Goal: Transaction & Acquisition: Purchase product/service

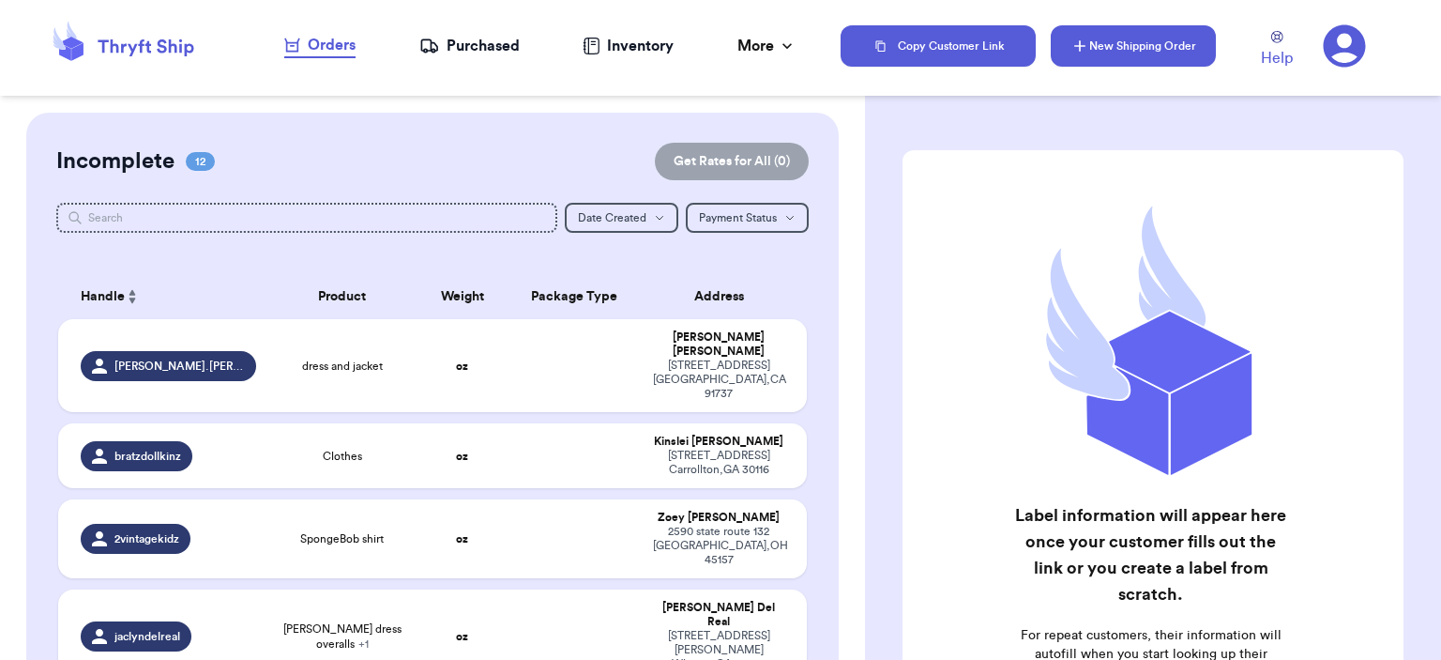
click at [1112, 34] on button "New Shipping Order" at bounding box center [1133, 45] width 165 height 41
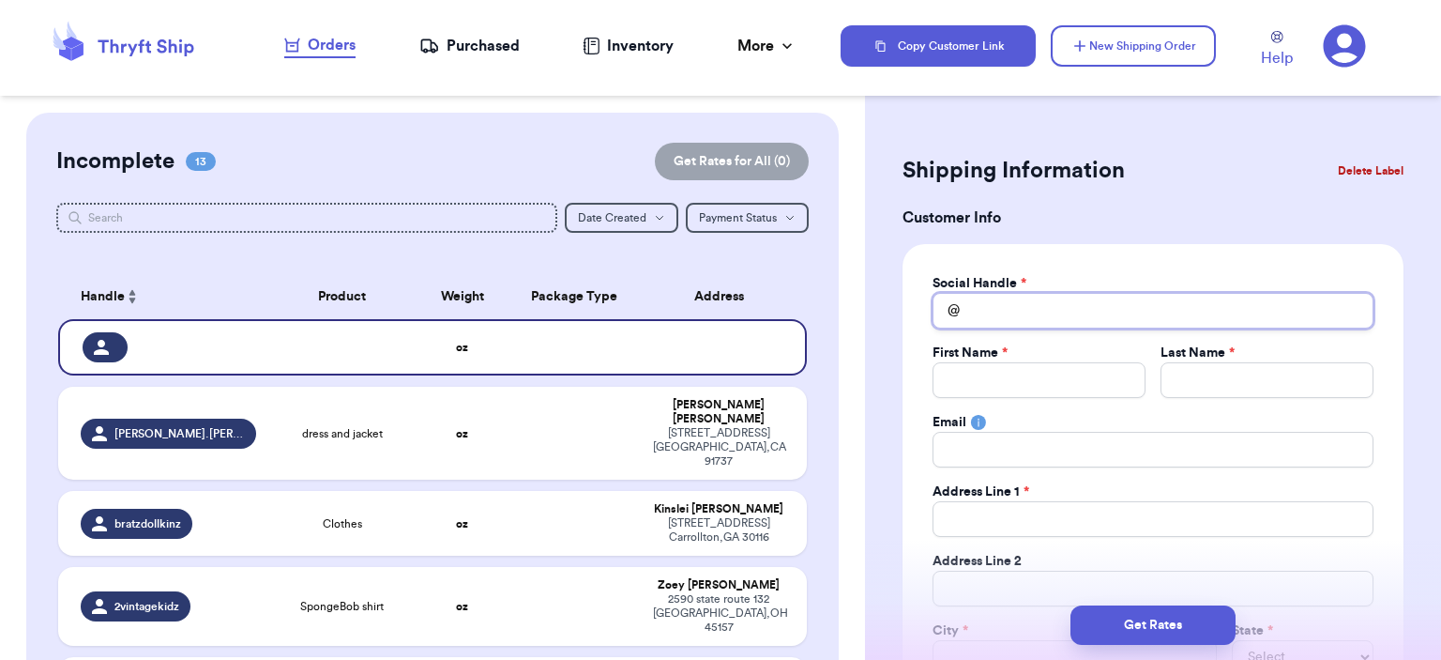
click at [1130, 309] on input "Total Amount Paid" at bounding box center [1153, 311] width 441 height 36
type input "a"
type input "an"
type input "ano"
type input "anou"
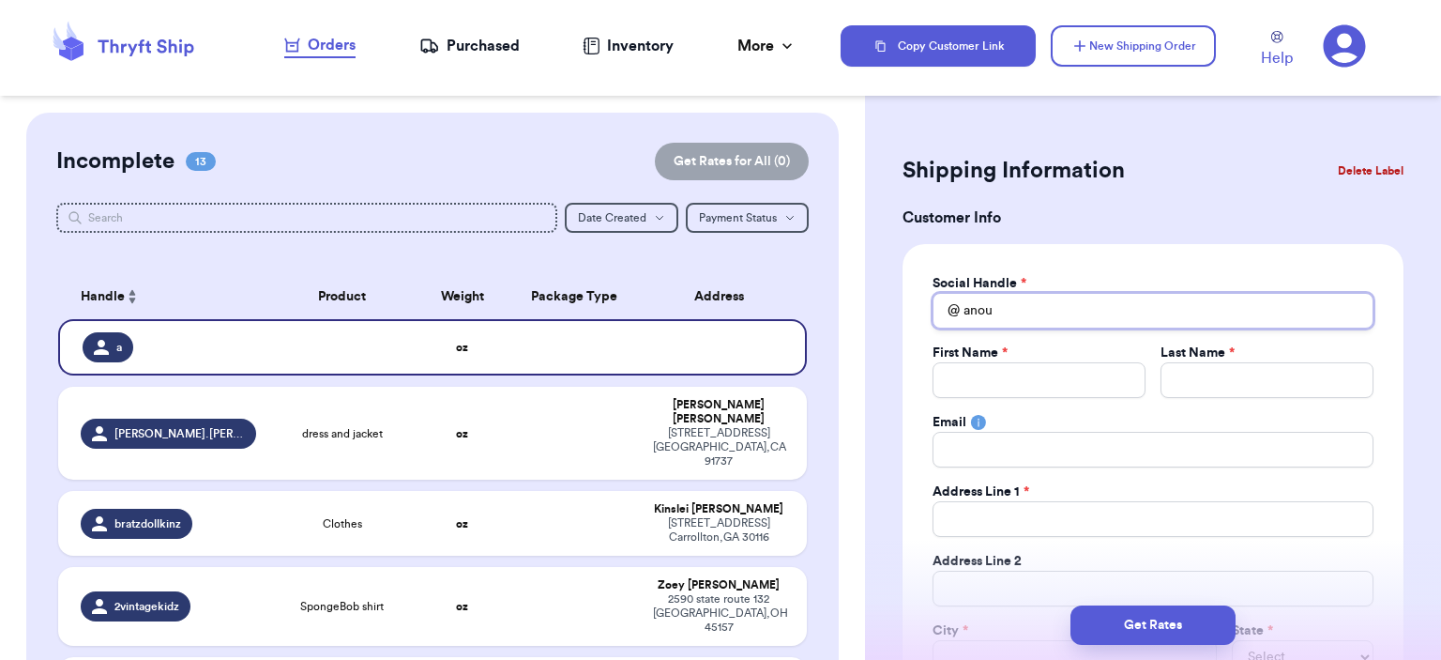
type input "anouc"
type input "anouch"
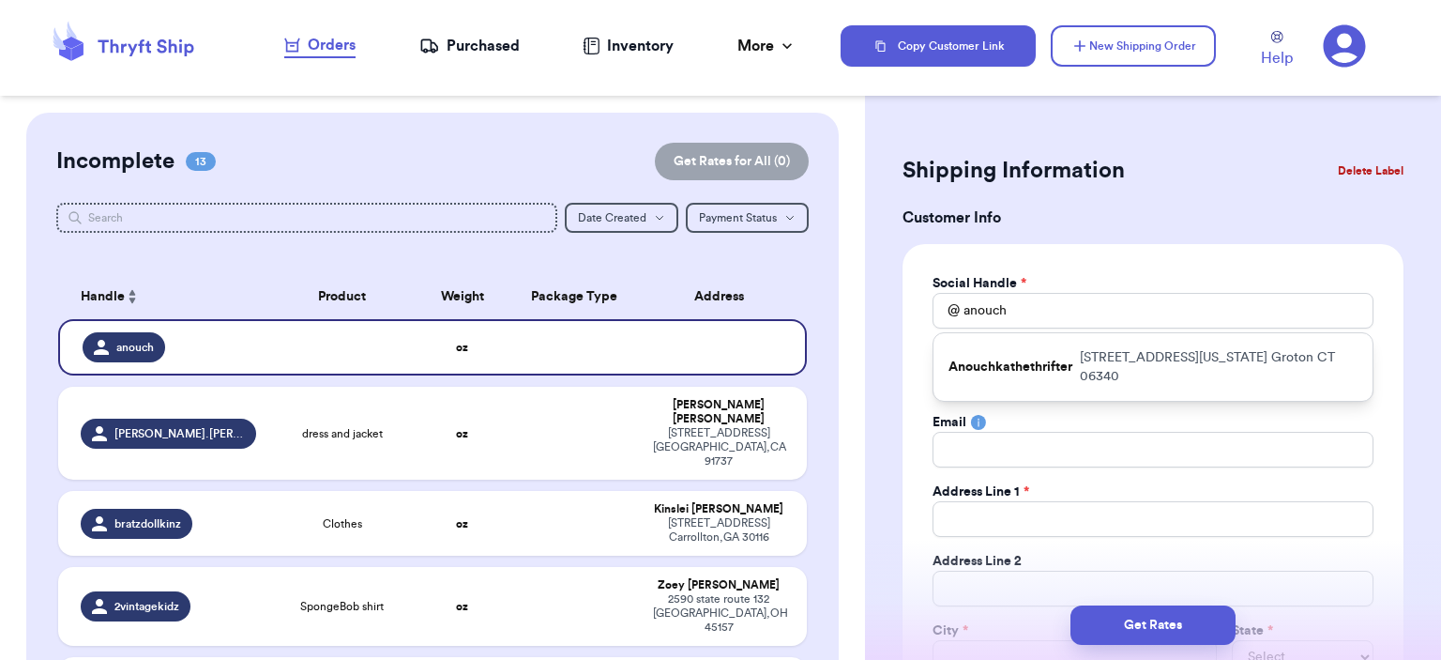
click at [1119, 342] on div "Anouchkathethrifter [STREET_ADDRESS][US_STATE]" at bounding box center [1153, 367] width 439 height 68
type input "Anouchkathethrifter"
type input "Anouchka"
type input "Sofia"
type input "[EMAIL_ADDRESS][DOMAIN_NAME]"
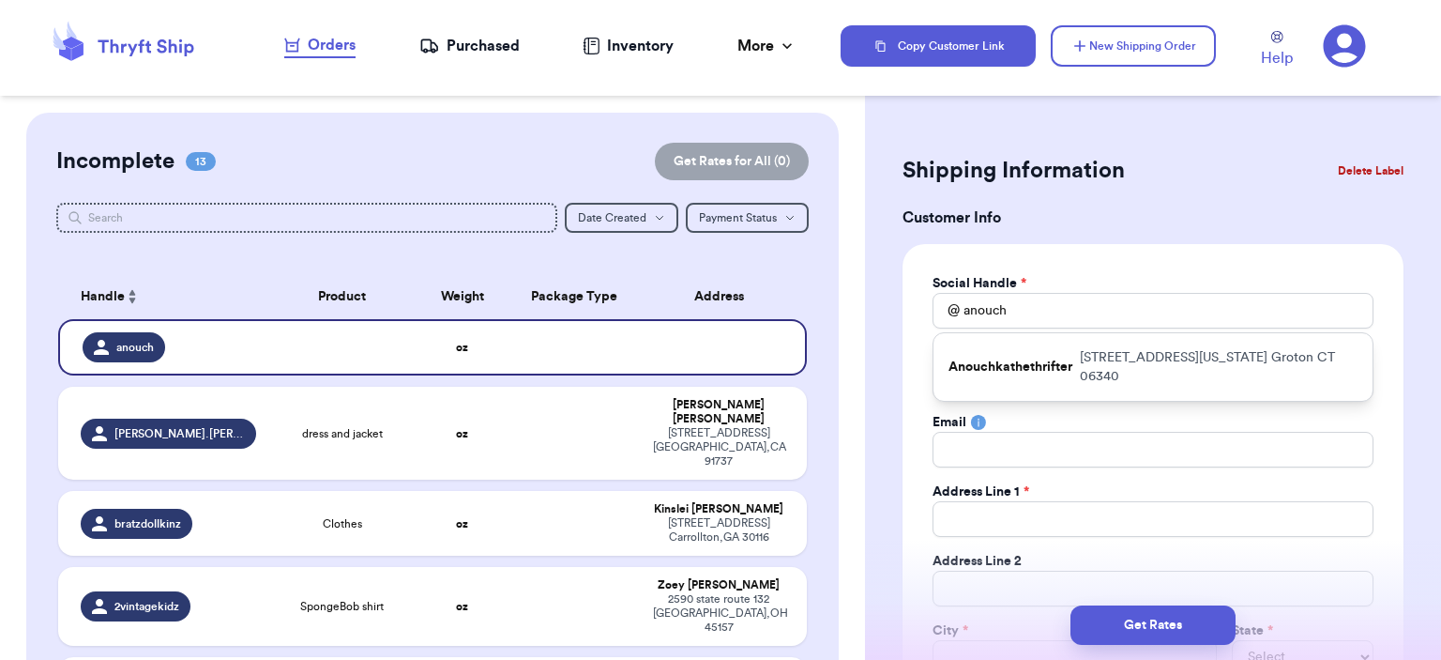
type input "[STREET_ADDRESS][US_STATE]"
type input "Groton"
select select "CT"
type input "06340"
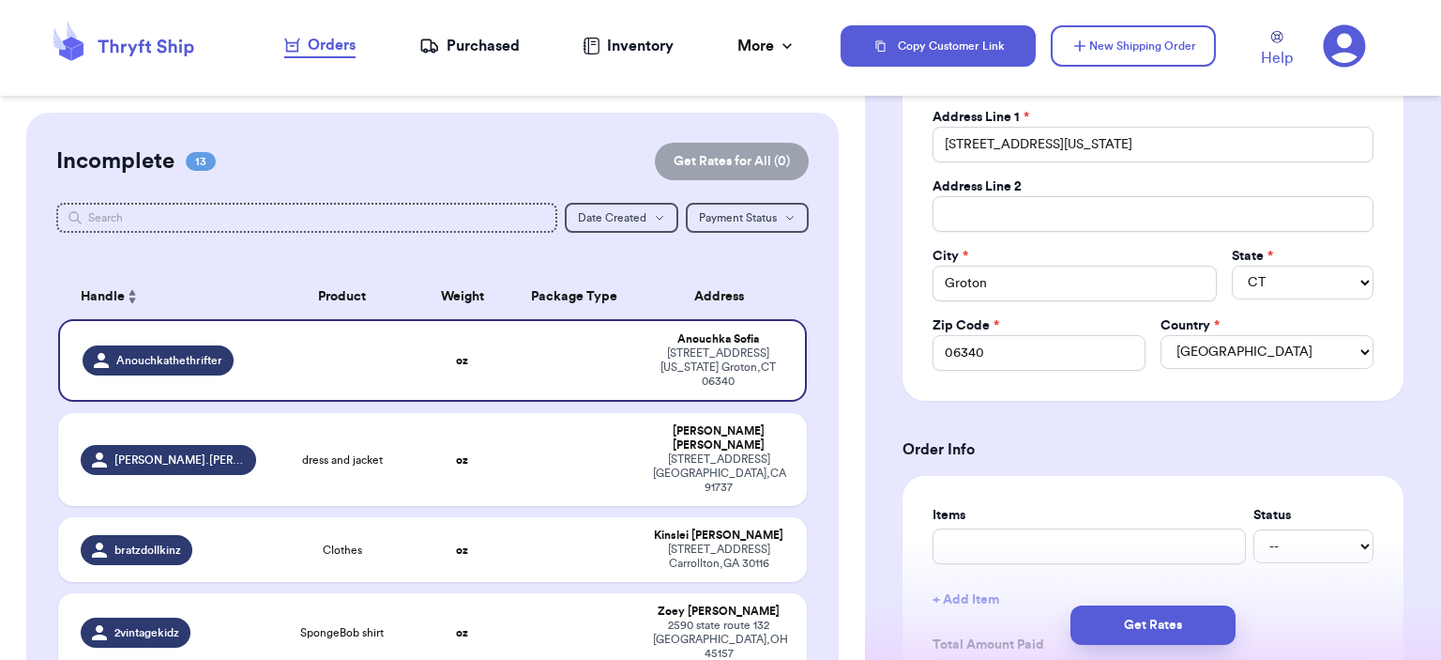
scroll to position [469, 0]
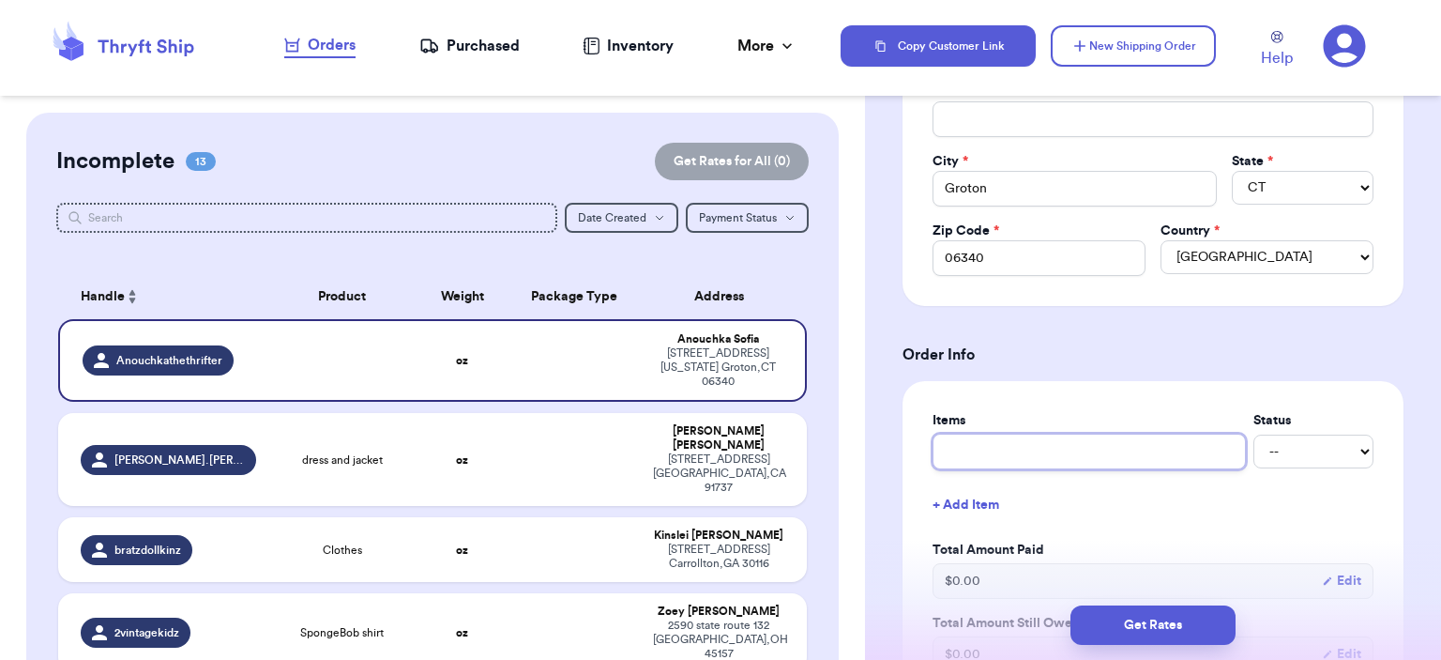
click at [1088, 437] on input "text" at bounding box center [1089, 452] width 313 height 36
type input "bag"
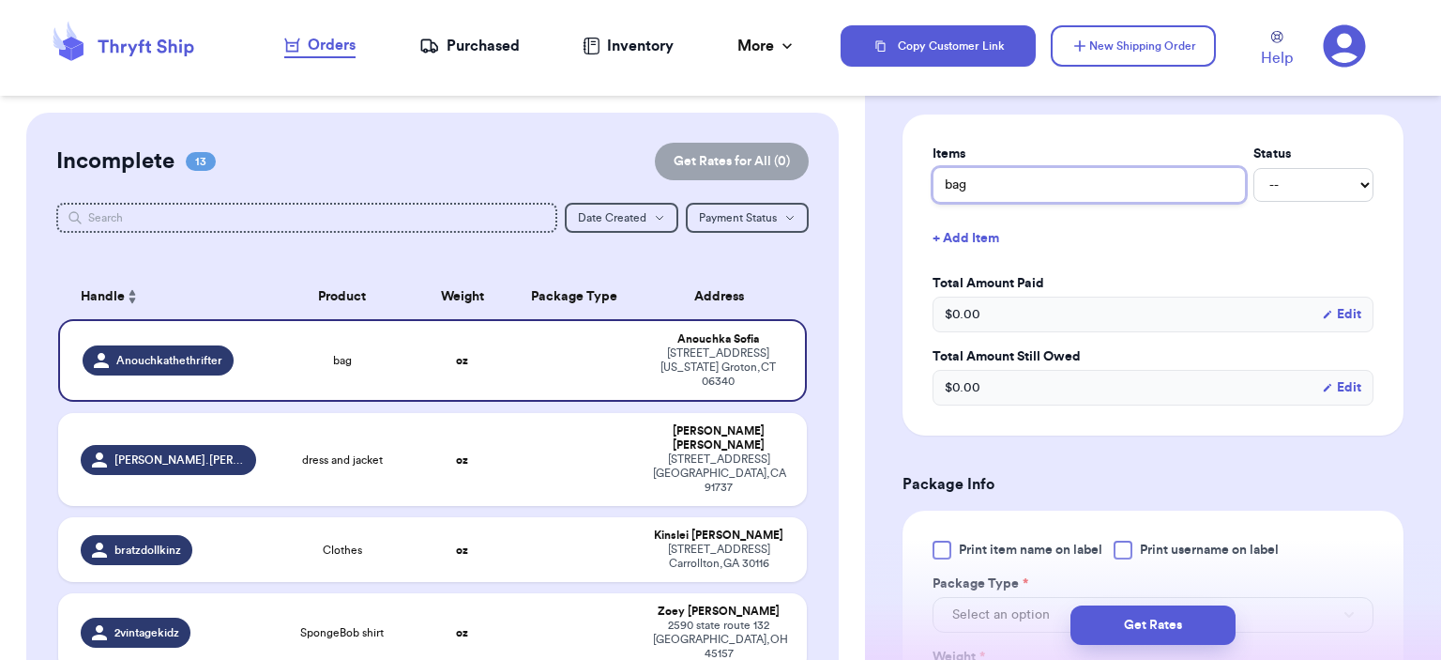
scroll to position [938, 0]
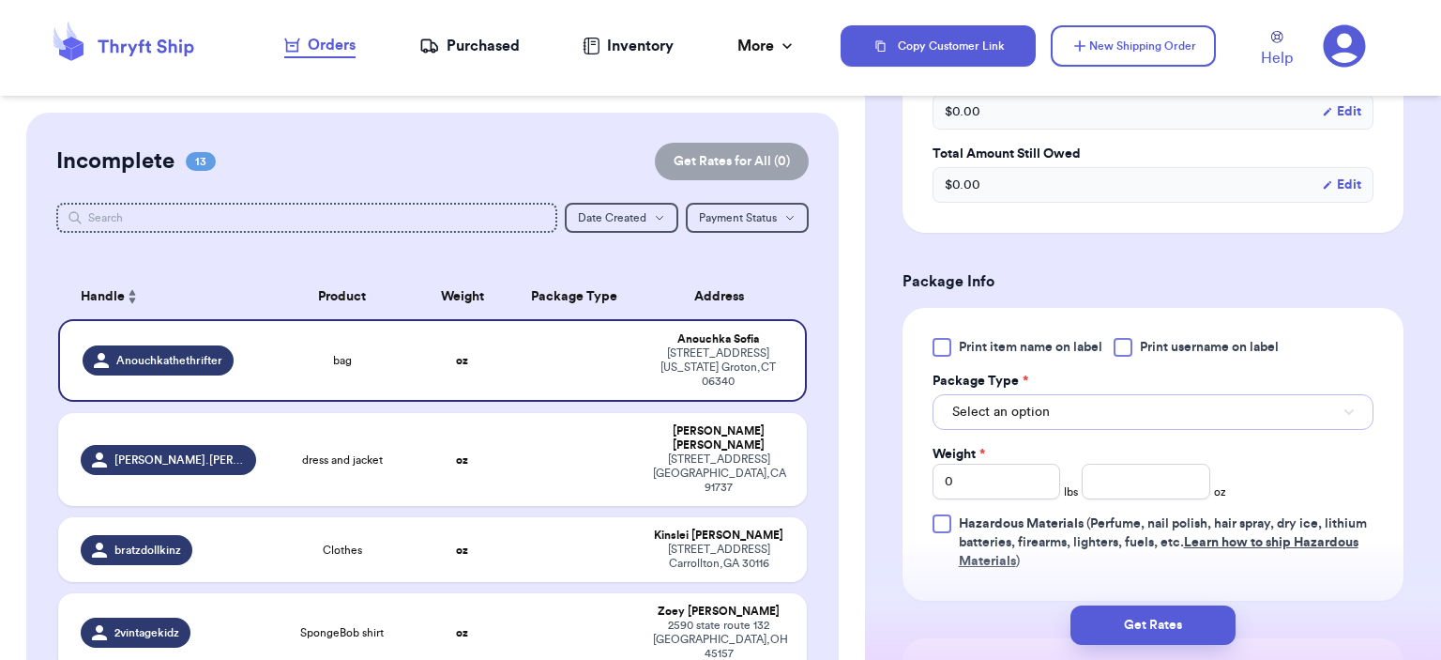
click at [1096, 398] on button "Select an option" at bounding box center [1153, 412] width 441 height 36
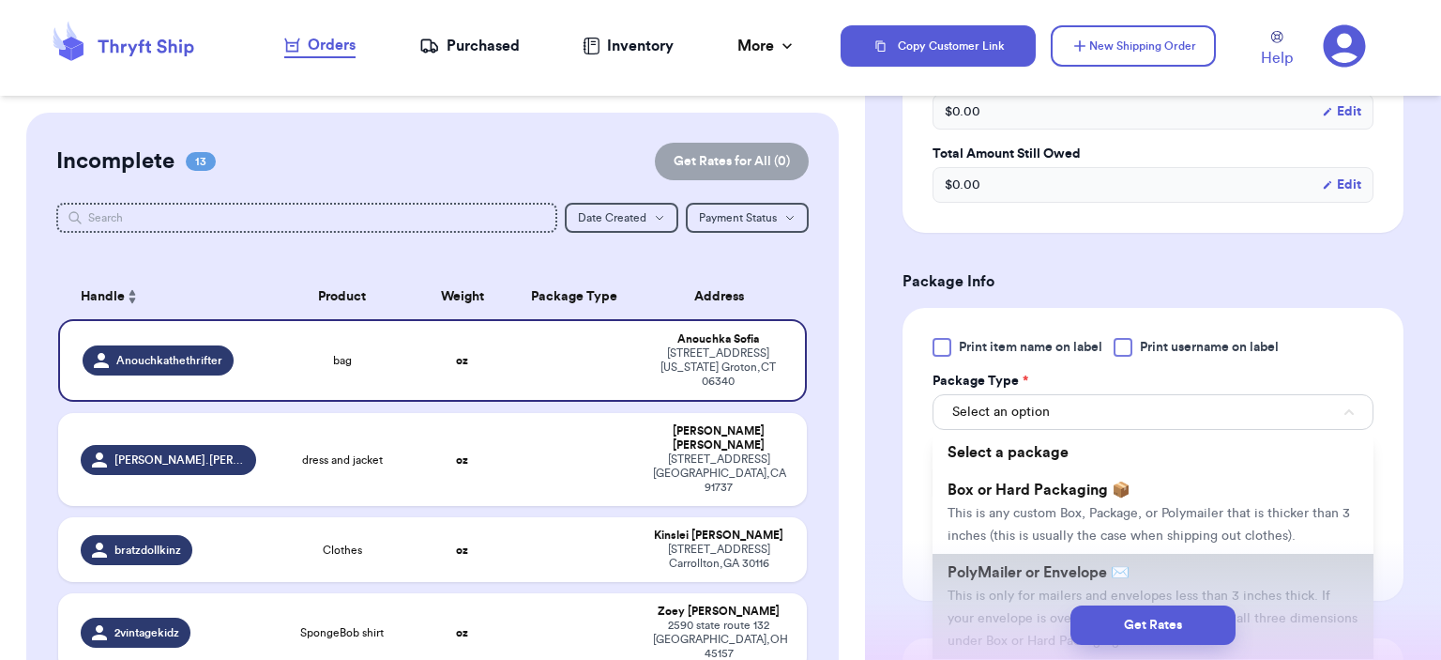
click at [1057, 582] on li "PolyMailer or Envelope ✉️ This is only for mailers and envelopes less than 3 in…" at bounding box center [1153, 606] width 441 height 105
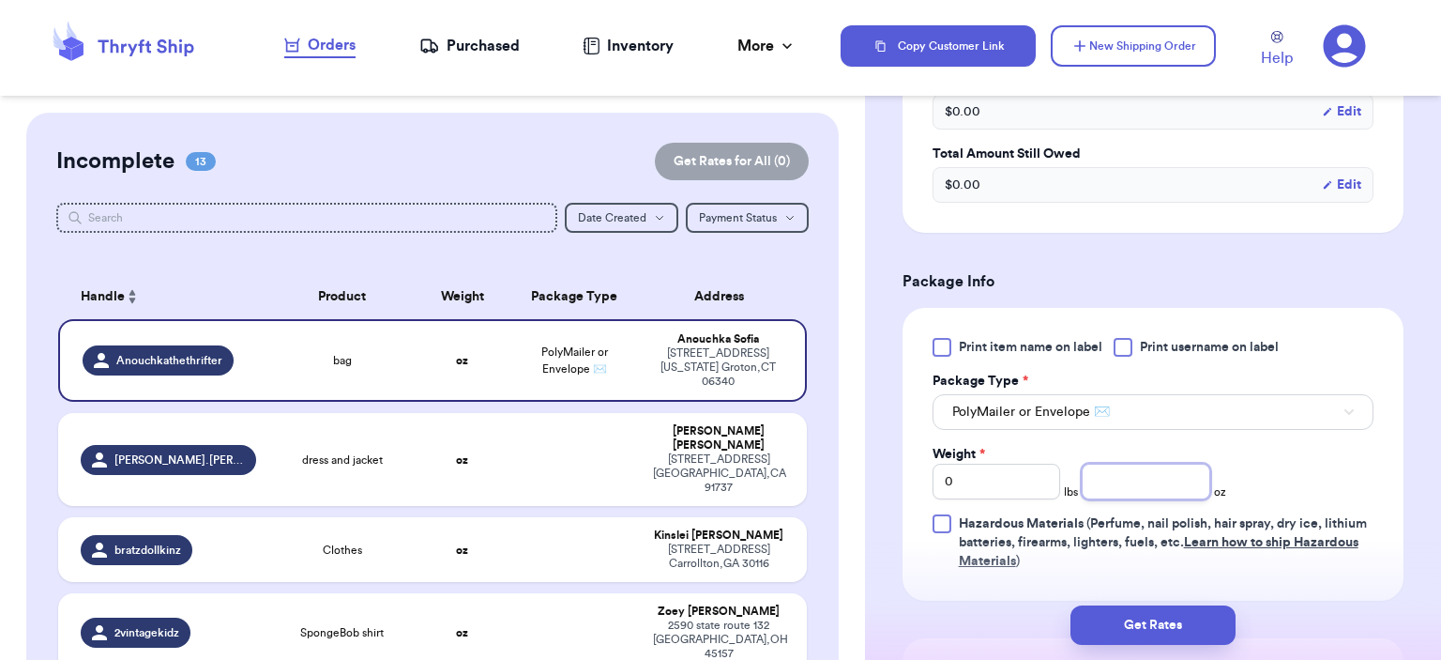
click at [1107, 483] on input "number" at bounding box center [1146, 482] width 129 height 36
type input "5"
click at [1143, 622] on button "Get Rates" at bounding box center [1153, 624] width 165 height 39
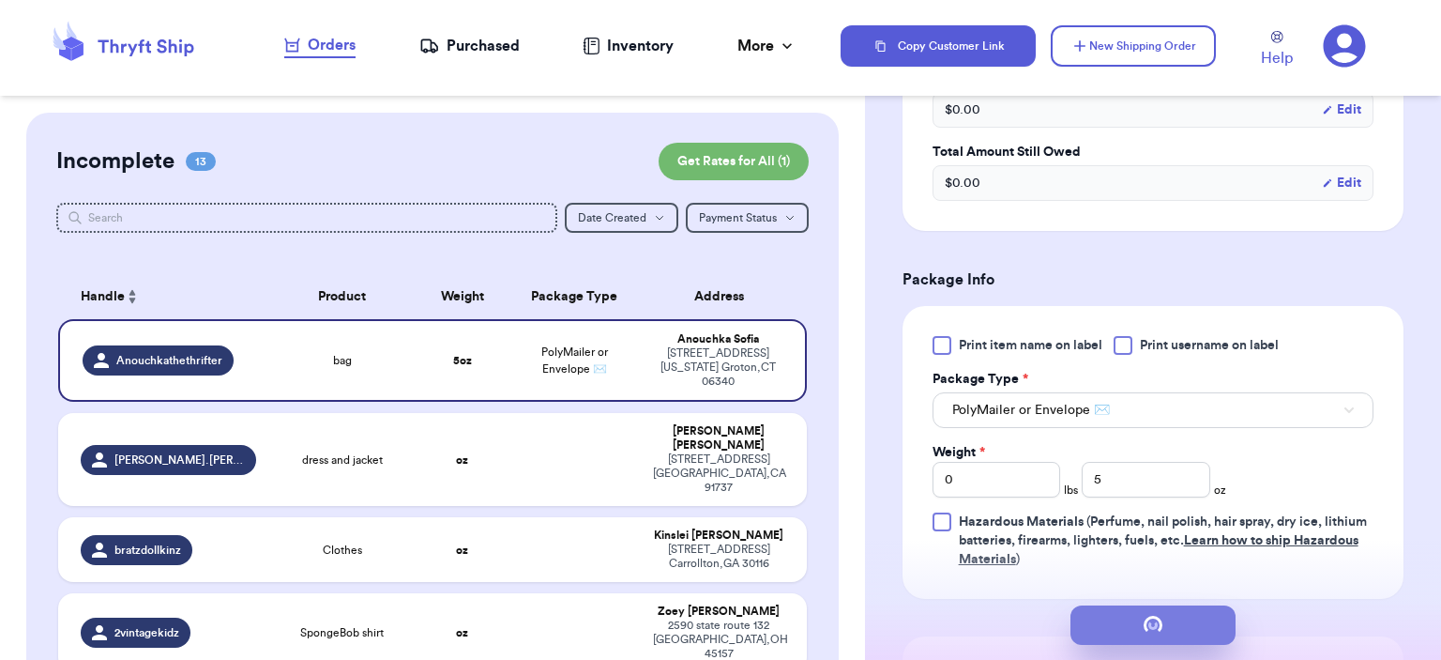
scroll to position [0, 0]
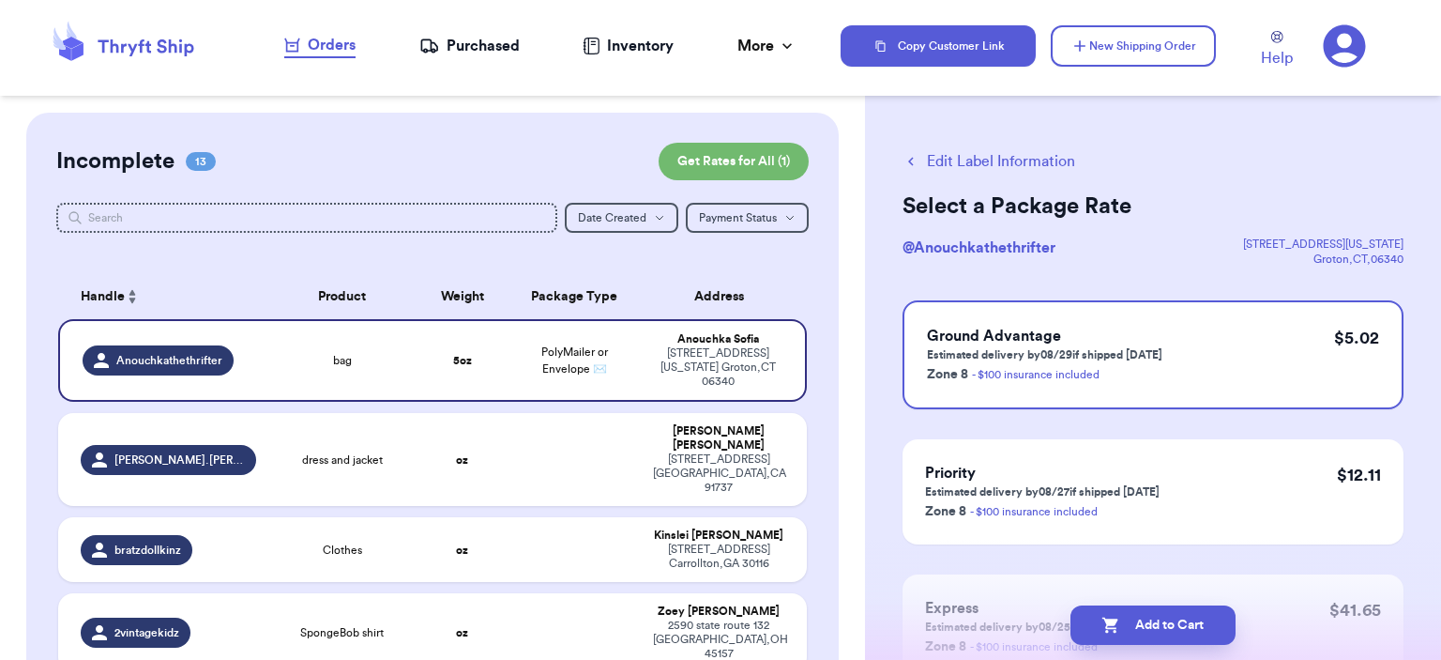
click at [1139, 612] on button "Add to Cart" at bounding box center [1153, 624] width 165 height 39
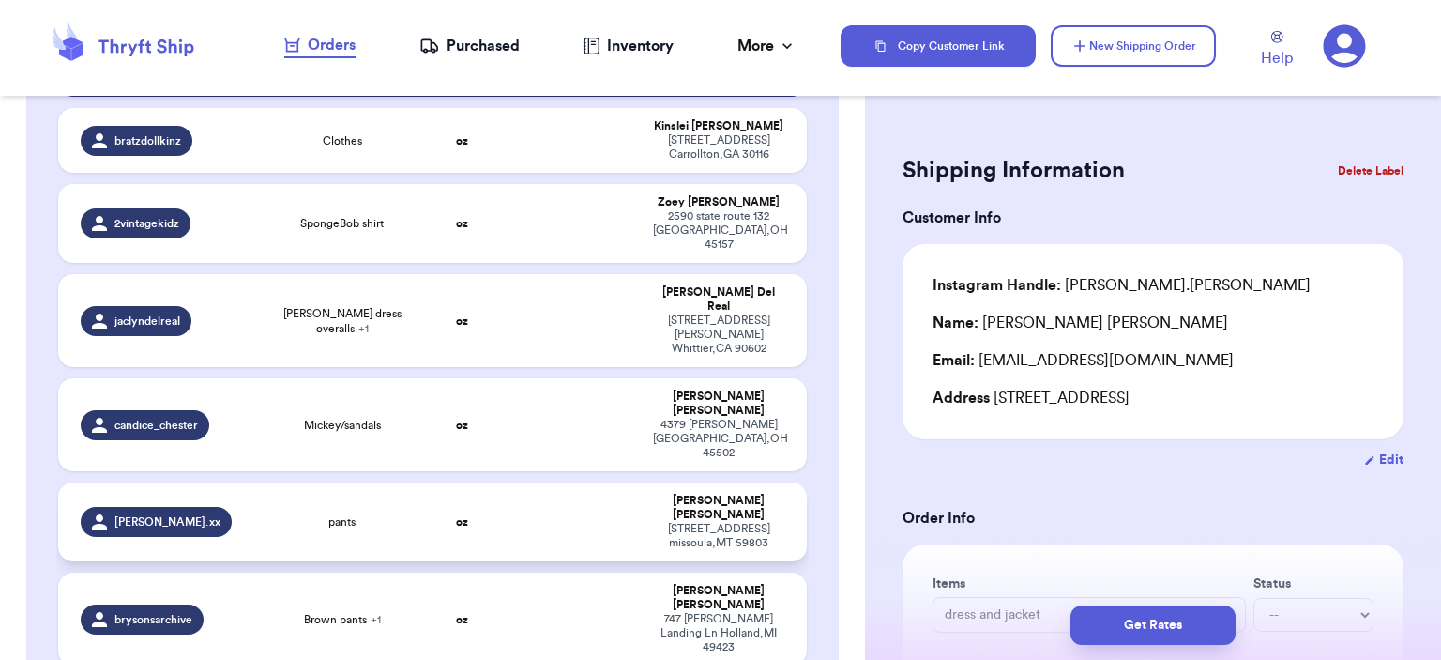
scroll to position [375, 0]
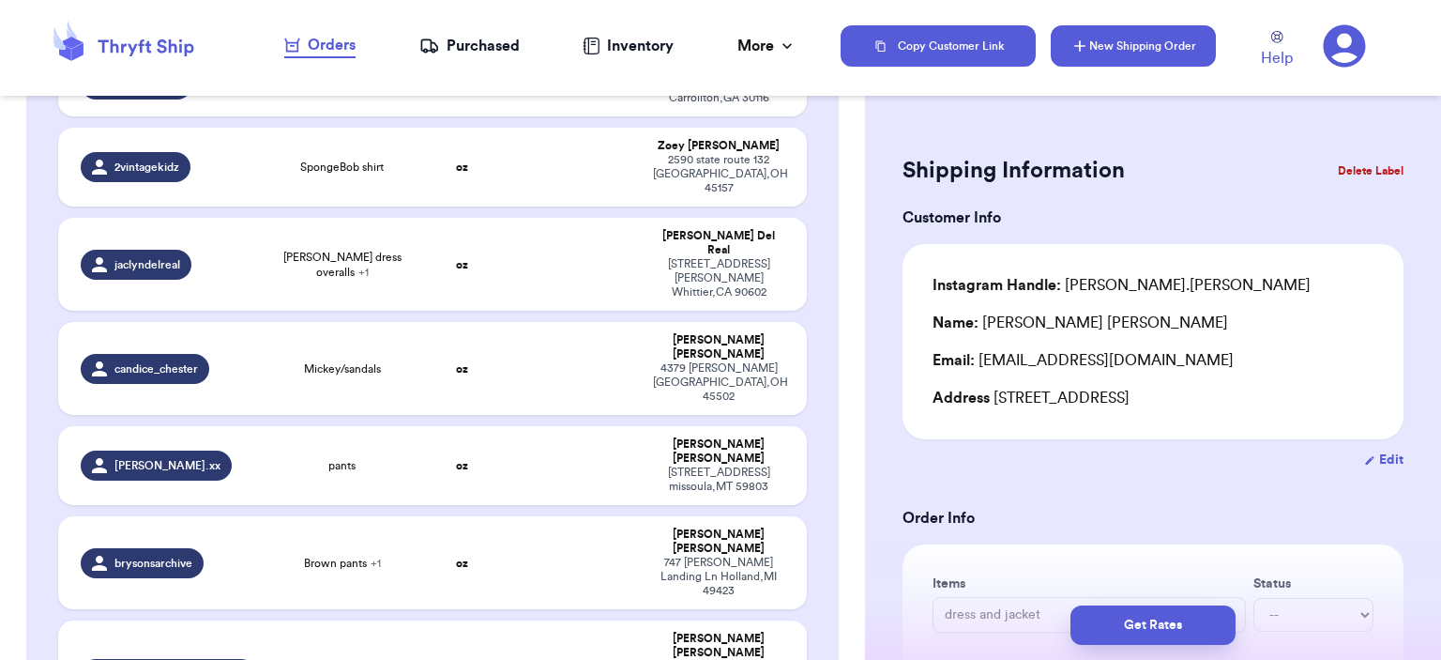
click at [1111, 55] on button "New Shipping Order" at bounding box center [1133, 45] width 165 height 41
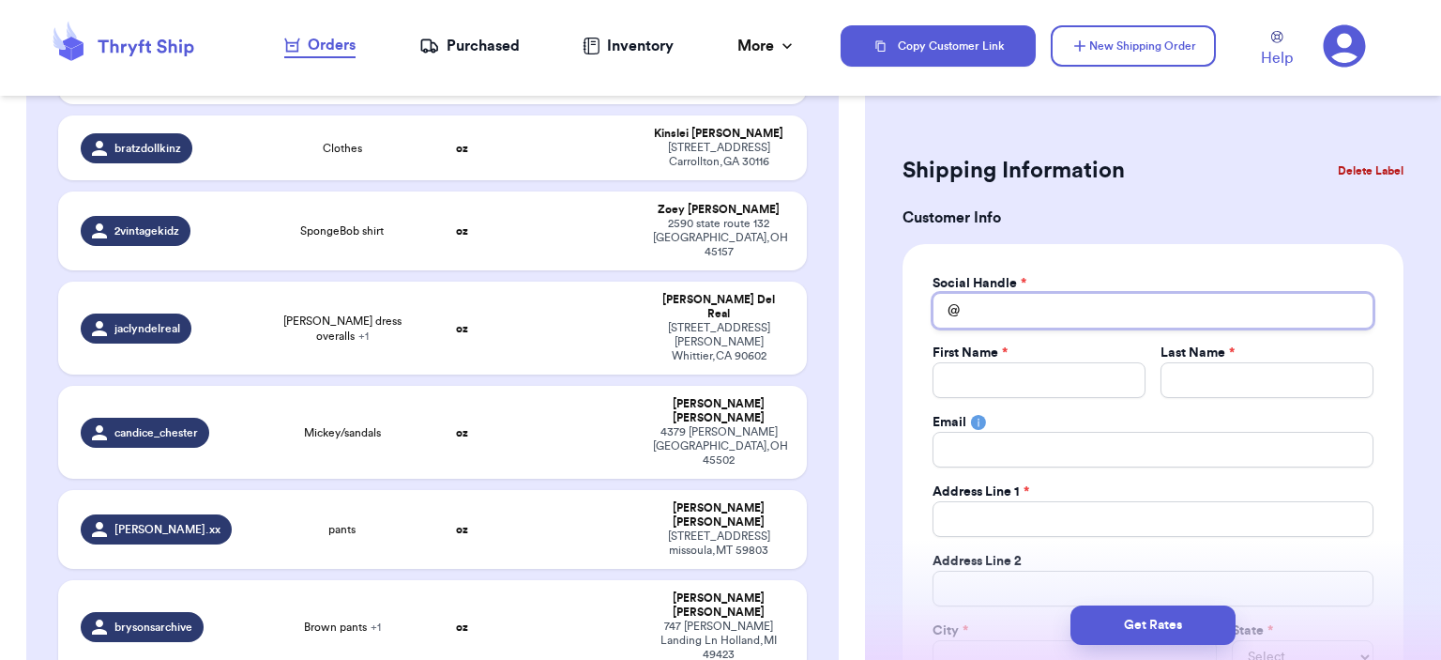
click at [999, 303] on input "Total Amount Paid" at bounding box center [1153, 311] width 441 height 36
type input "l"
type input "li"
type input "liy"
type input "liyy"
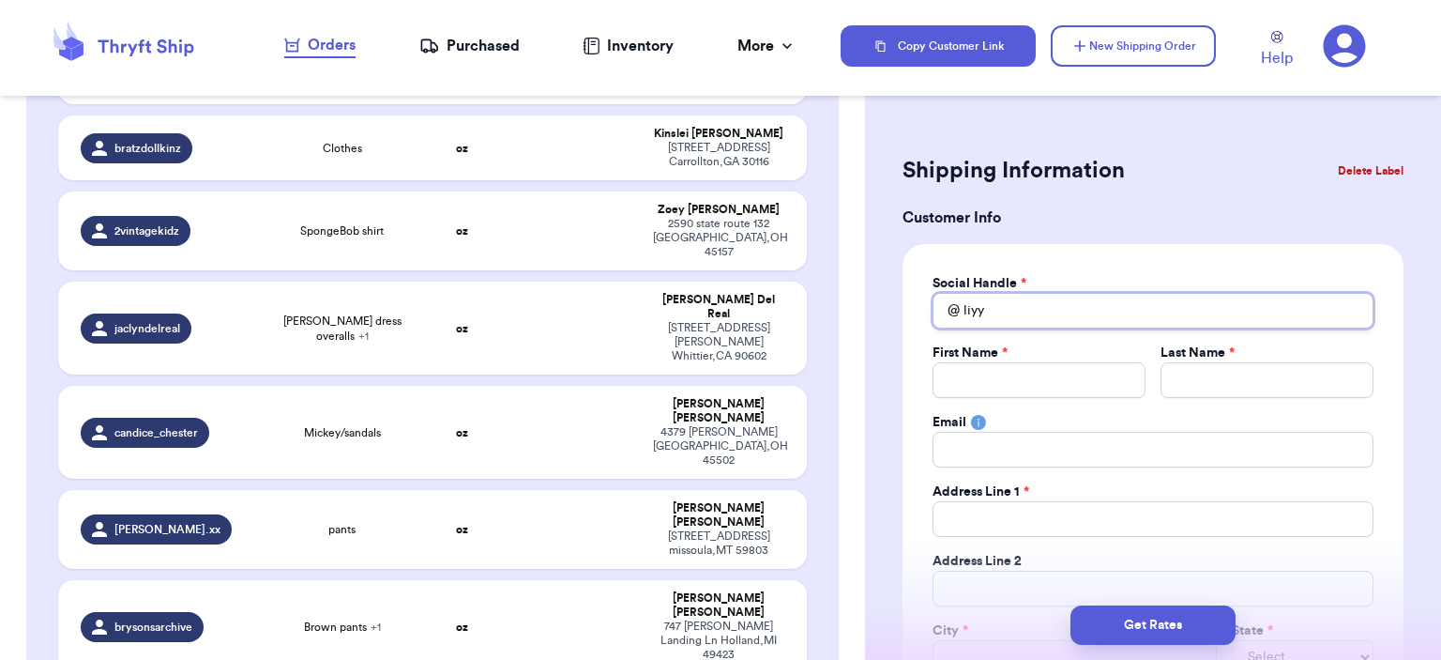
type input "liy"
type input "li"
type input "lit"
type input "litt"
type input "littl"
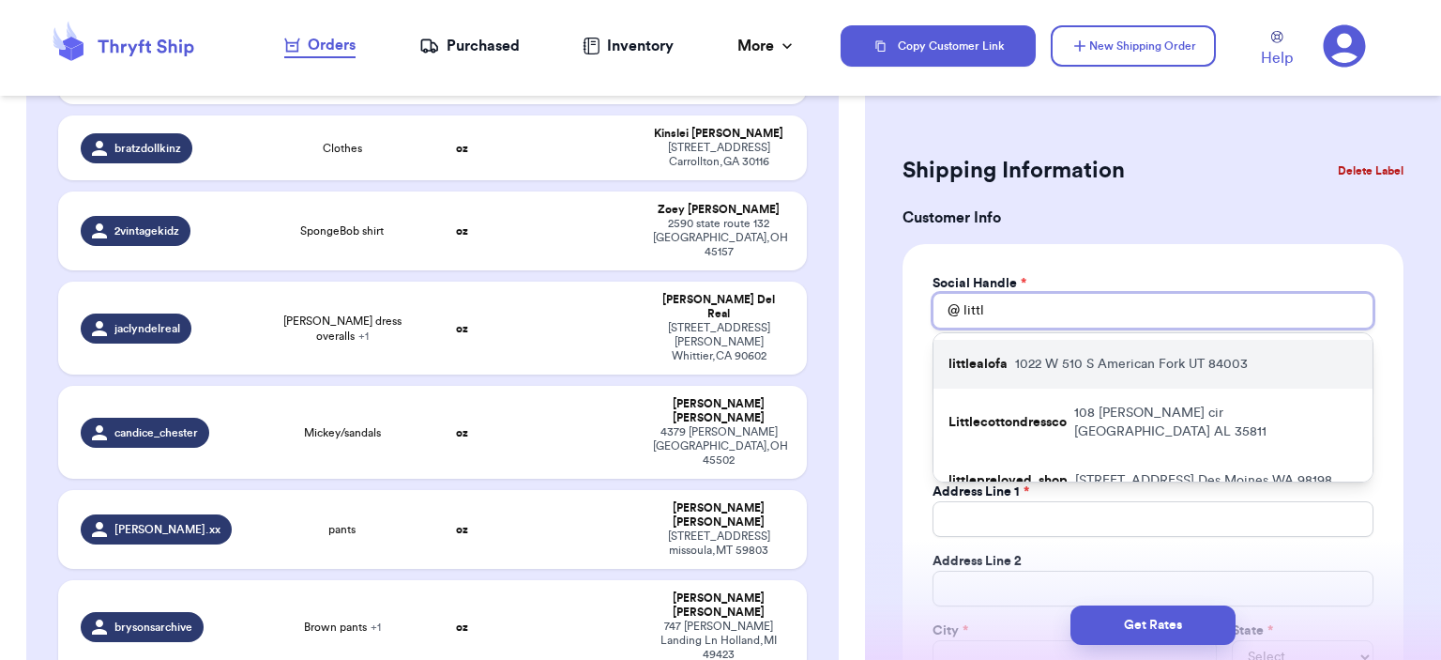
scroll to position [94, 0]
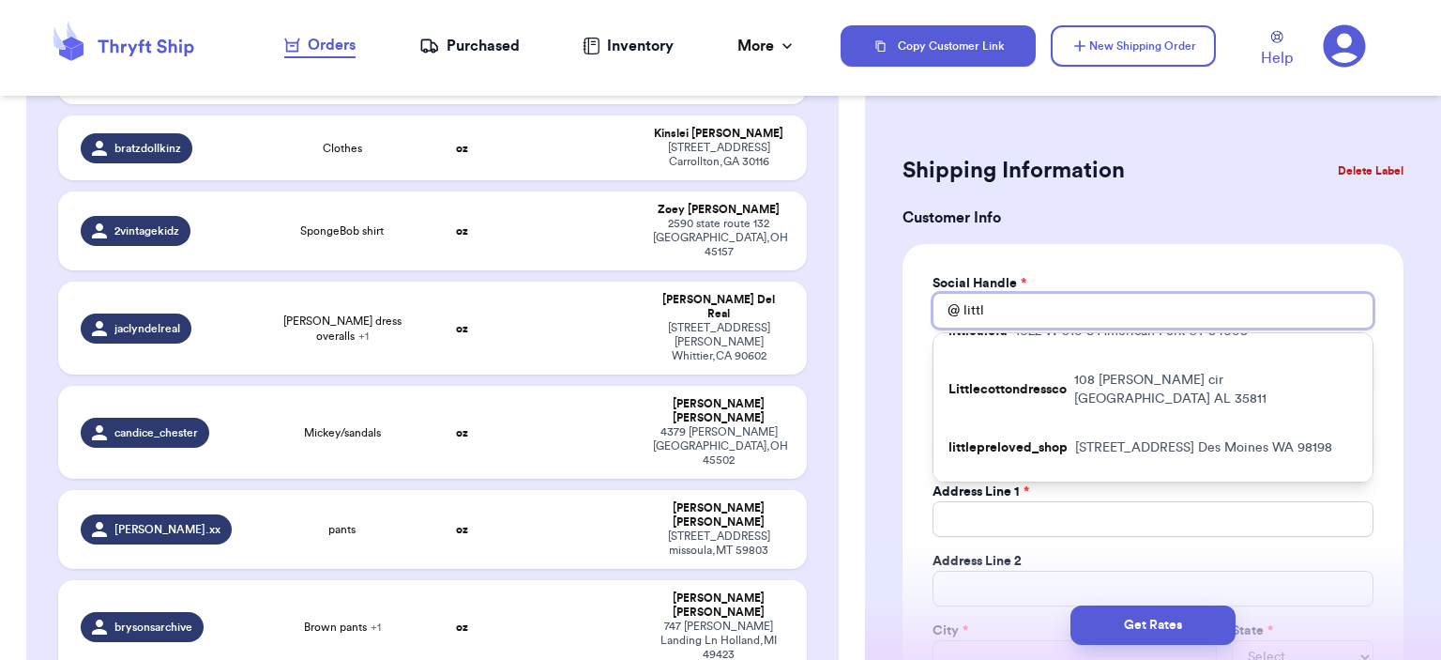
type input "littl"
click at [1075, 438] on p "[STREET_ADDRESS]" at bounding box center [1203, 447] width 257 height 19
type input "littlepreloved_shop"
type input "[PERSON_NAME]"
type input "Protzeller"
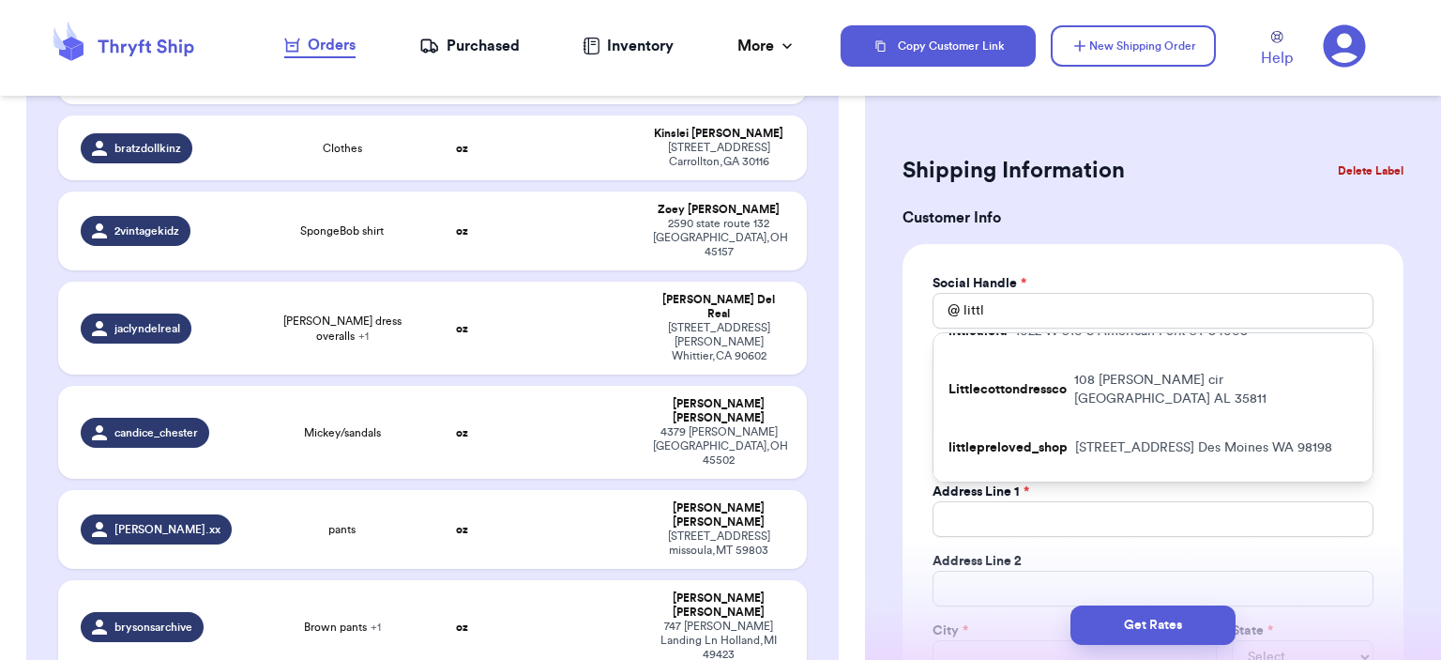
type input "[EMAIL_ADDRESS][DOMAIN_NAME]"
type input "[STREET_ADDRESS]"
type input "Des Moines"
select select "WA"
type input "98198"
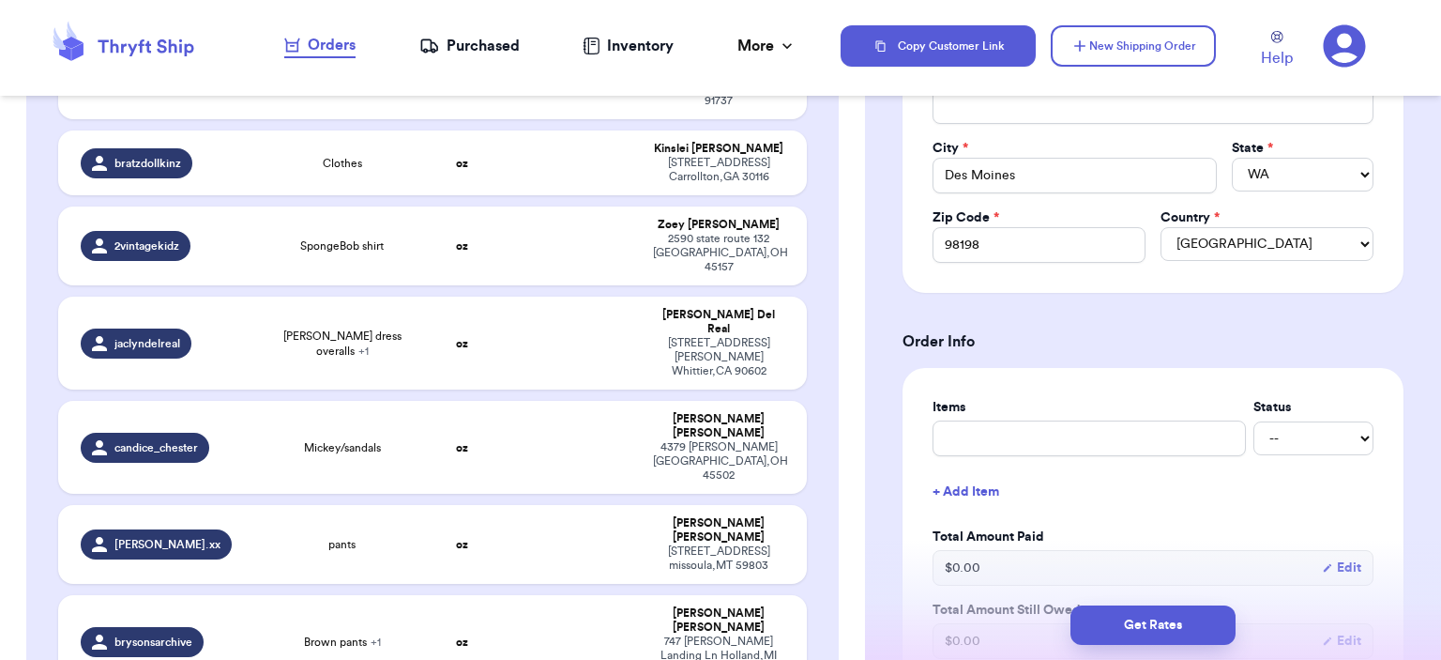
scroll to position [563, 0]
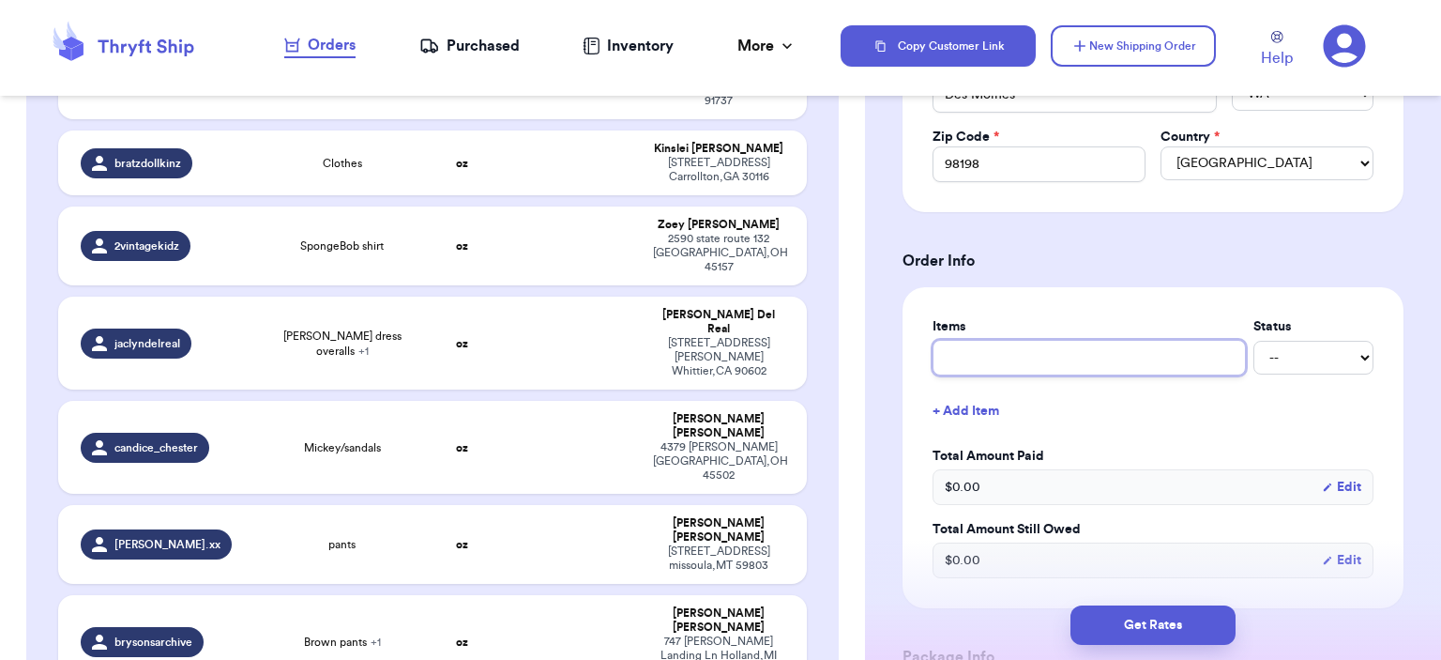
click at [1055, 357] on input "text" at bounding box center [1089, 358] width 313 height 36
type input "bag"
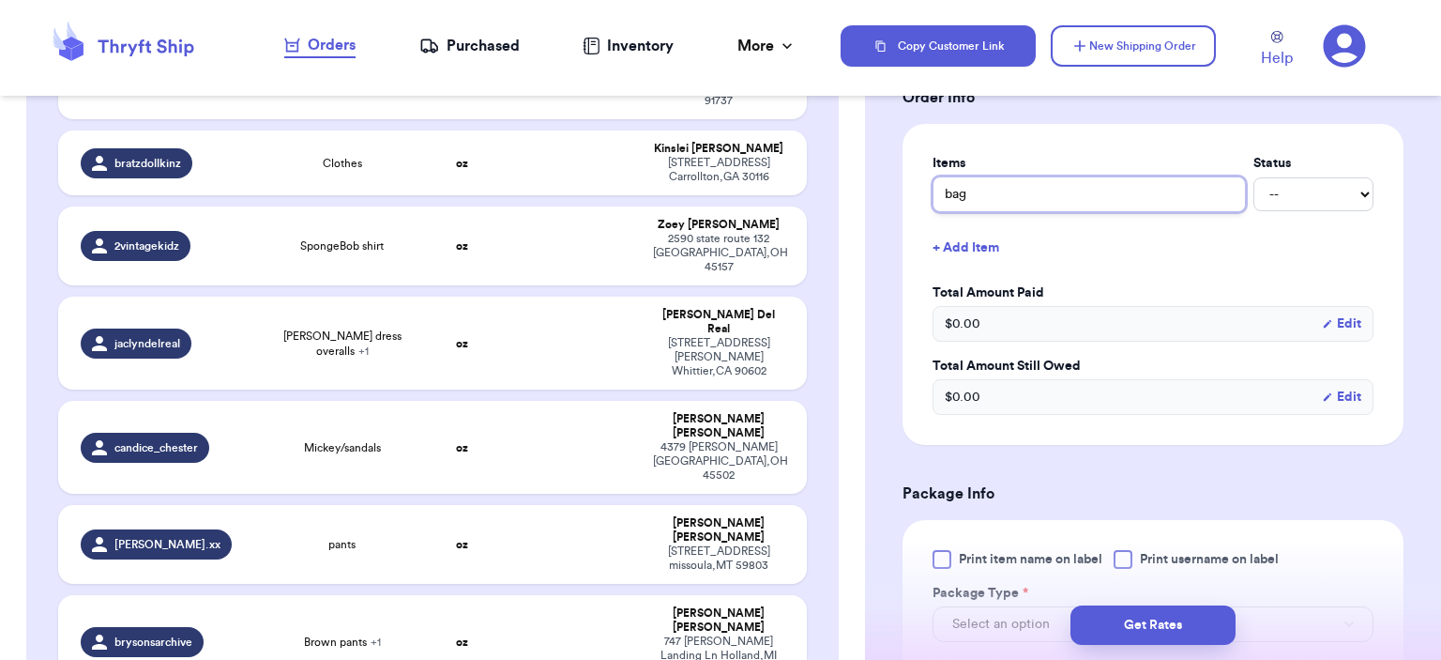
scroll to position [938, 0]
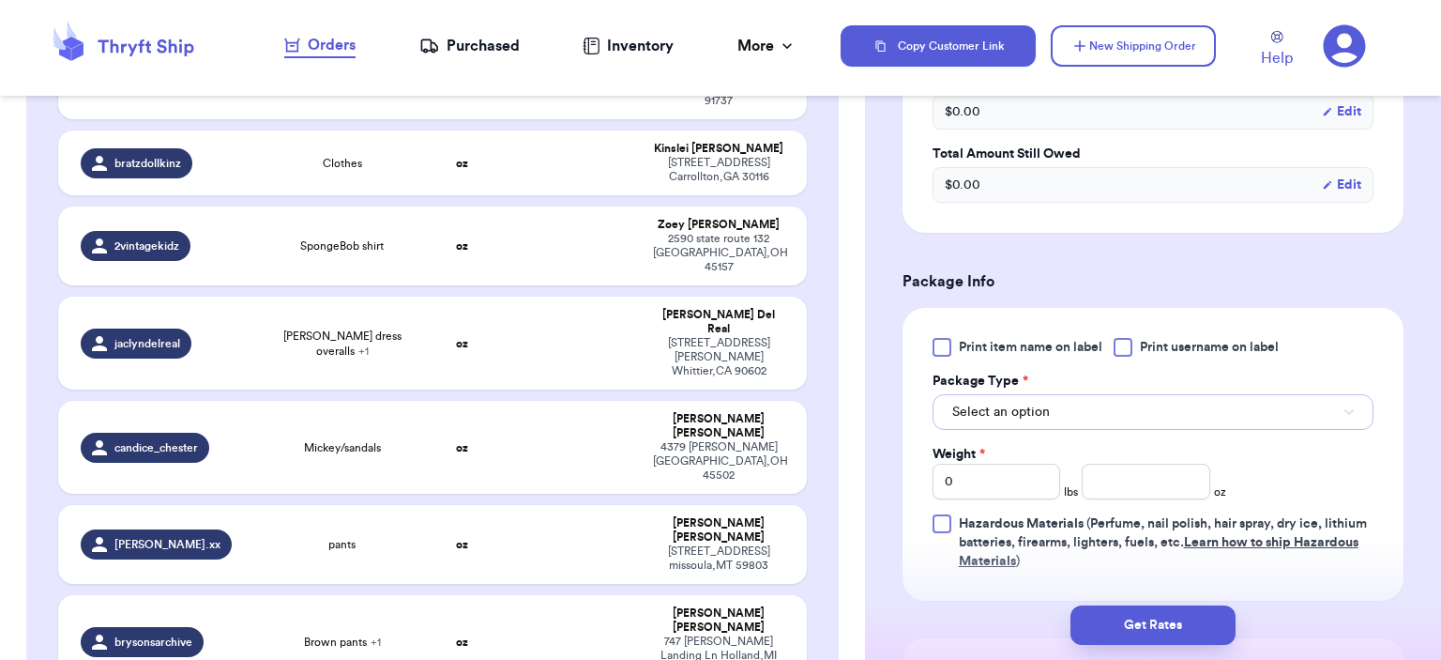
click at [1087, 409] on button "Select an option" at bounding box center [1153, 412] width 441 height 36
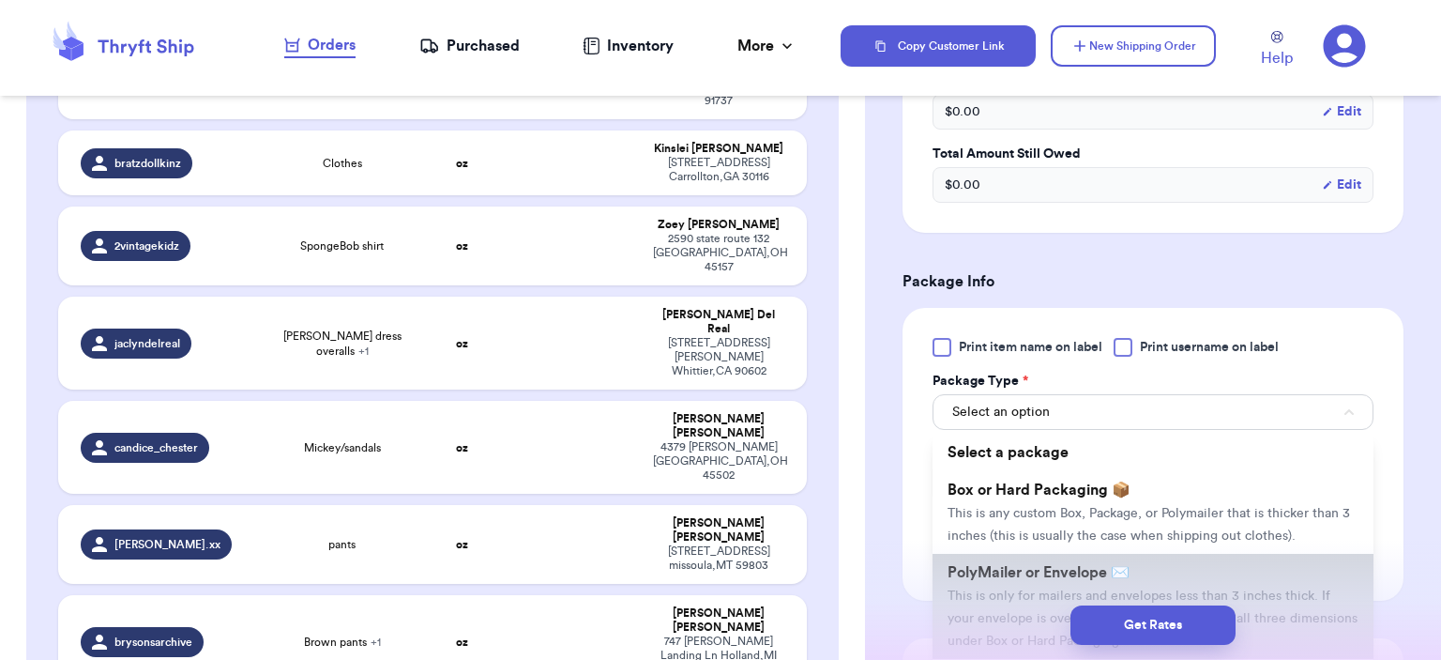
click at [1046, 565] on span "PolyMailer or Envelope ✉️" at bounding box center [1039, 572] width 182 height 15
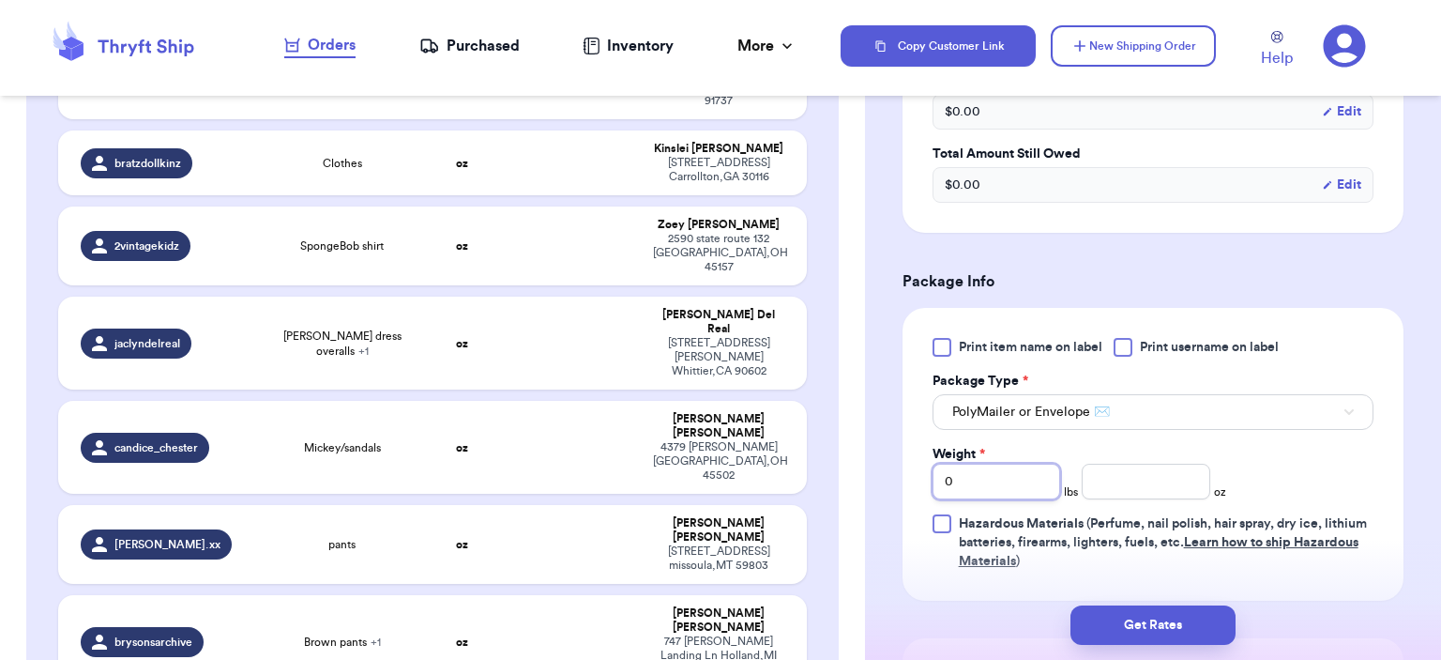
drag, startPoint x: 983, startPoint y: 461, endPoint x: 877, endPoint y: 438, distance: 108.4
click at [878, 467] on div "Shipping Information Delete Label Customer Info Social Handle * @ littleprelove…" at bounding box center [1153, 124] width 576 height 1901
type input "1"
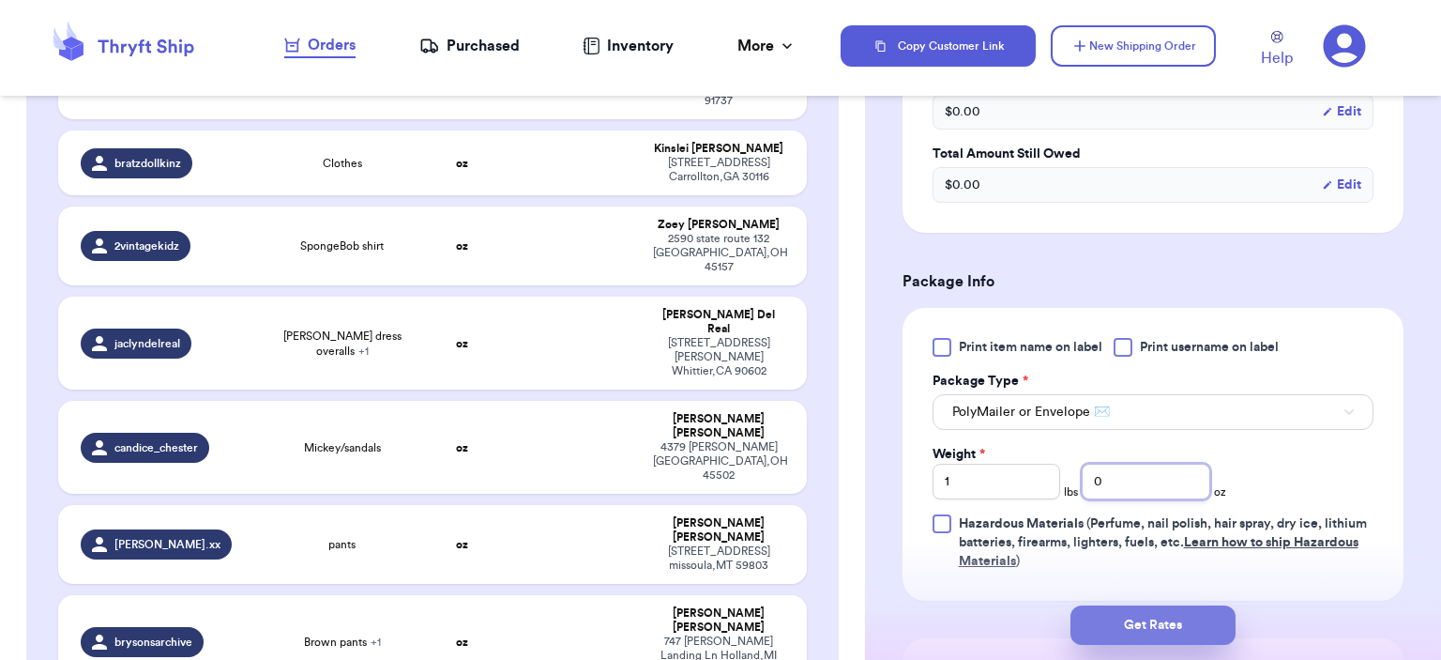
type input "0"
click at [1073, 630] on button "Get Rates" at bounding box center [1153, 624] width 165 height 39
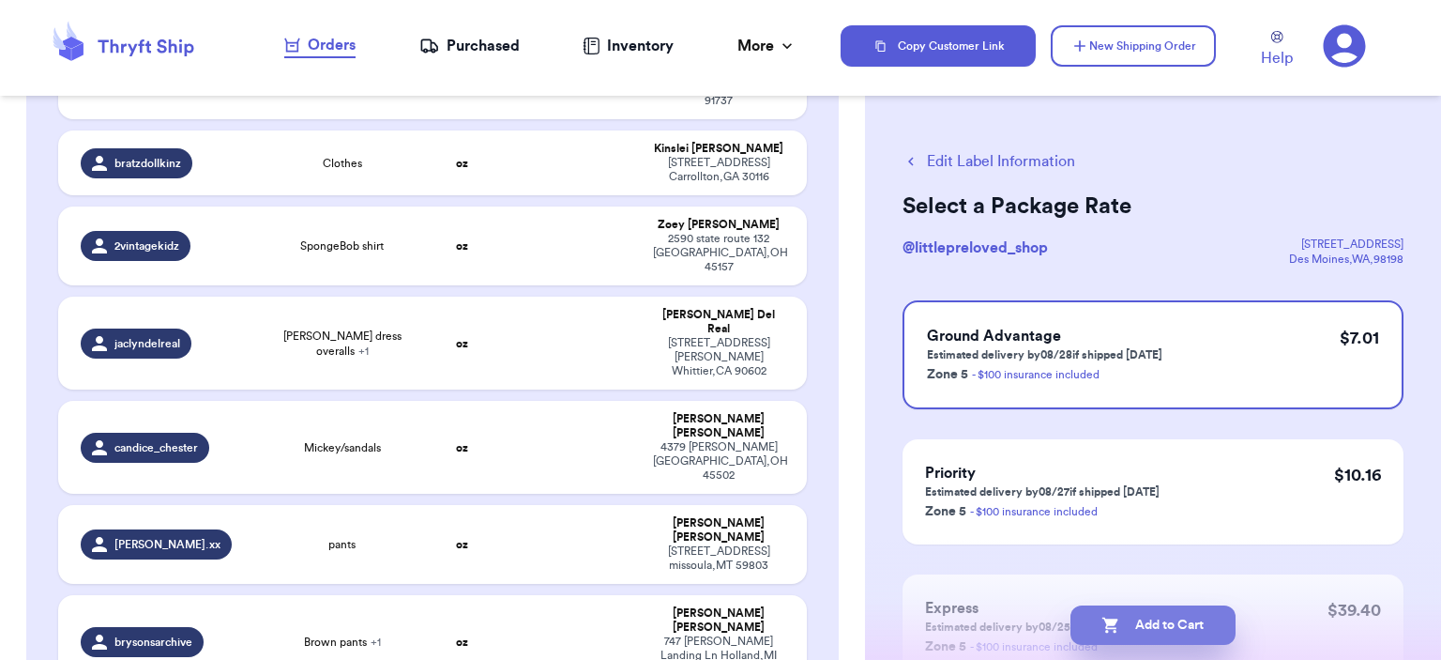
click at [1073, 622] on button "Add to Cart" at bounding box center [1153, 624] width 165 height 39
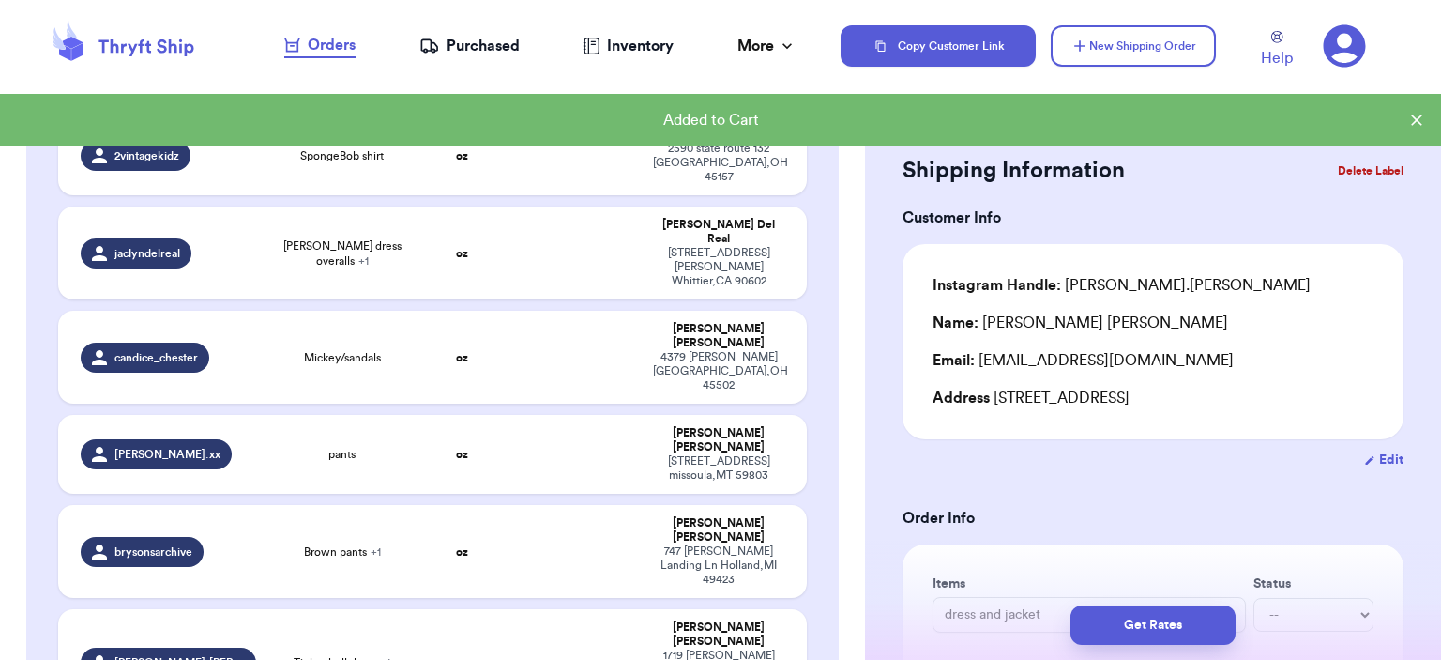
scroll to position [308, 0]
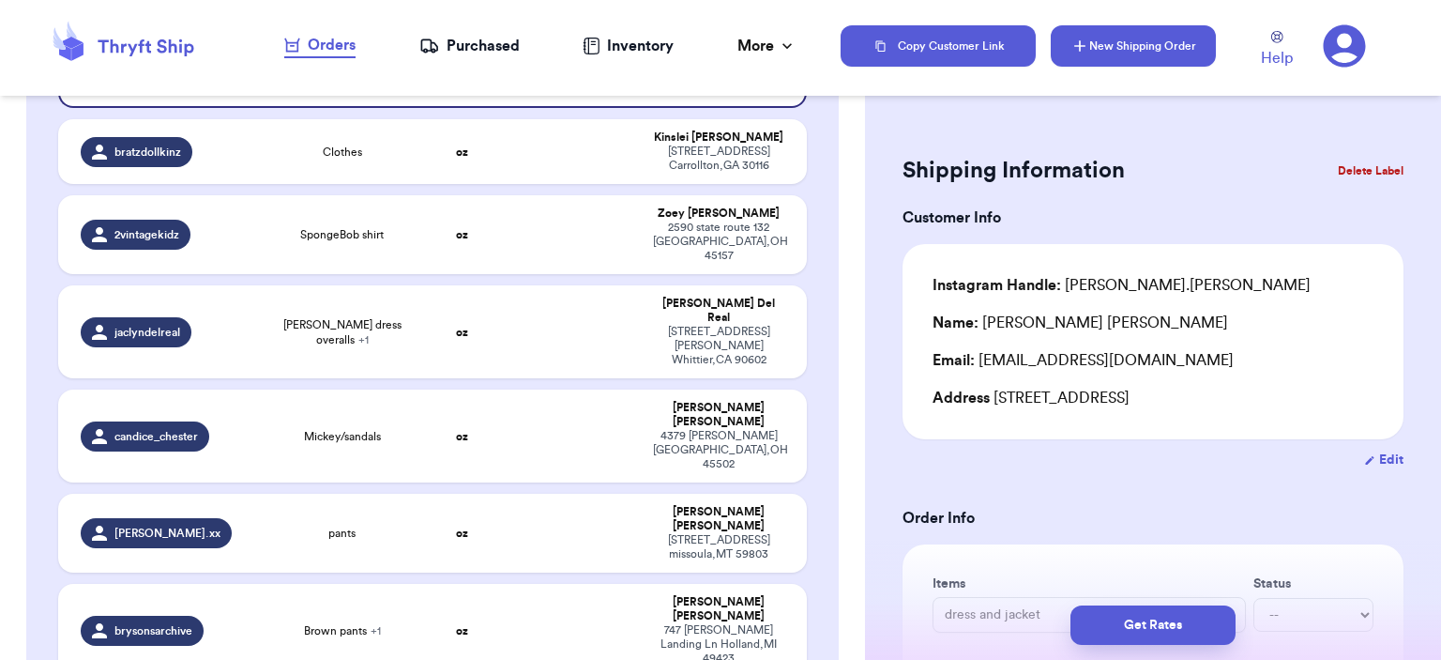
click at [1114, 46] on button "New Shipping Order" at bounding box center [1133, 45] width 165 height 41
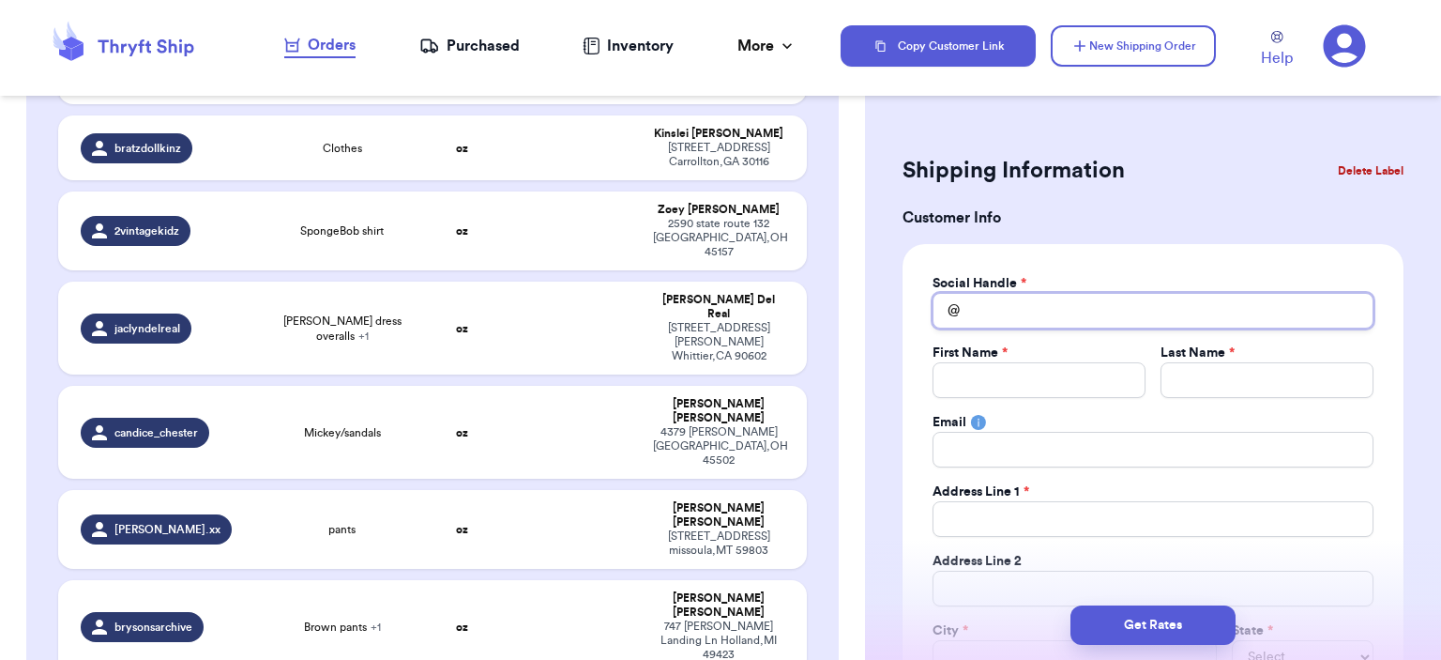
click at [1014, 319] on input "Total Amount Paid" at bounding box center [1153, 311] width 441 height 36
type input "a"
type input "al"
type input "all"
type input "[MEDICAL_DATA]"
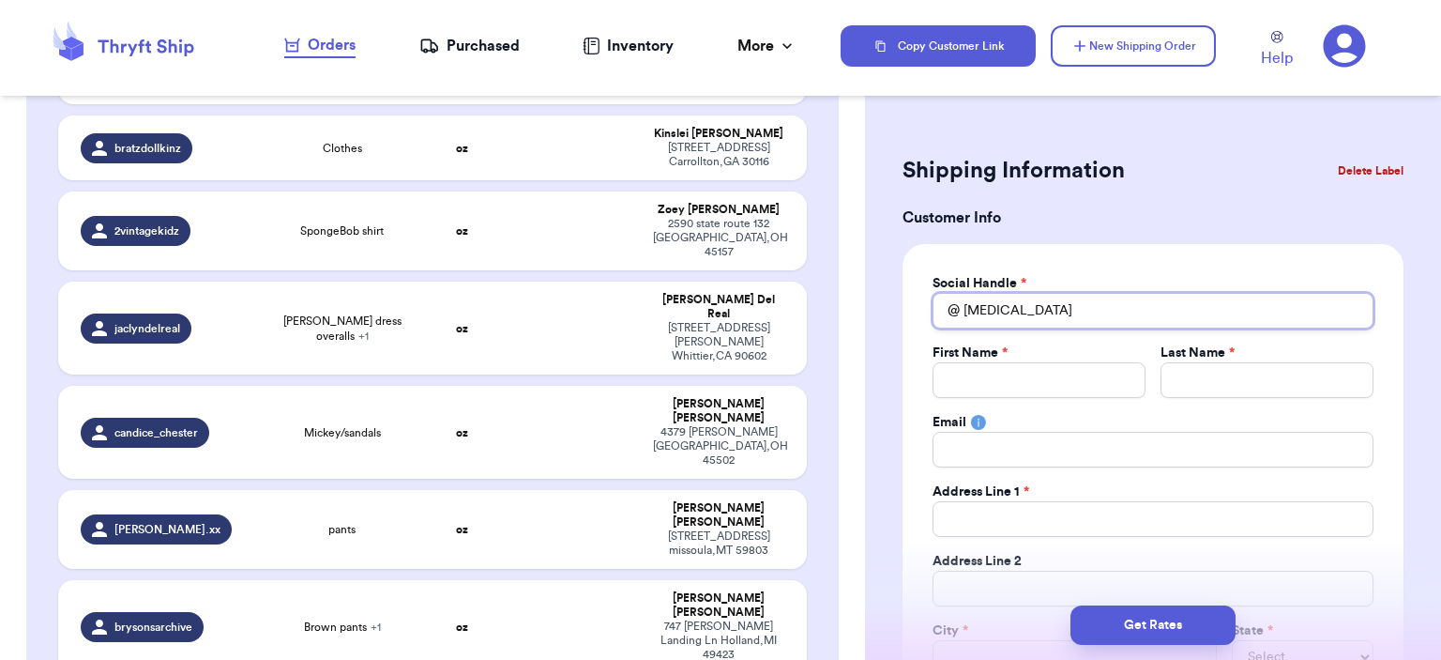
type input "allie"
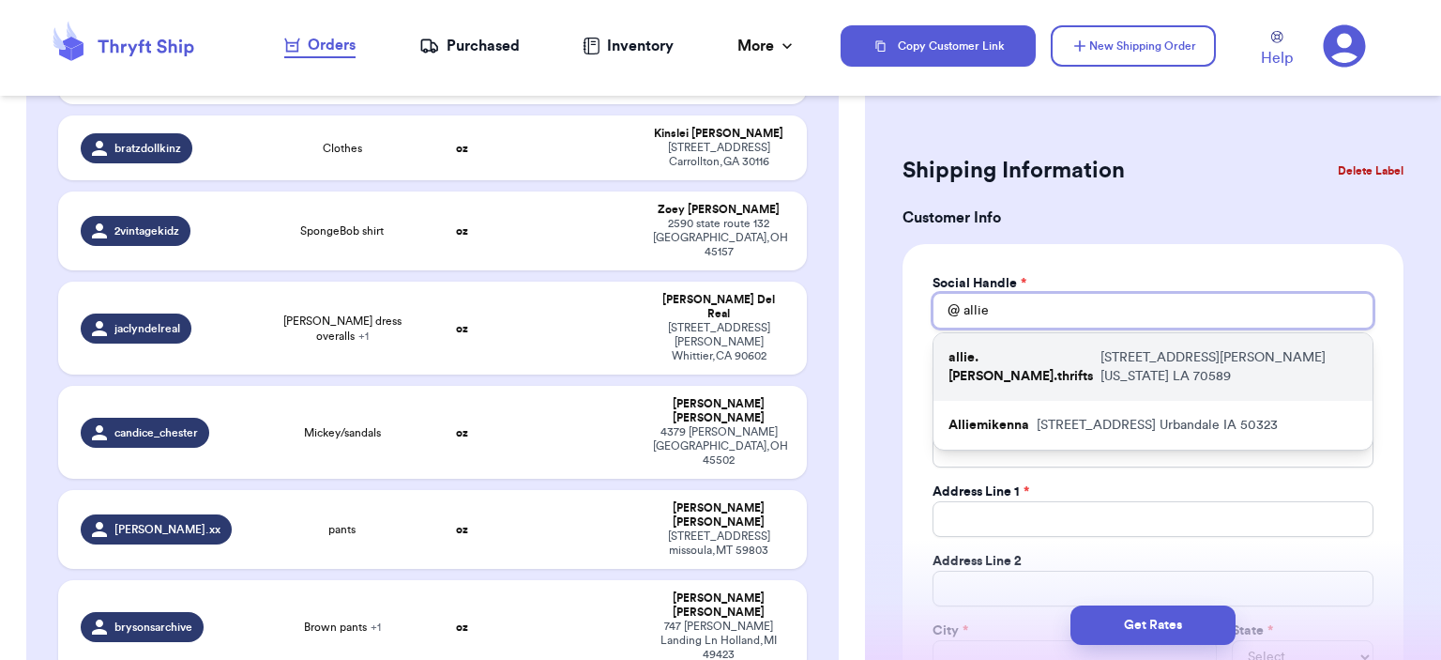
type input "allie"
click at [1026, 357] on p "allie.[PERSON_NAME].thrifts" at bounding box center [1021, 367] width 145 height 38
type input "allie.[PERSON_NAME].thrifts"
type input "Allie"
type input "Dupont"
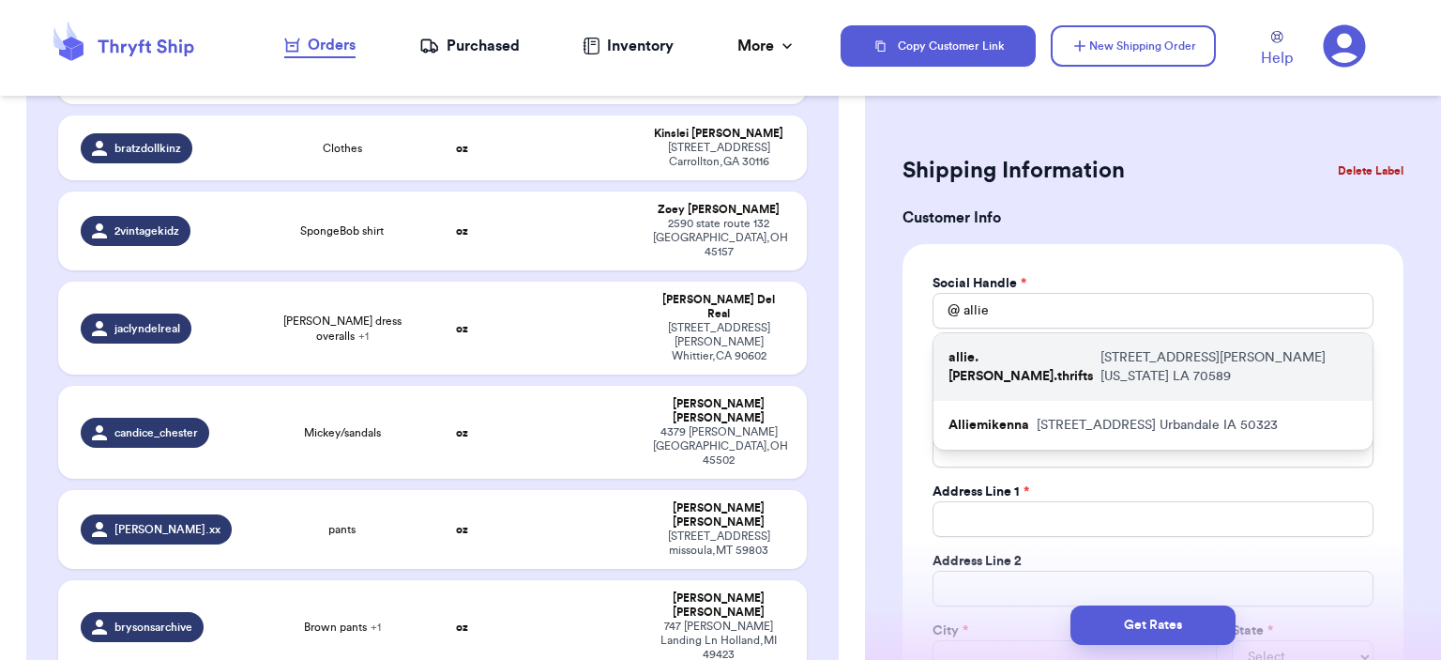
type input "[EMAIL_ADDRESS][DOMAIN_NAME]"
type input "[STREET_ADDRESS][PERSON_NAME]"
type input "[US_STATE]"
select select "LA"
type input "70589"
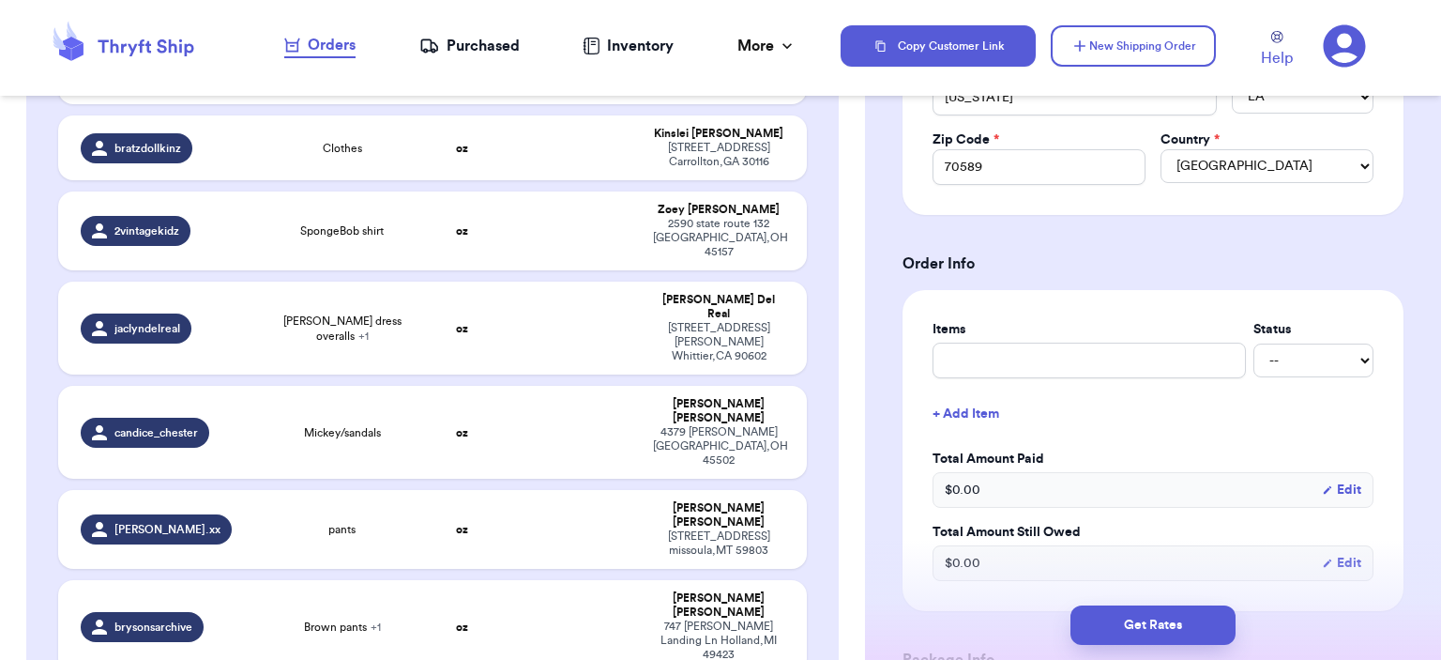
scroll to position [387, 0]
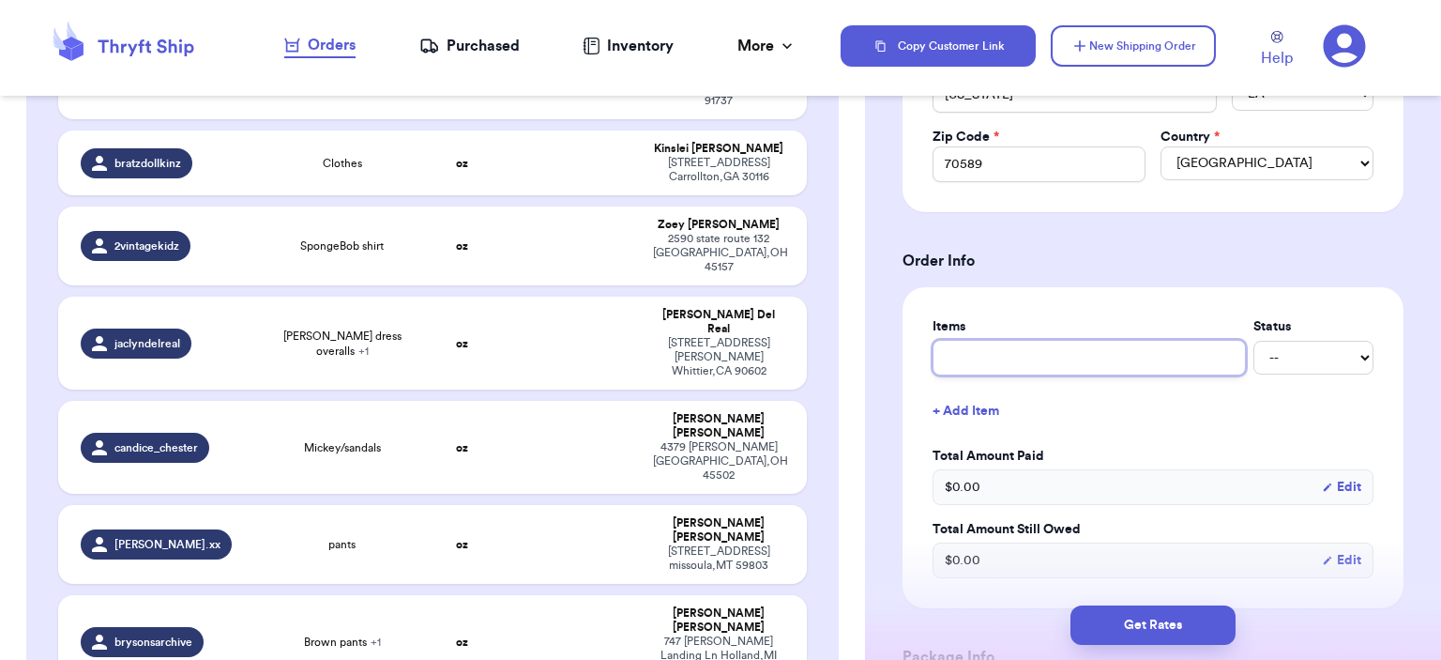
click at [1036, 357] on input "text" at bounding box center [1089, 358] width 313 height 36
type input "bag"
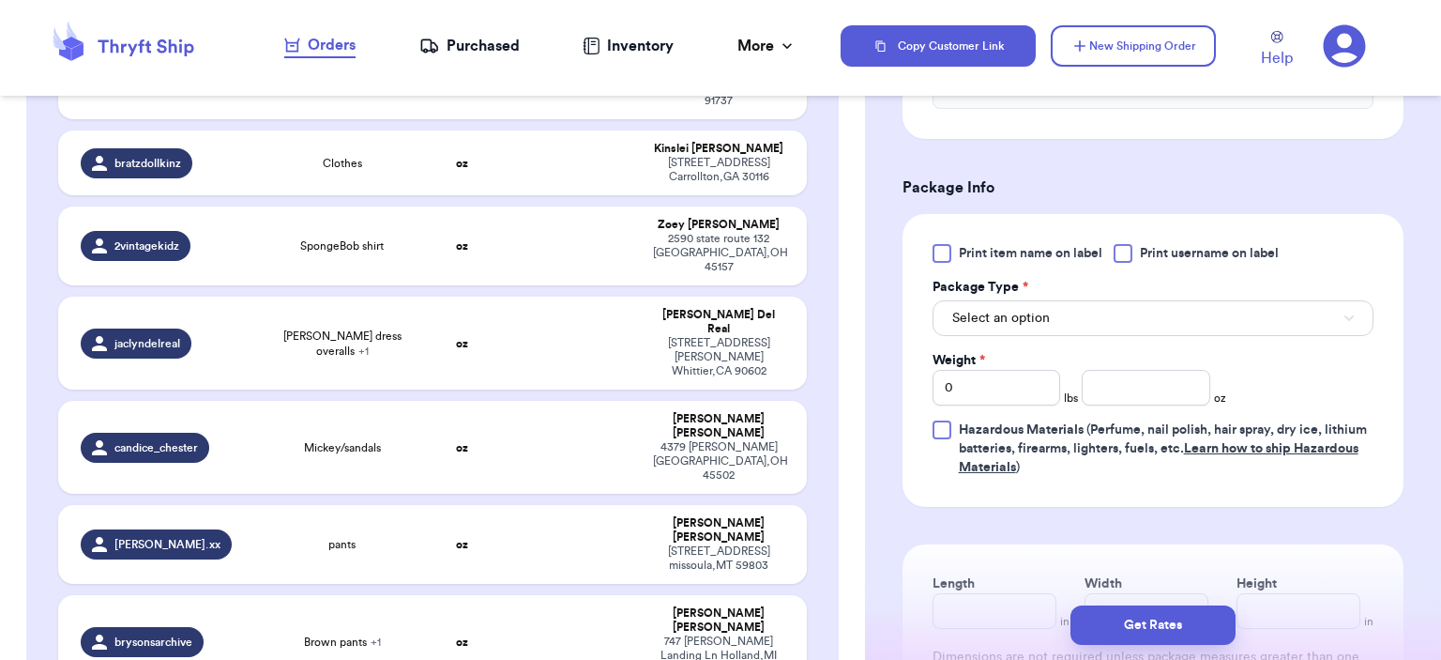
click at [1035, 297] on div "Select an option" at bounding box center [1153, 316] width 441 height 39
click at [1047, 322] on span "Select an option" at bounding box center [1001, 318] width 98 height 19
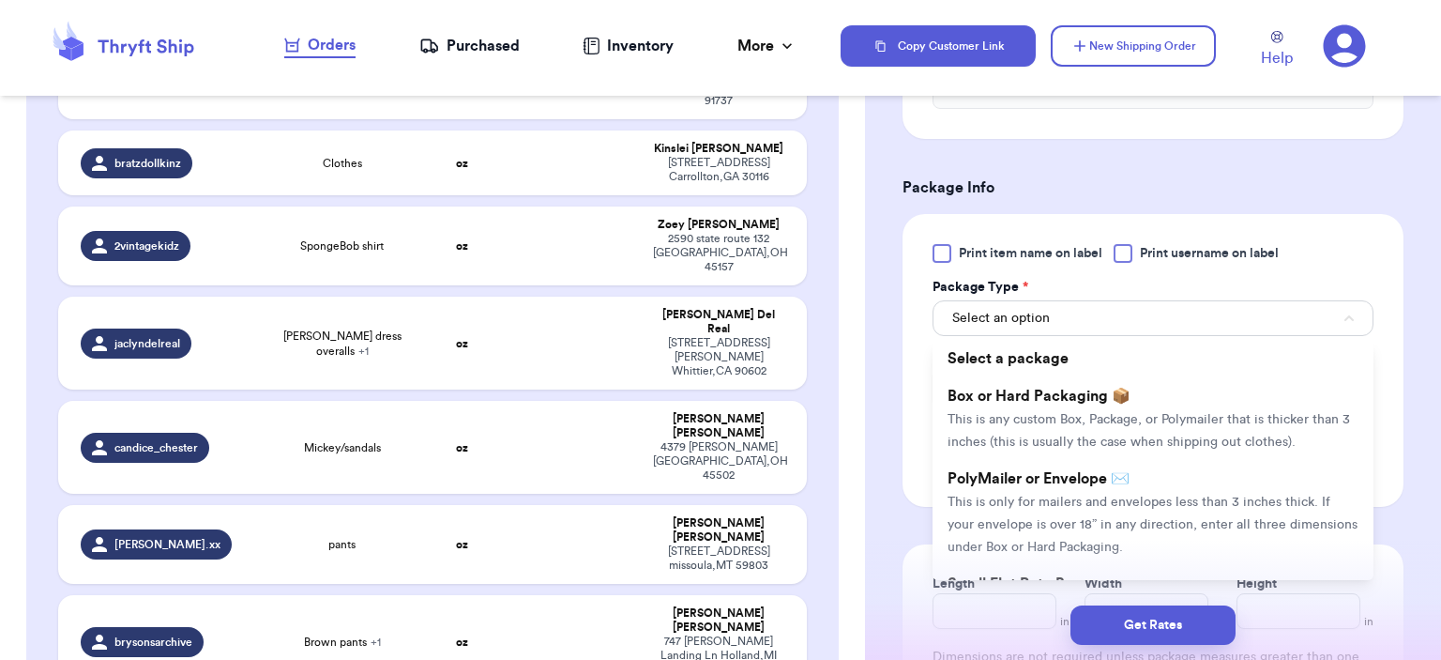
click at [1064, 482] on li "PolyMailer or Envelope ✉️ This is only for mailers and envelopes less than 3 in…" at bounding box center [1153, 512] width 441 height 105
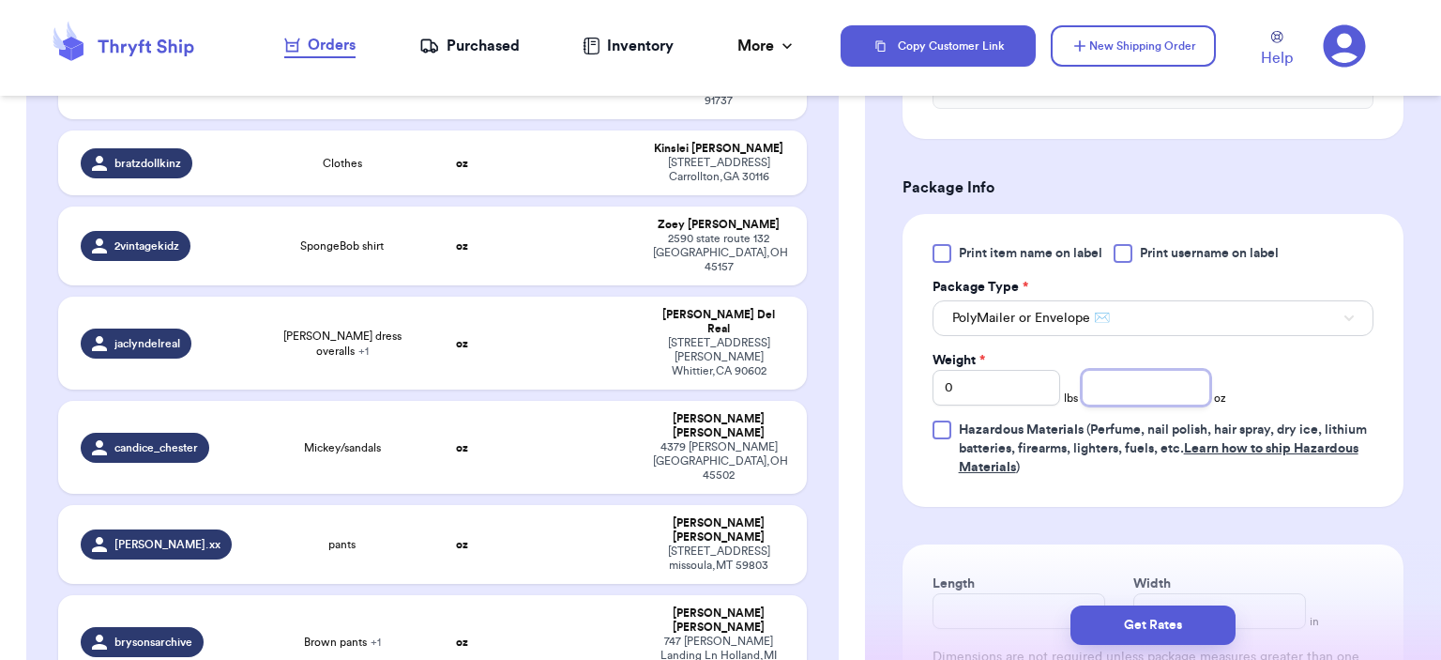
click at [1119, 388] on input "number" at bounding box center [1146, 388] width 129 height 36
type input "3"
click at [1131, 611] on button "Get Rates" at bounding box center [1153, 624] width 165 height 39
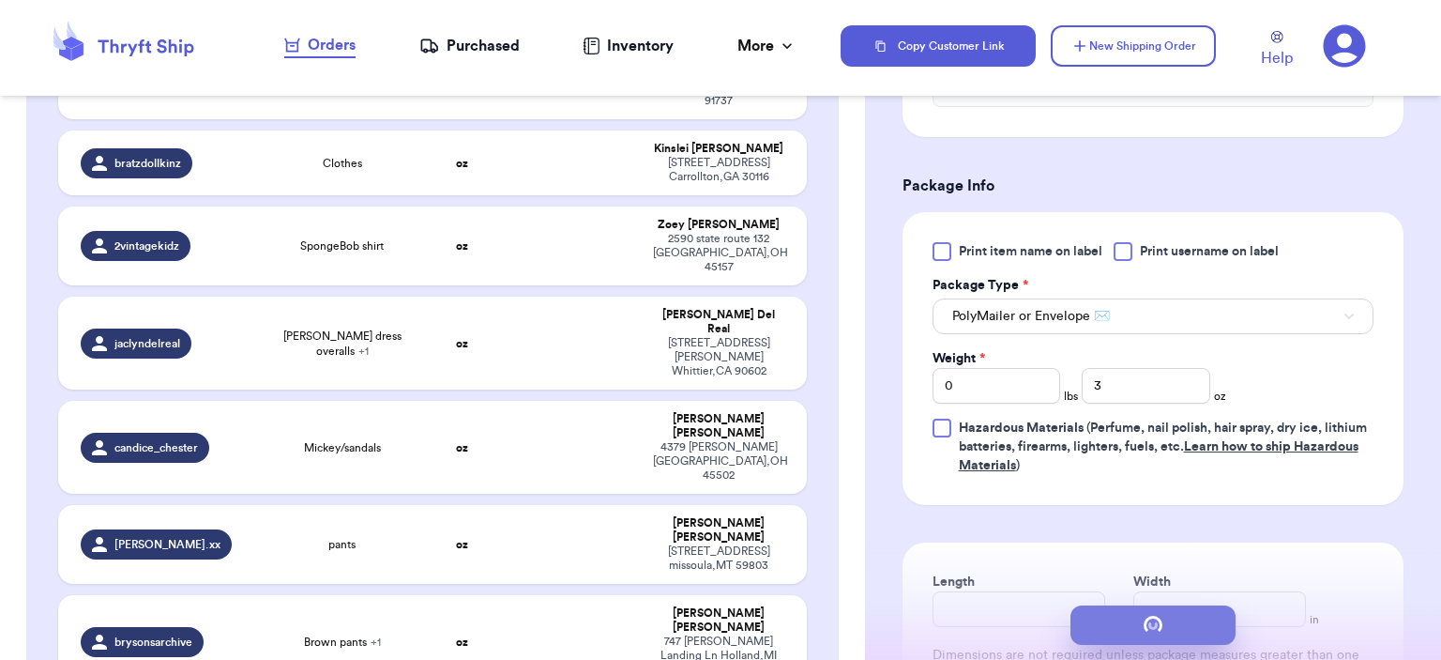
scroll to position [0, 0]
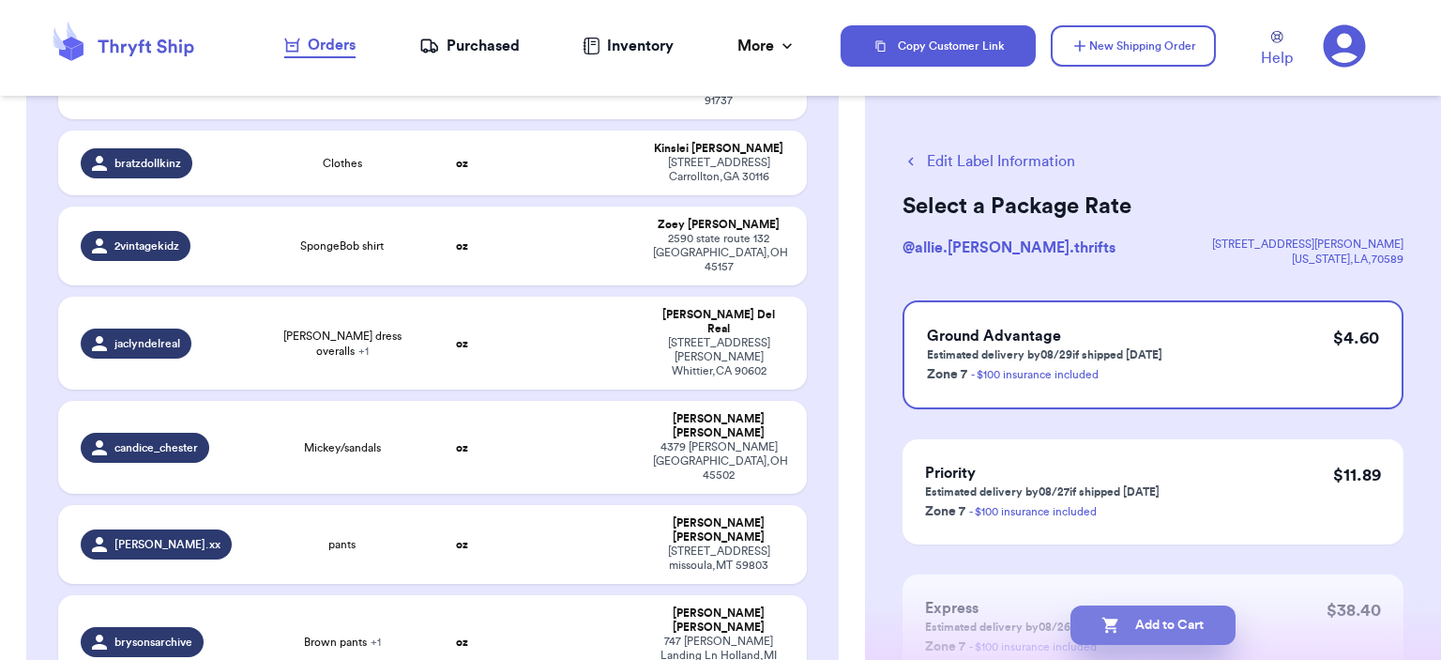
click at [1154, 631] on button "Add to Cart" at bounding box center [1153, 624] width 165 height 39
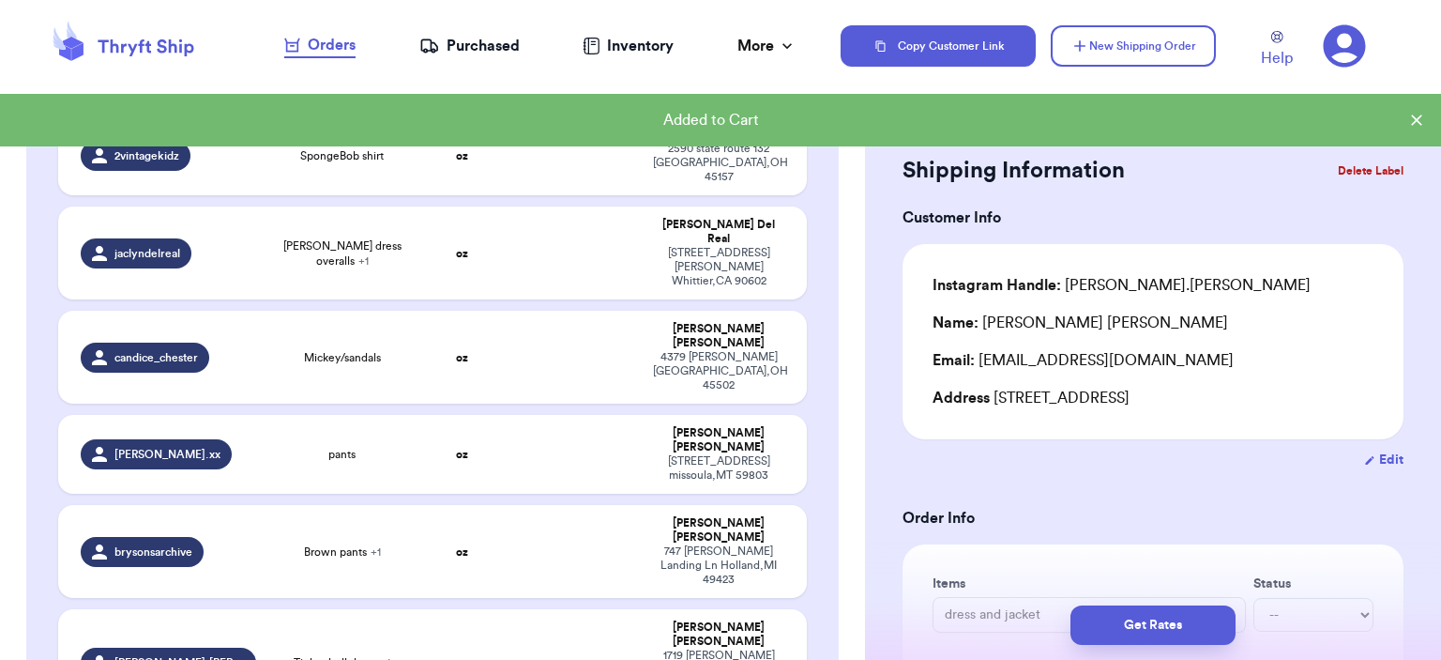
scroll to position [308, 0]
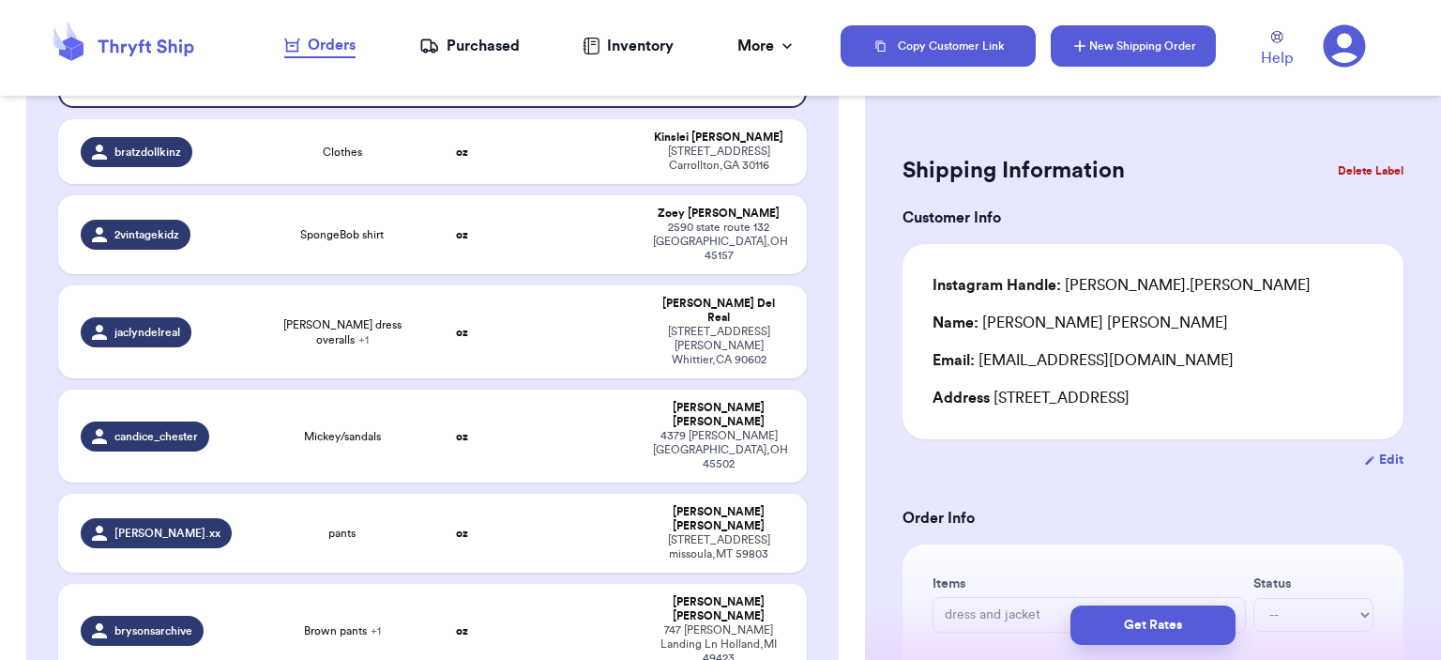
click at [1107, 38] on button "New Shipping Order" at bounding box center [1133, 45] width 165 height 41
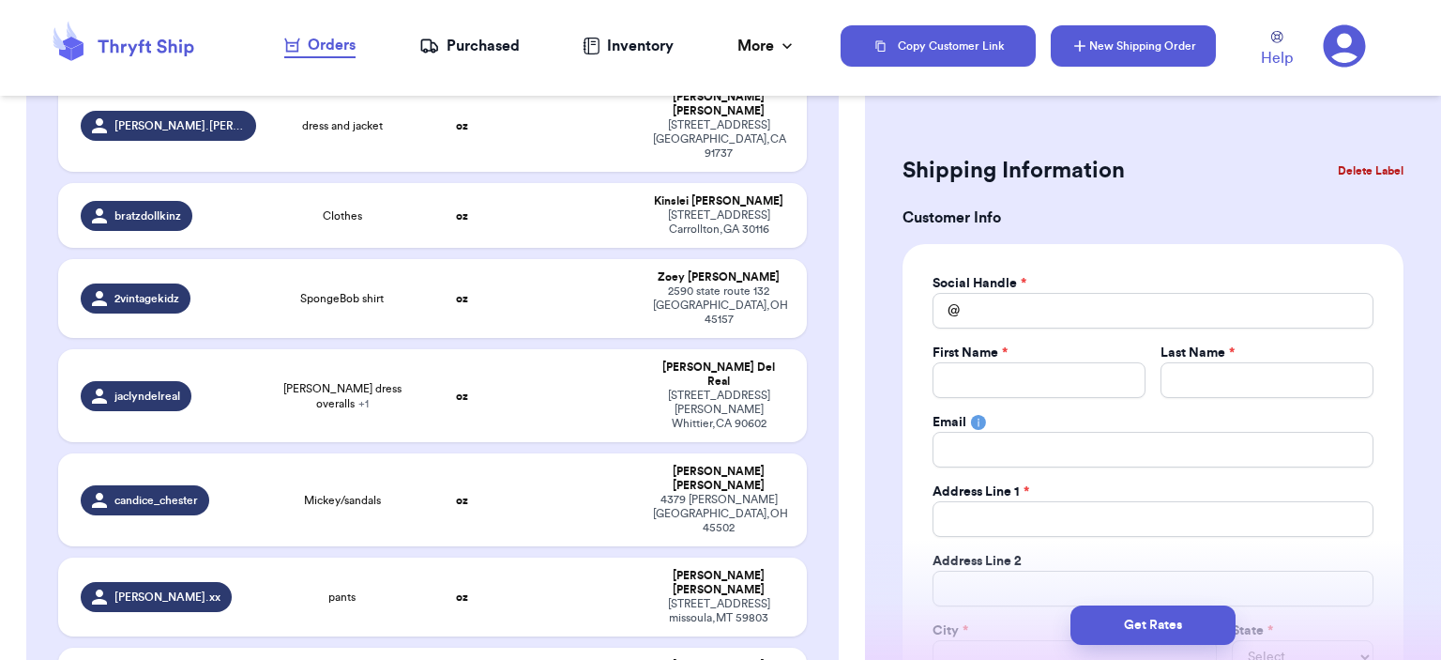
scroll to position [375, 0]
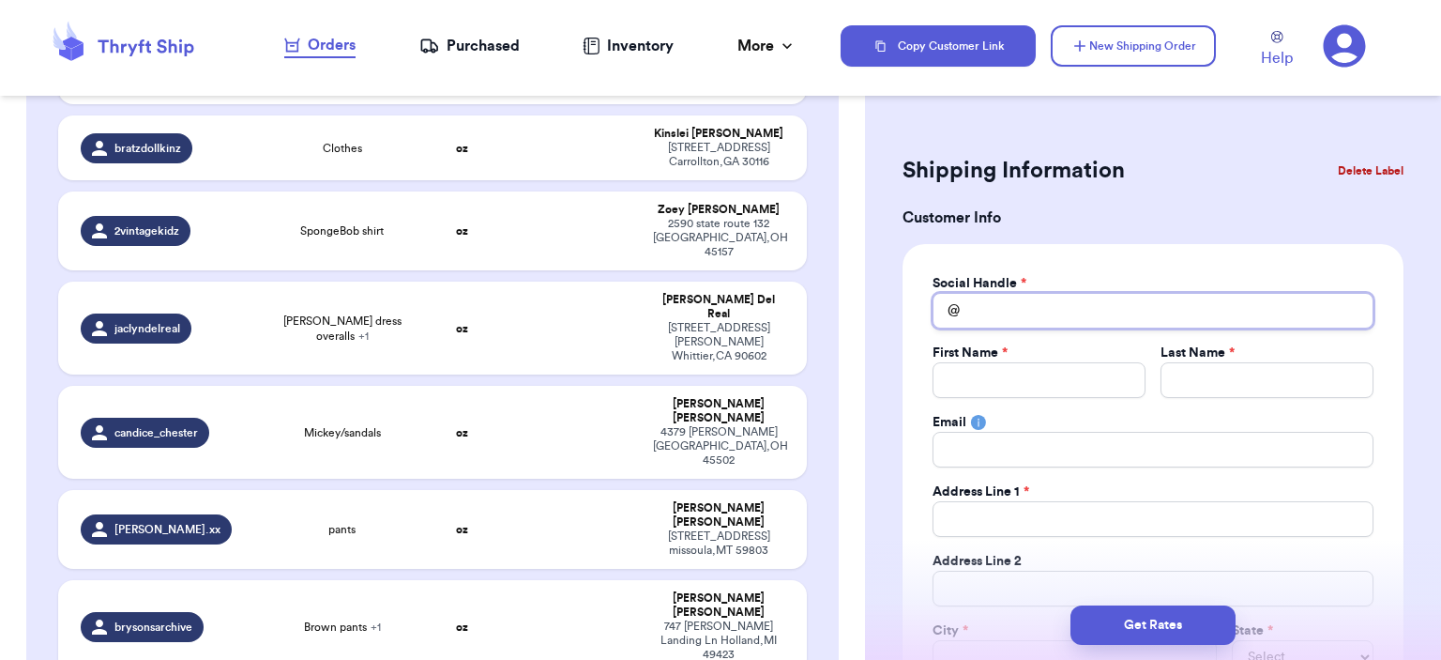
click at [1122, 312] on input "Total Amount Paid" at bounding box center [1153, 311] width 441 height 36
type input "j"
type input "[PERSON_NAME]"
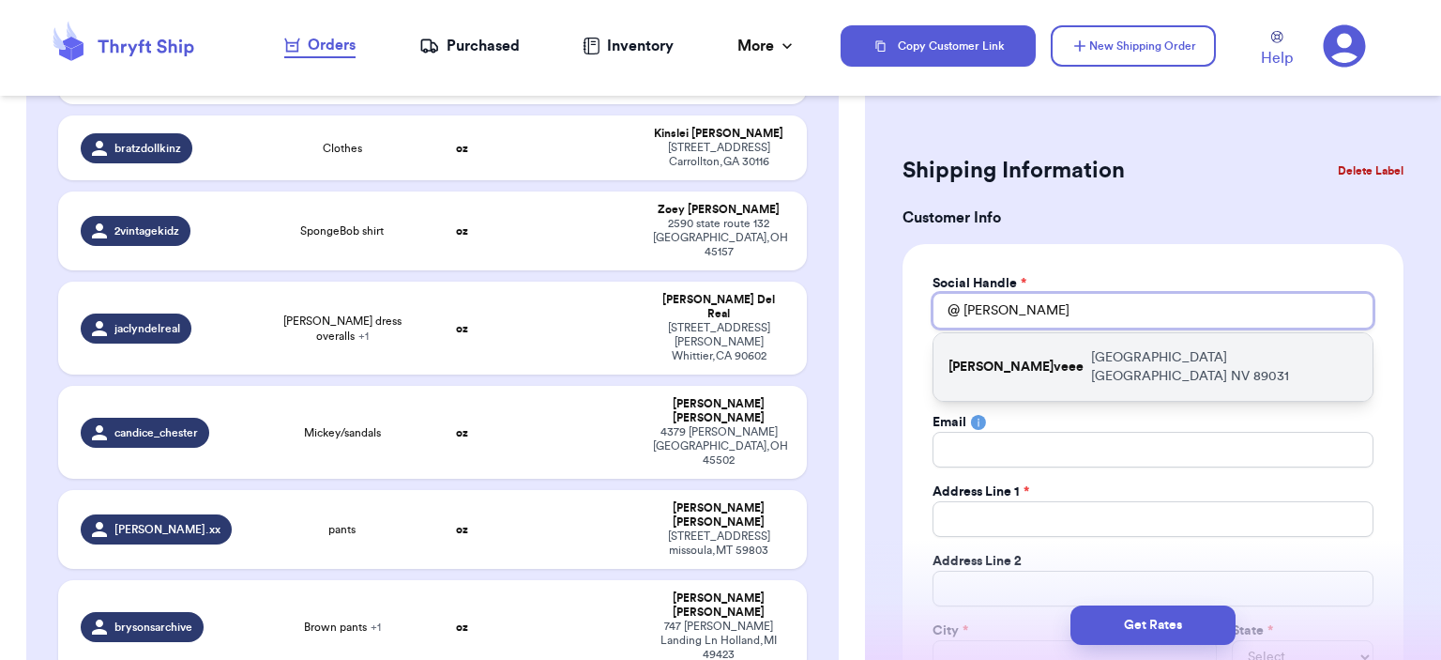
type input "[PERSON_NAME]"
click at [1107, 357] on p "[STREET_ADDRESS]" at bounding box center [1224, 367] width 266 height 38
type input "[PERSON_NAME]veee"
type input "[PERSON_NAME]"
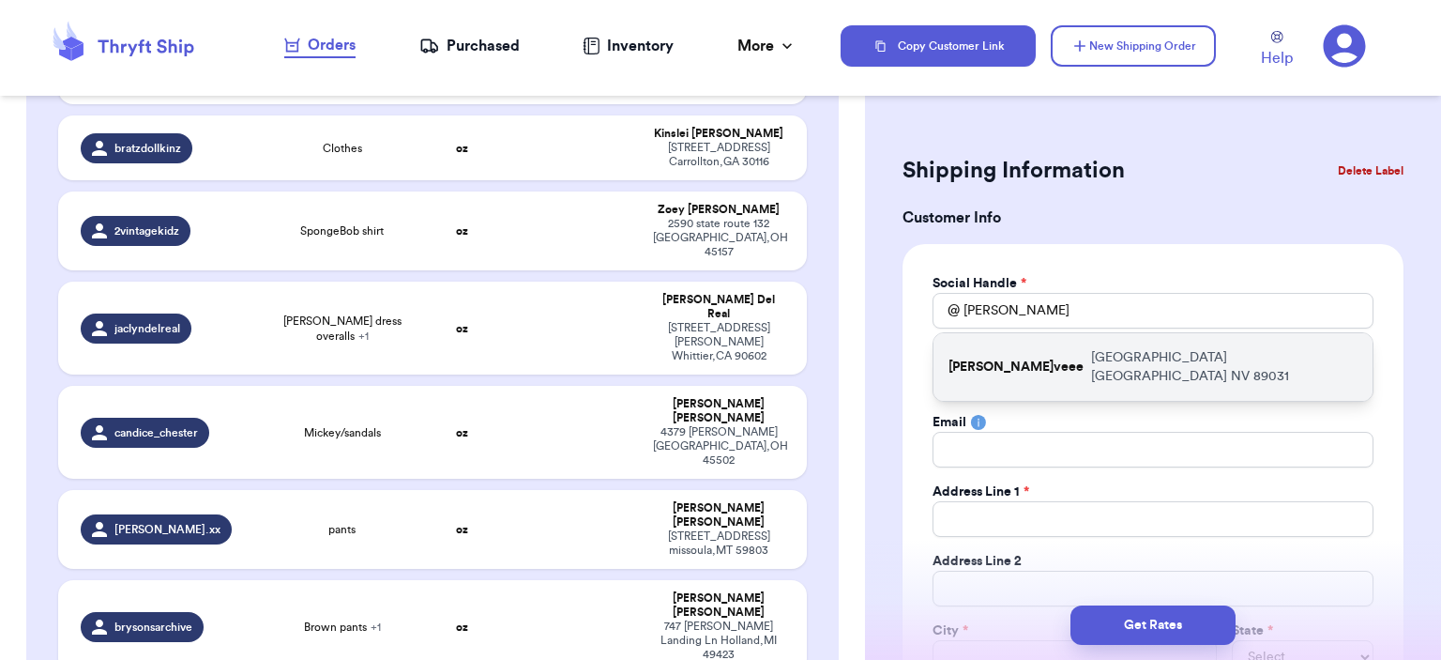
type input "[EMAIL_ADDRESS][DOMAIN_NAME]"
type input "[GEOGRAPHIC_DATA]"
select select "NV"
type input "89031"
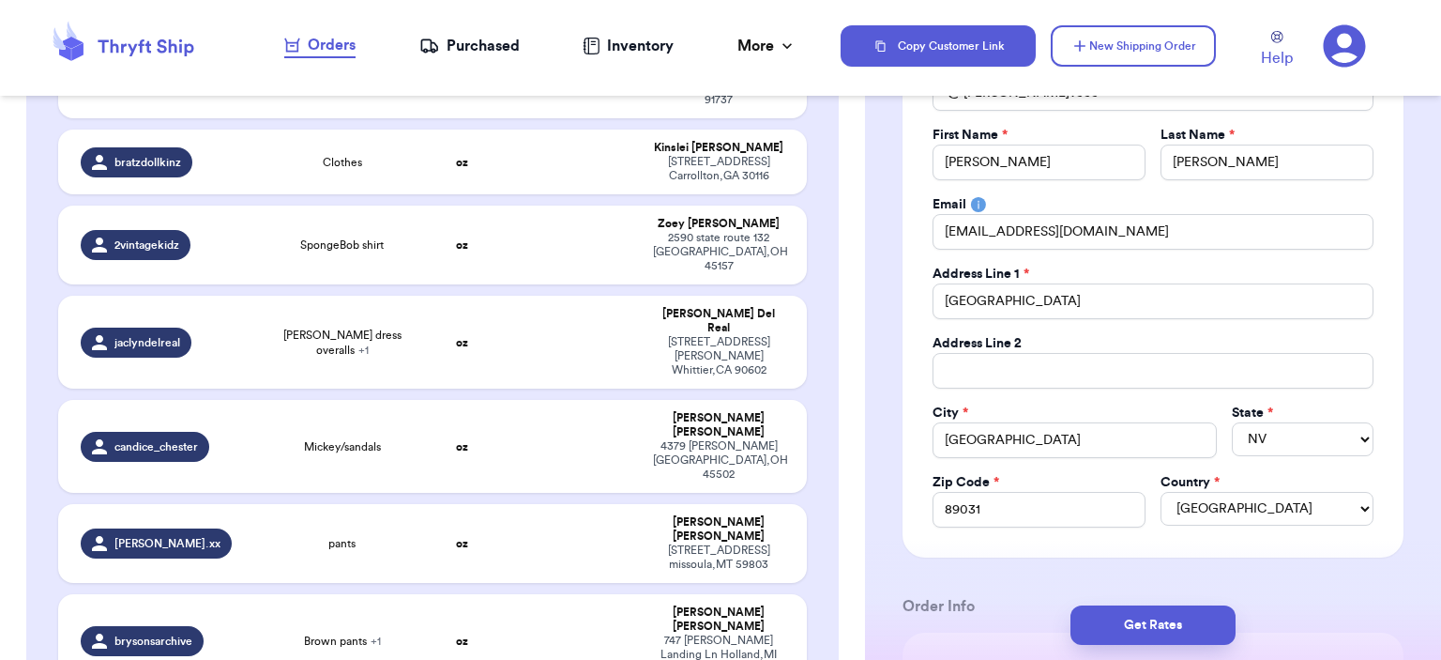
scroll to position [563, 0]
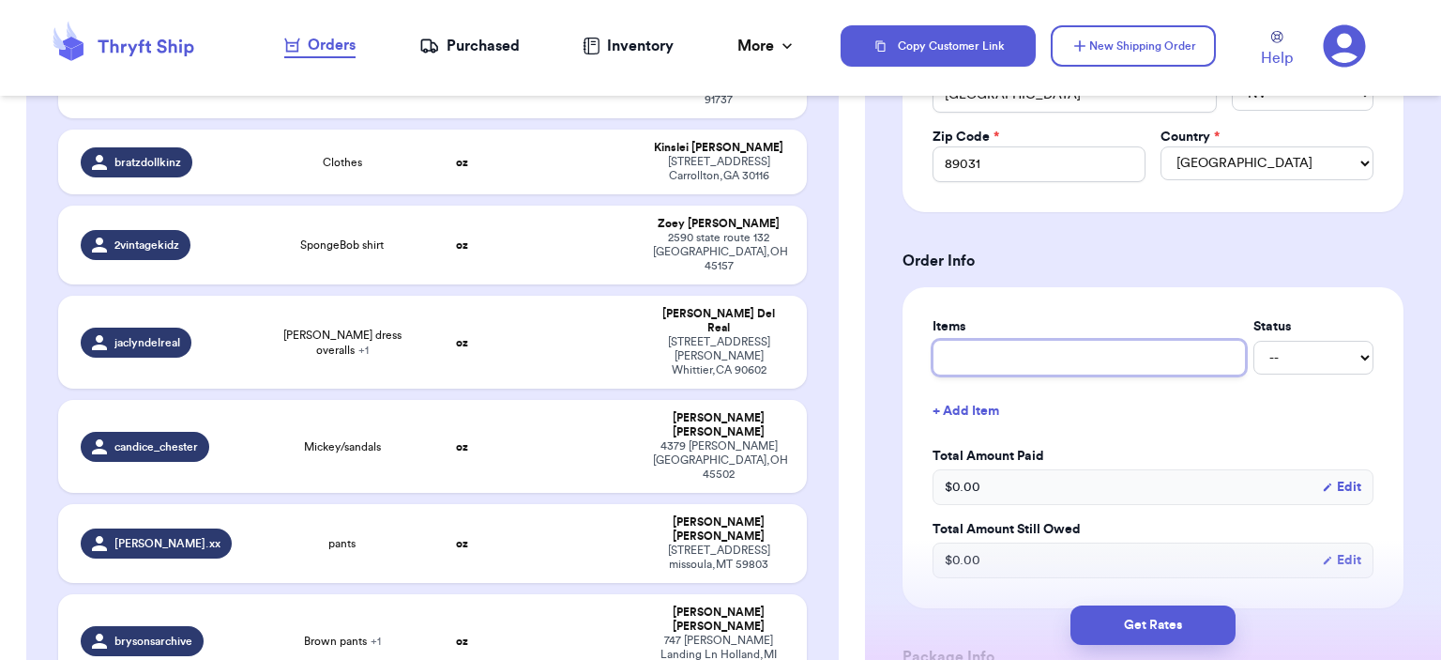
click at [1122, 340] on input "text" at bounding box center [1089, 358] width 313 height 36
type input "bag"
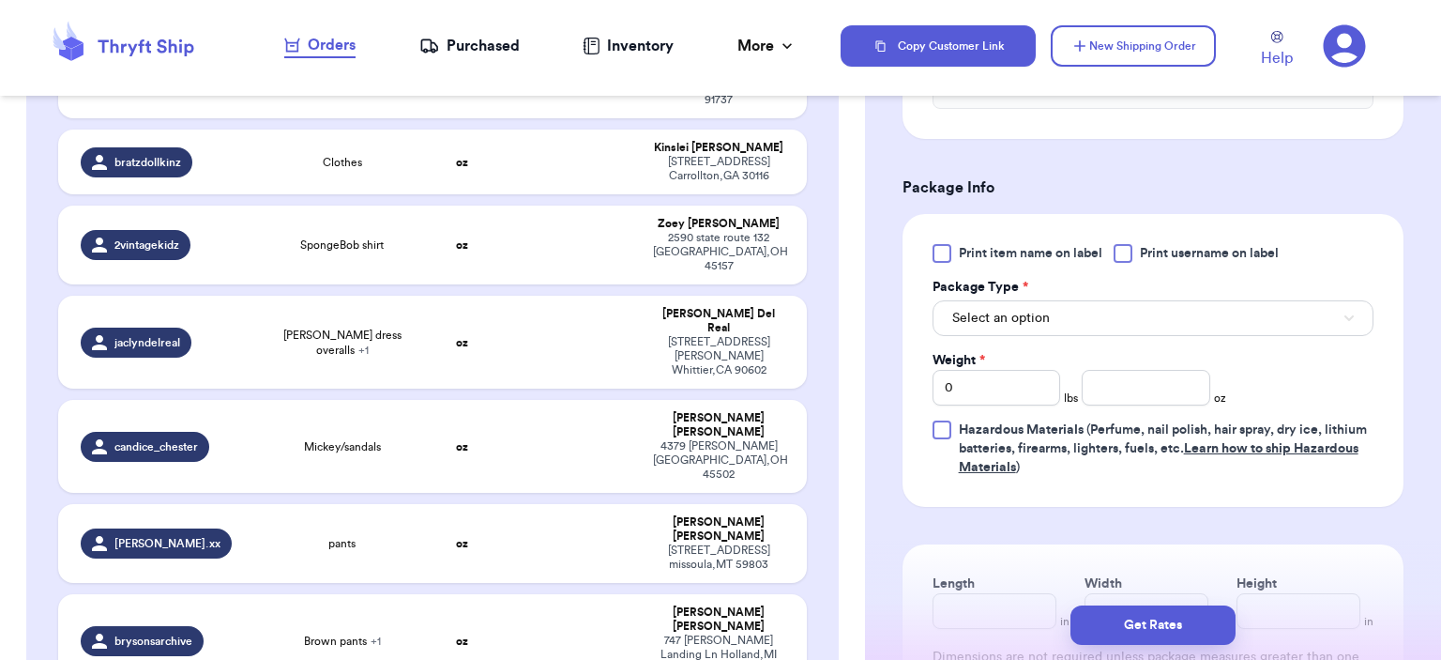
click at [1113, 292] on div "Package Type *" at bounding box center [1153, 287] width 441 height 19
click at [1111, 308] on button "Select an option" at bounding box center [1153, 318] width 441 height 36
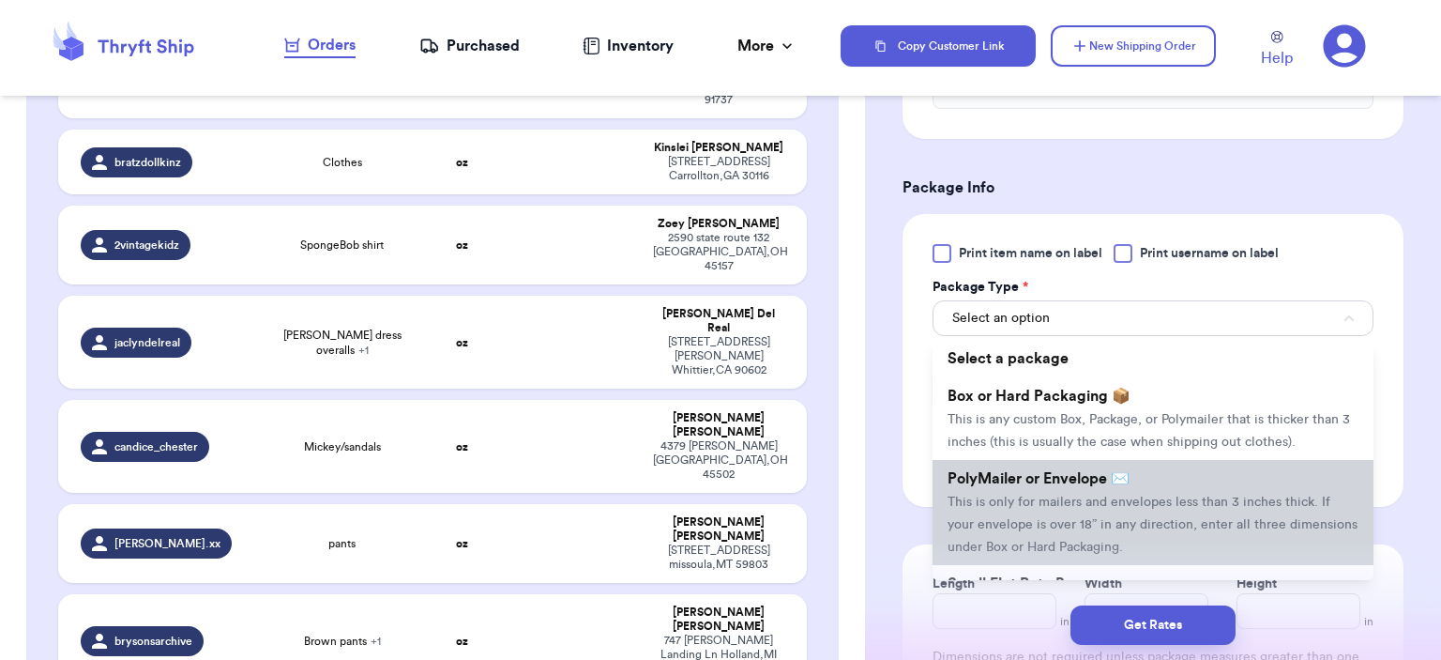
click at [1081, 479] on span "PolyMailer or Envelope ✉️" at bounding box center [1039, 478] width 182 height 15
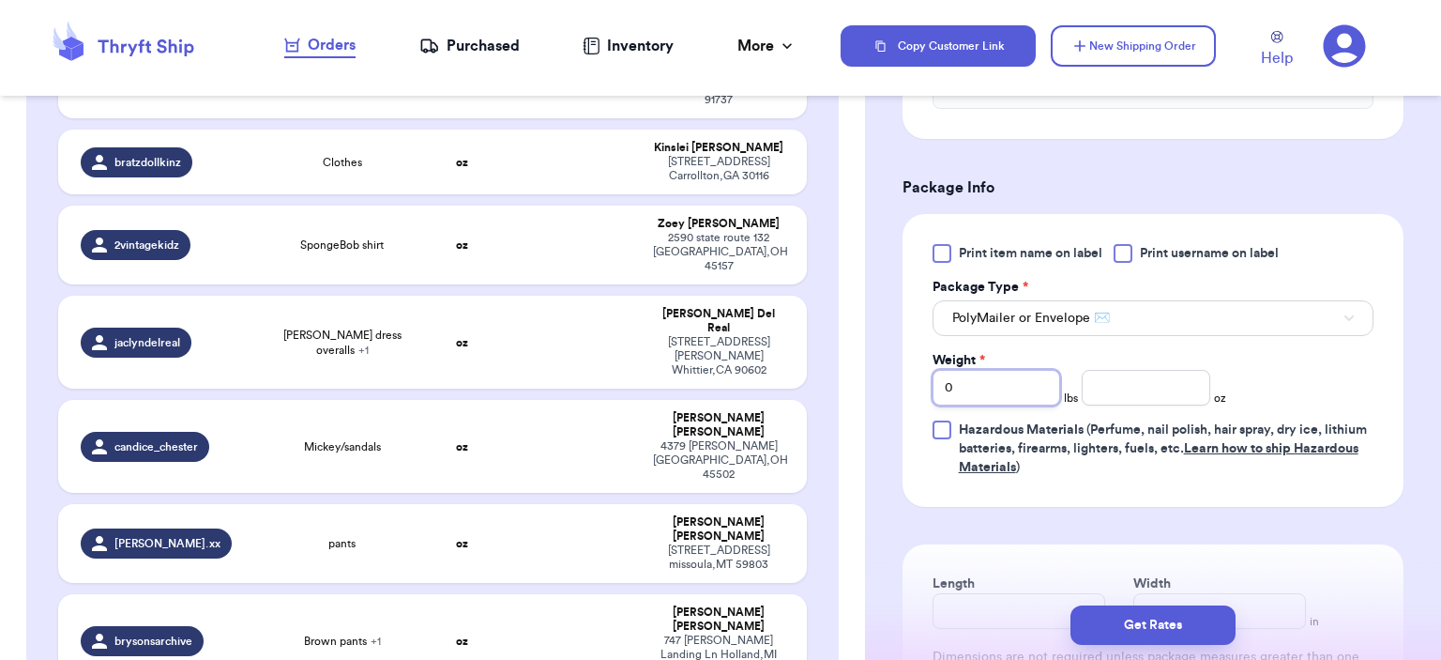
drag, startPoint x: 1012, startPoint y: 389, endPoint x: 874, endPoint y: 371, distance: 139.2
click at [875, 372] on div "Shipping Information Delete Label Customer Info Social Handle * @ j.veee First …" at bounding box center [1153, 30] width 576 height 1901
type input "2"
click at [1156, 420] on span "Hazardous Materials (Perfume, nail polish, hair spray, dry ice, lithium batteri…" at bounding box center [1166, 448] width 415 height 56
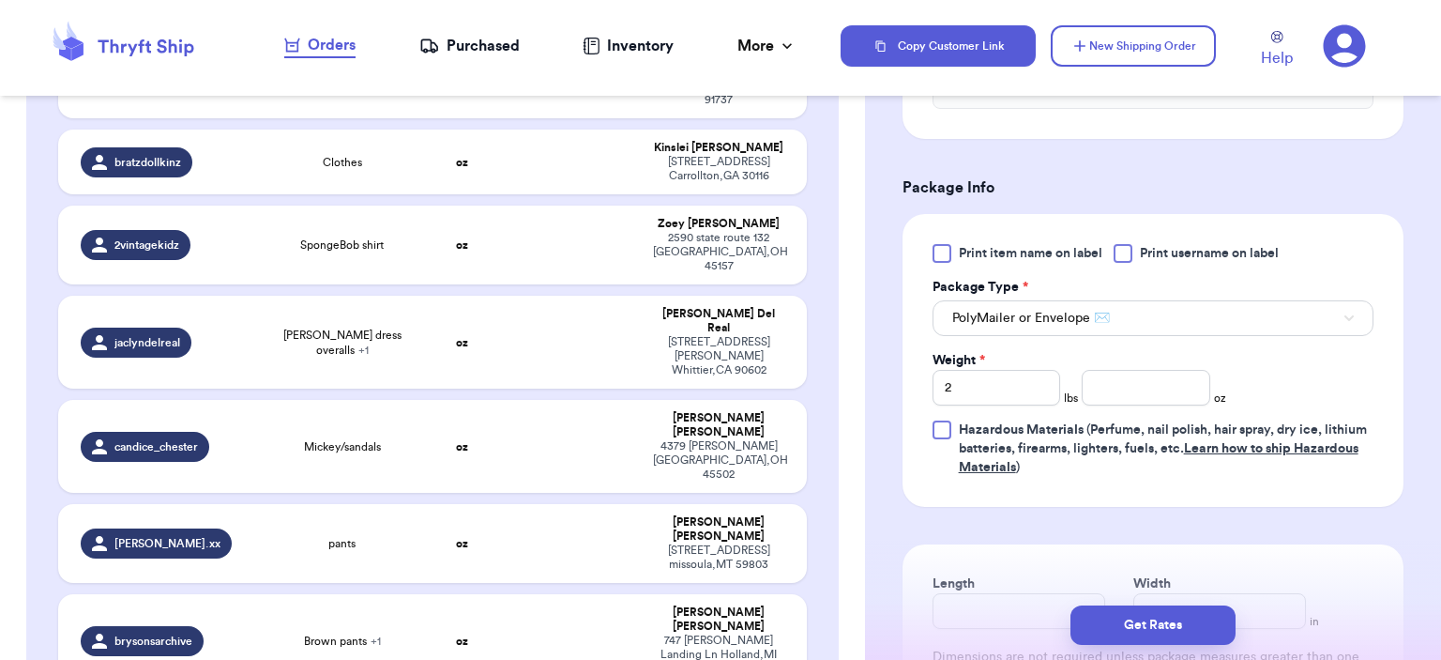
click at [0, 0] on input "Hazardous Materials (Perfume, nail polish, hair spray, dry ice, lithium batteri…" at bounding box center [0, 0] width 0 height 0
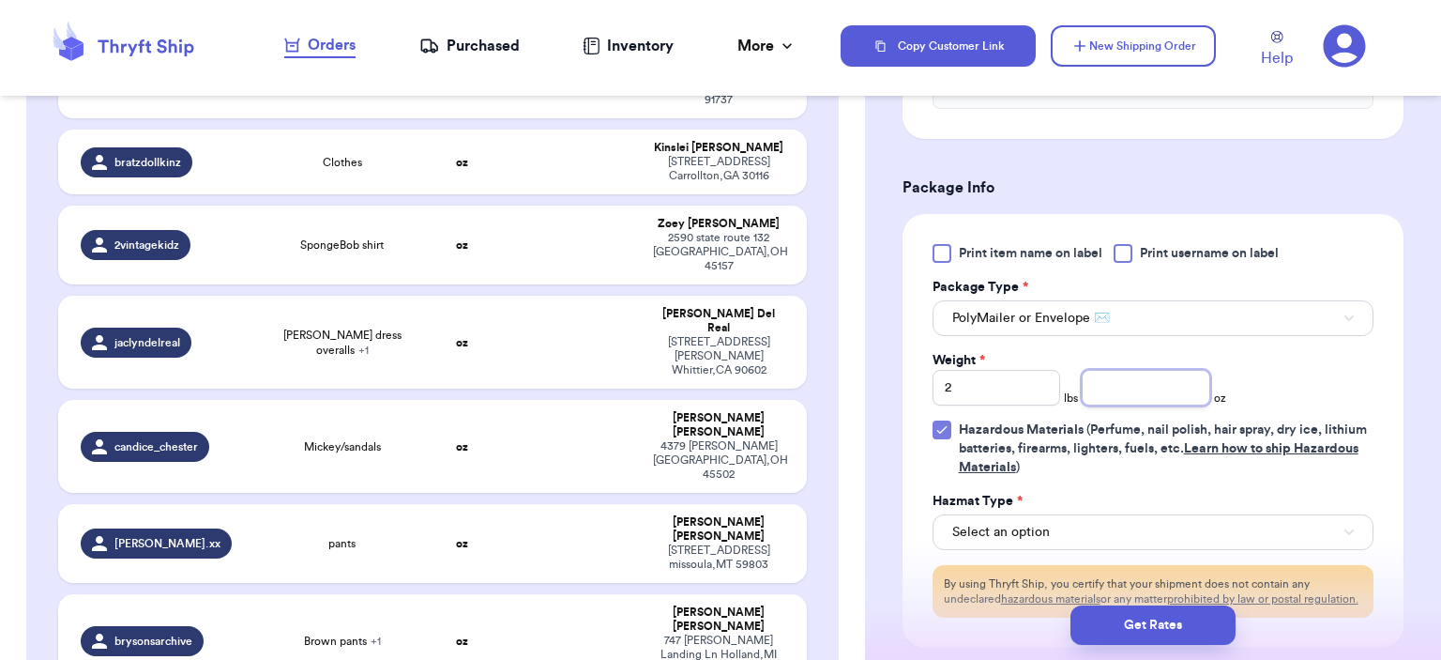
click at [1153, 393] on input "number" at bounding box center [1146, 388] width 129 height 36
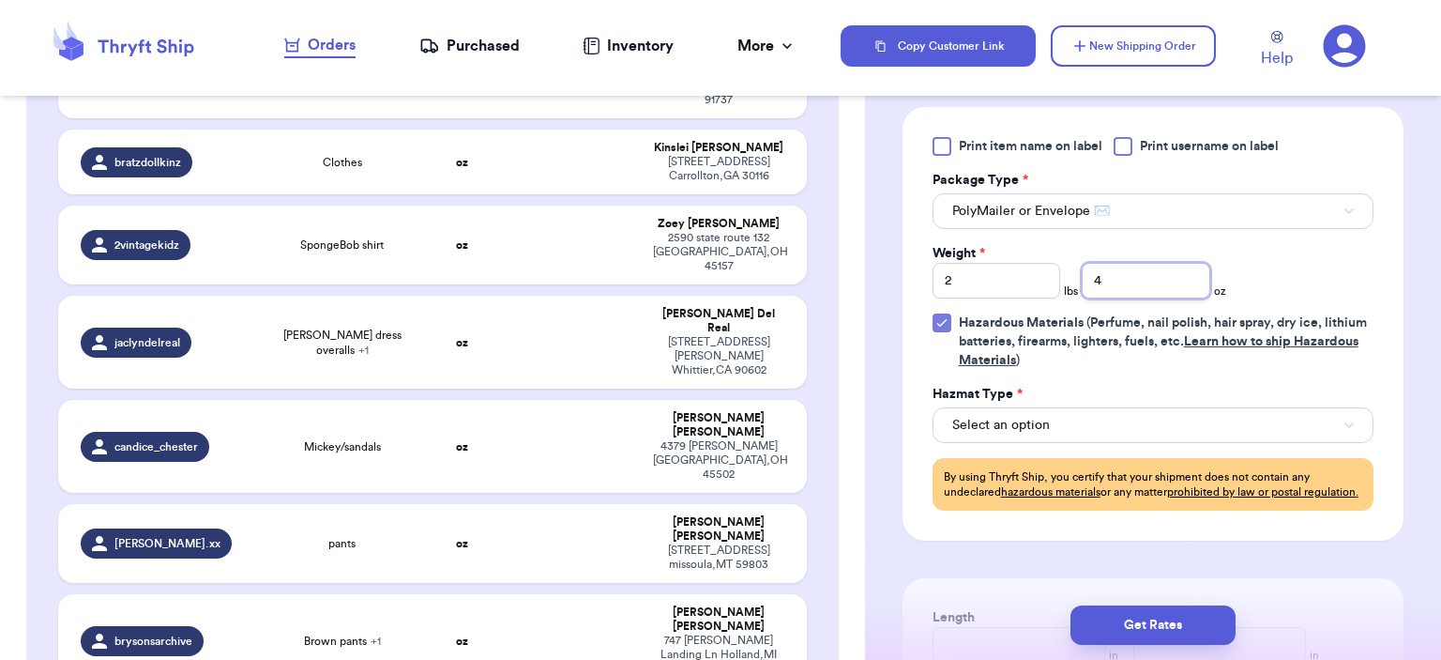
scroll to position [1220, 0]
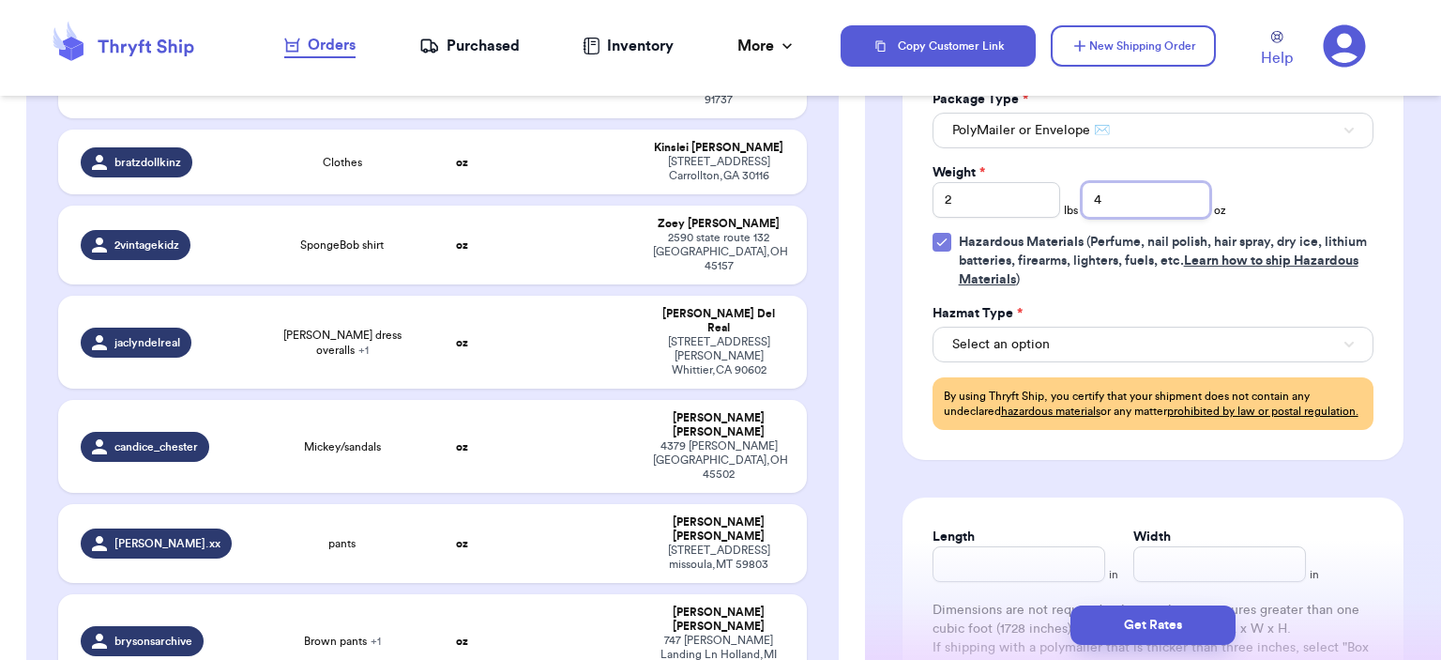
type input "4"
click at [1028, 241] on span "Hazardous Materials" at bounding box center [1021, 242] width 125 height 13
click at [0, 0] on input "Hazardous Materials (Perfume, nail polish, hair spray, dry ice, lithium batteri…" at bounding box center [0, 0] width 0 height 0
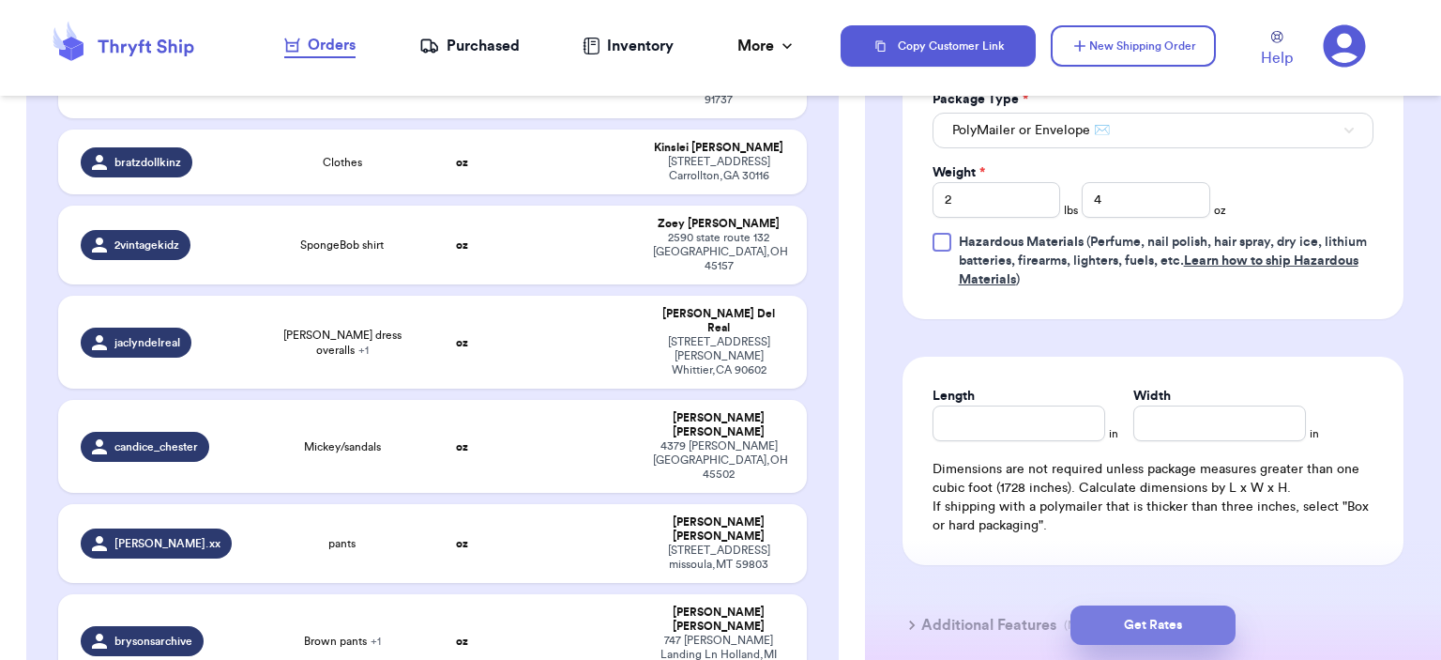
click at [1106, 617] on button "Get Rates" at bounding box center [1153, 624] width 165 height 39
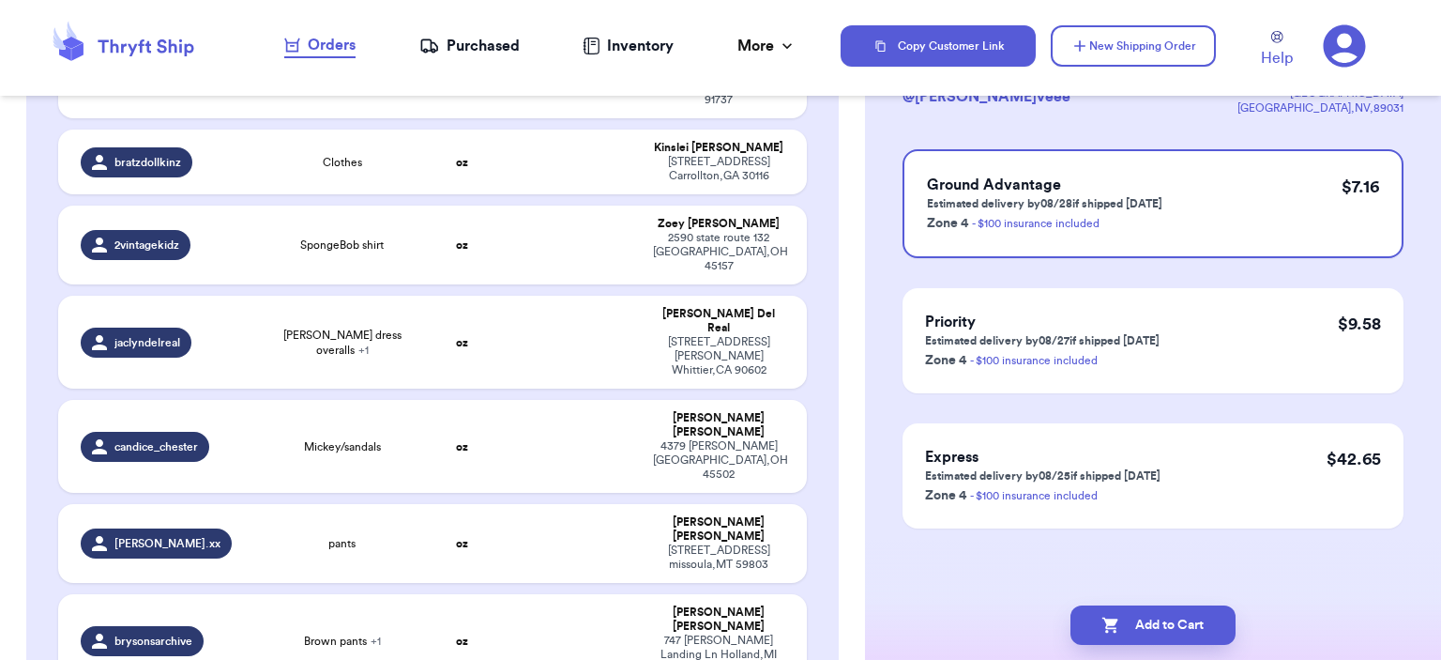
scroll to position [0, 0]
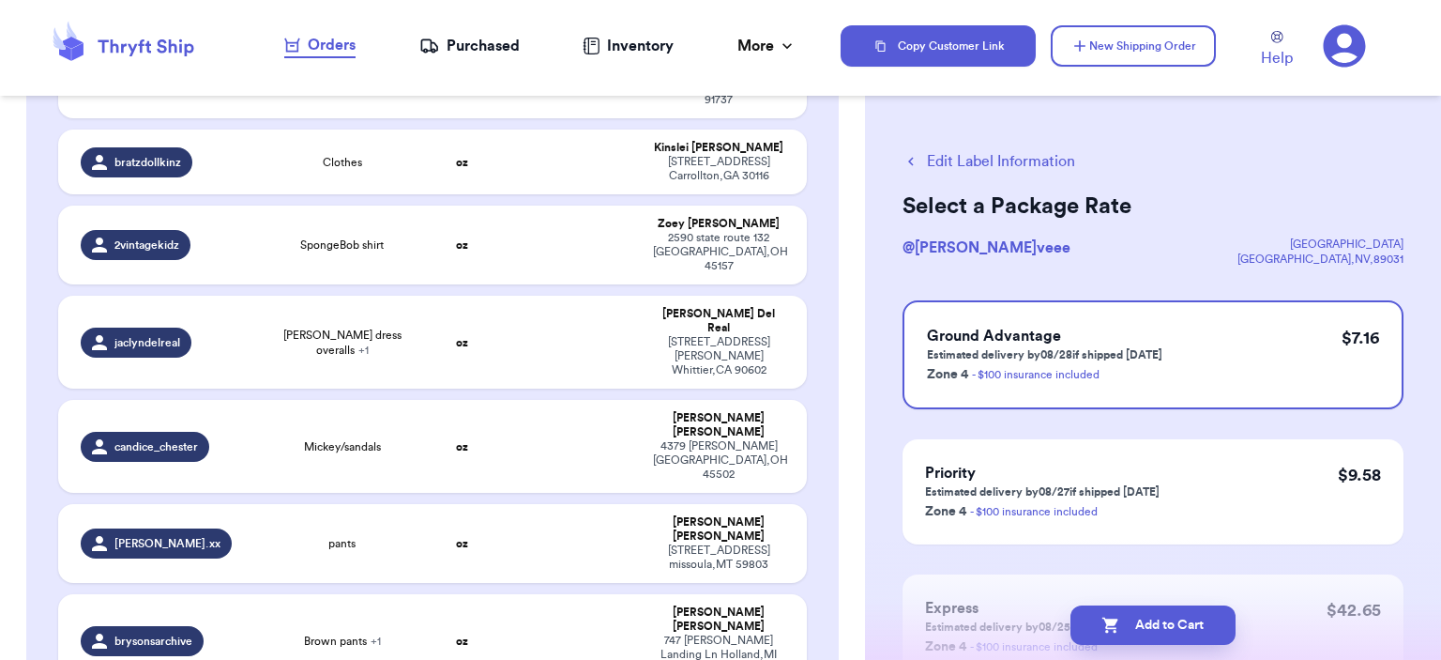
click at [1013, 151] on button "Edit Label Information" at bounding box center [989, 161] width 173 height 23
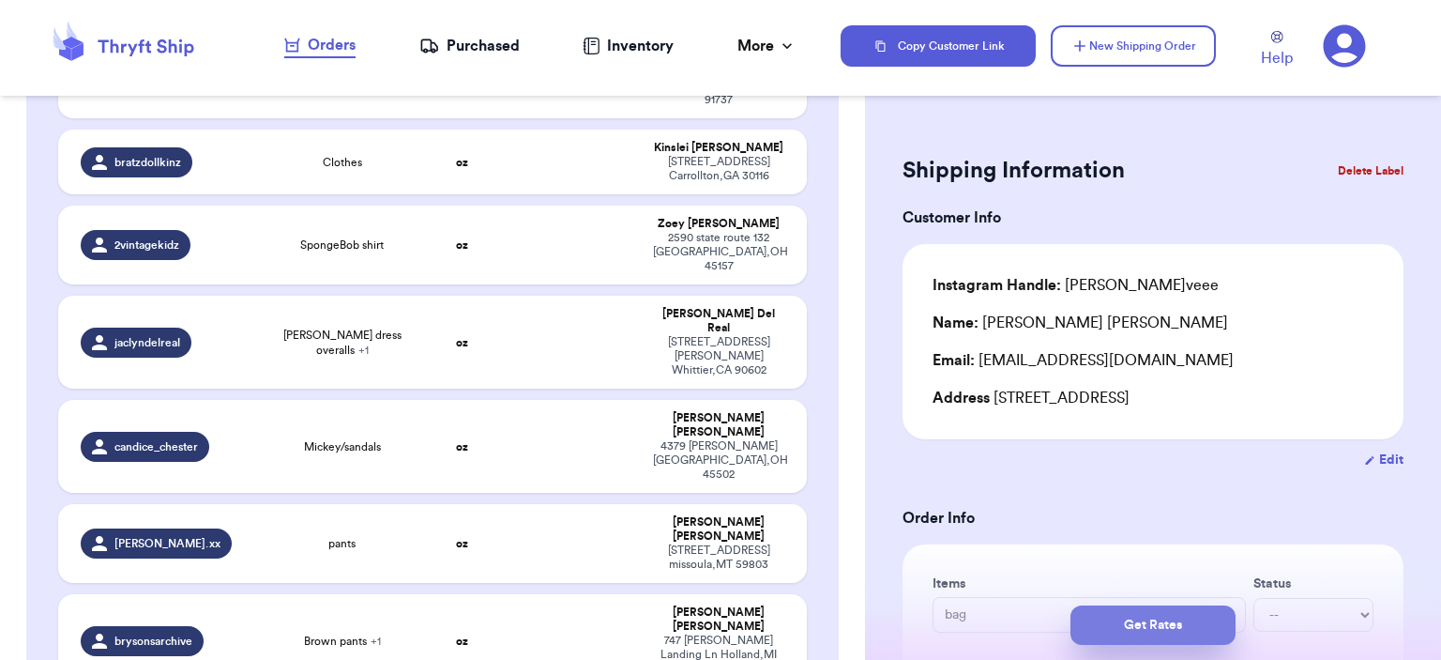
click at [1143, 624] on button "Get Rates" at bounding box center [1153, 624] width 165 height 39
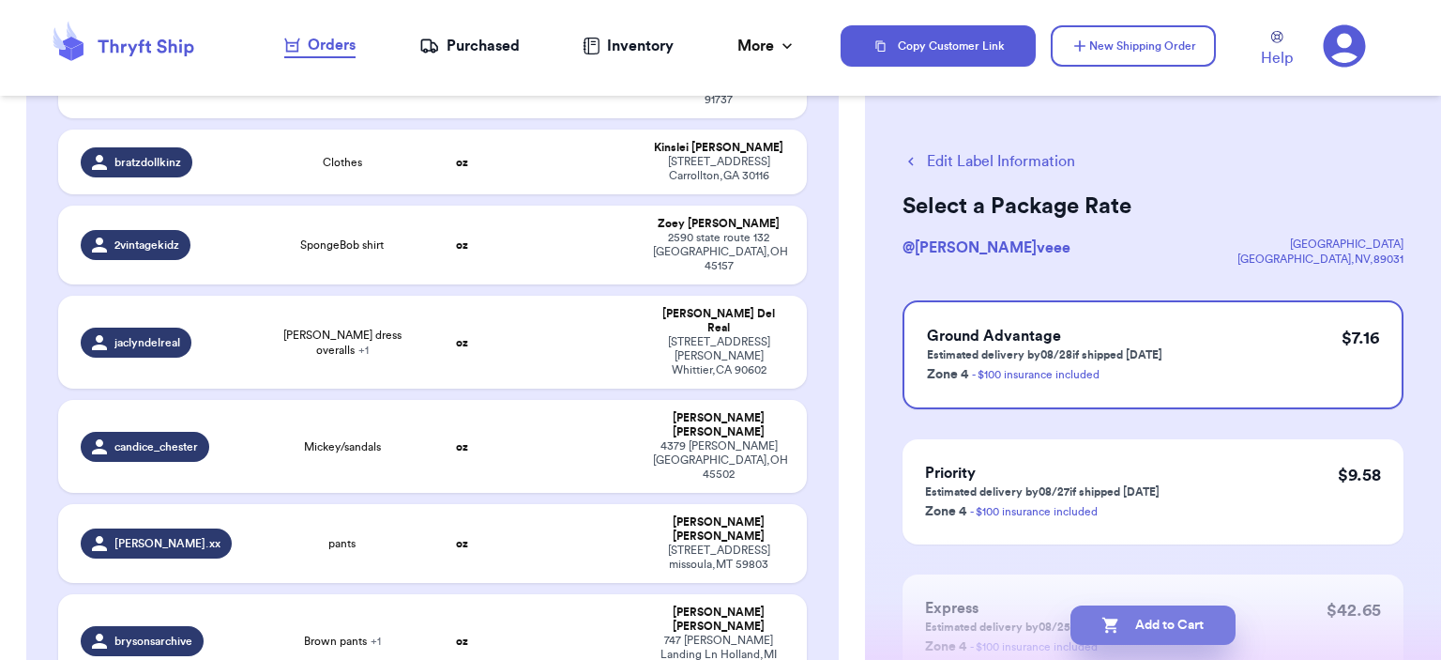
click at [1160, 626] on button "Add to Cart" at bounding box center [1153, 624] width 165 height 39
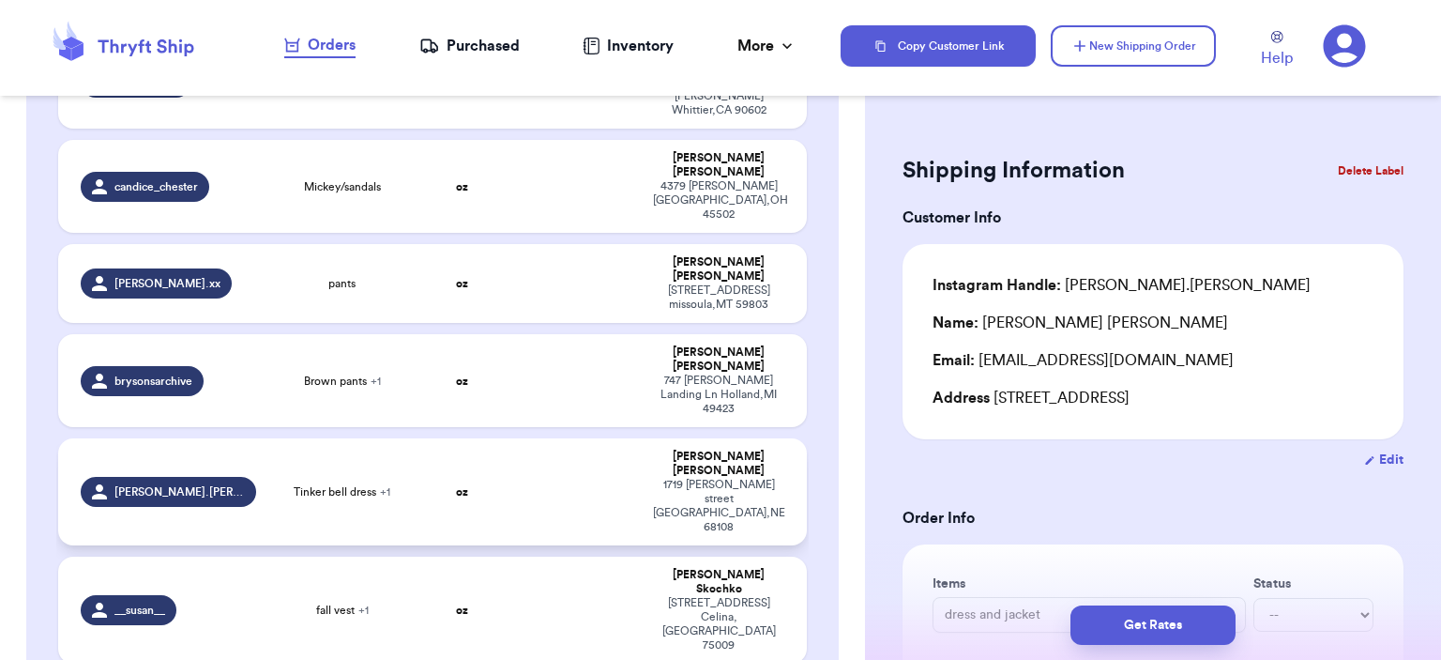
scroll to position [589, 0]
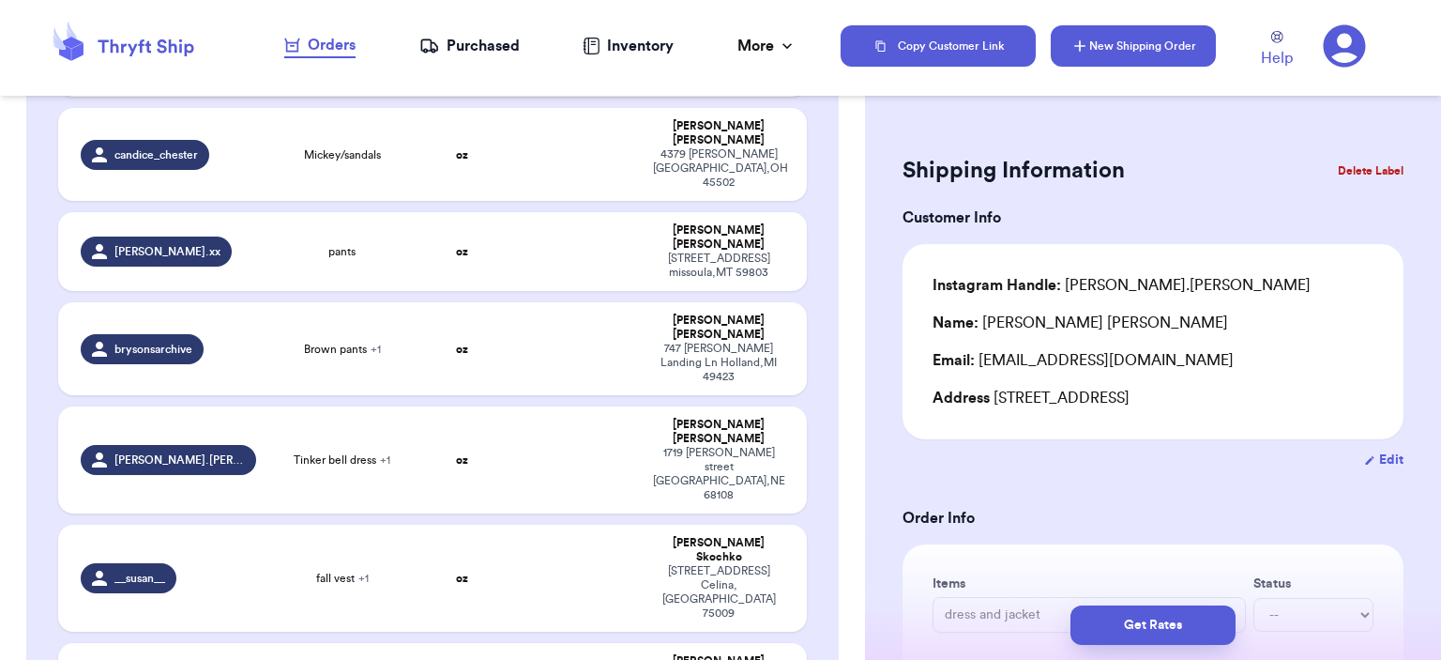
click at [1133, 55] on button "New Shipping Order" at bounding box center [1133, 45] width 165 height 41
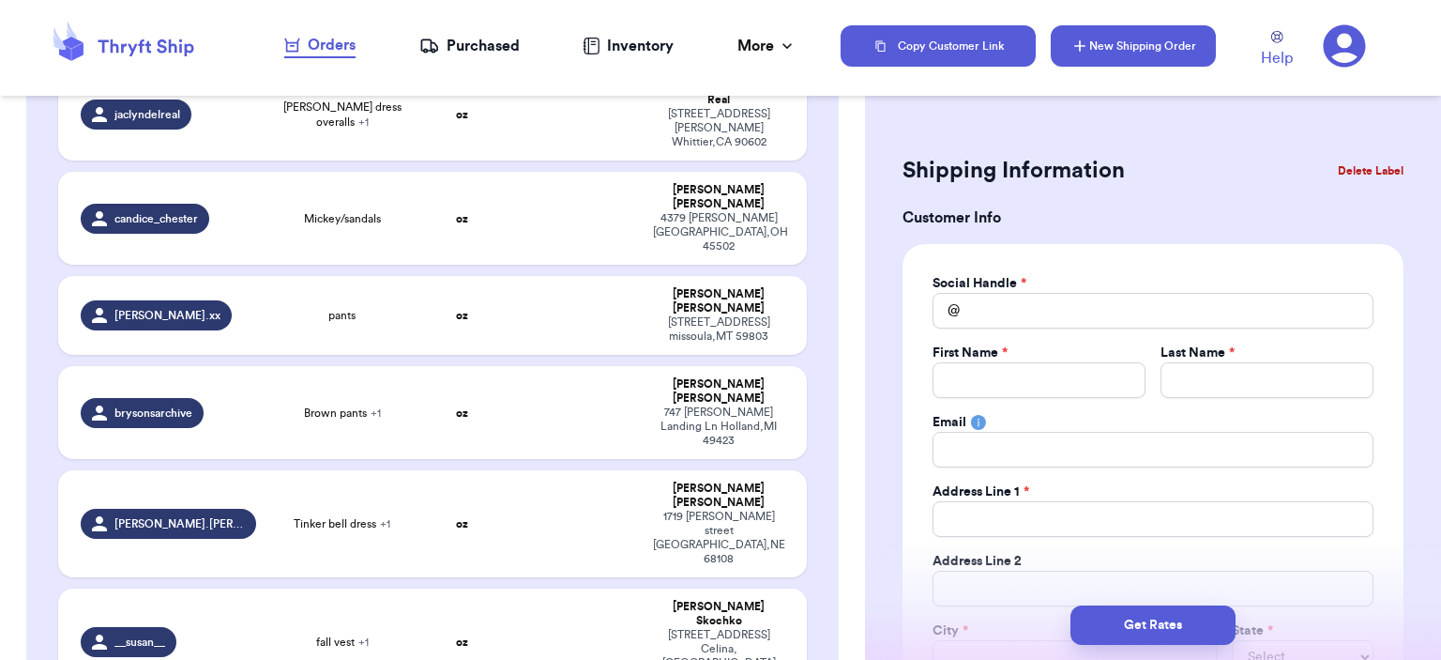
scroll to position [653, 0]
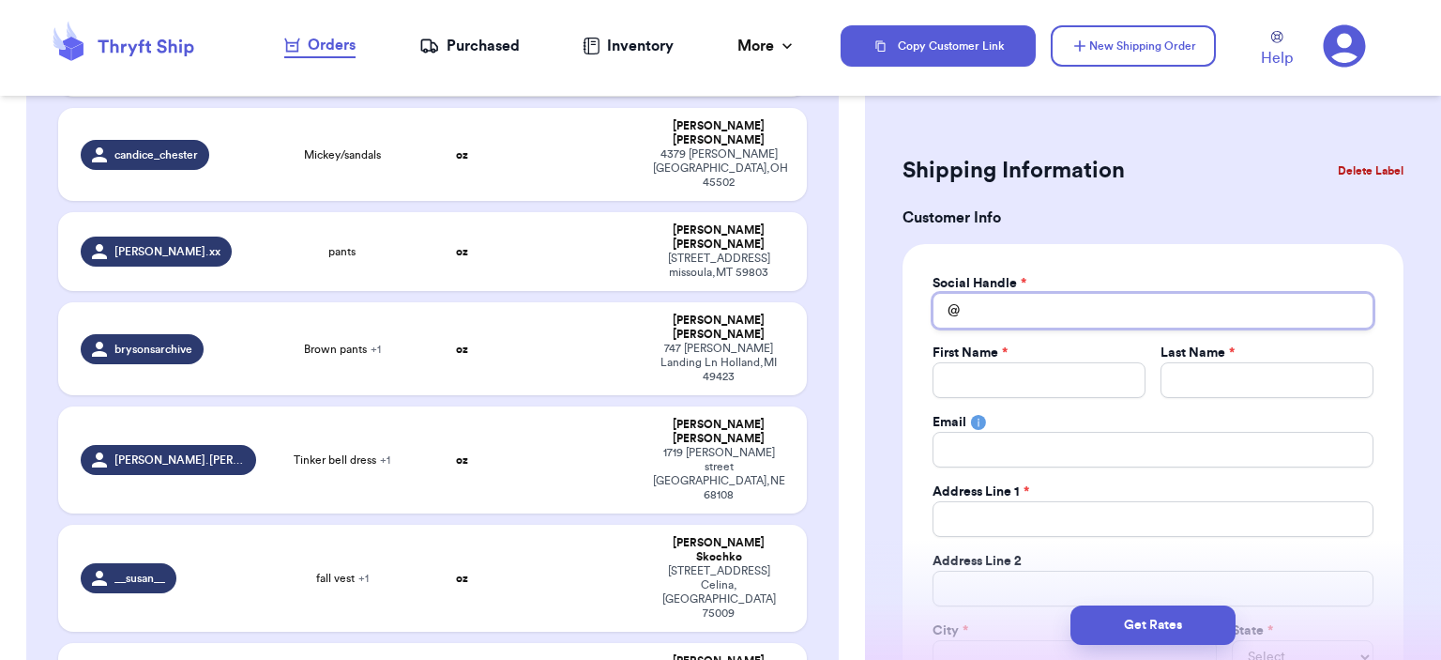
click at [1020, 307] on input "Total Amount Paid" at bounding box center [1153, 311] width 441 height 36
type input "k"
type input "ke"
type input "[PERSON_NAME]"
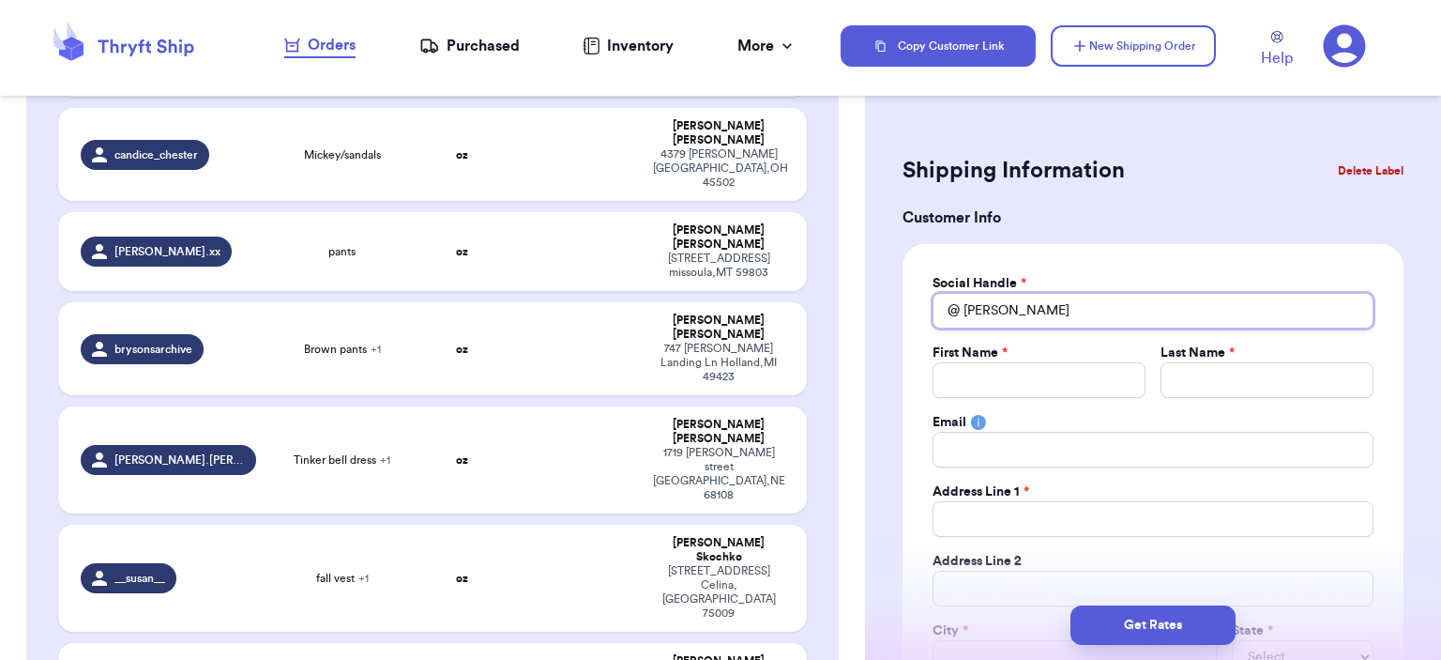
type input "kenne"
type input "kenned"
type input "[PERSON_NAME]"
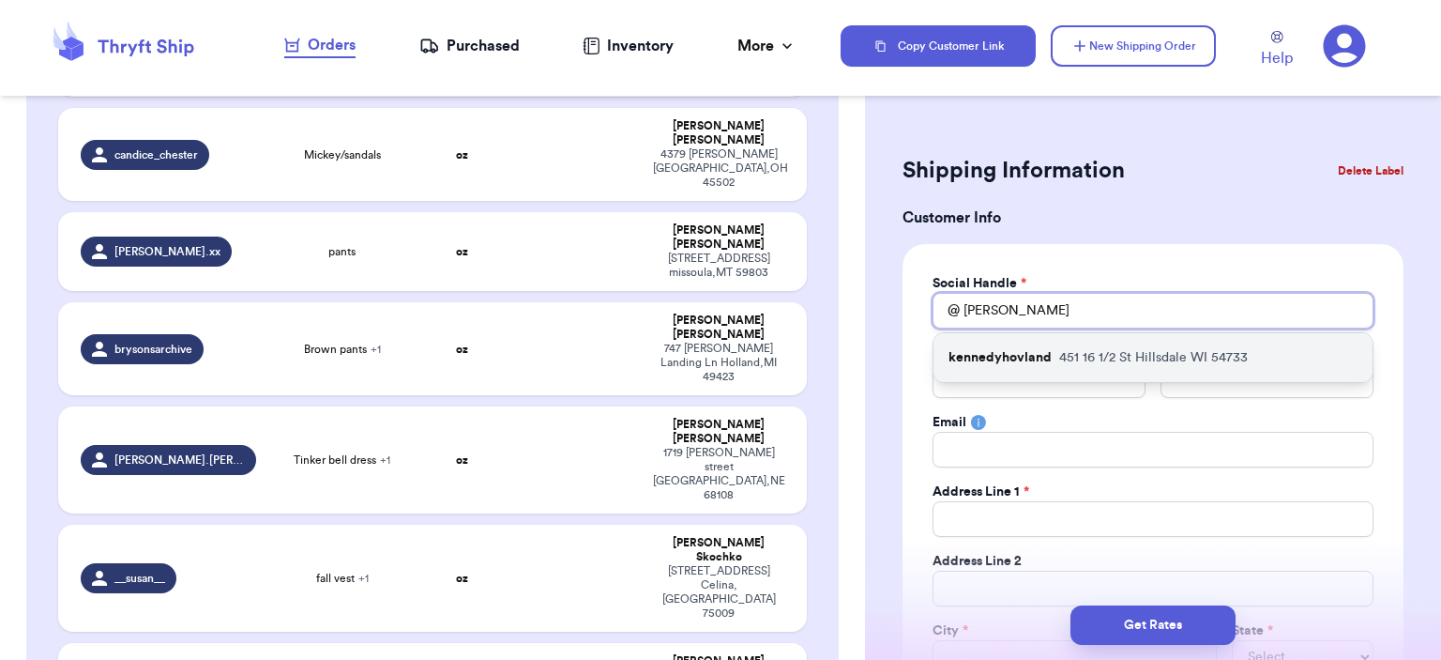
type input "[PERSON_NAME]"
click at [1073, 342] on div "kennedyhovland [STREET_ADDRESS]" at bounding box center [1153, 357] width 439 height 49
type input "kennedyhovland"
type input "[PERSON_NAME]"
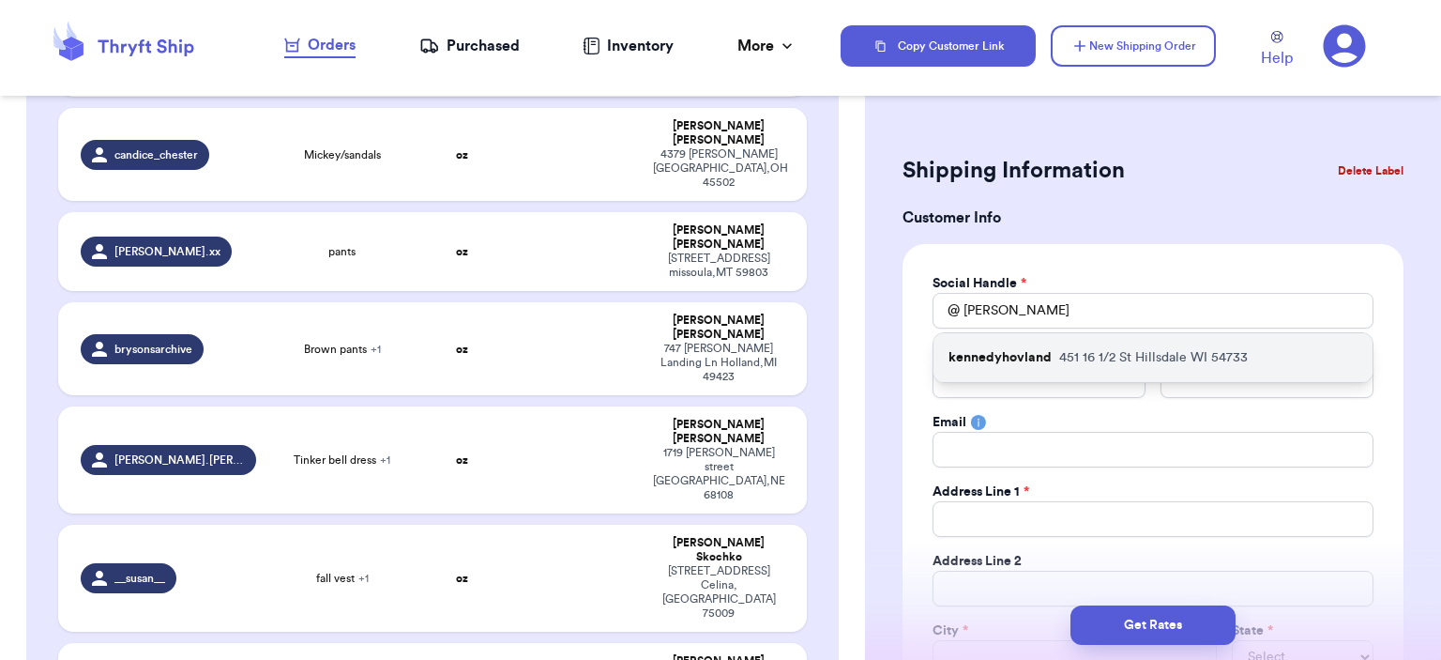
type input "[EMAIL_ADDRESS][DOMAIN_NAME]"
type input "451 16 1/2 St"
type input "Hillsdale"
select select "WI"
type input "54733"
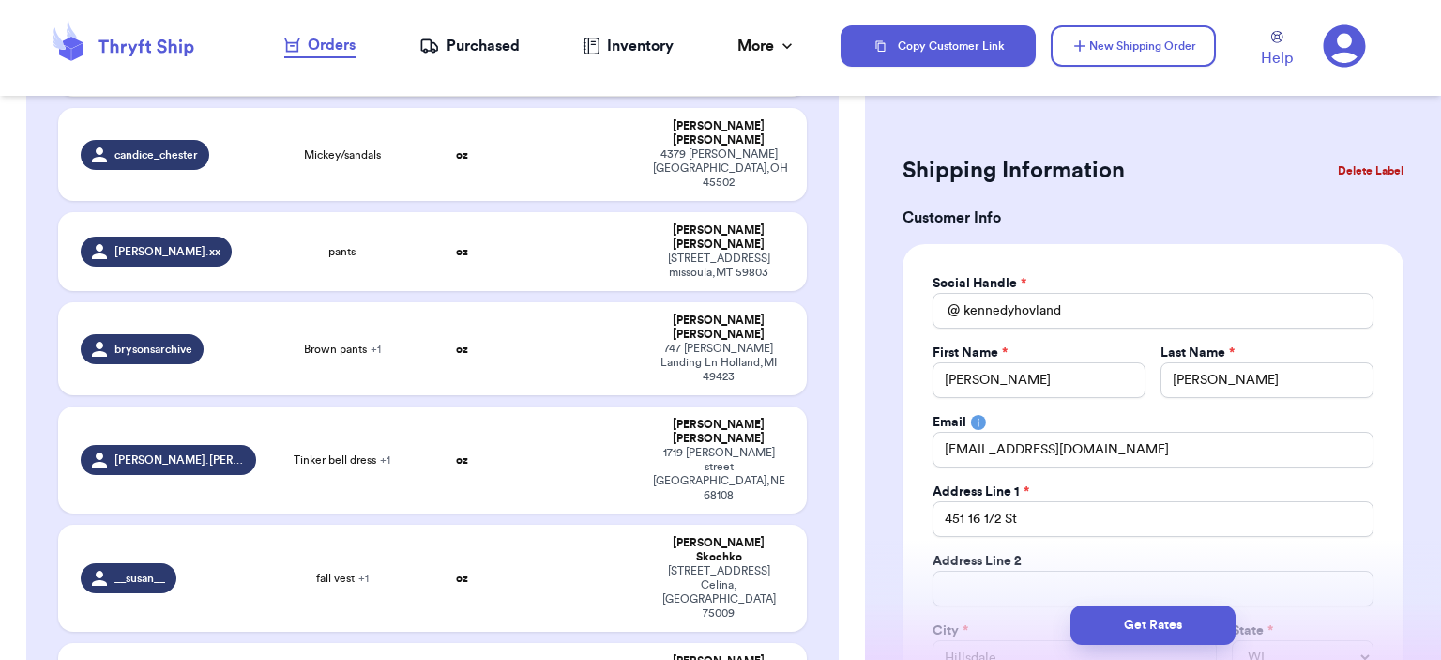
scroll to position [469, 0]
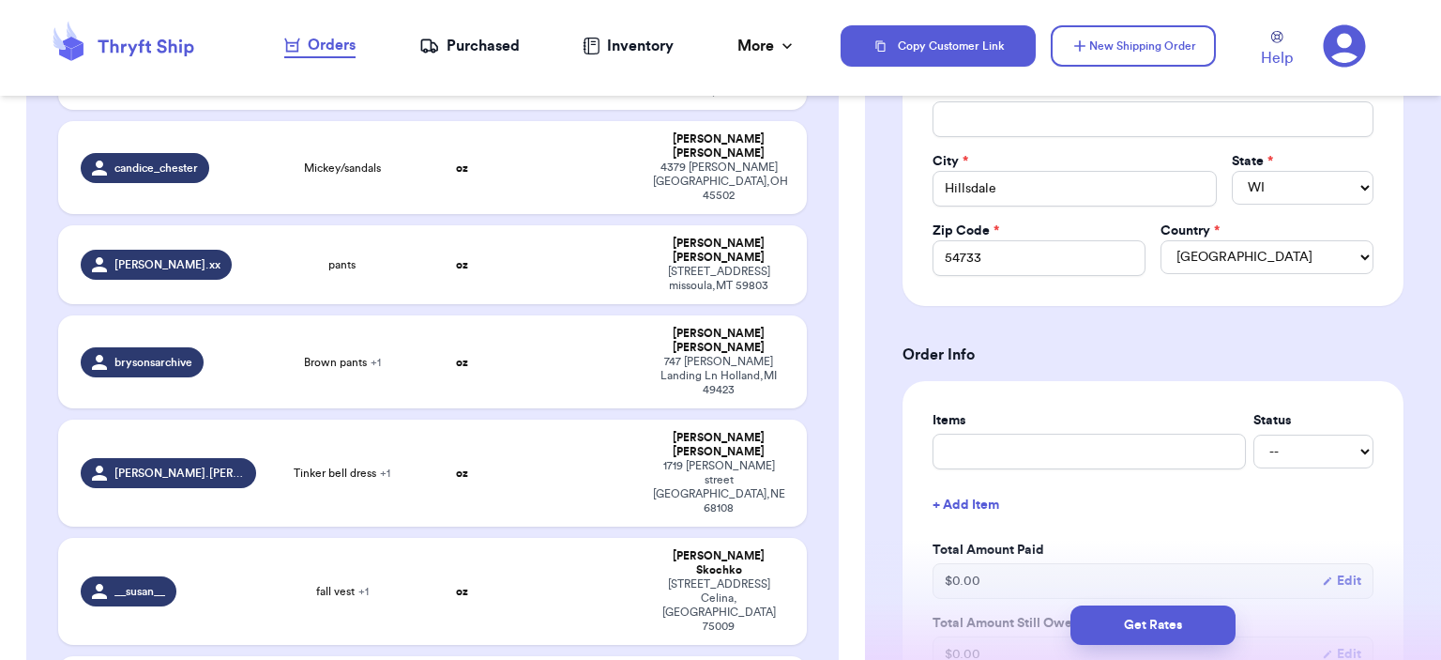
click at [1059, 429] on div "Items Status -- Paid Owes" at bounding box center [1153, 440] width 441 height 58
click at [1065, 456] on input "text" at bounding box center [1089, 452] width 313 height 36
type input "bag"
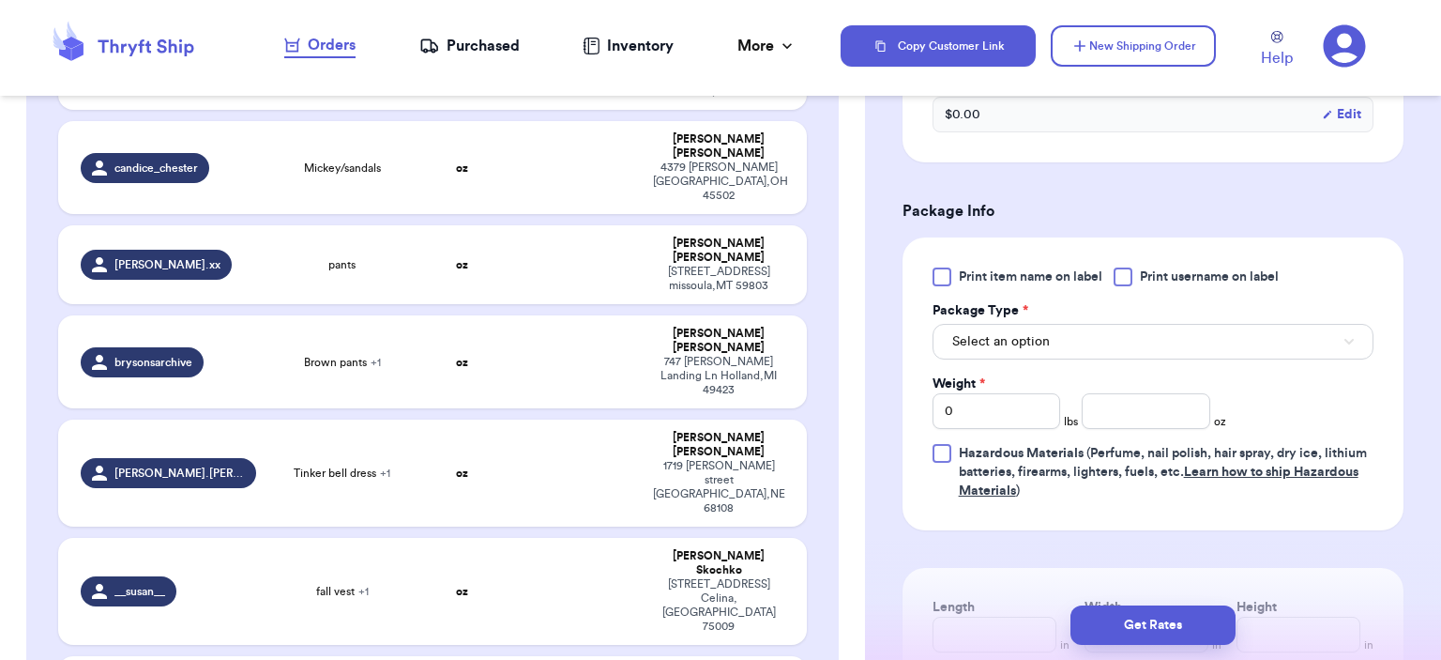
scroll to position [1032, 0]
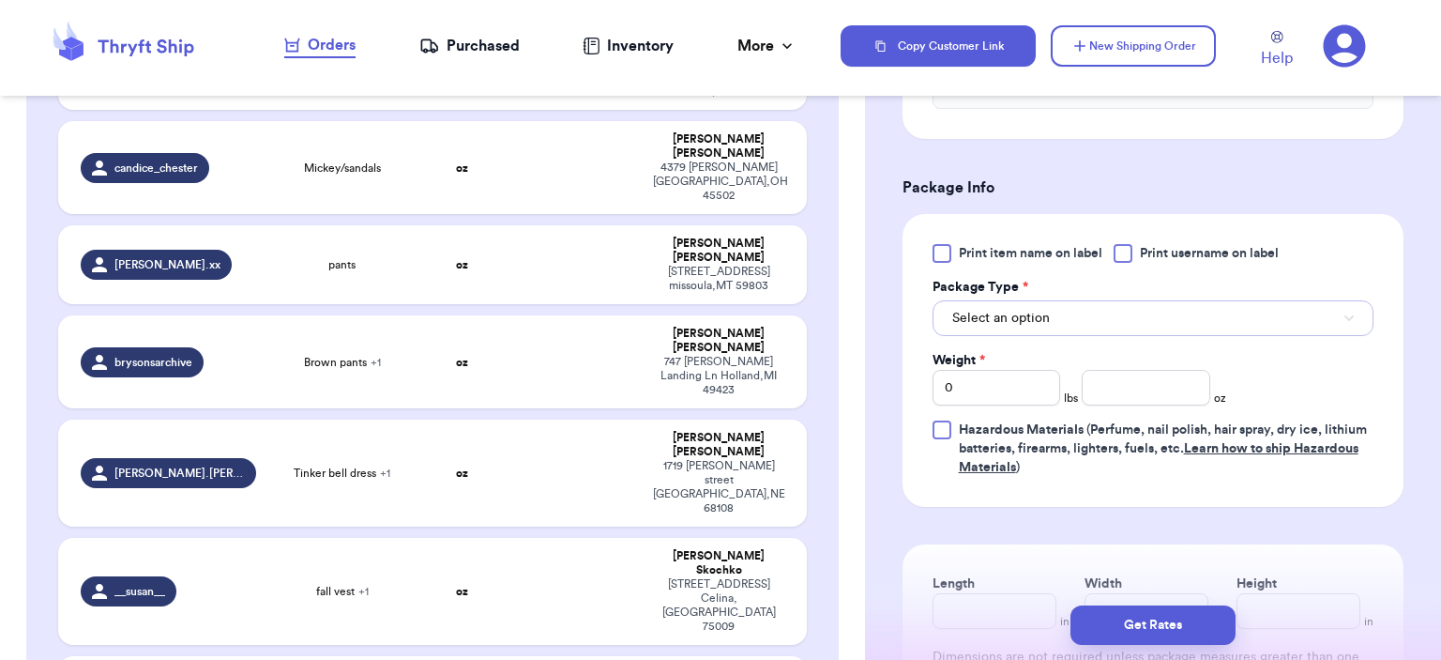
click at [1064, 307] on button "Select an option" at bounding box center [1153, 318] width 441 height 36
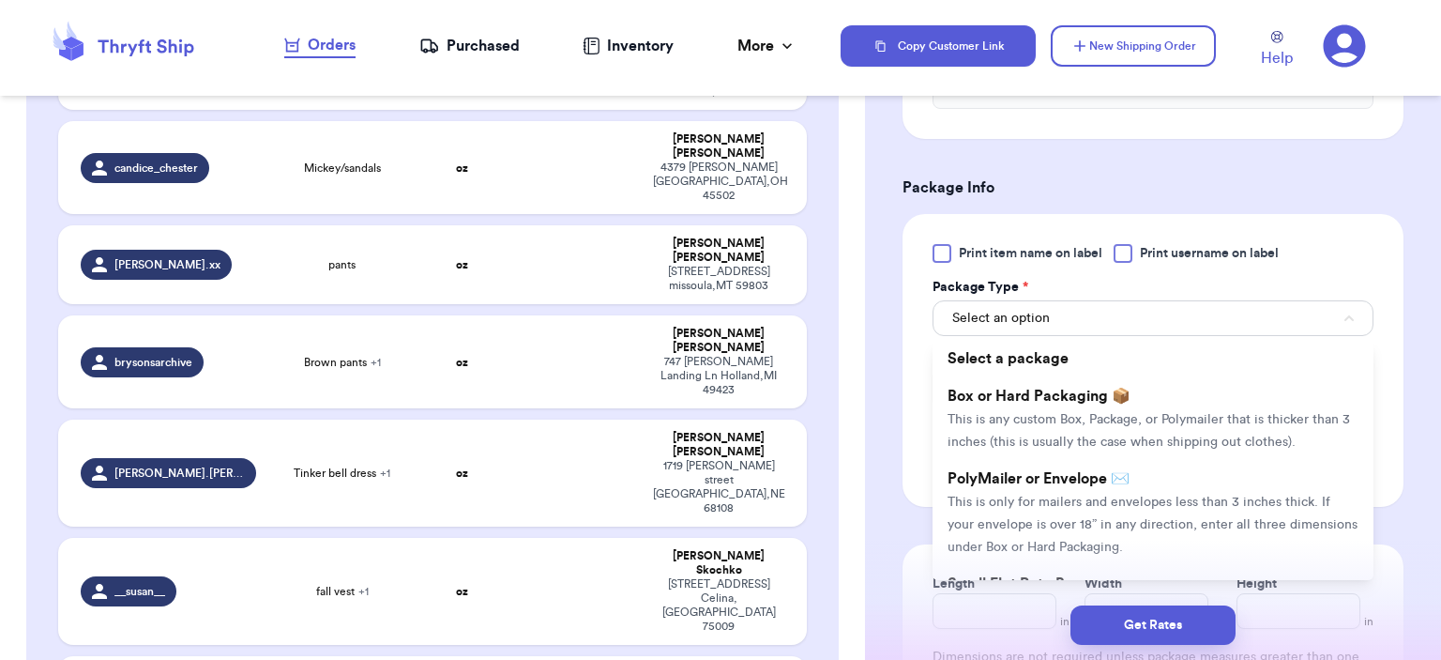
click at [1067, 477] on span "PolyMailer or Envelope ✉️" at bounding box center [1039, 478] width 182 height 15
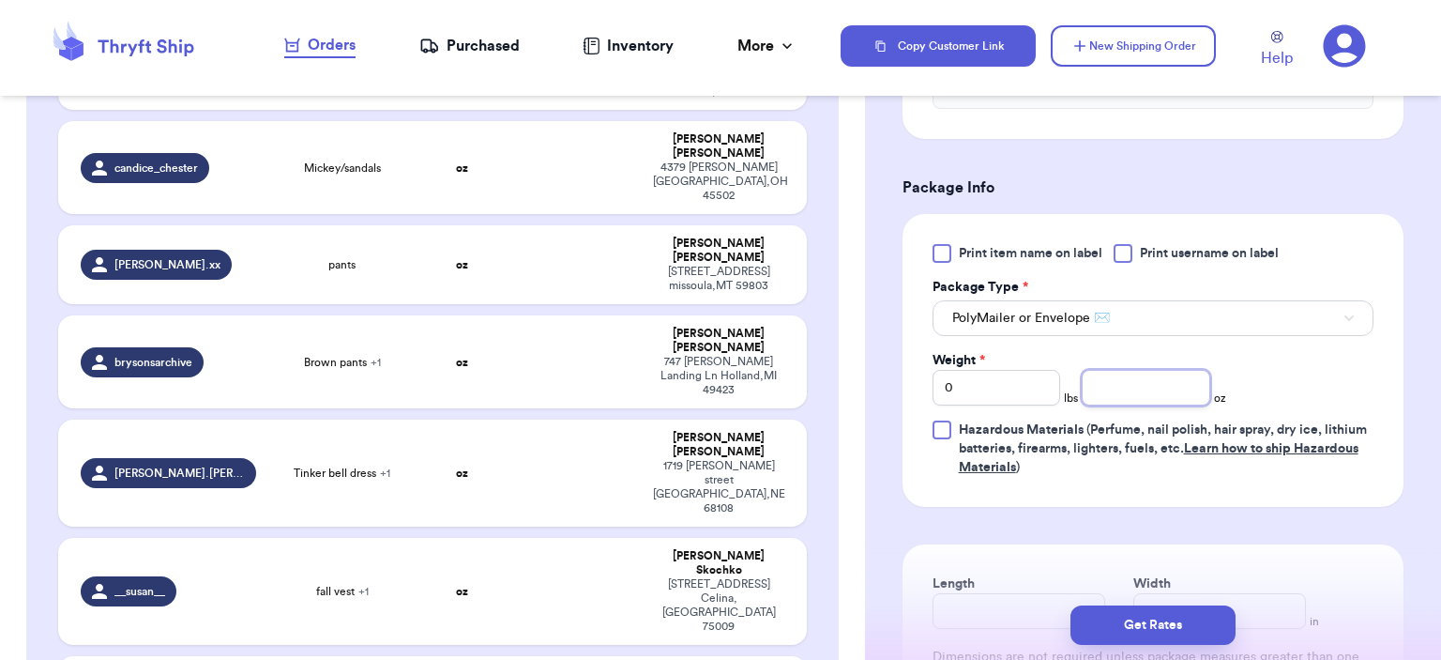
click at [1111, 372] on input "number" at bounding box center [1146, 388] width 129 height 36
type input "5"
click at [1182, 639] on button "Get Rates" at bounding box center [1153, 624] width 165 height 39
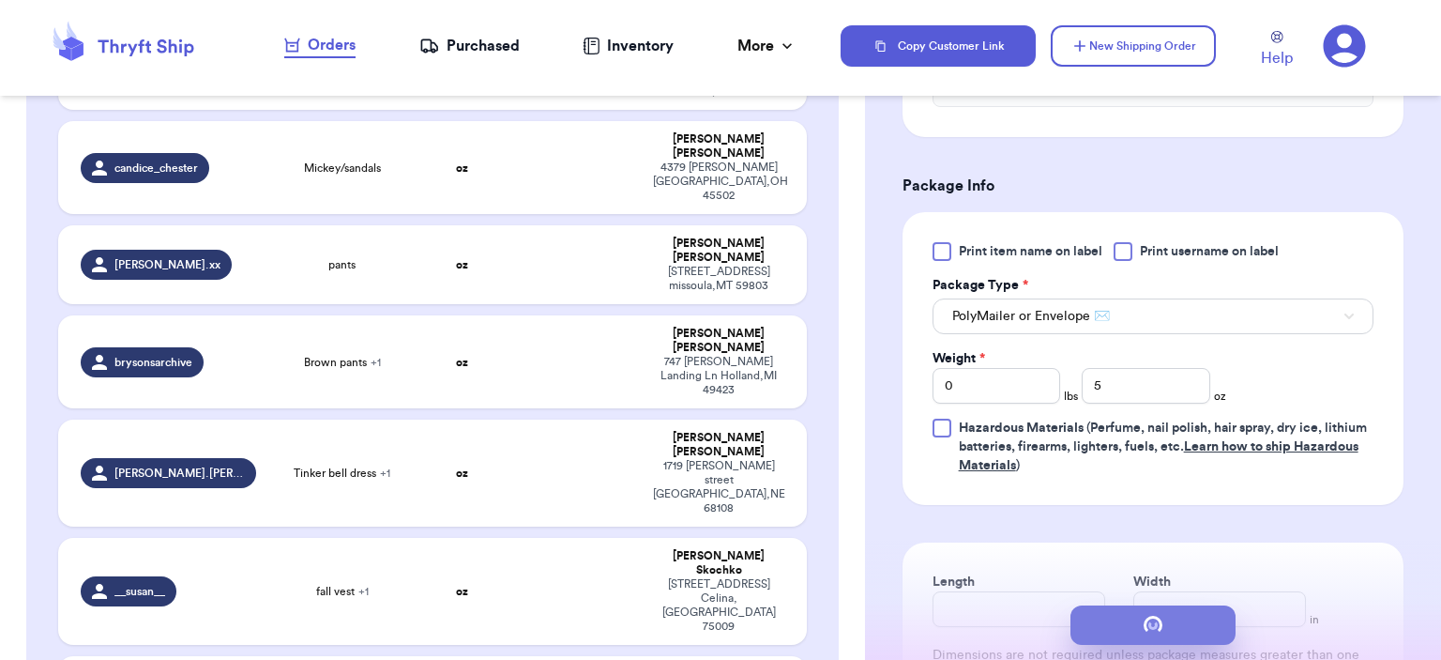
scroll to position [0, 0]
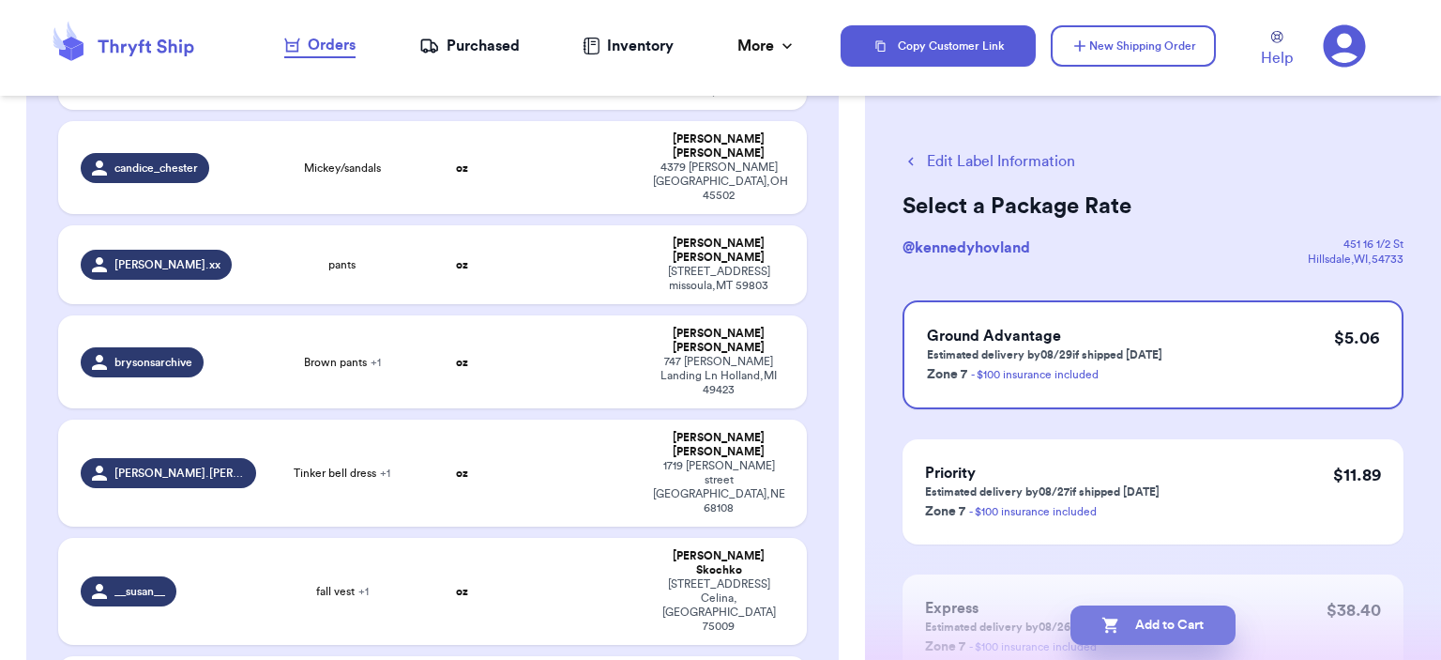
click at [1114, 628] on icon "button" at bounding box center [1111, 625] width 16 height 16
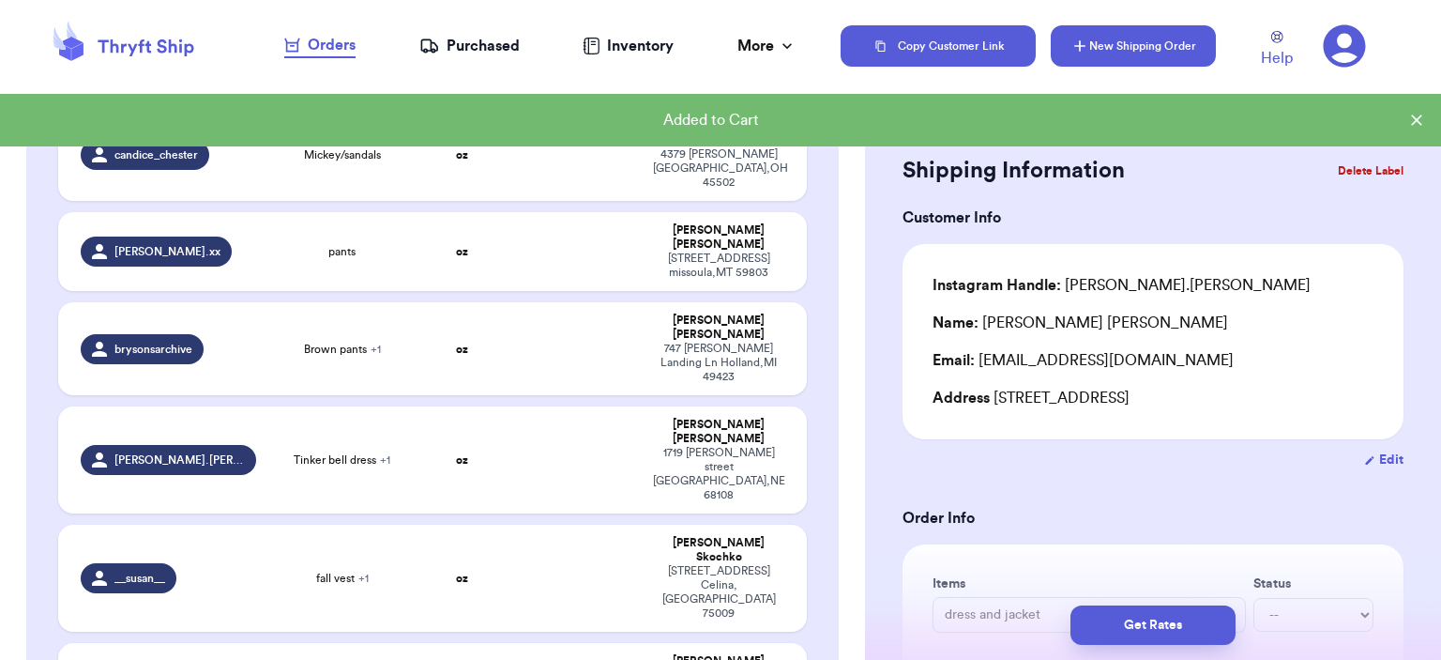
click at [1171, 61] on button "New Shipping Order" at bounding box center [1133, 45] width 165 height 41
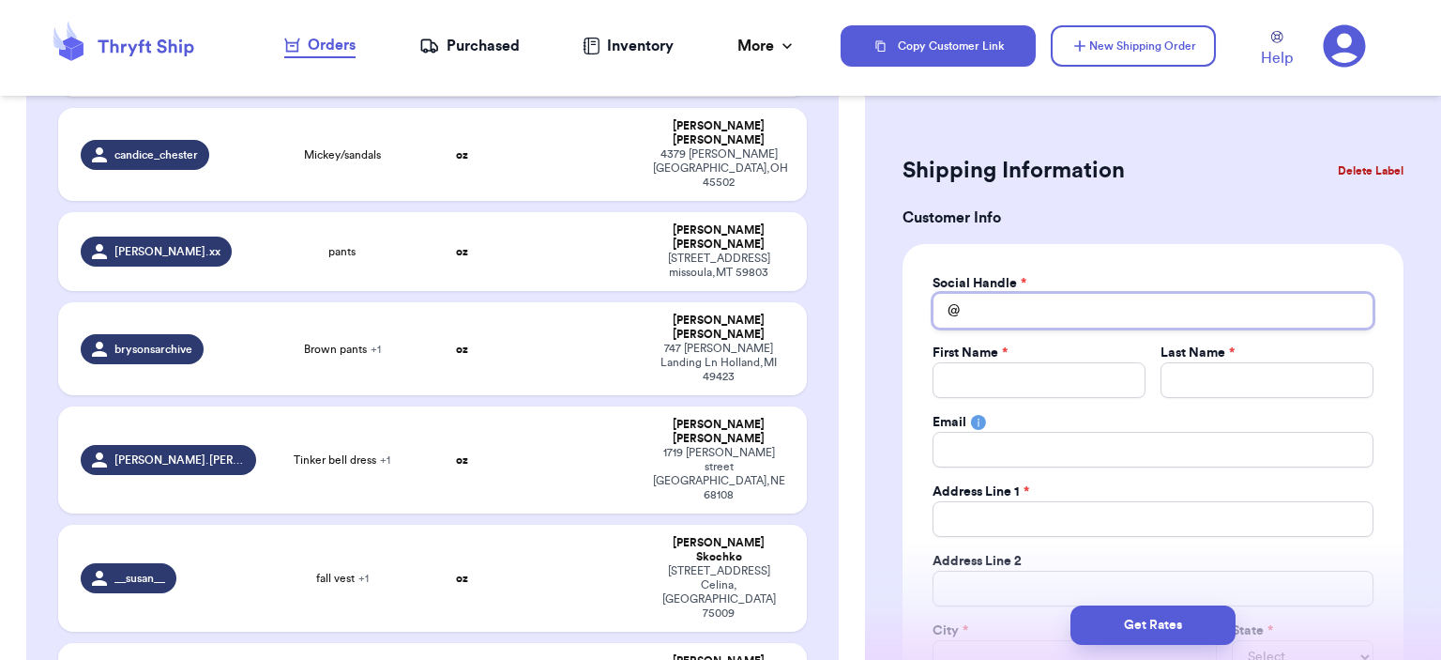
click at [1219, 305] on input "Total Amount Paid" at bounding box center [1153, 311] width 441 height 36
type input "c"
type input "cu"
type input "cub"
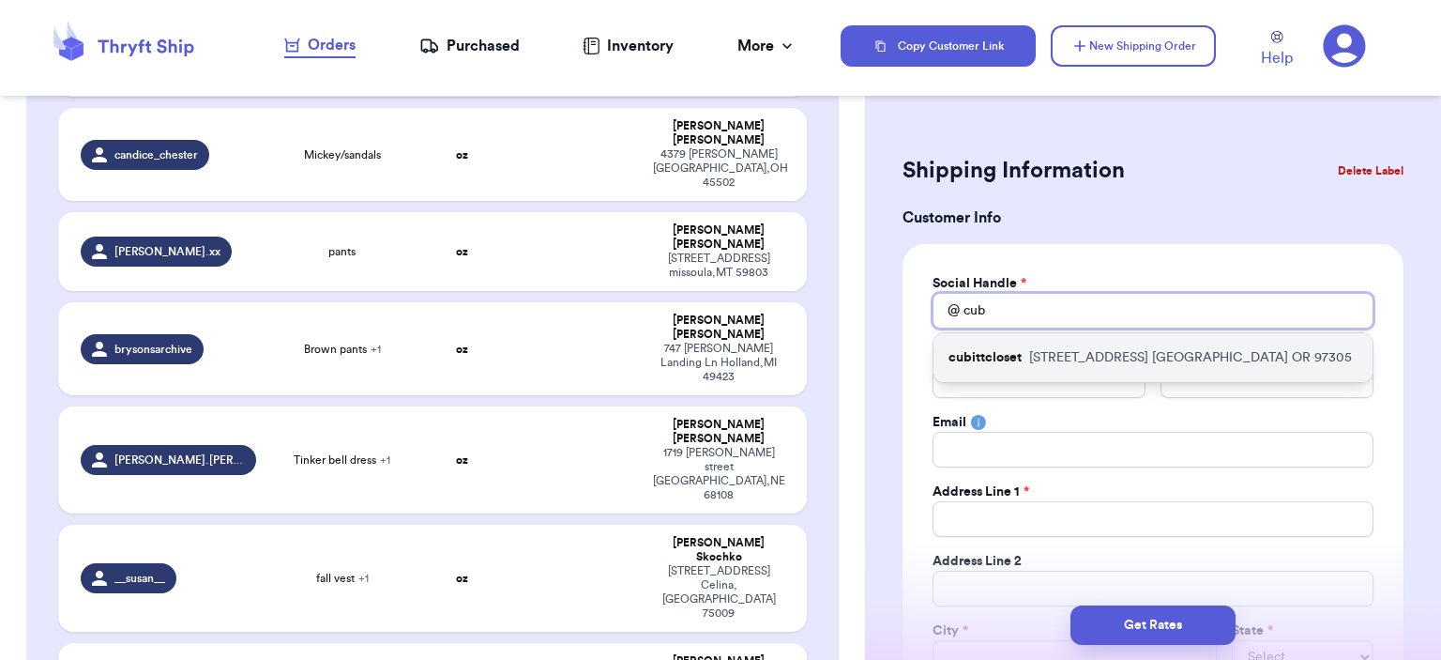
type input "cub"
click at [1243, 338] on div "cubittcloset [STREET_ADDRESS]" at bounding box center [1153, 357] width 439 height 49
type input "cubittcloset"
type input "[PERSON_NAME]"
type input "Cubitt"
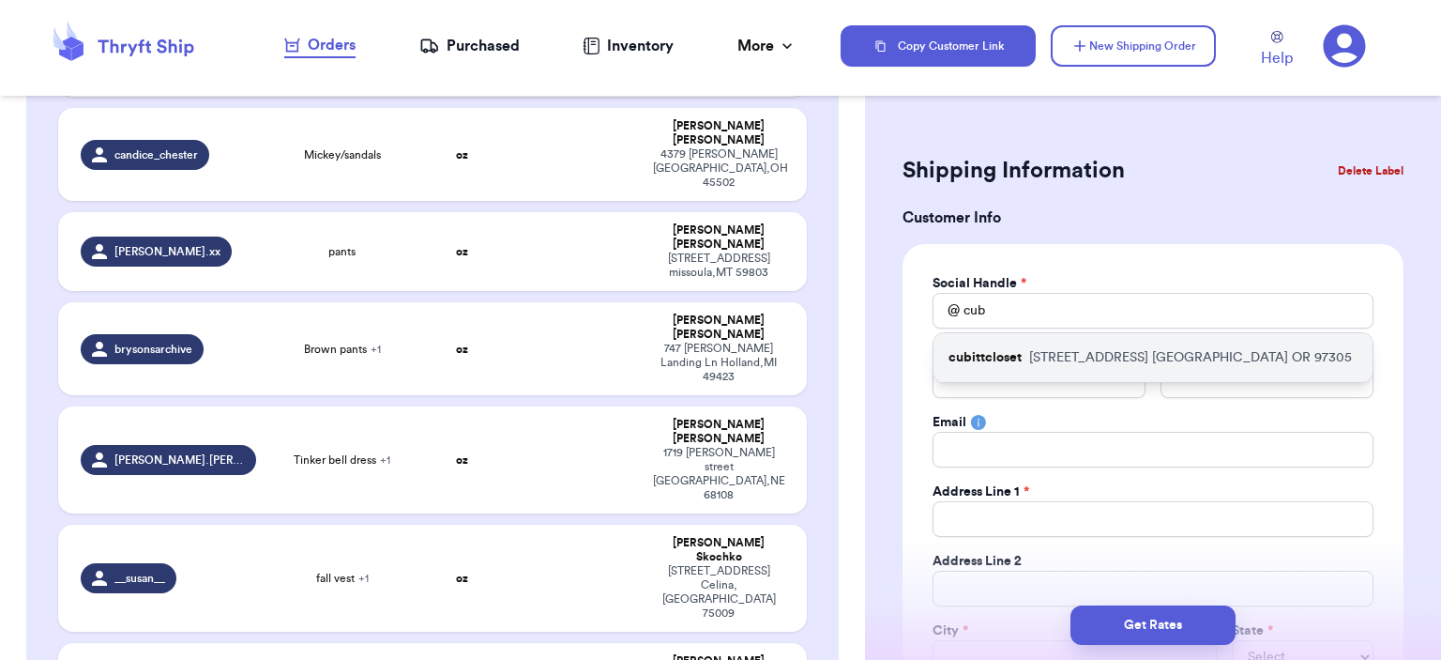
type input "[EMAIL_ADDRESS][DOMAIN_NAME]"
type input "[STREET_ADDRESS]"
type input "[GEOGRAPHIC_DATA]"
select select "OR"
type input "97305"
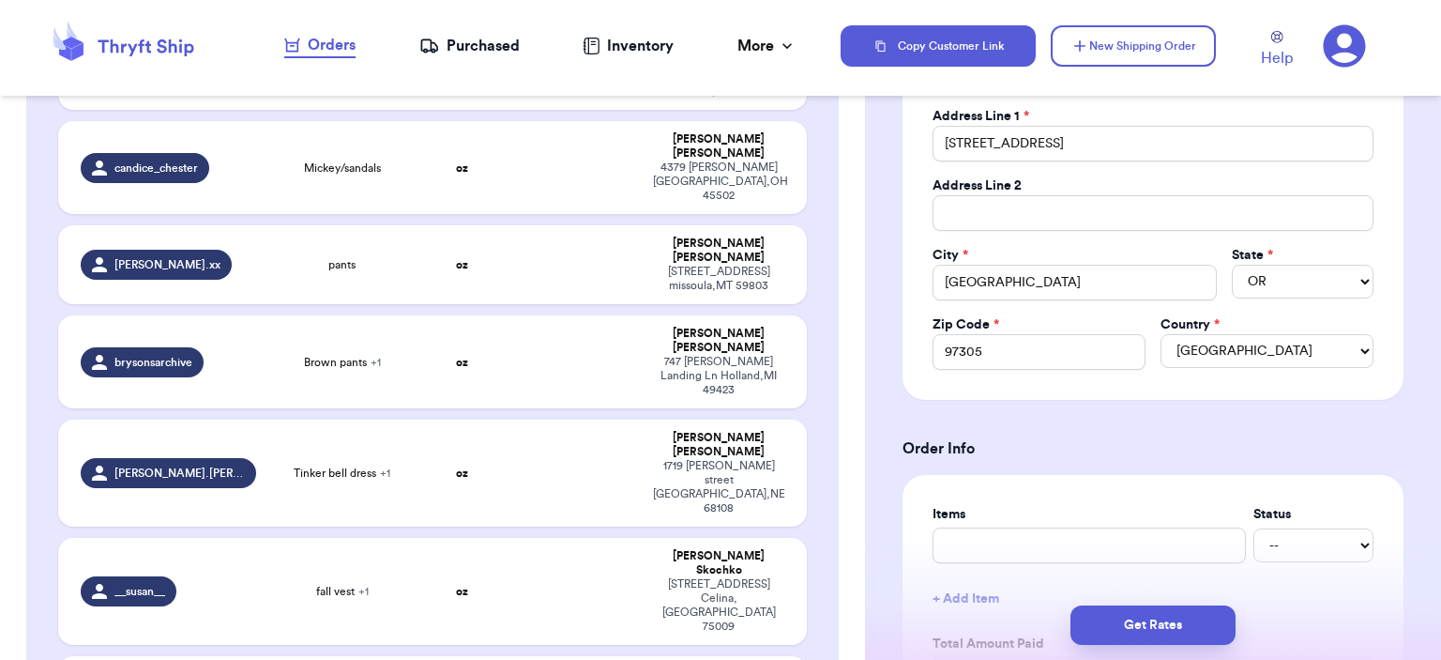
scroll to position [751, 0]
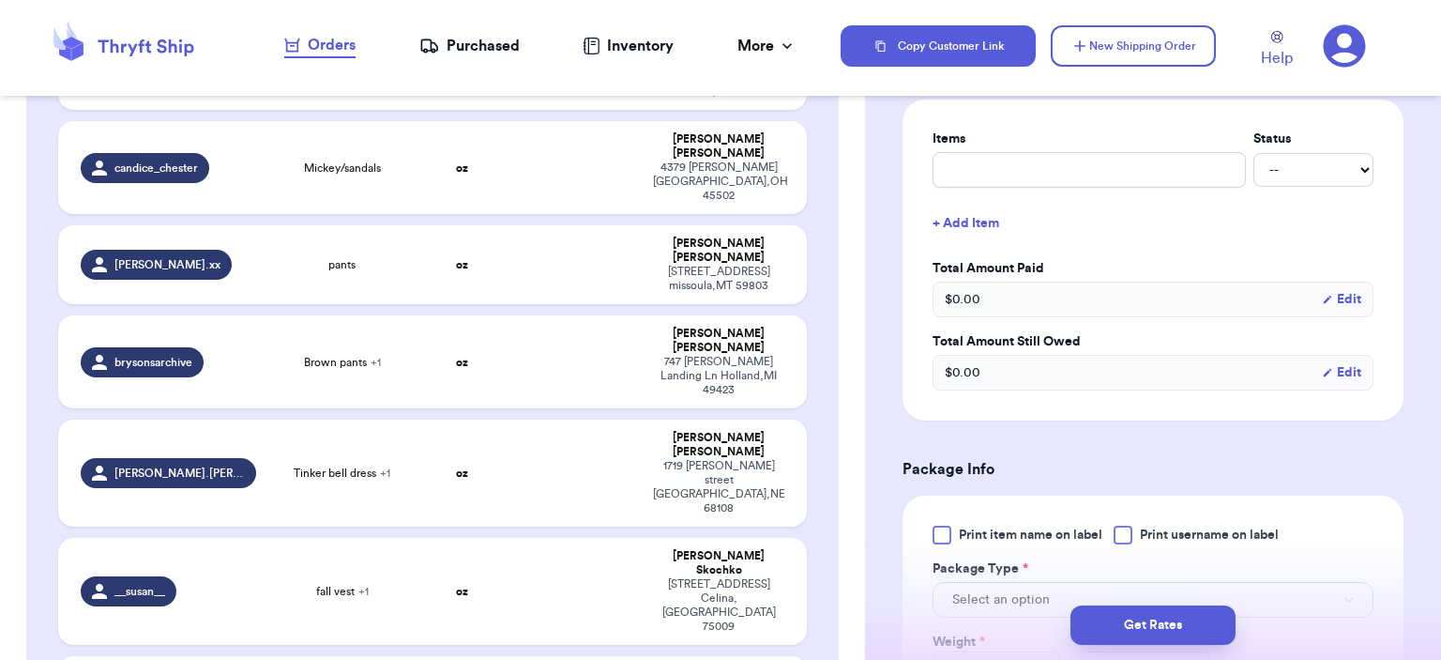
click at [1099, 142] on label "Items" at bounding box center [1089, 138] width 313 height 19
click at [1103, 145] on label "Items" at bounding box center [1089, 138] width 313 height 19
click at [1105, 170] on input "text" at bounding box center [1089, 170] width 313 height 36
type input "bag"
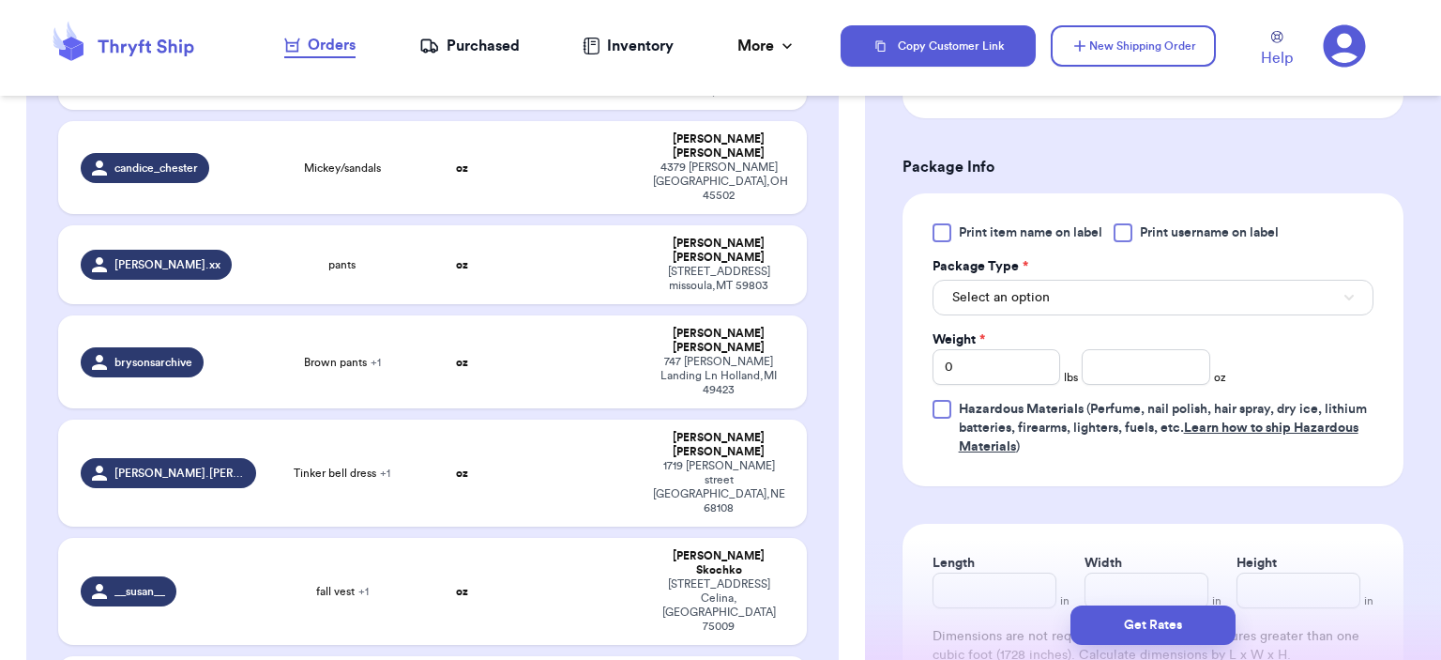
scroll to position [1126, 0]
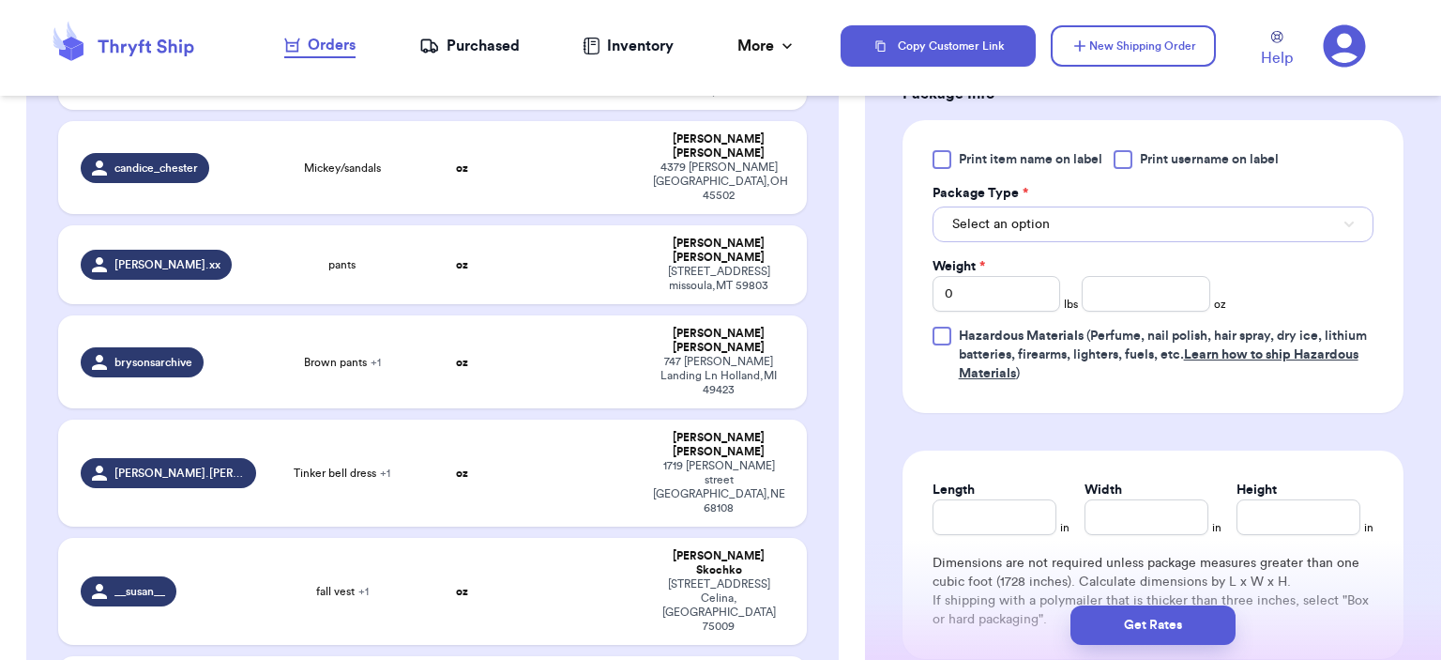
click at [1101, 220] on button "Select an option" at bounding box center [1153, 224] width 441 height 36
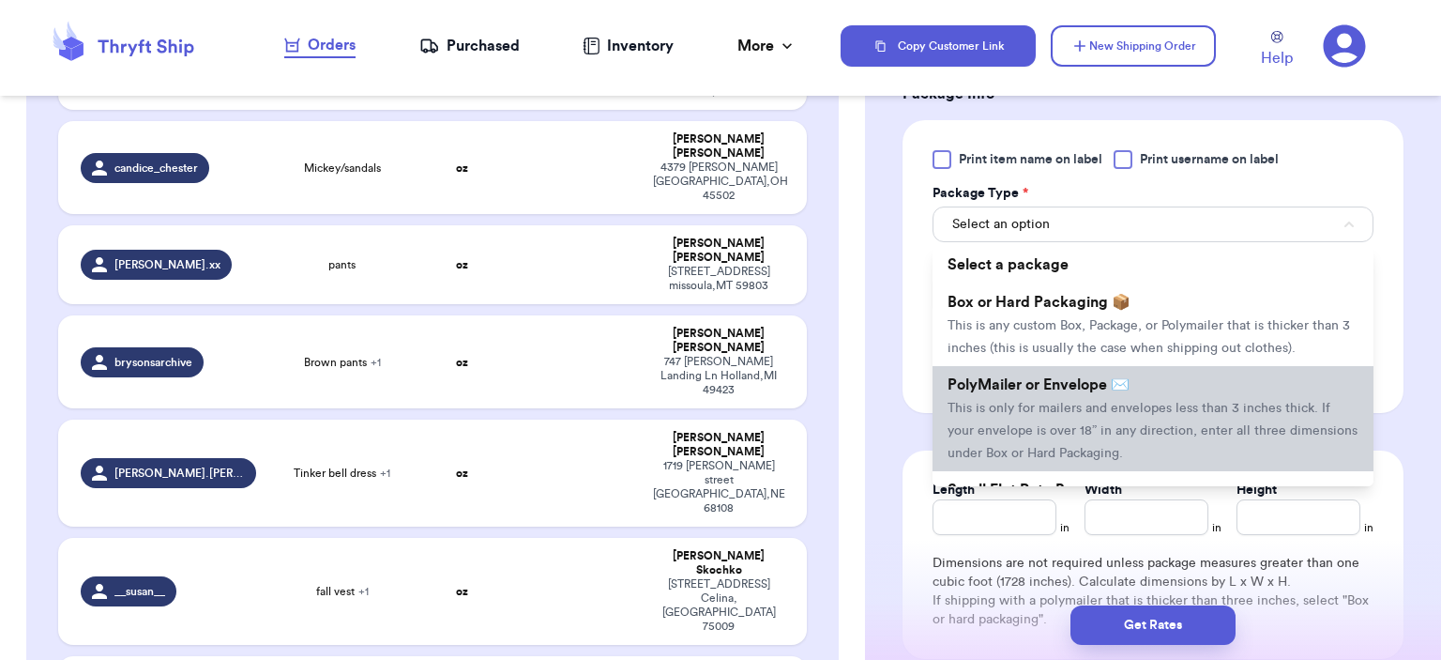
click at [1088, 393] on li "PolyMailer or Envelope ✉️ This is only for mailers and envelopes less than 3 in…" at bounding box center [1153, 418] width 441 height 105
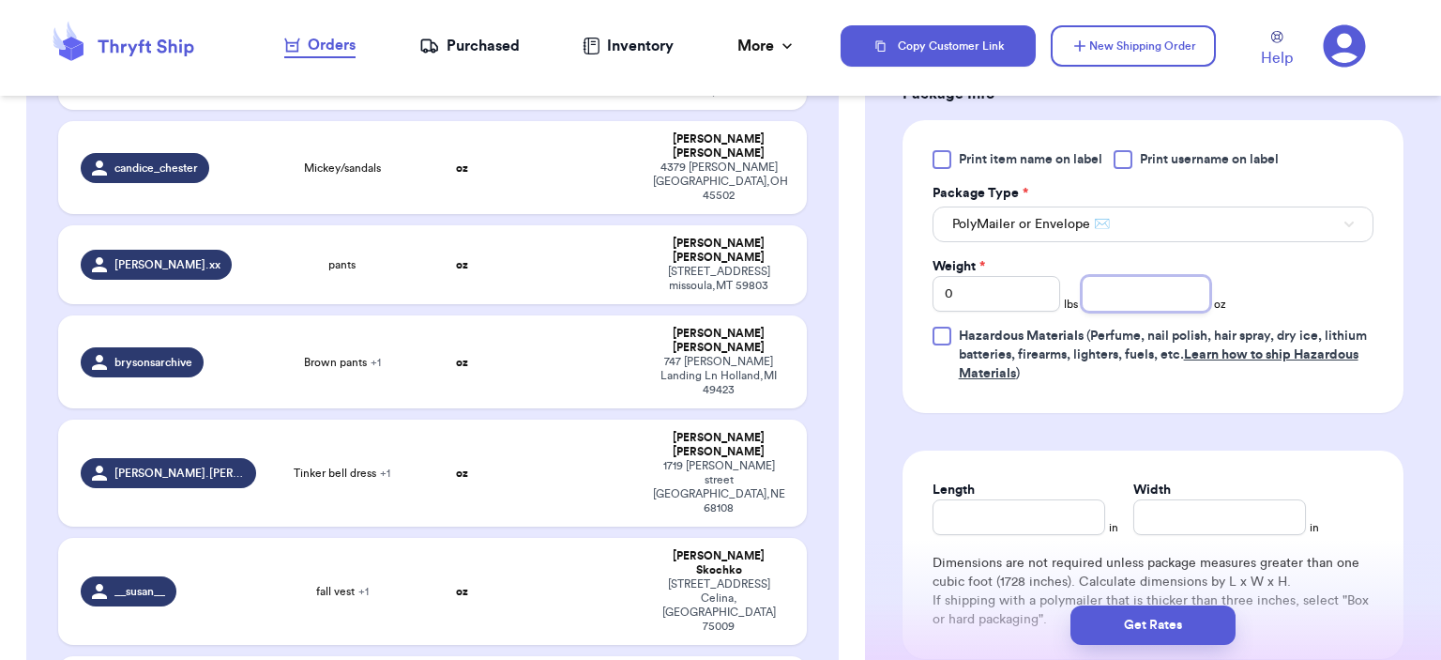
click at [1107, 289] on input "number" at bounding box center [1146, 294] width 129 height 36
type input "4"
click at [1211, 646] on div "Get Rates" at bounding box center [1153, 624] width 576 height 69
click at [1195, 614] on button "Get Rates" at bounding box center [1153, 624] width 165 height 39
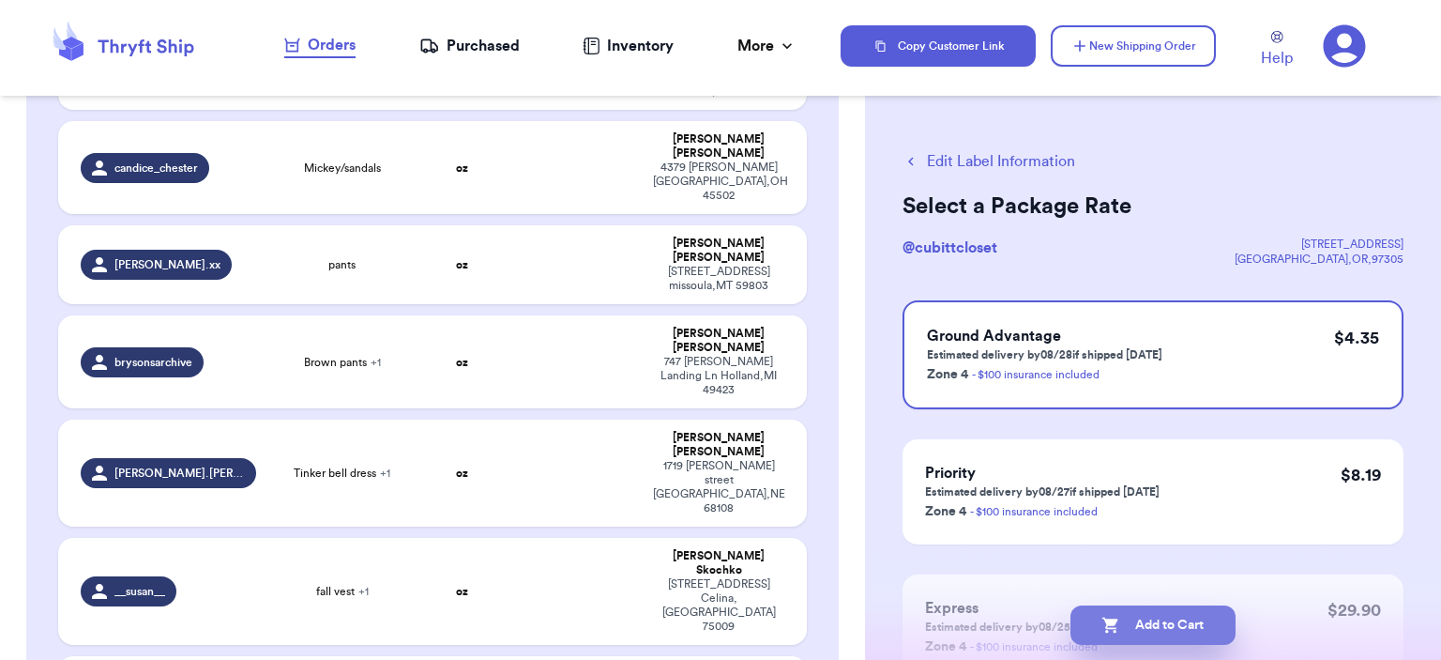
drag, startPoint x: 1107, startPoint y: 640, endPoint x: 1113, endPoint y: 630, distance: 11.8
click at [1110, 640] on button "Add to Cart" at bounding box center [1153, 624] width 165 height 39
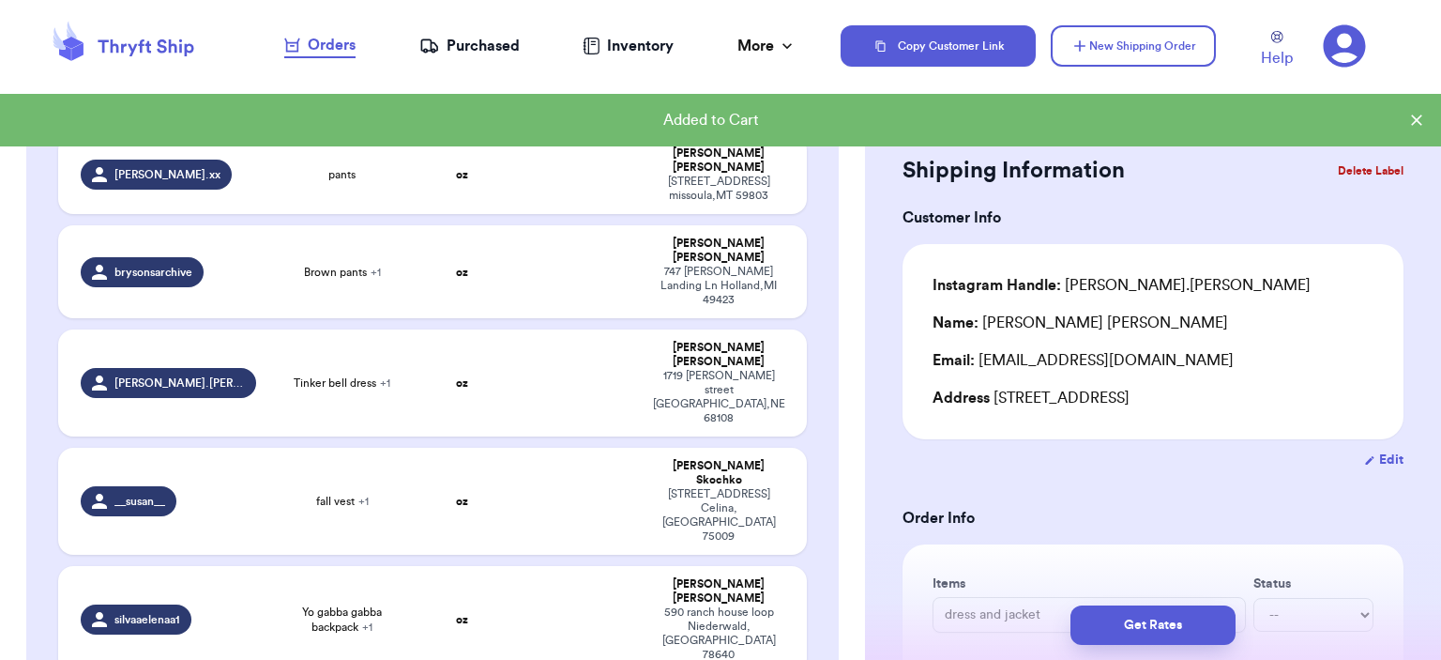
scroll to position [589, 0]
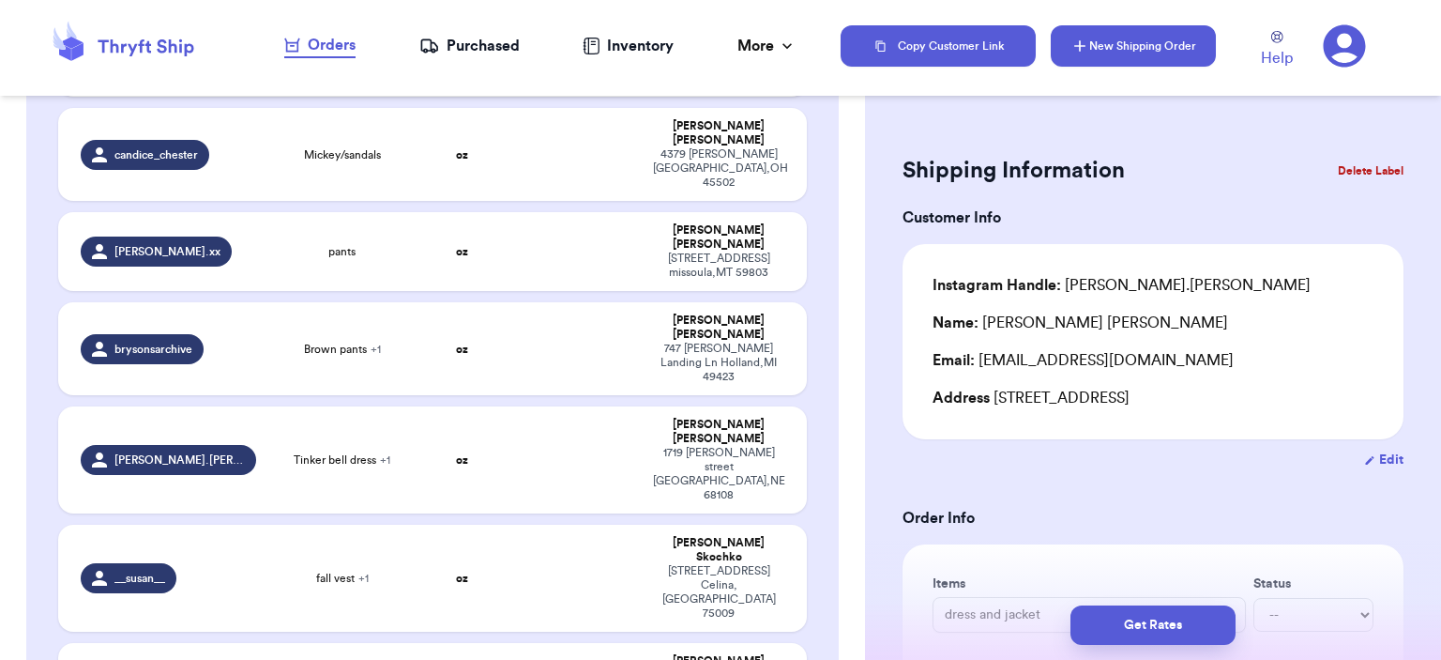
click at [1119, 32] on button "New Shipping Order" at bounding box center [1133, 45] width 165 height 41
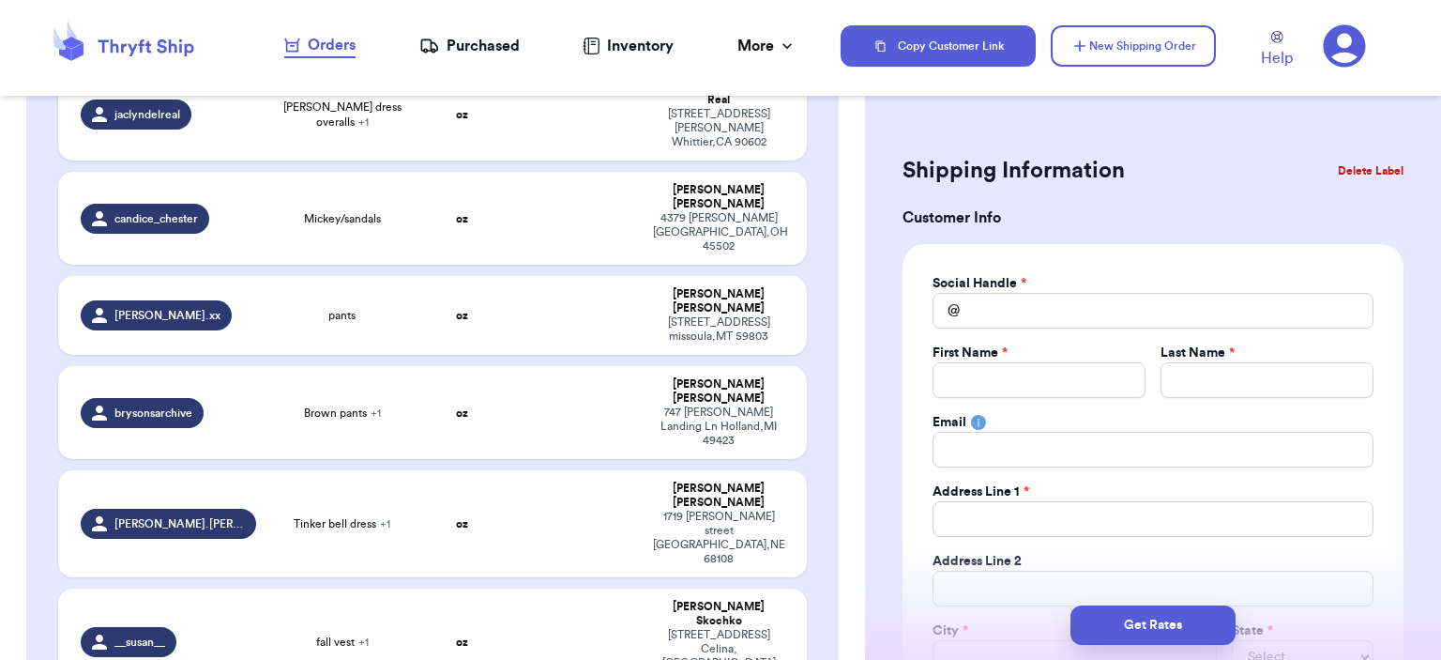
scroll to position [653, 0]
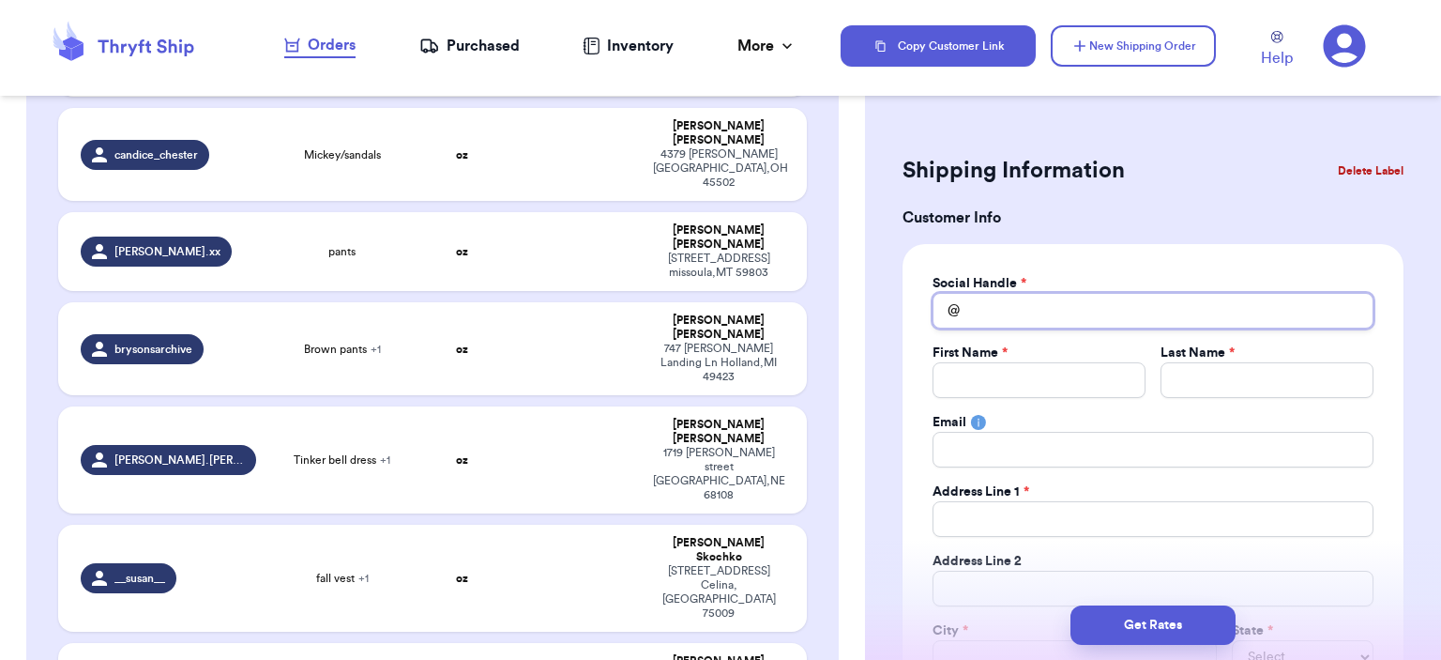
drag, startPoint x: 1068, startPoint y: 303, endPoint x: 1068, endPoint y: 293, distance: 10.3
click at [1068, 301] on input "Total Amount Paid" at bounding box center [1153, 311] width 441 height 36
type input "l"
type input "ll"
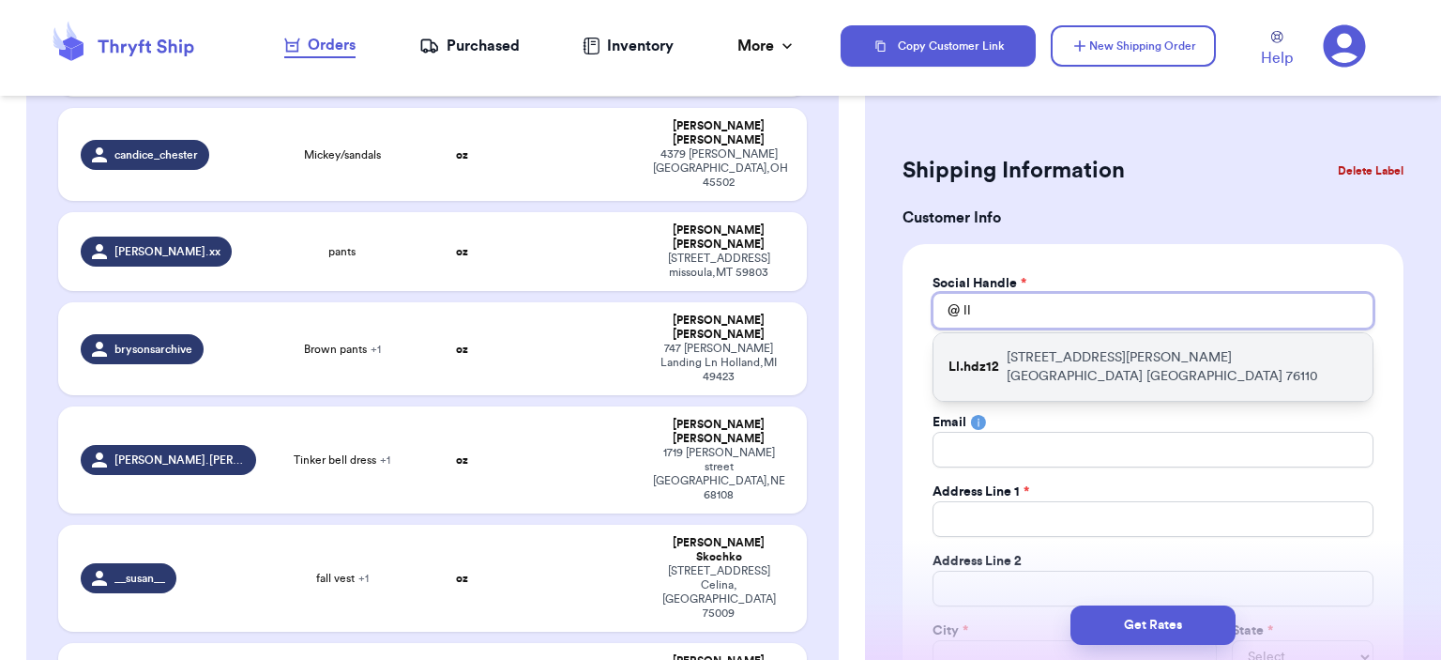
type input "ll"
click at [1092, 359] on p "[STREET_ADDRESS][PERSON_NAME]" at bounding box center [1182, 367] width 351 height 38
type input "Ll.hdz12"
type input "[PERSON_NAME]"
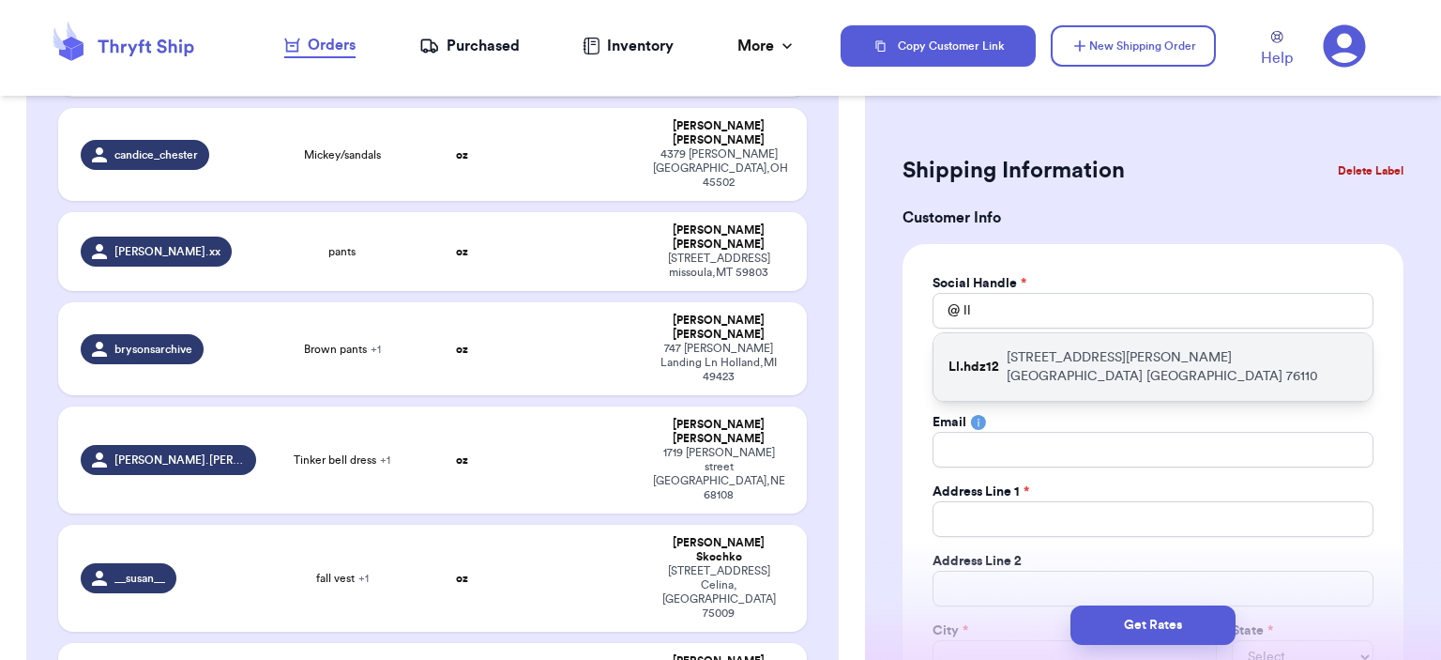
type input "[EMAIL_ADDRESS][DOMAIN_NAME]"
type input "[STREET_ADDRESS][PERSON_NAME]"
type input "[GEOGRAPHIC_DATA]"
select select "[GEOGRAPHIC_DATA]"
type input "76110"
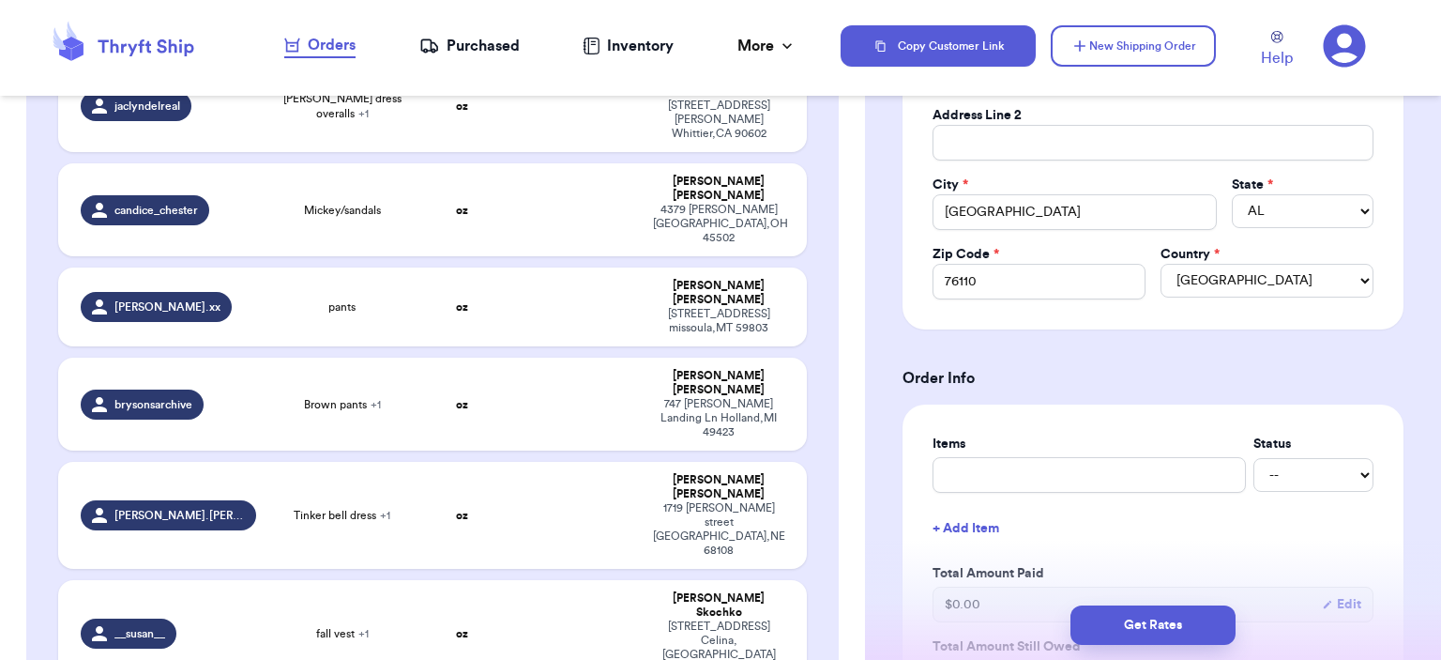
scroll to position [751, 0]
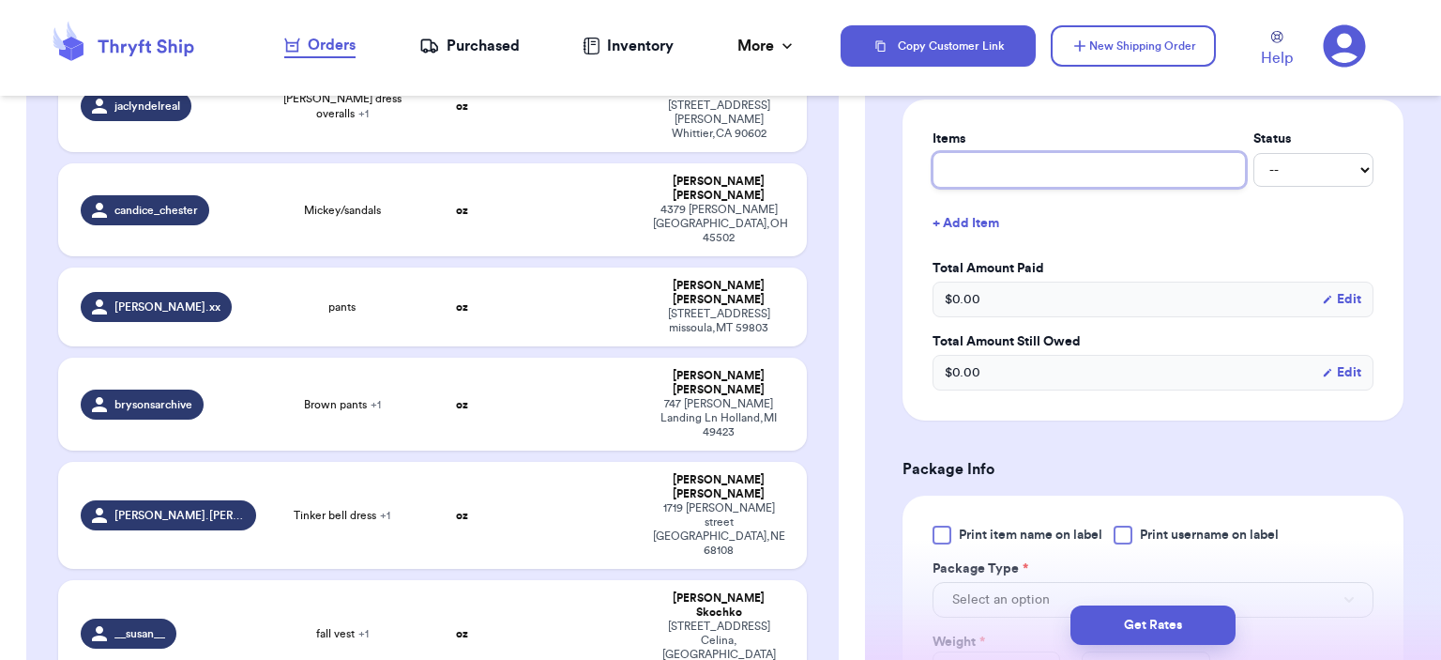
click at [1085, 167] on input "text" at bounding box center [1089, 170] width 313 height 36
type input "bag"
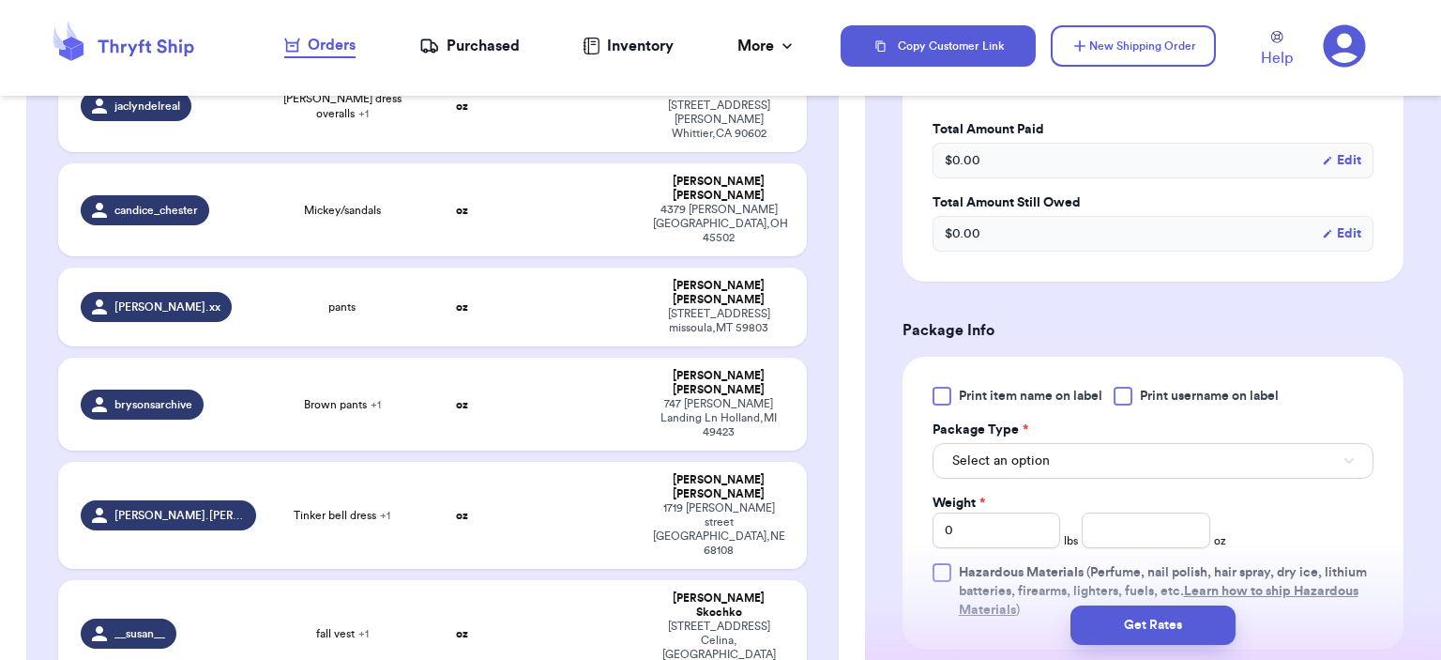
scroll to position [1220, 0]
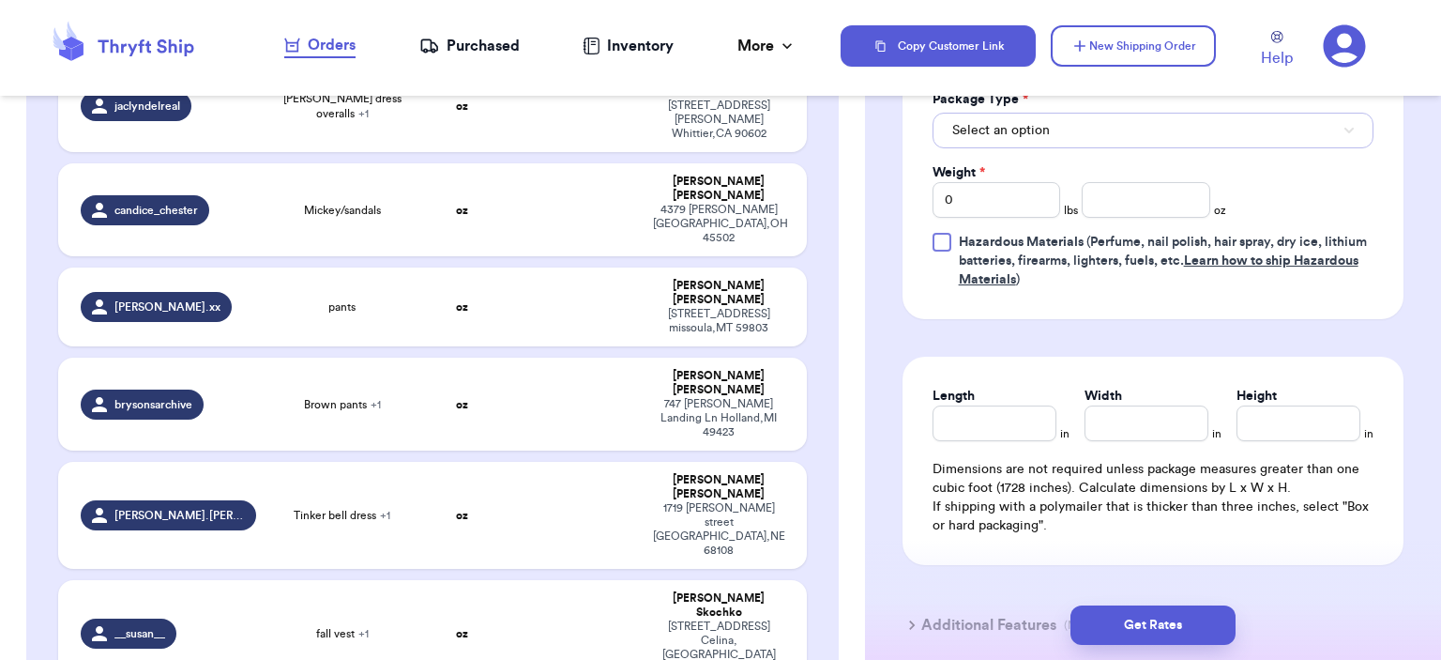
click at [1089, 140] on button "Select an option" at bounding box center [1153, 131] width 441 height 36
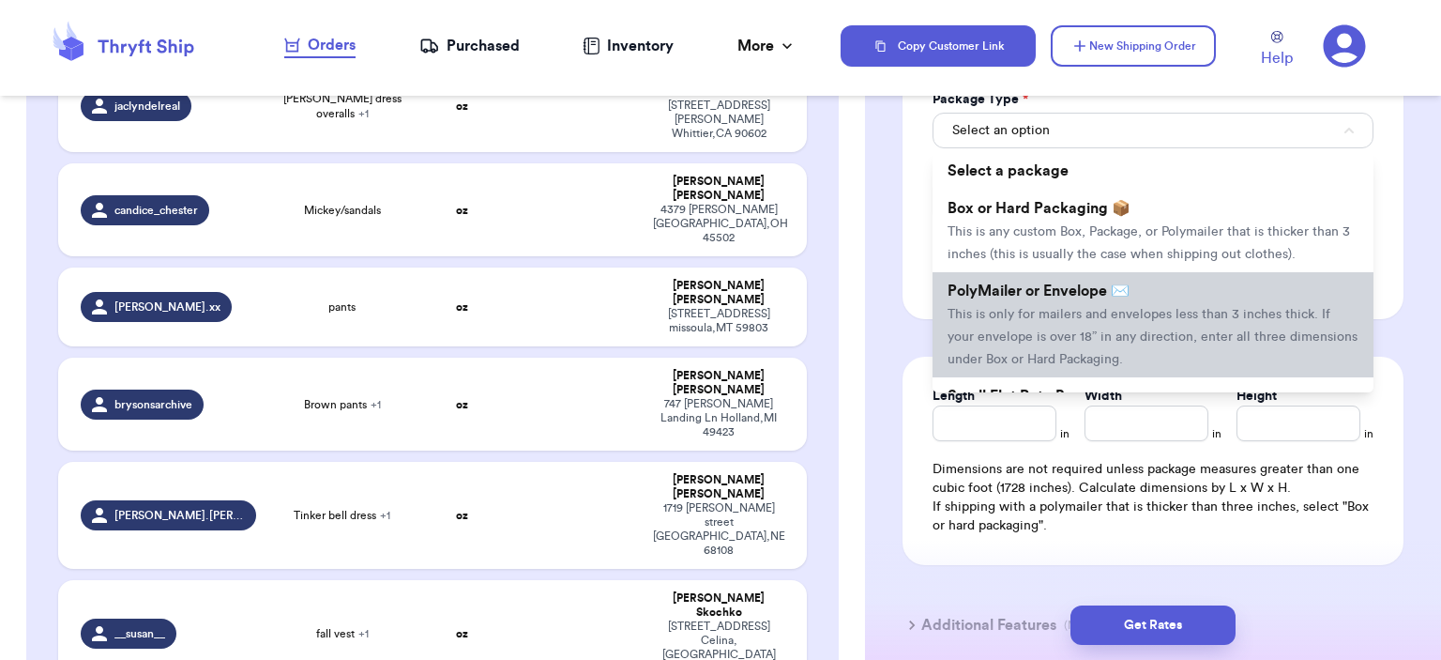
click at [1080, 284] on span "PolyMailer or Envelope ✉️" at bounding box center [1039, 290] width 182 height 15
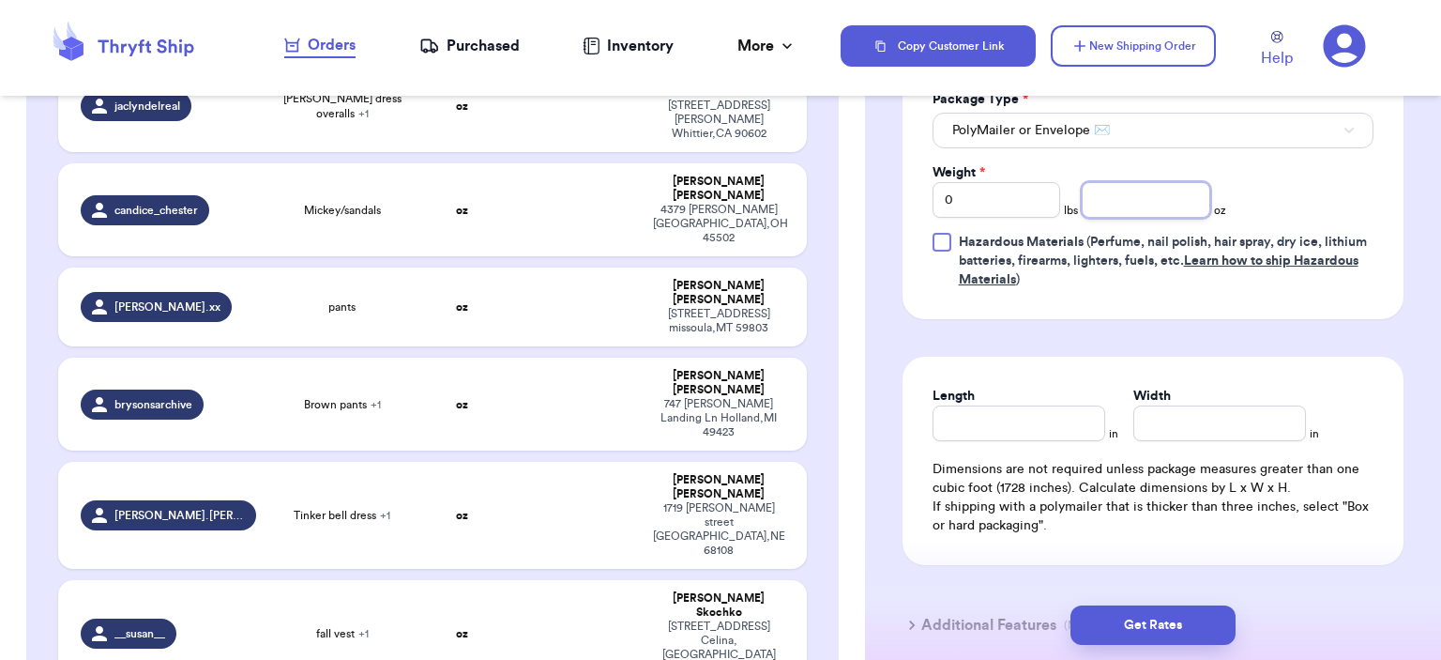
click at [1121, 195] on input "number" at bounding box center [1146, 200] width 129 height 36
type input "8"
click at [1201, 620] on button "Get Rates" at bounding box center [1153, 624] width 165 height 39
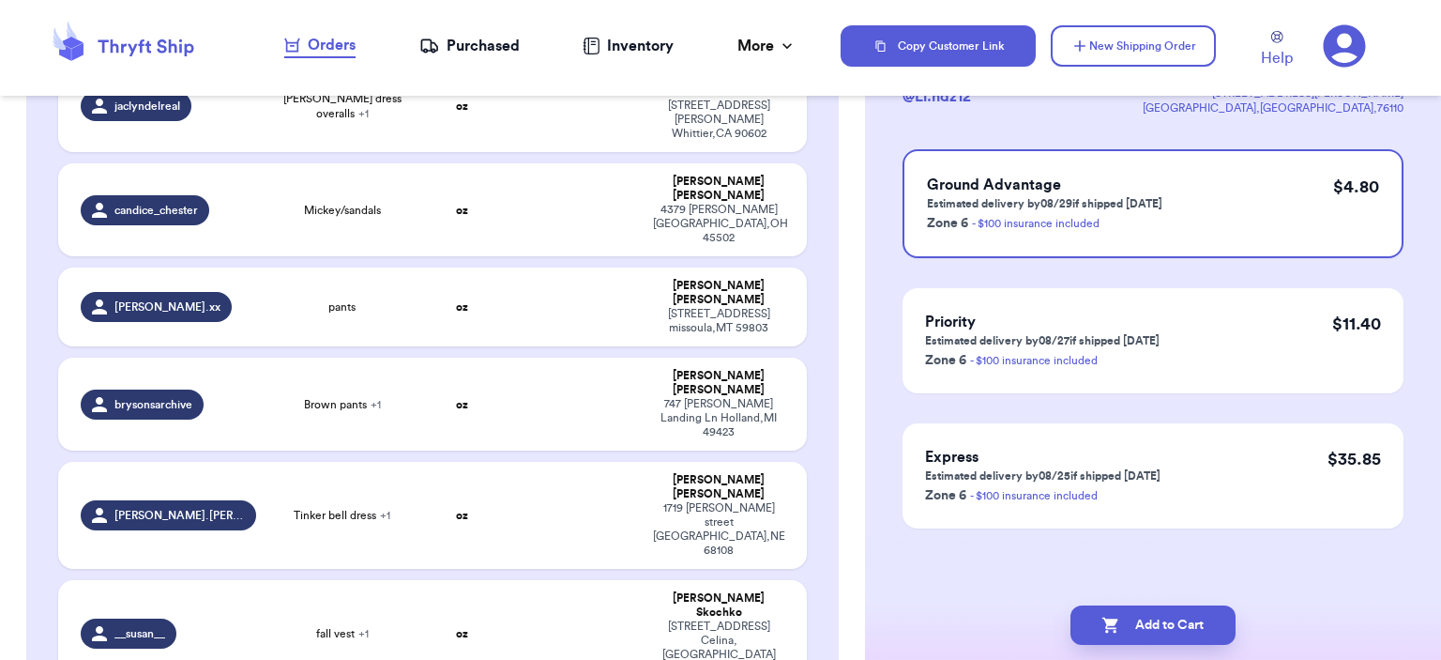
scroll to position [0, 0]
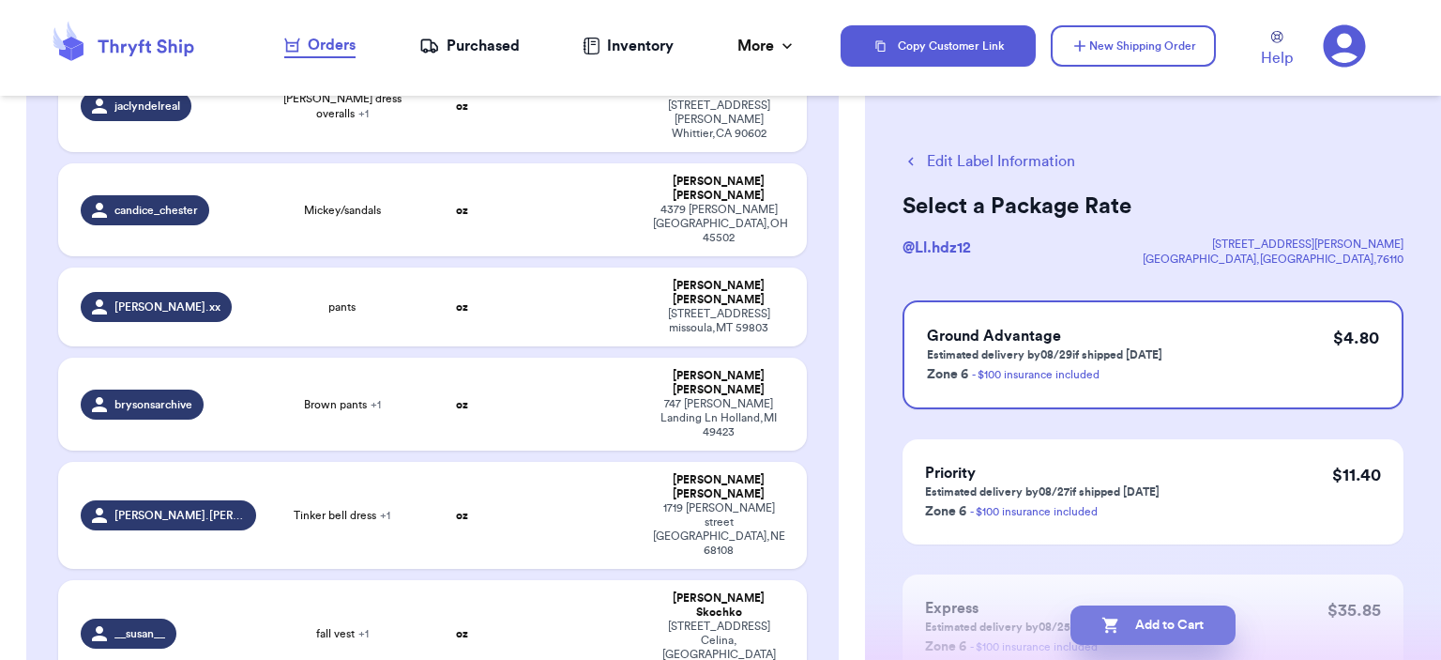
click at [1193, 619] on button "Add to Cart" at bounding box center [1153, 624] width 165 height 39
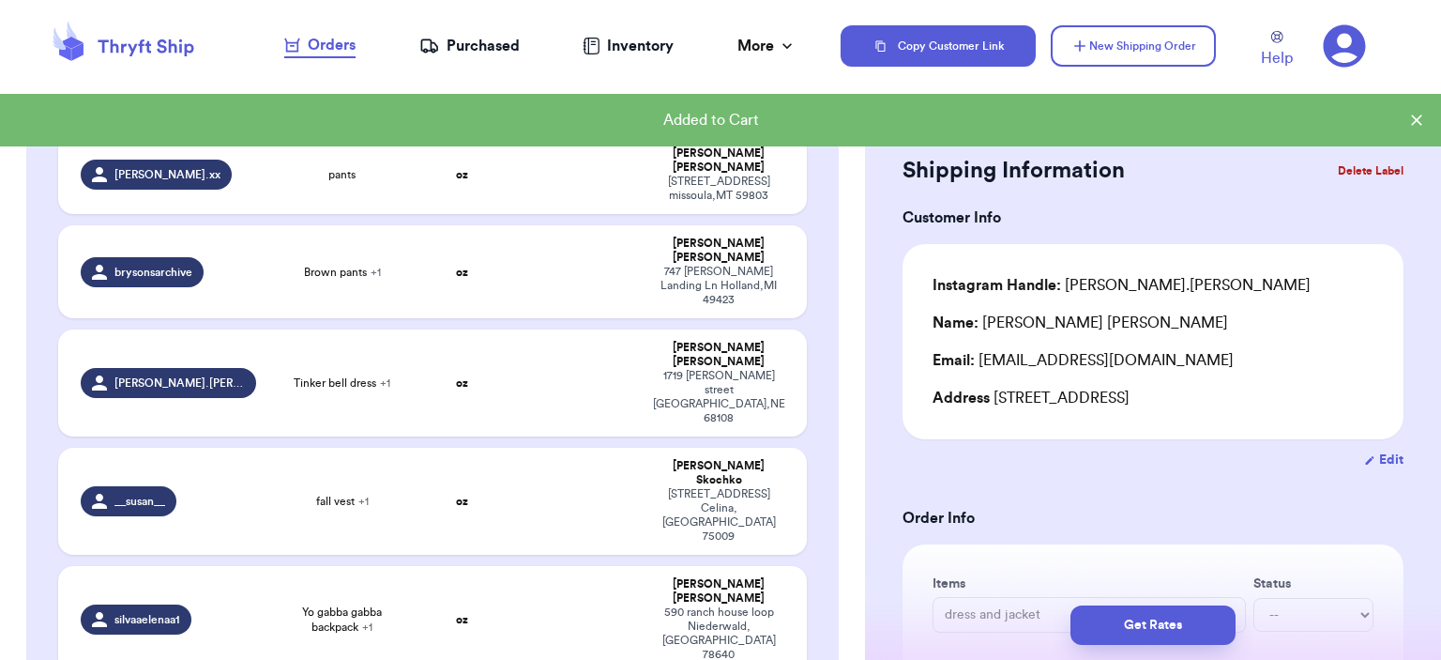
scroll to position [589, 0]
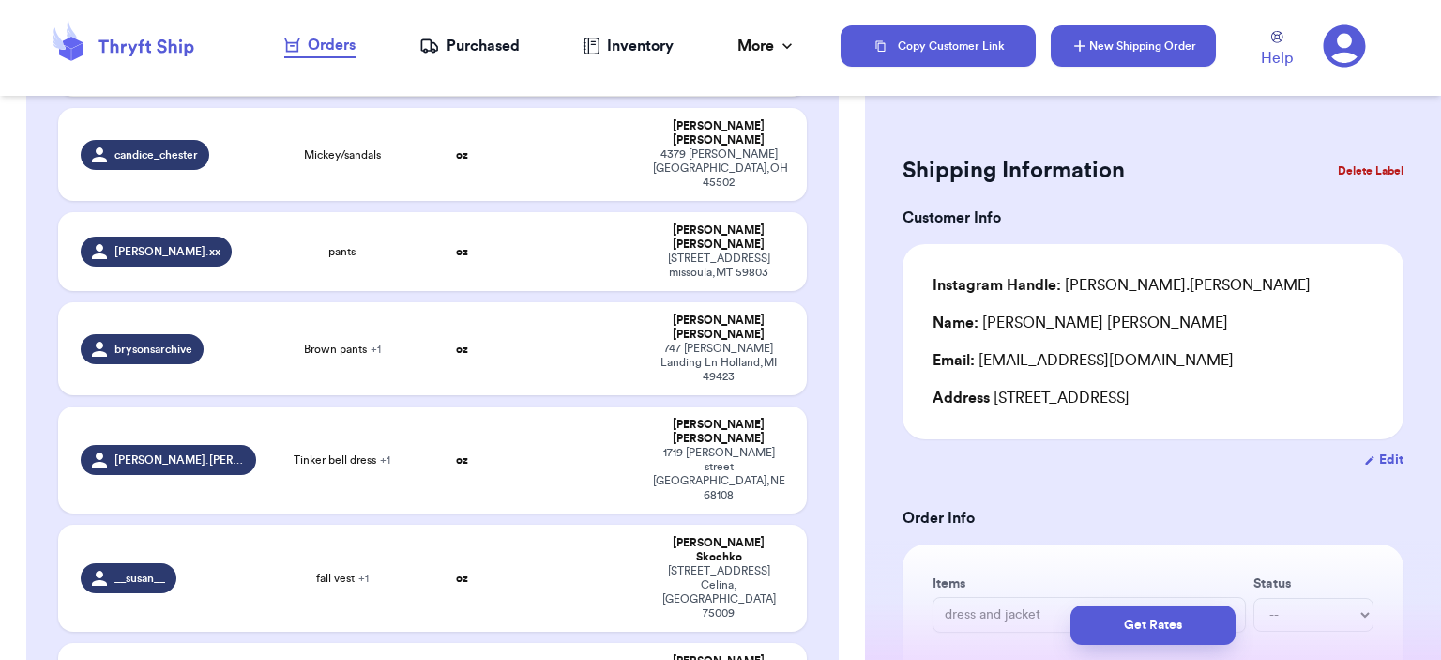
click at [1182, 50] on button "New Shipping Order" at bounding box center [1133, 45] width 165 height 41
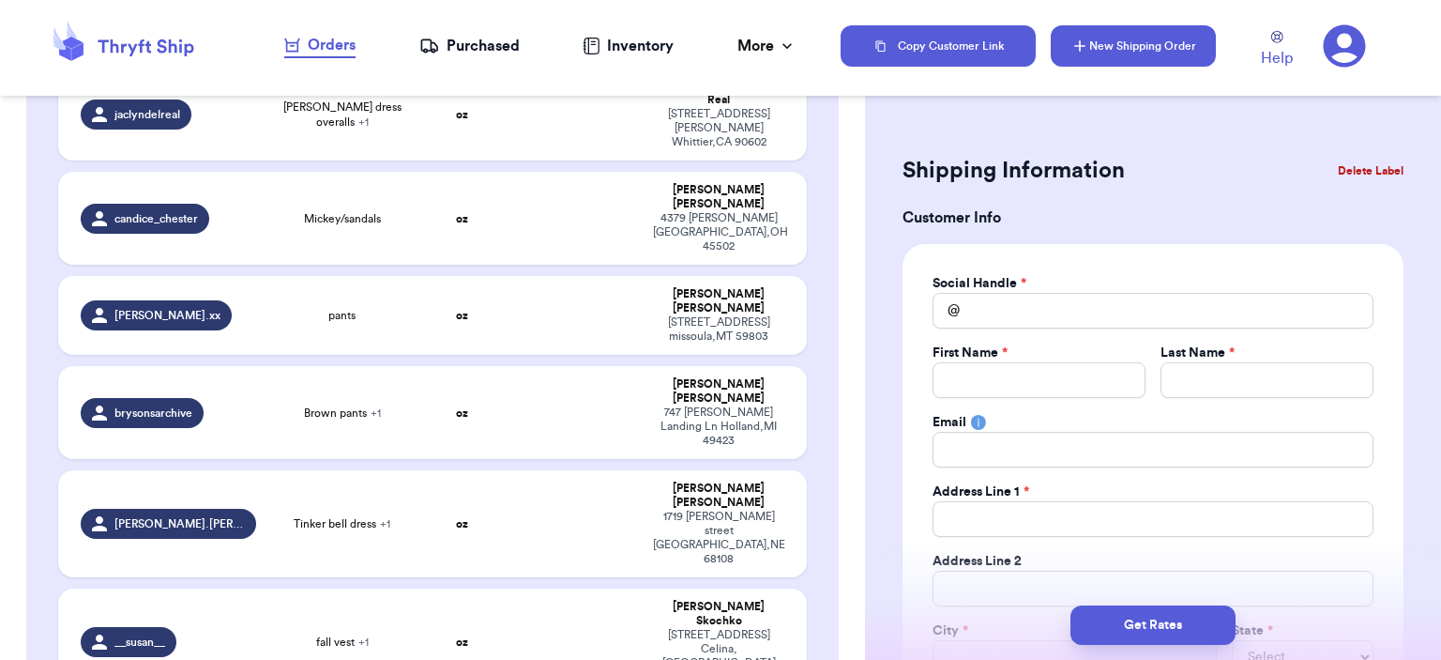
scroll to position [653, 0]
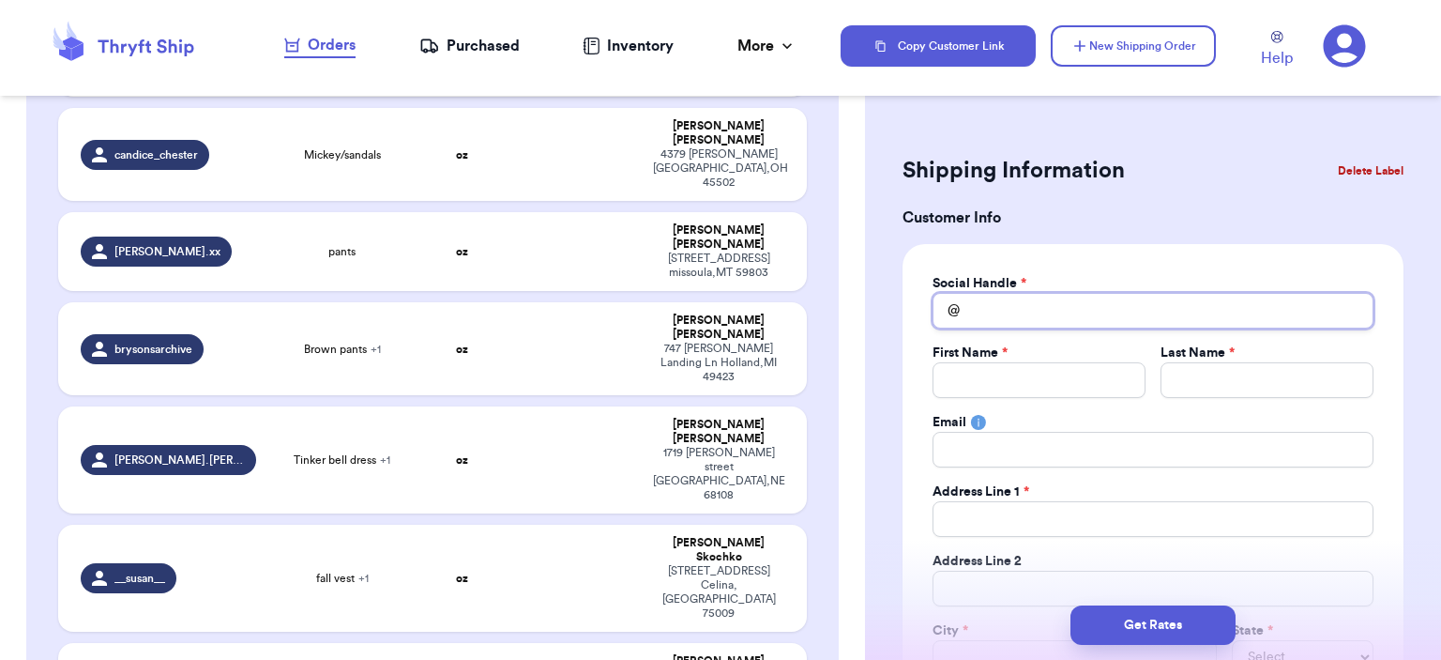
click at [1009, 298] on input "Total Amount Paid" at bounding box center [1153, 311] width 441 height 36
type input "k"
type input "km"
type input "kma"
type input "kmal"
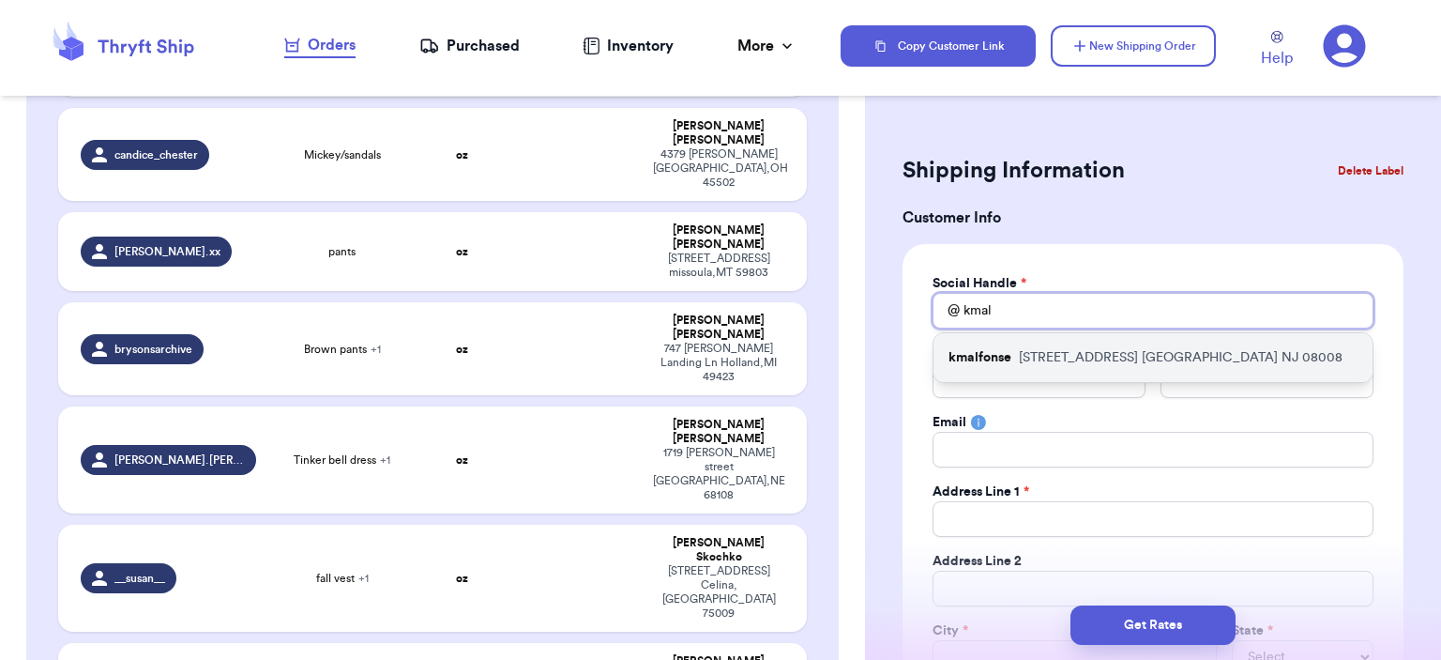
type input "kmal"
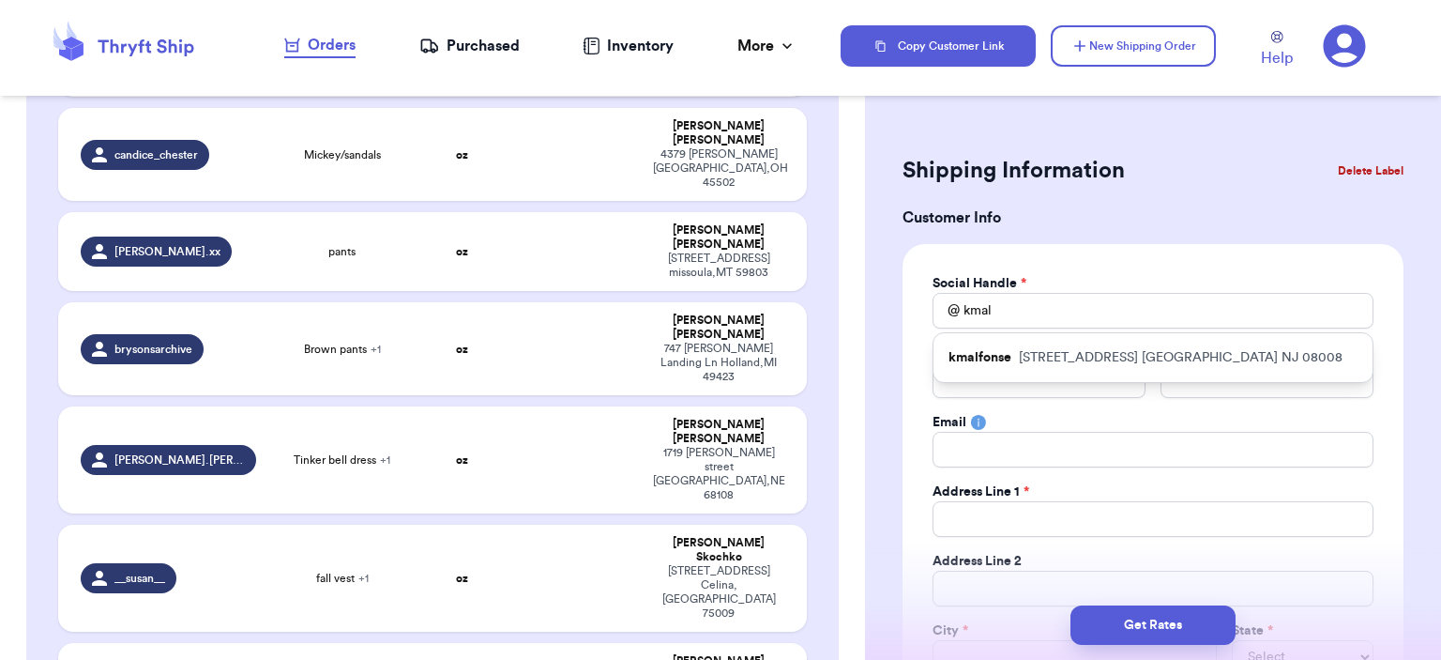
click at [1027, 354] on p "[STREET_ADDRESS]" at bounding box center [1181, 357] width 324 height 19
type input "kmalfonse"
type input "[PERSON_NAME]"
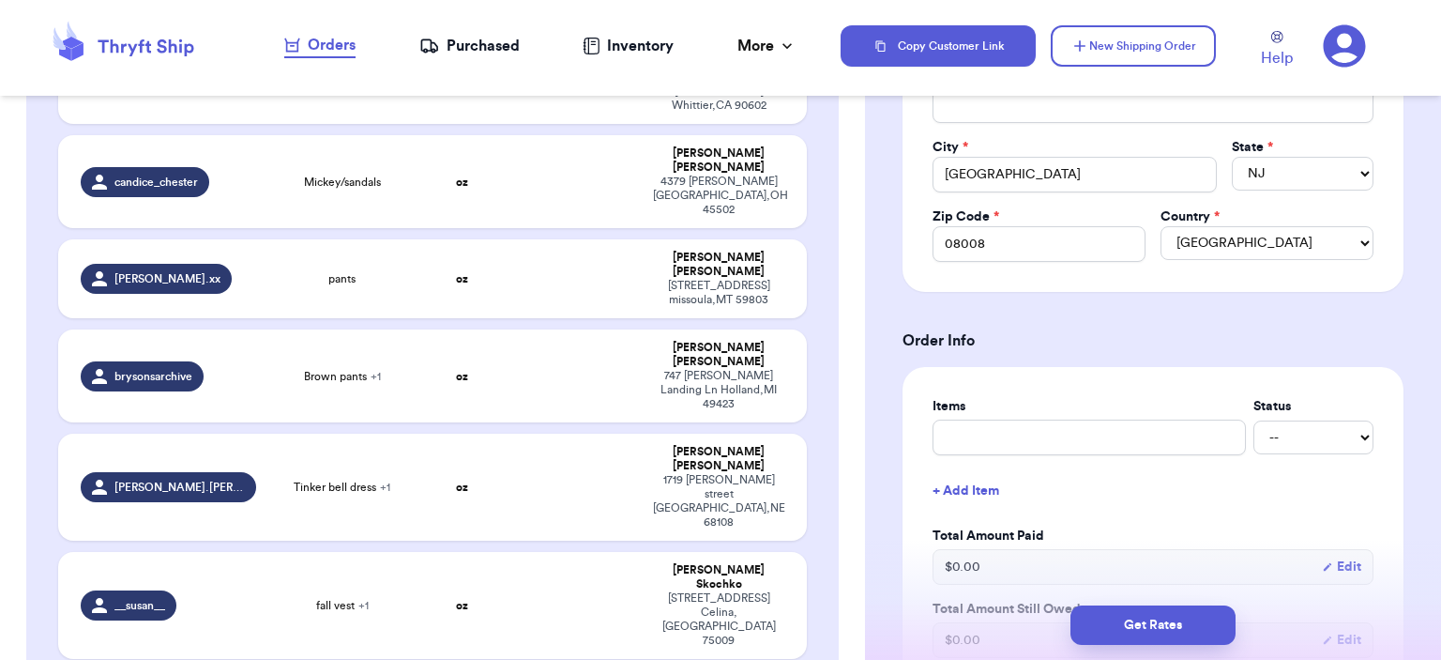
scroll to position [563, 0]
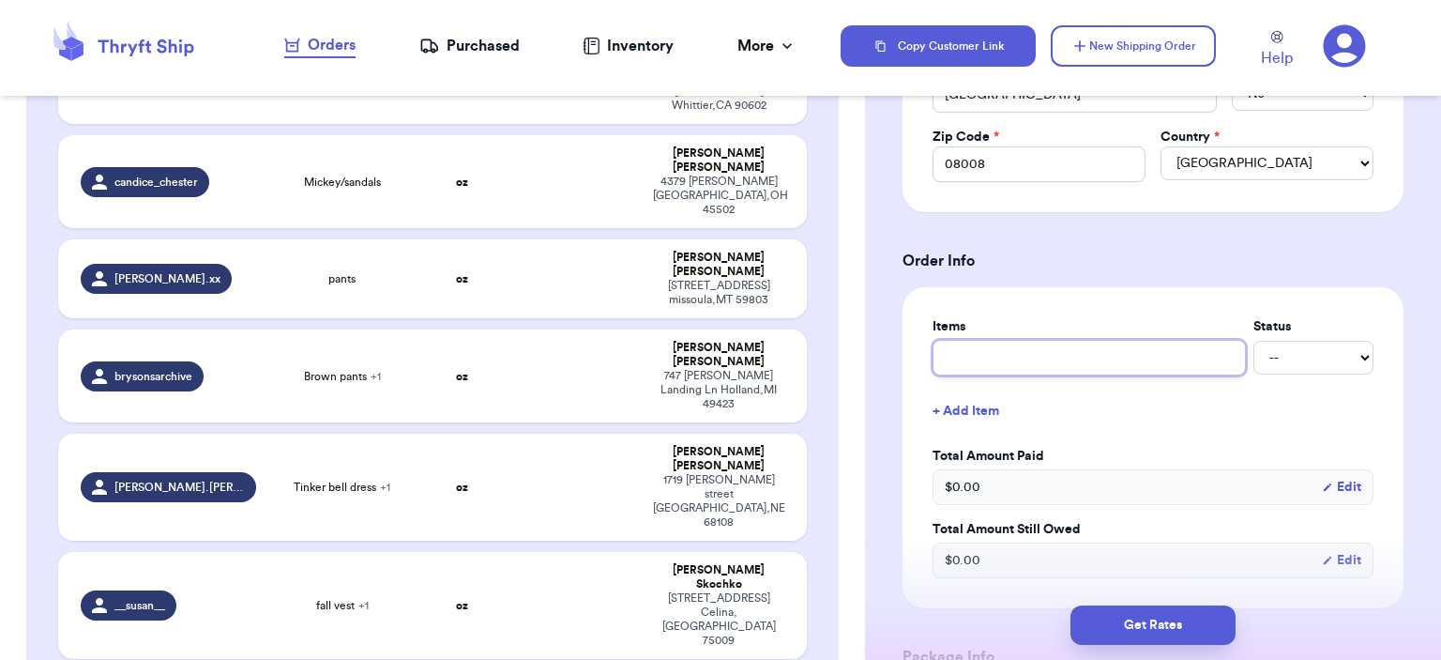
click at [1105, 351] on input "text" at bounding box center [1089, 358] width 313 height 36
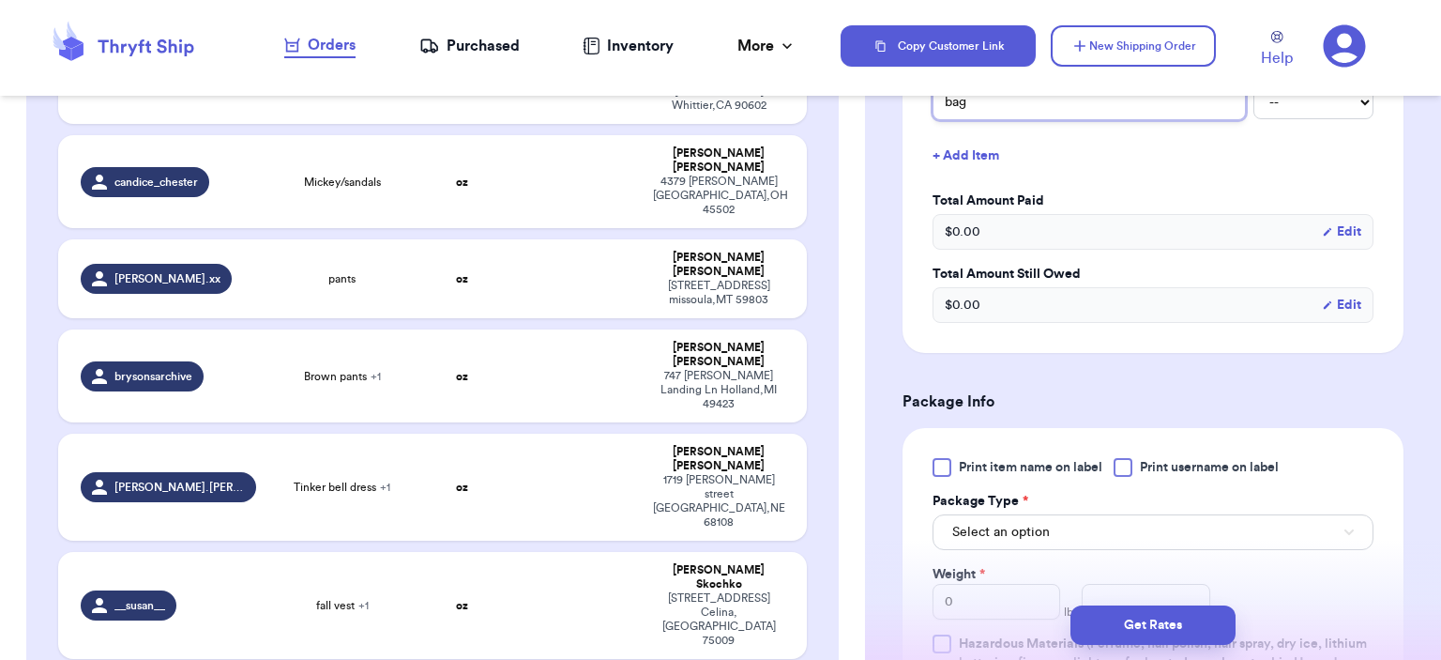
scroll to position [938, 0]
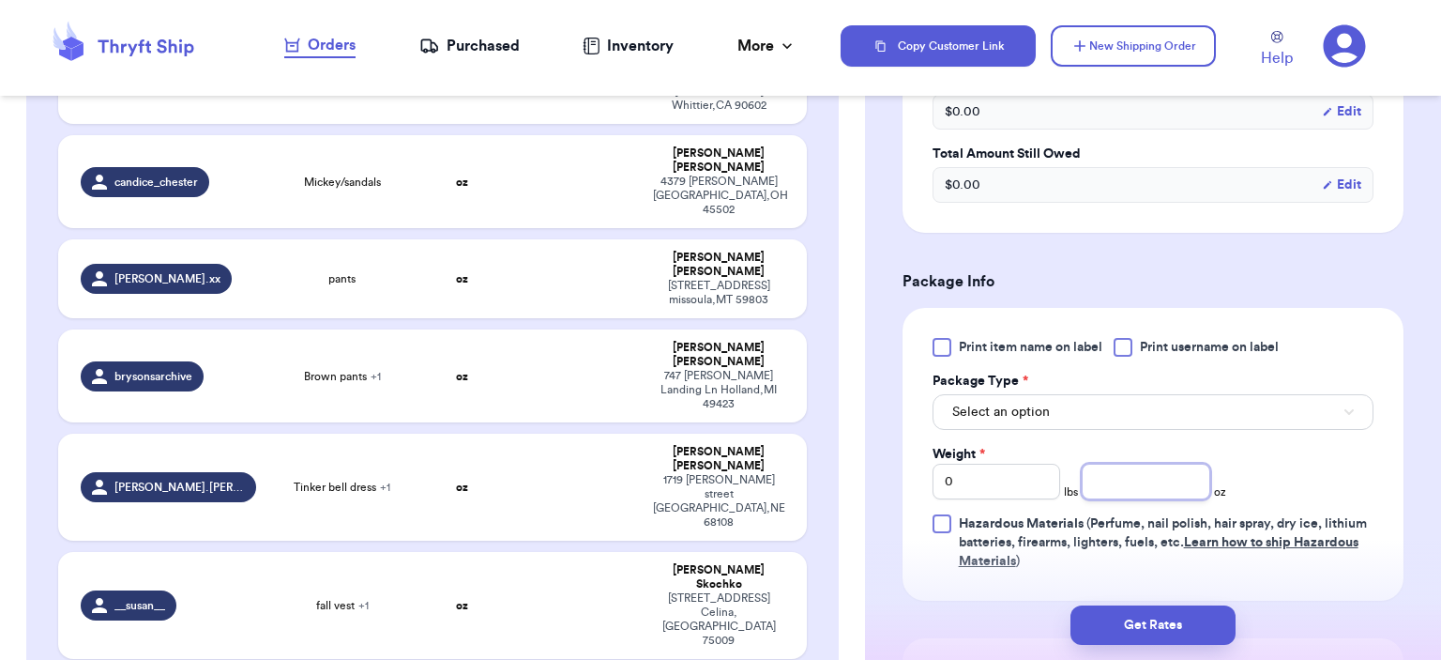
click at [1147, 476] on input "number" at bounding box center [1146, 482] width 129 height 36
click at [1187, 621] on button "Get Rates" at bounding box center [1153, 624] width 165 height 39
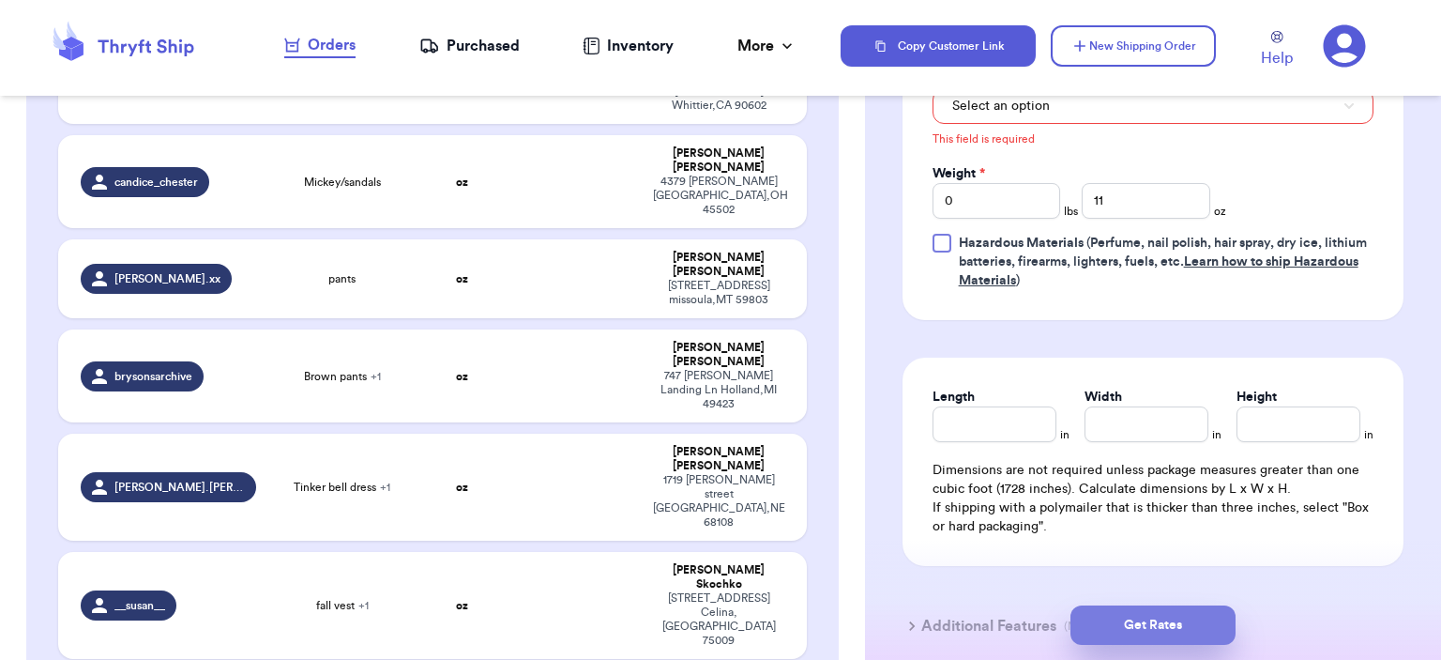
scroll to position [714, 0]
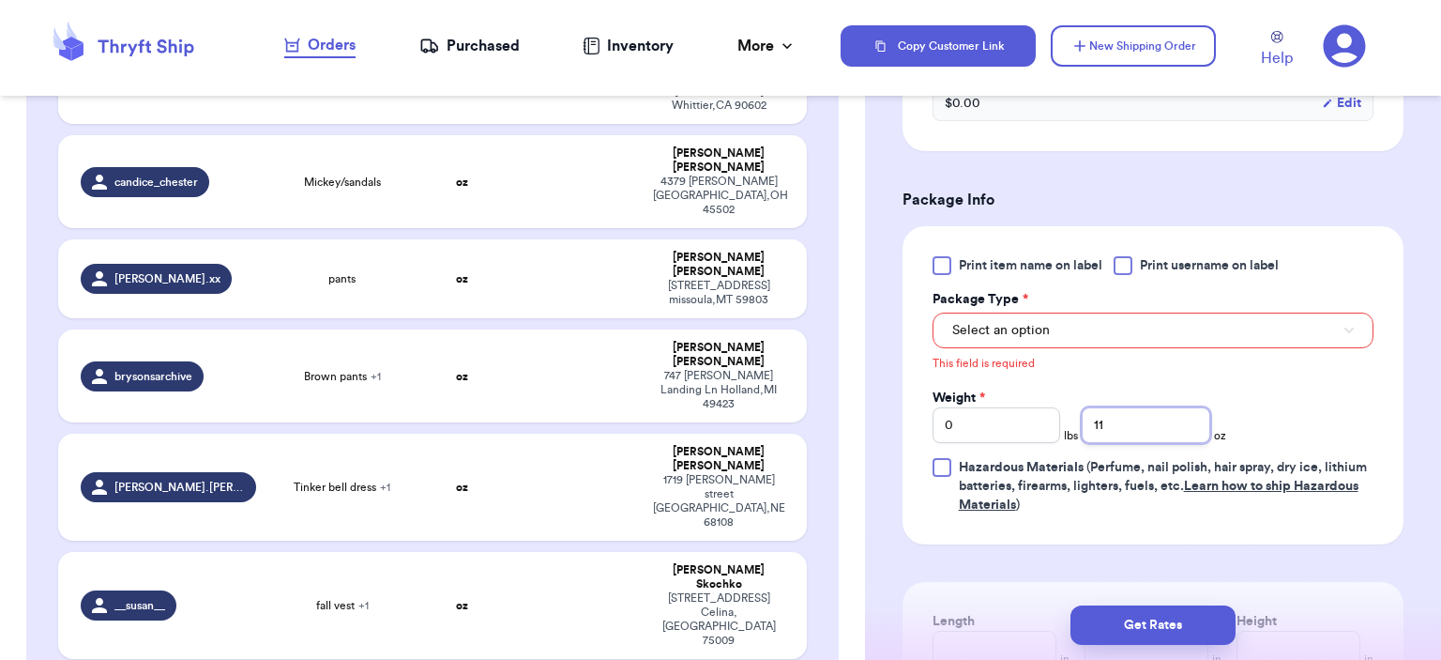
click at [1187, 407] on input "11" at bounding box center [1146, 425] width 129 height 36
click at [1100, 314] on button "Select an option" at bounding box center [1153, 330] width 441 height 36
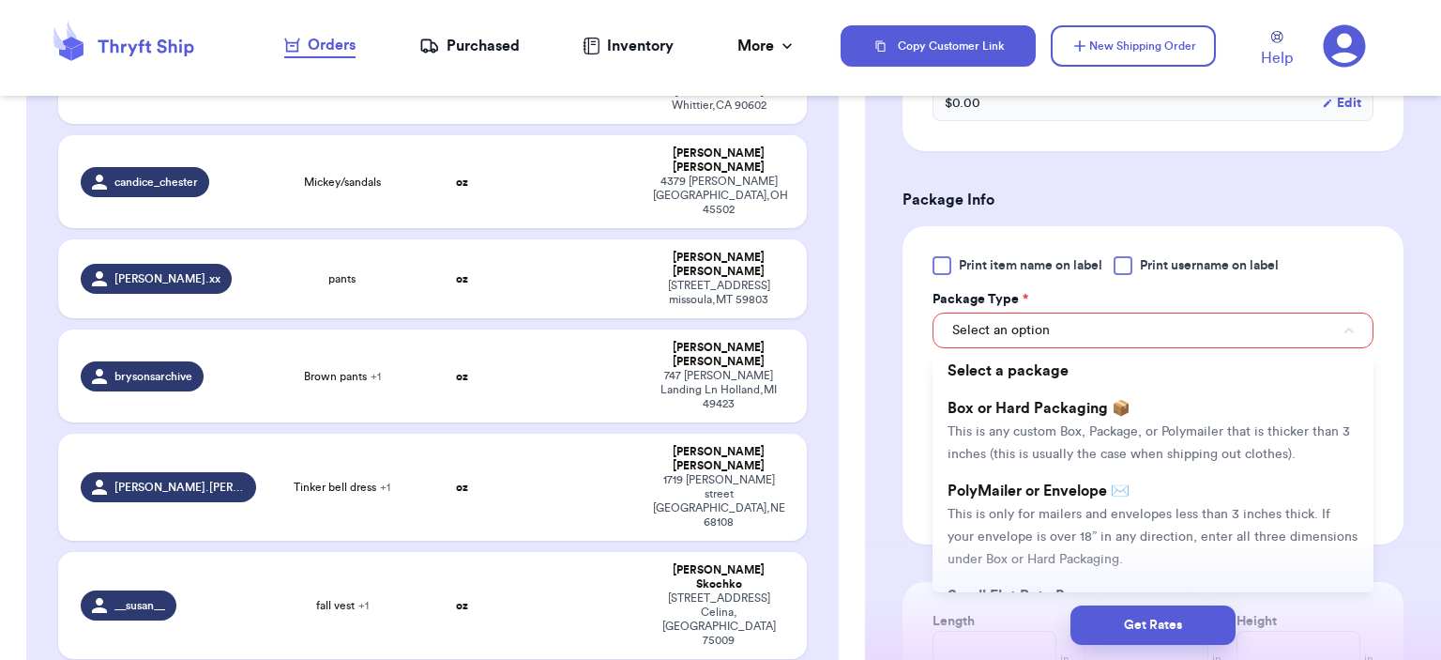
drag, startPoint x: 1091, startPoint y: 483, endPoint x: 1131, endPoint y: 555, distance: 81.5
click at [1091, 483] on span "PolyMailer or Envelope ✉️" at bounding box center [1039, 490] width 182 height 15
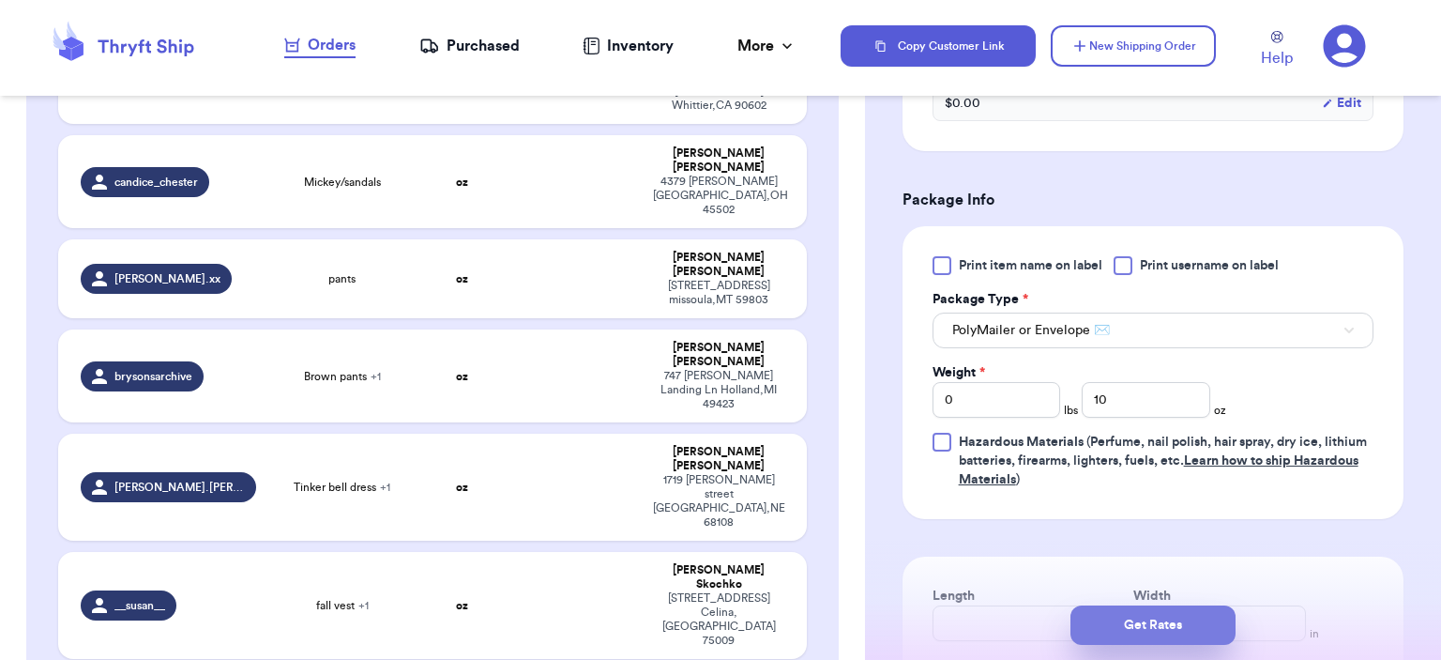
click at [1163, 637] on button "Get Rates" at bounding box center [1153, 624] width 165 height 39
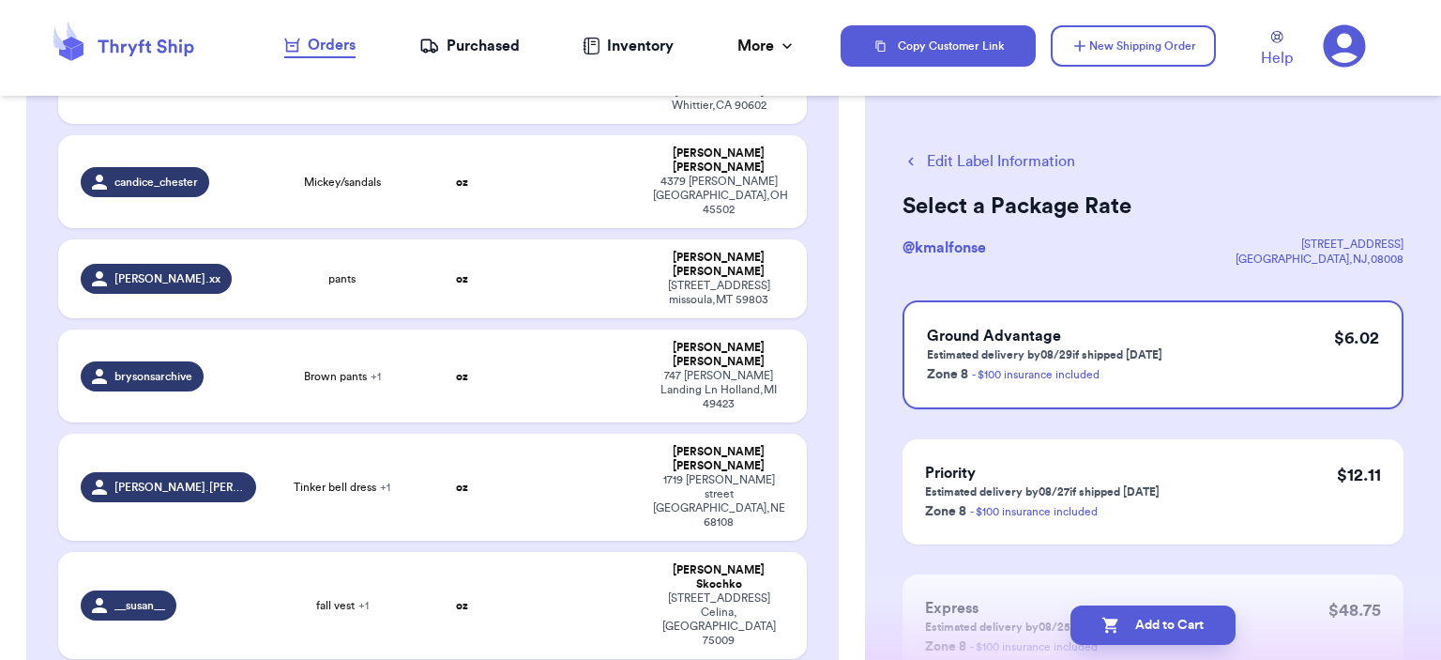
click at [1163, 631] on button "Add to Cart" at bounding box center [1153, 624] width 165 height 39
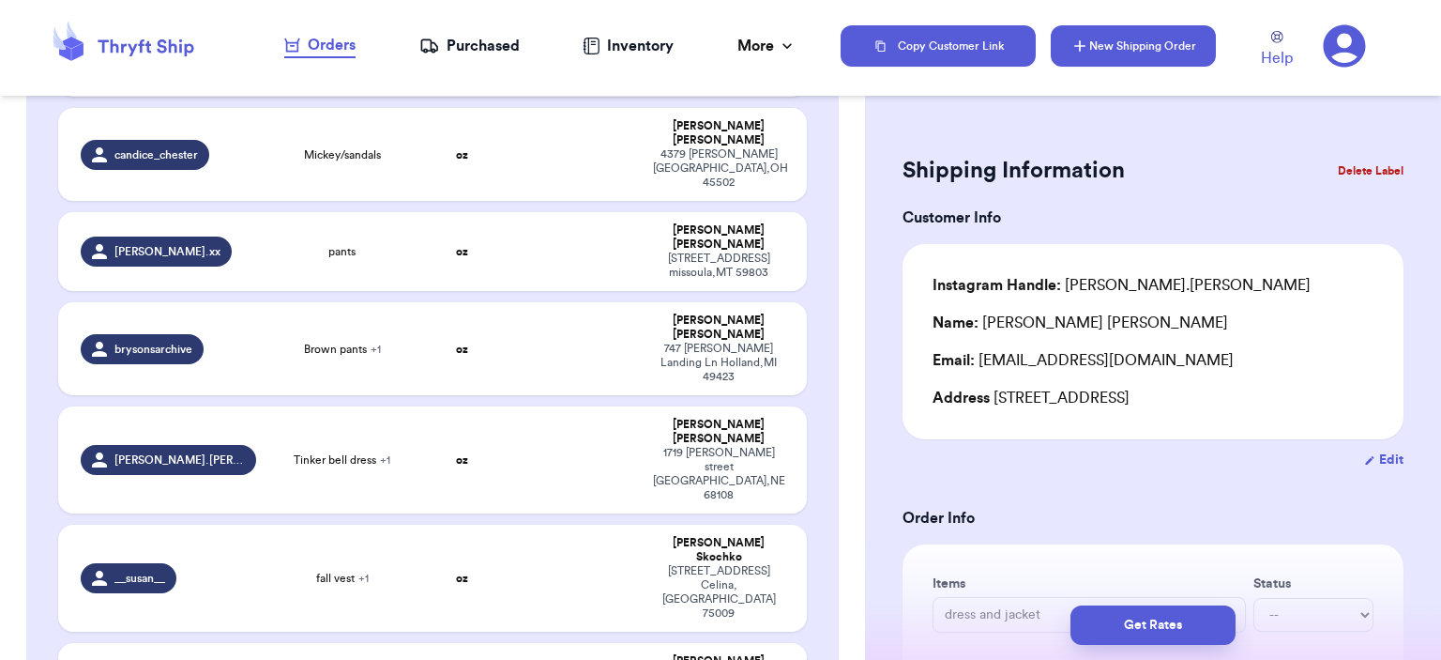
click at [1188, 49] on button "New Shipping Order" at bounding box center [1133, 45] width 165 height 41
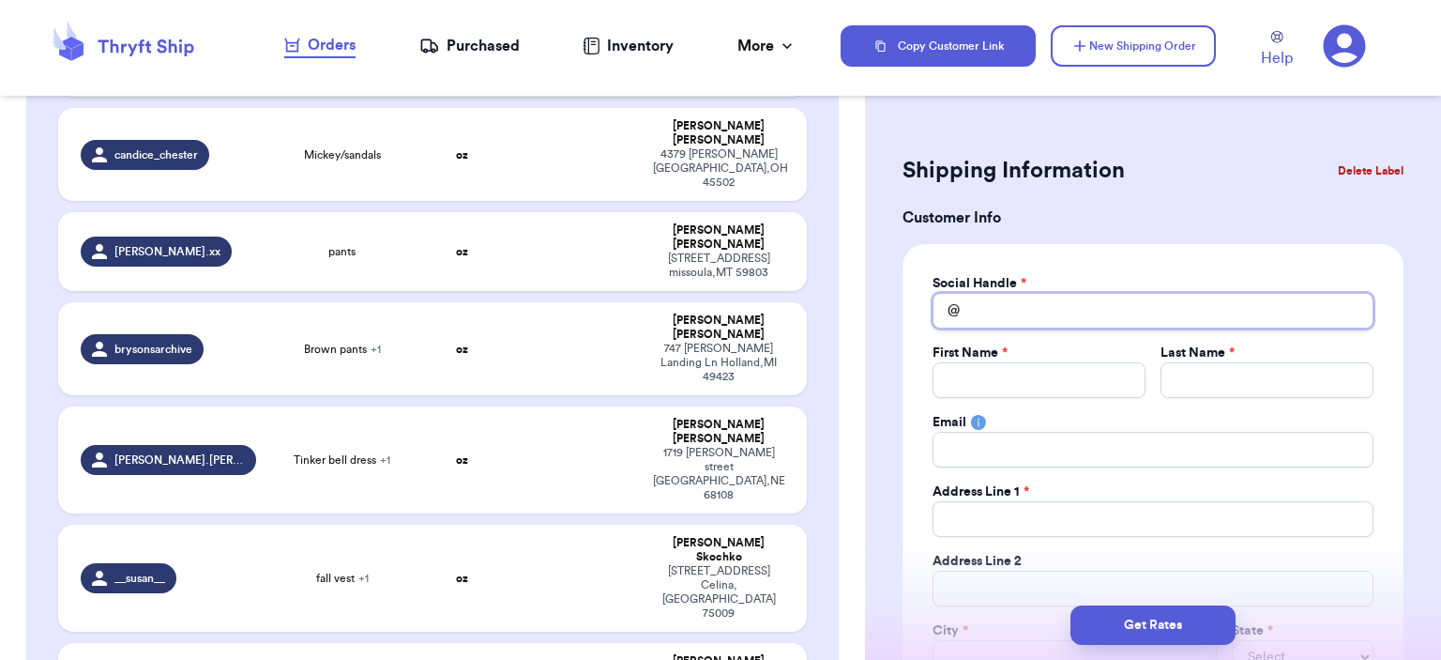
click at [1215, 299] on input "Total Amount Paid" at bounding box center [1153, 311] width 441 height 36
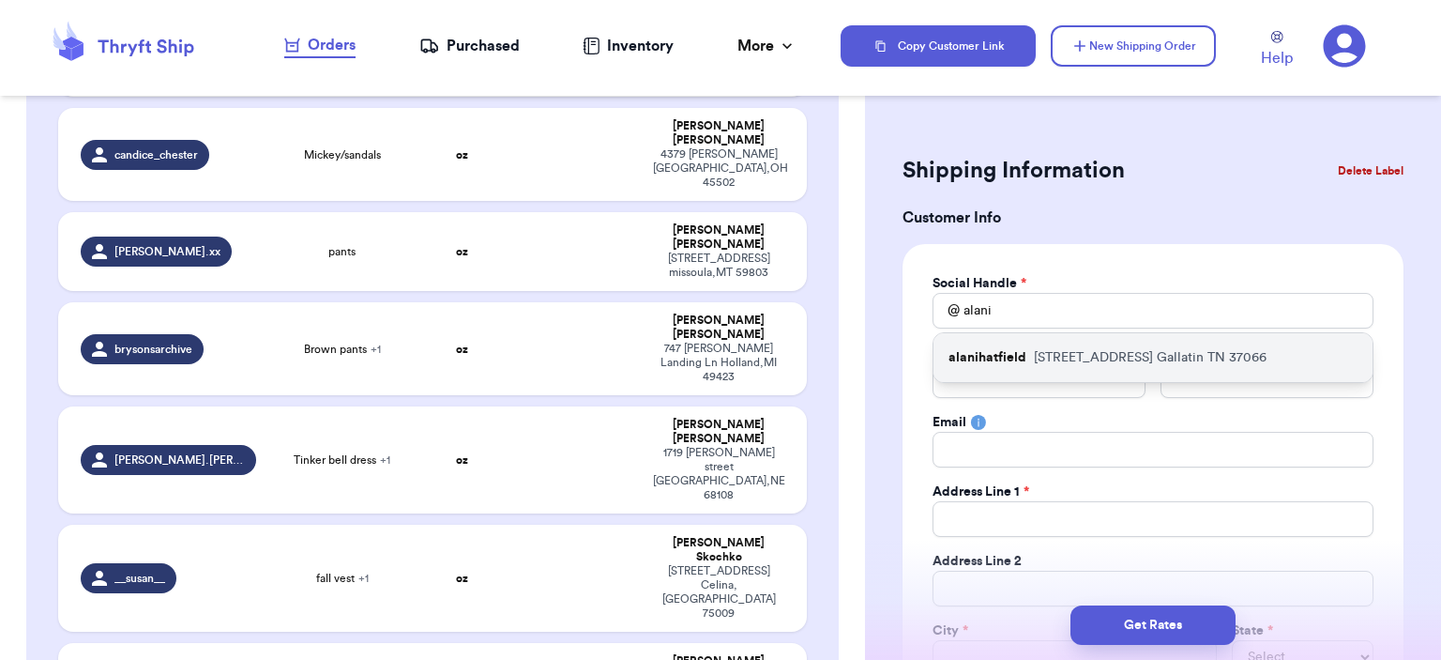
click at [1173, 373] on div "alanihatfield [STREET_ADDRESS]" at bounding box center [1153, 357] width 439 height 49
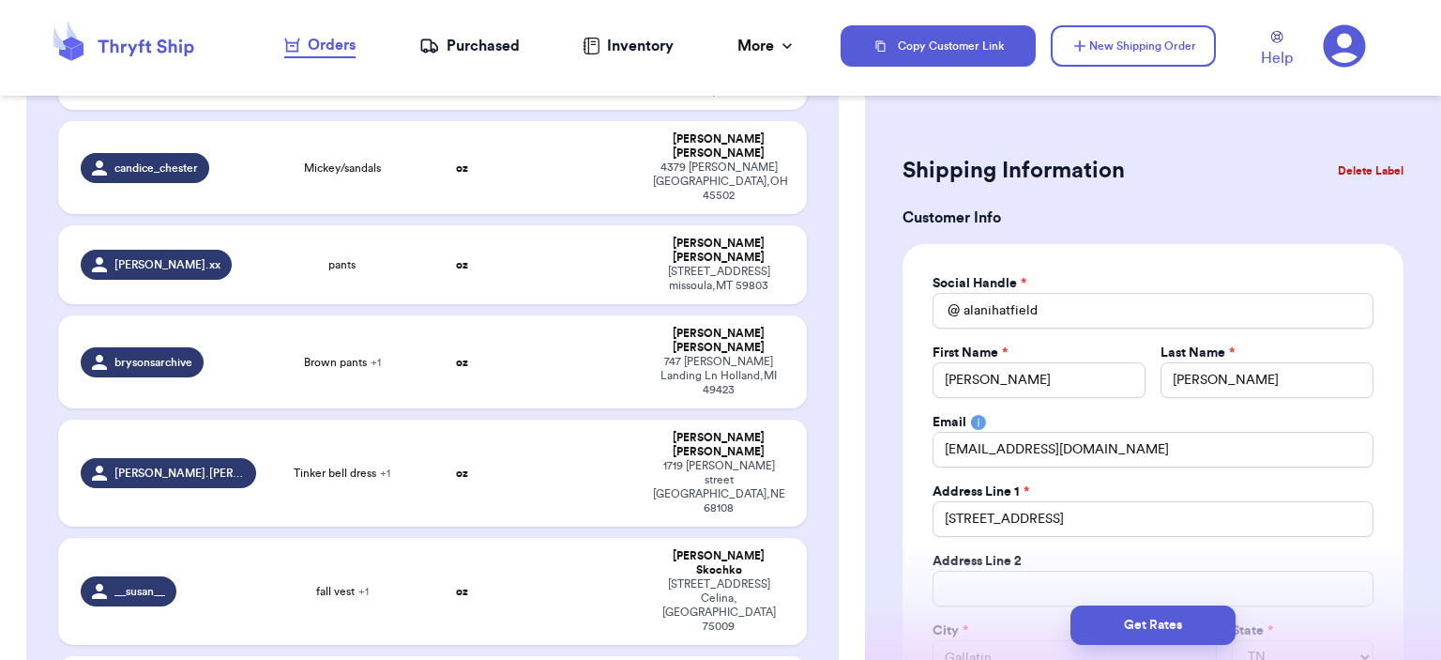
scroll to position [469, 0]
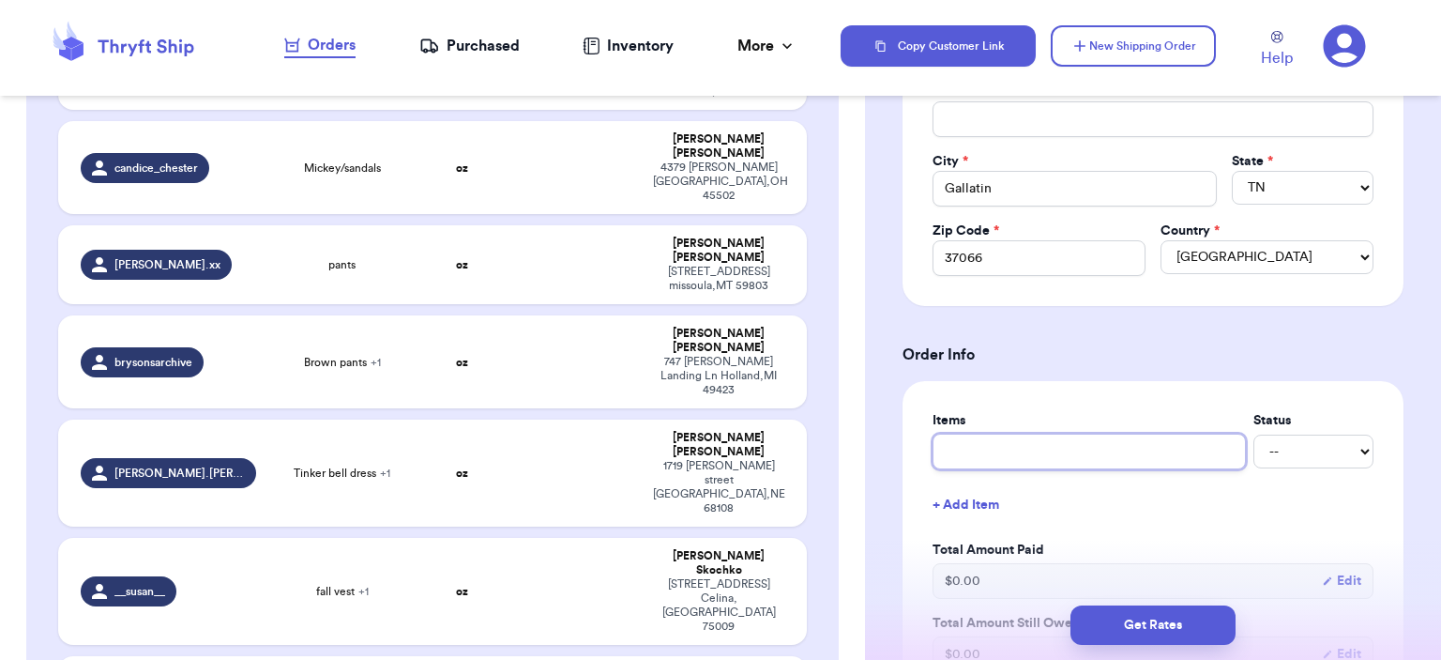
click at [1108, 434] on input "text" at bounding box center [1089, 452] width 313 height 36
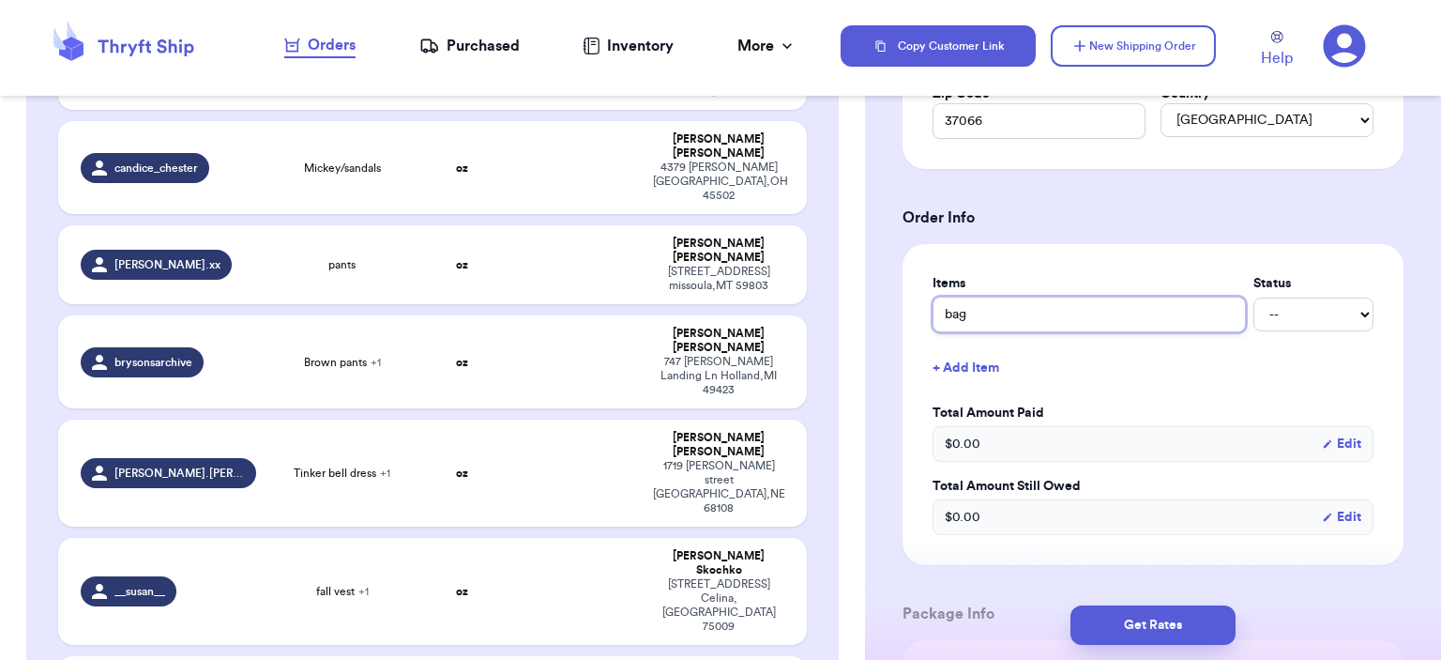
scroll to position [844, 0]
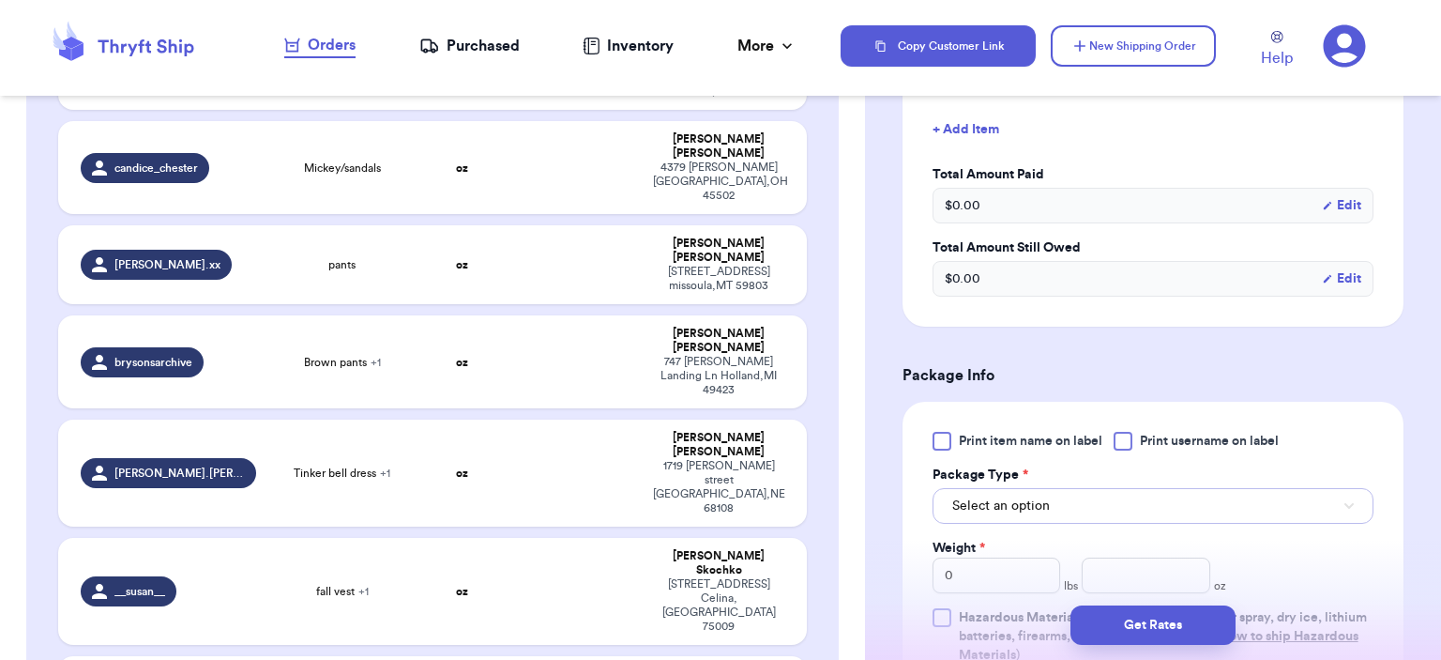
click at [1077, 504] on button "Select an option" at bounding box center [1153, 506] width 441 height 36
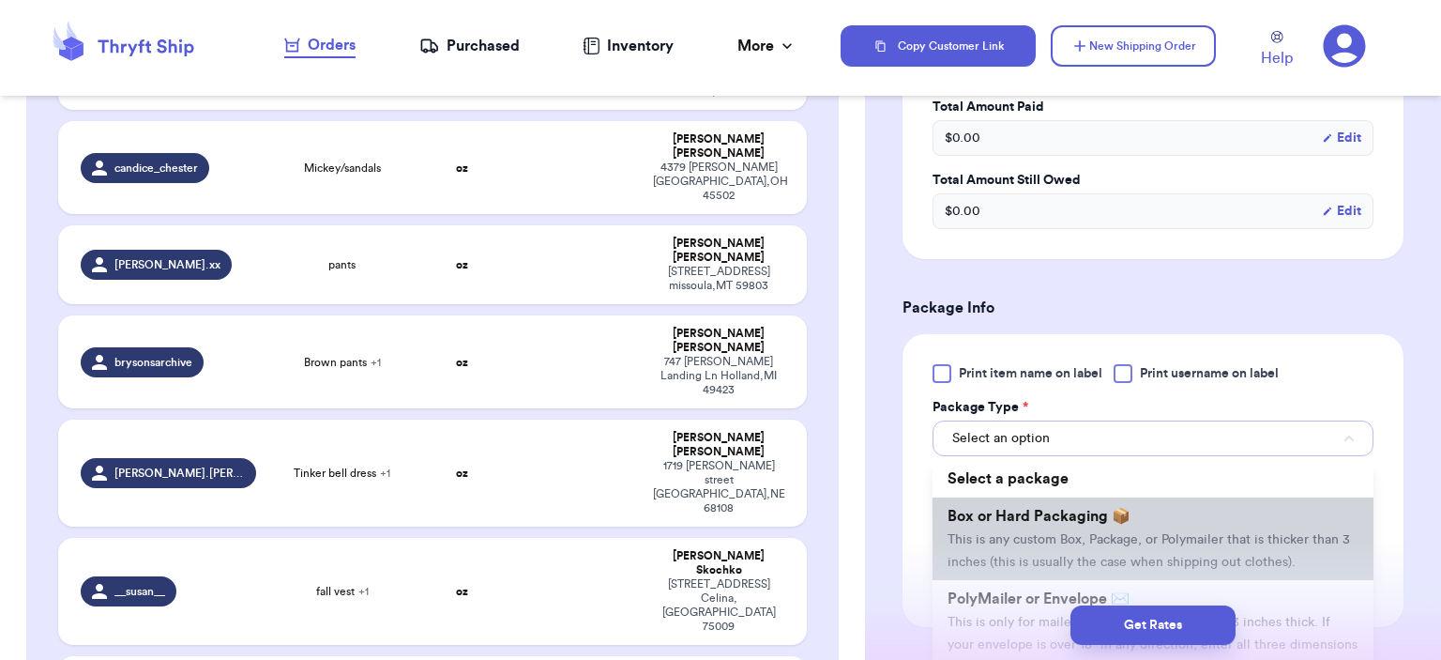
scroll to position [1032, 0]
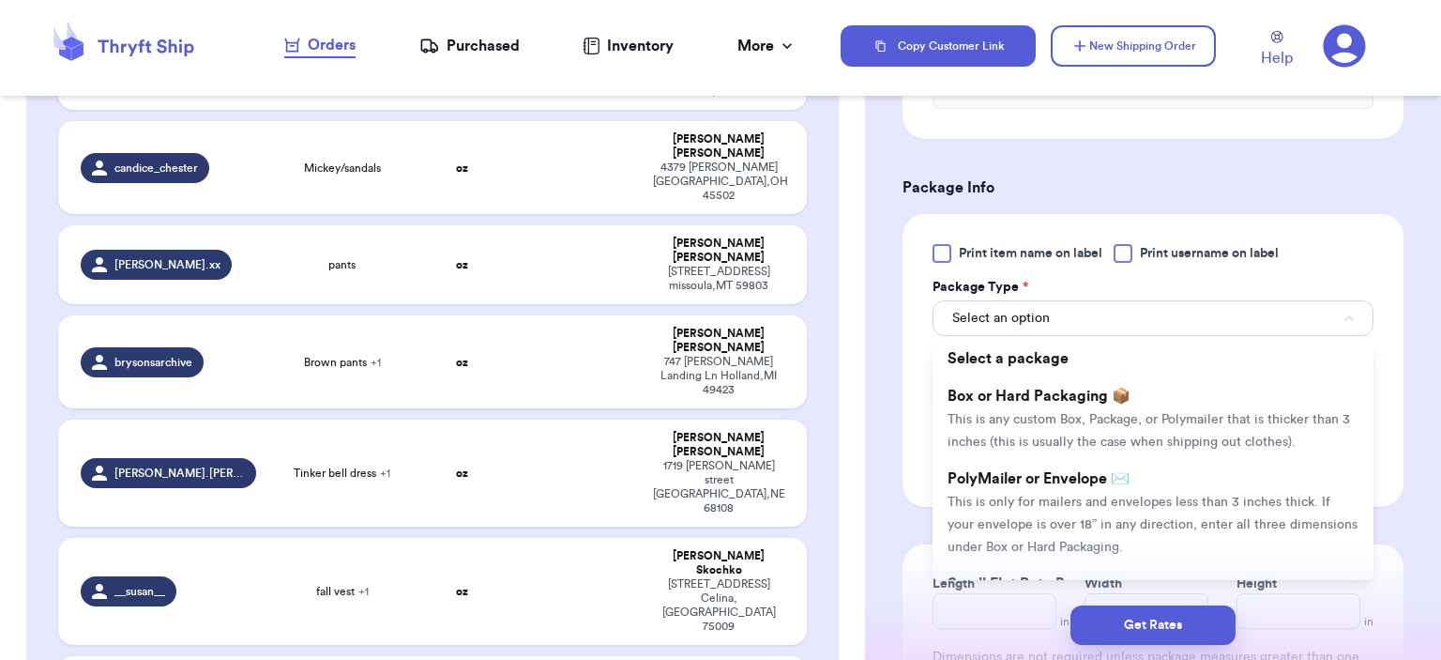
click at [1078, 513] on span "This is only for mailers and envelopes less than 3 inches thick. If your envelo…" at bounding box center [1153, 524] width 410 height 58
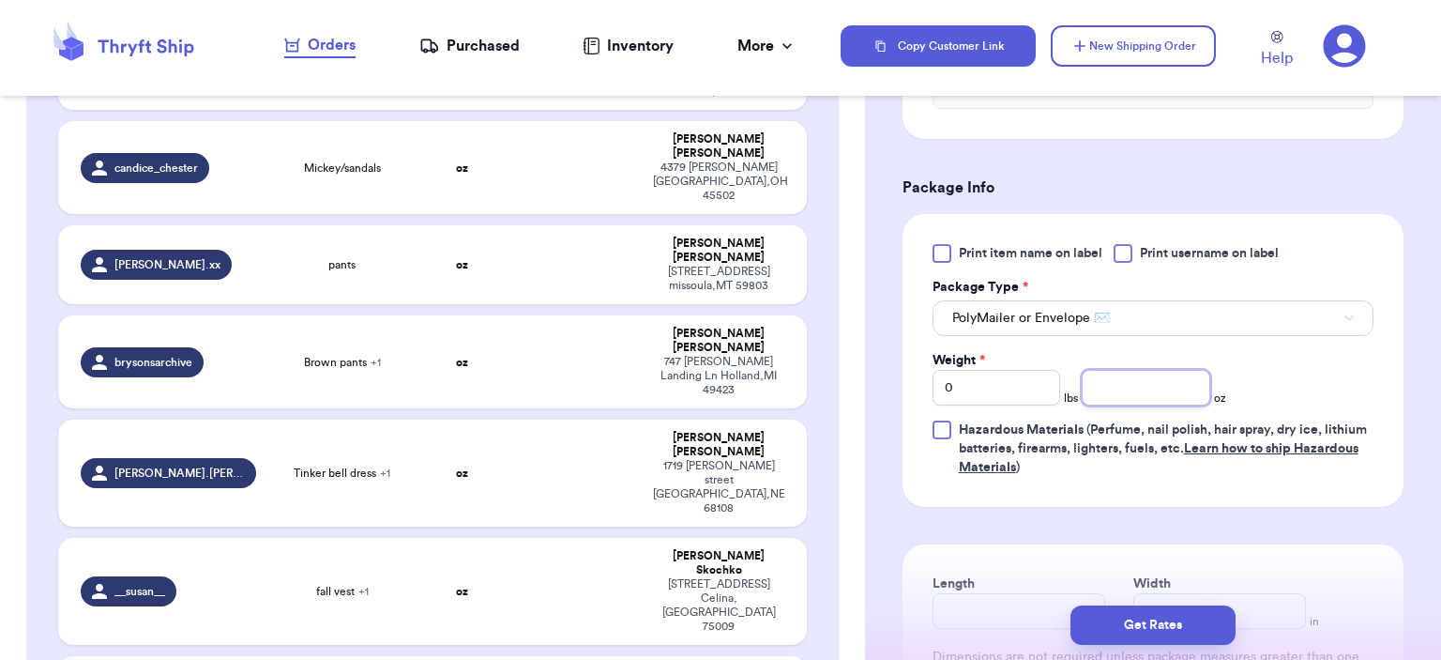
click at [1136, 388] on input "number" at bounding box center [1146, 388] width 129 height 36
click at [1165, 620] on button "Get Rates" at bounding box center [1153, 624] width 165 height 39
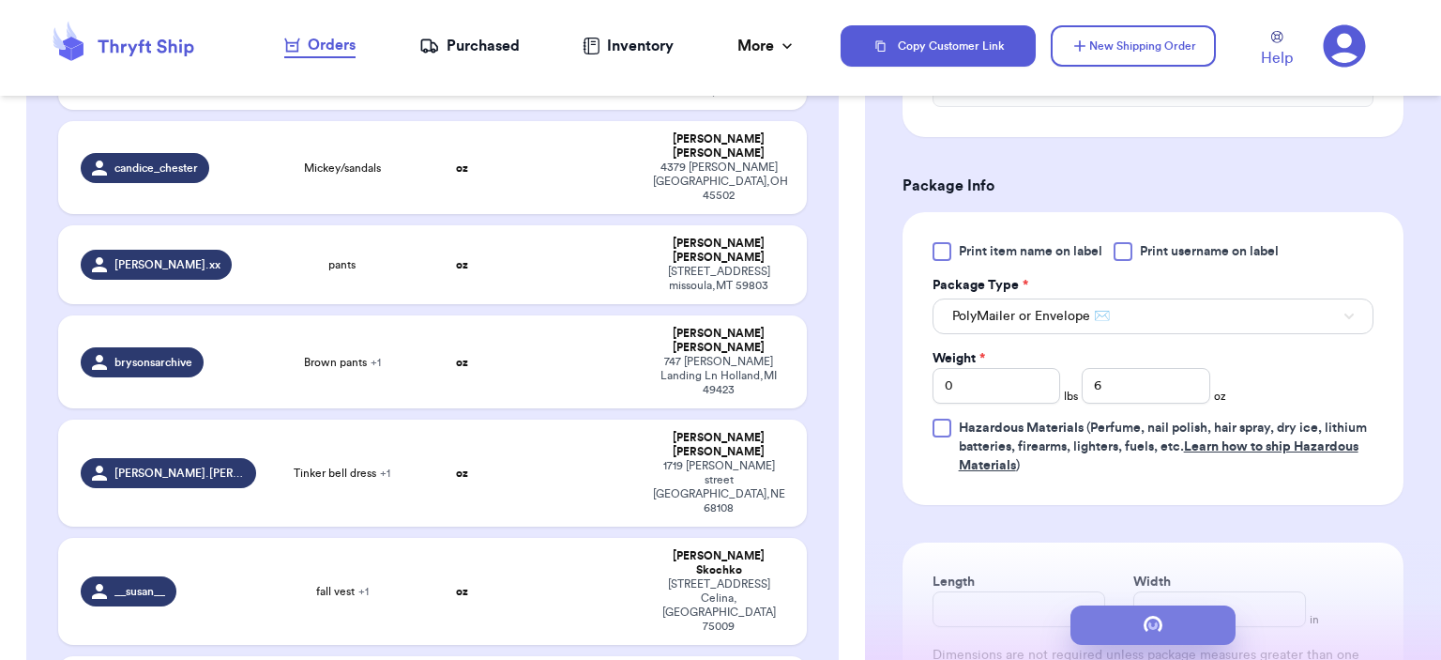
scroll to position [0, 0]
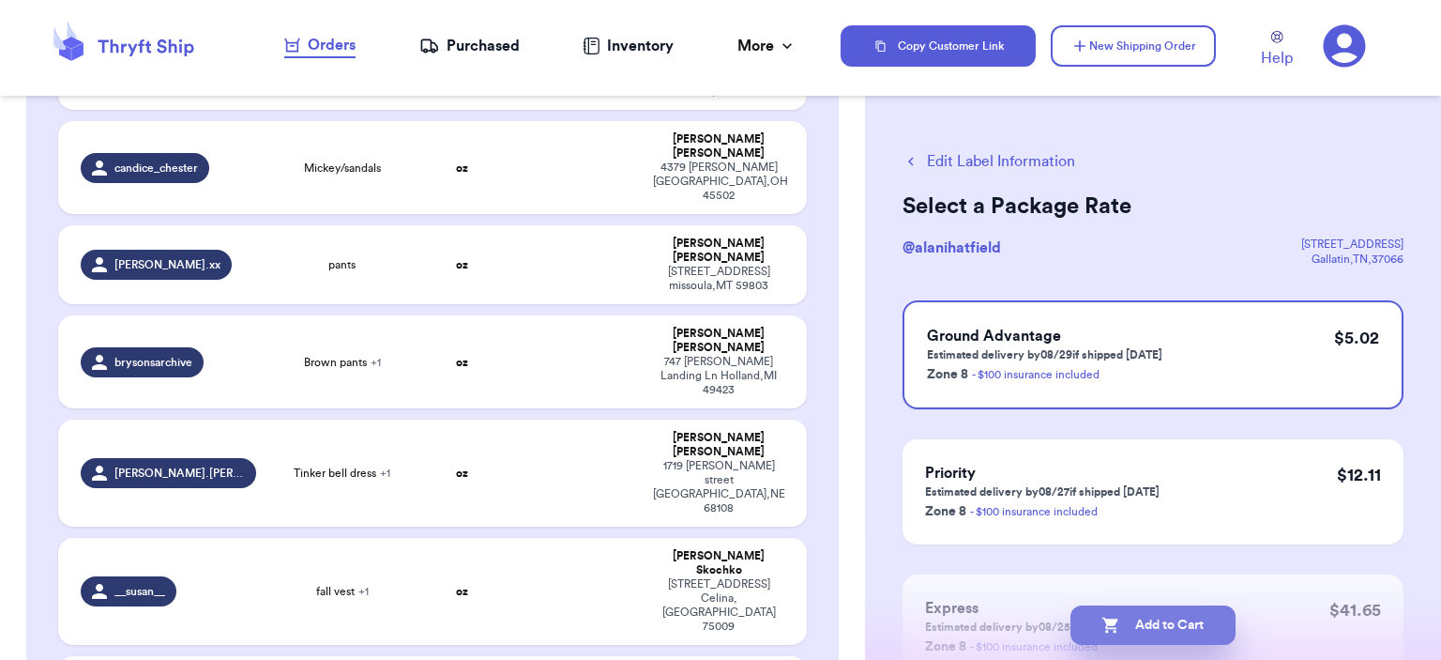
click at [1185, 627] on button "Add to Cart" at bounding box center [1153, 624] width 165 height 39
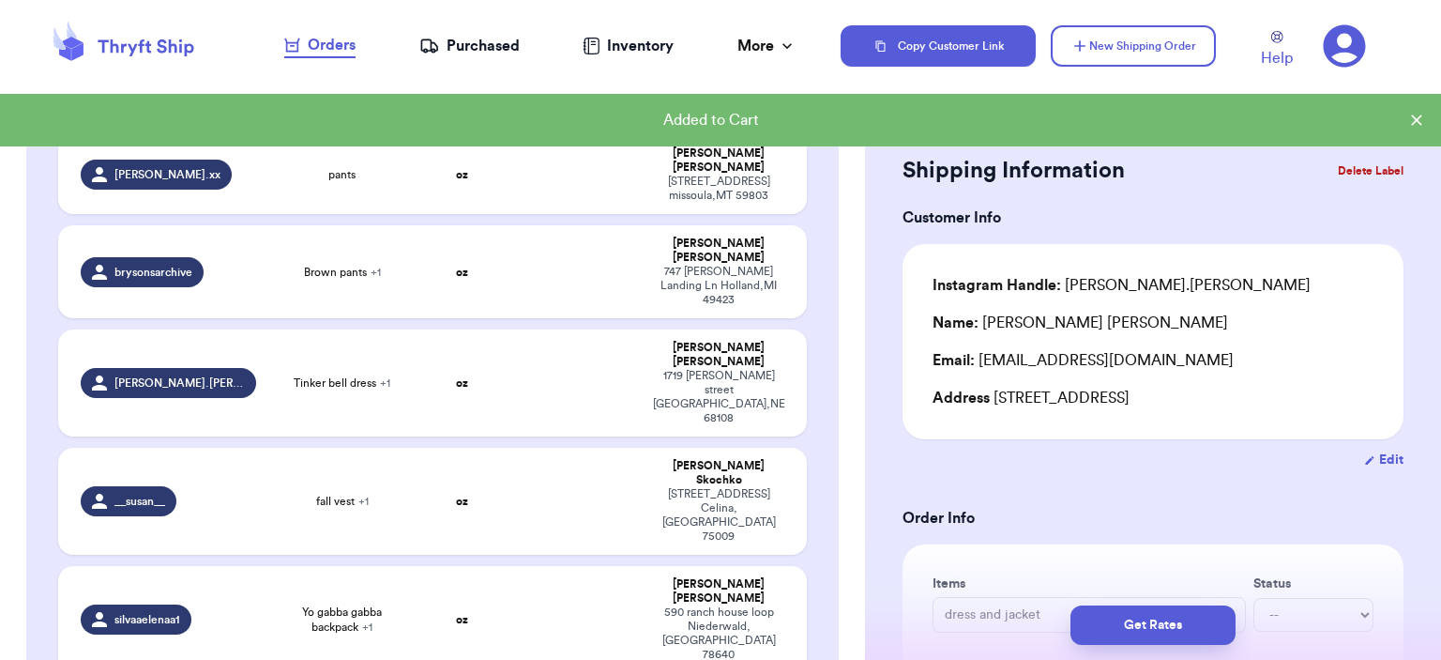
scroll to position [589, 0]
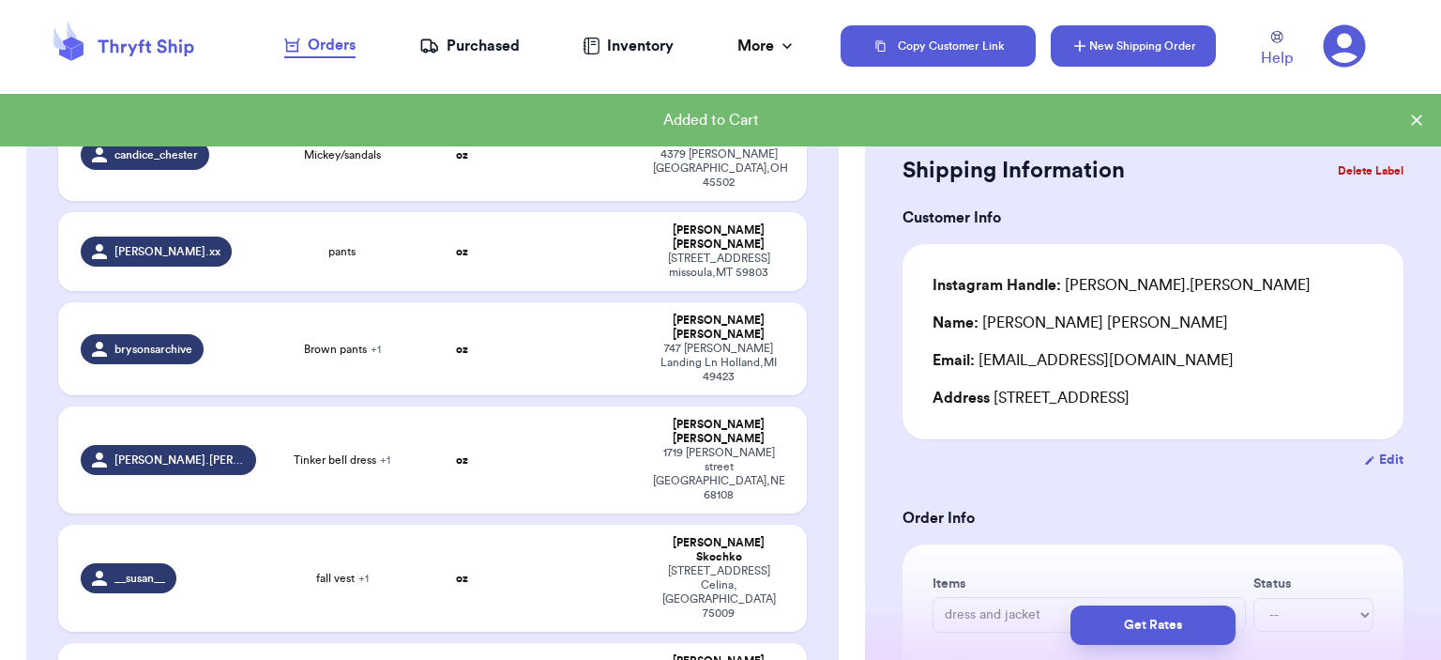
click at [1171, 29] on button "New Shipping Order" at bounding box center [1133, 45] width 165 height 41
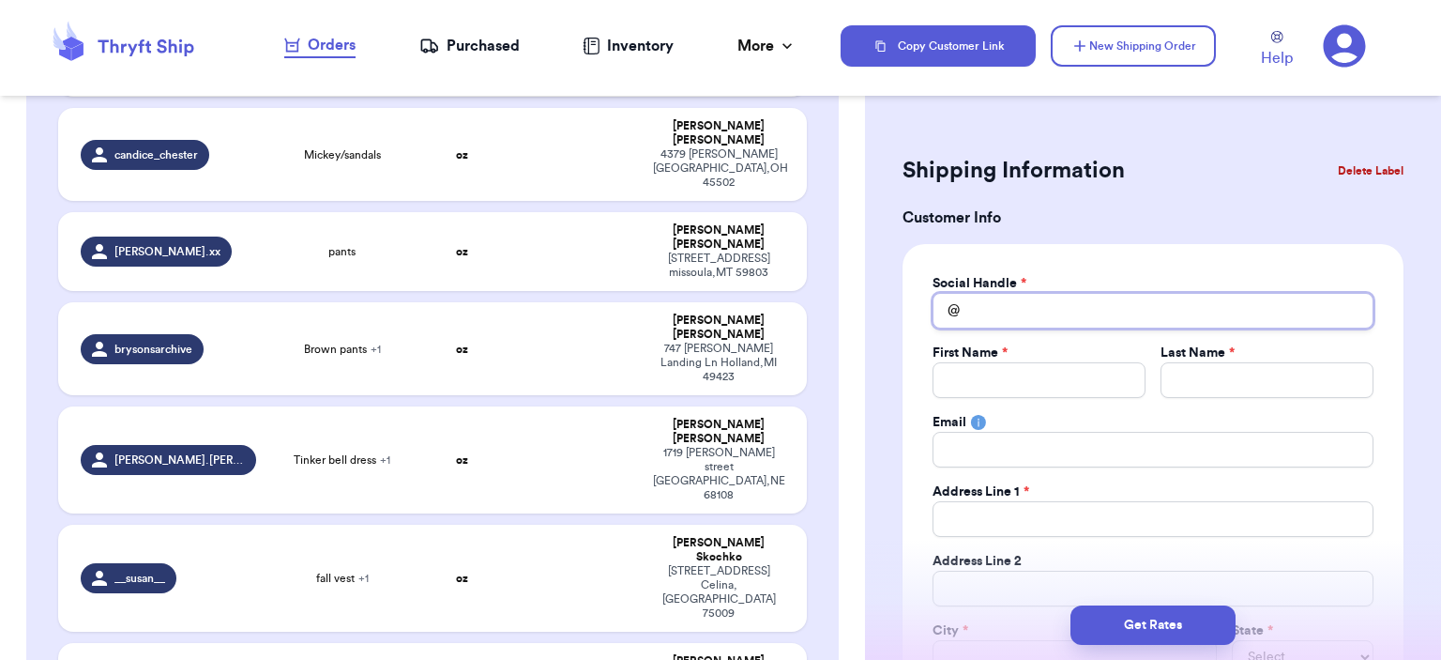
click at [1206, 314] on input "Total Amount Paid" at bounding box center [1153, 311] width 441 height 36
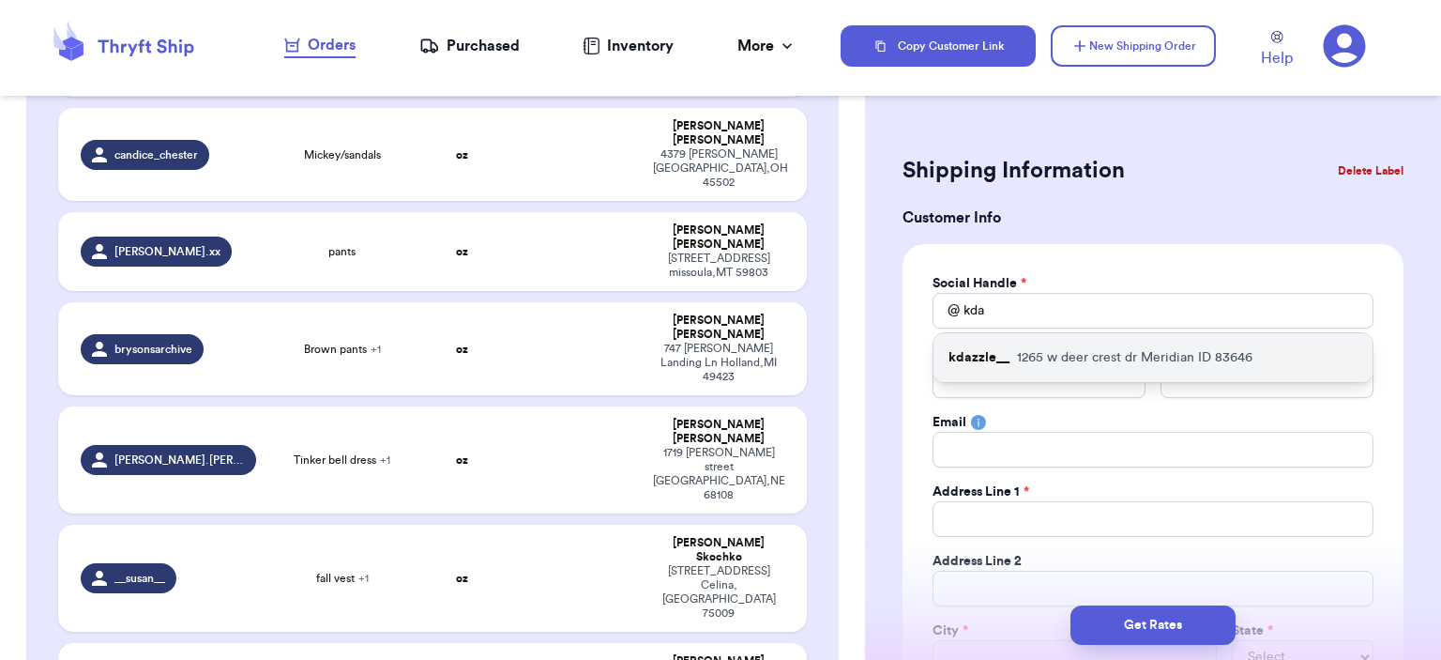
click at [1192, 333] on div "kdazzle__ [STREET_ADDRESS][PERSON_NAME]" at bounding box center [1153, 357] width 439 height 49
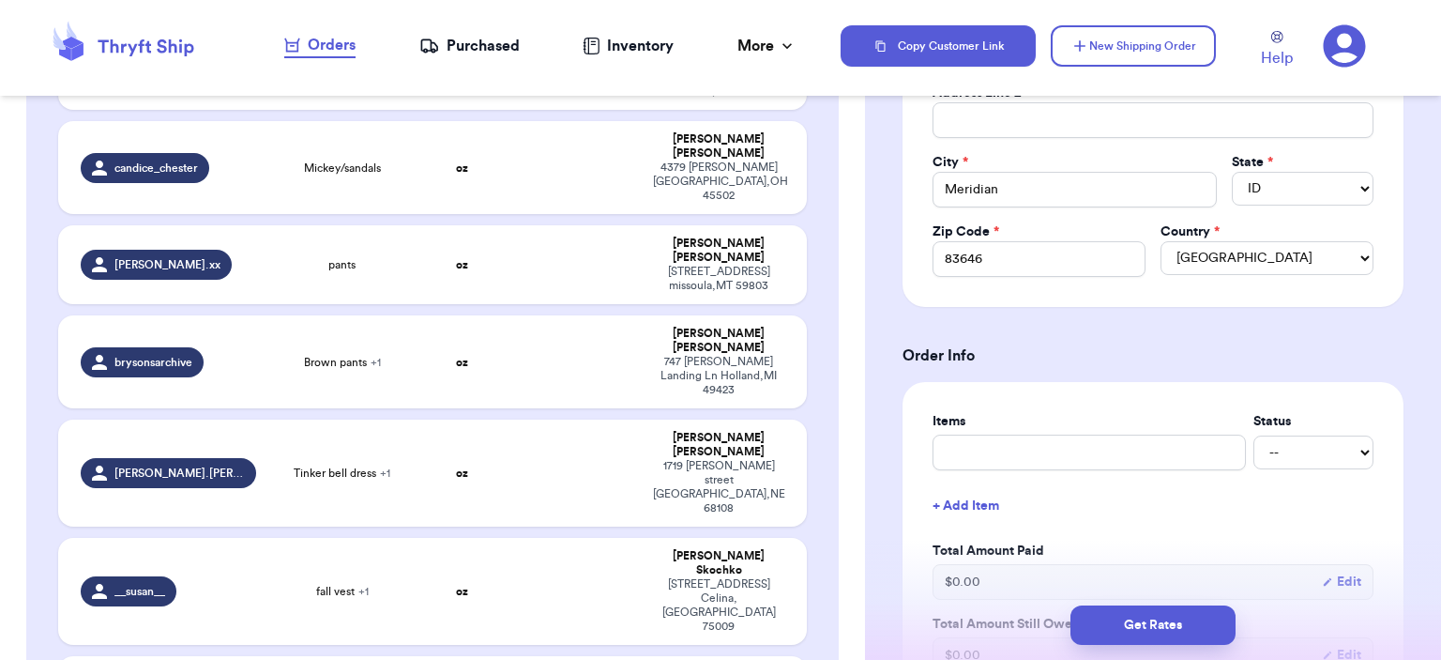
scroll to position [469, 0]
click at [1047, 461] on input "text" at bounding box center [1089, 452] width 313 height 36
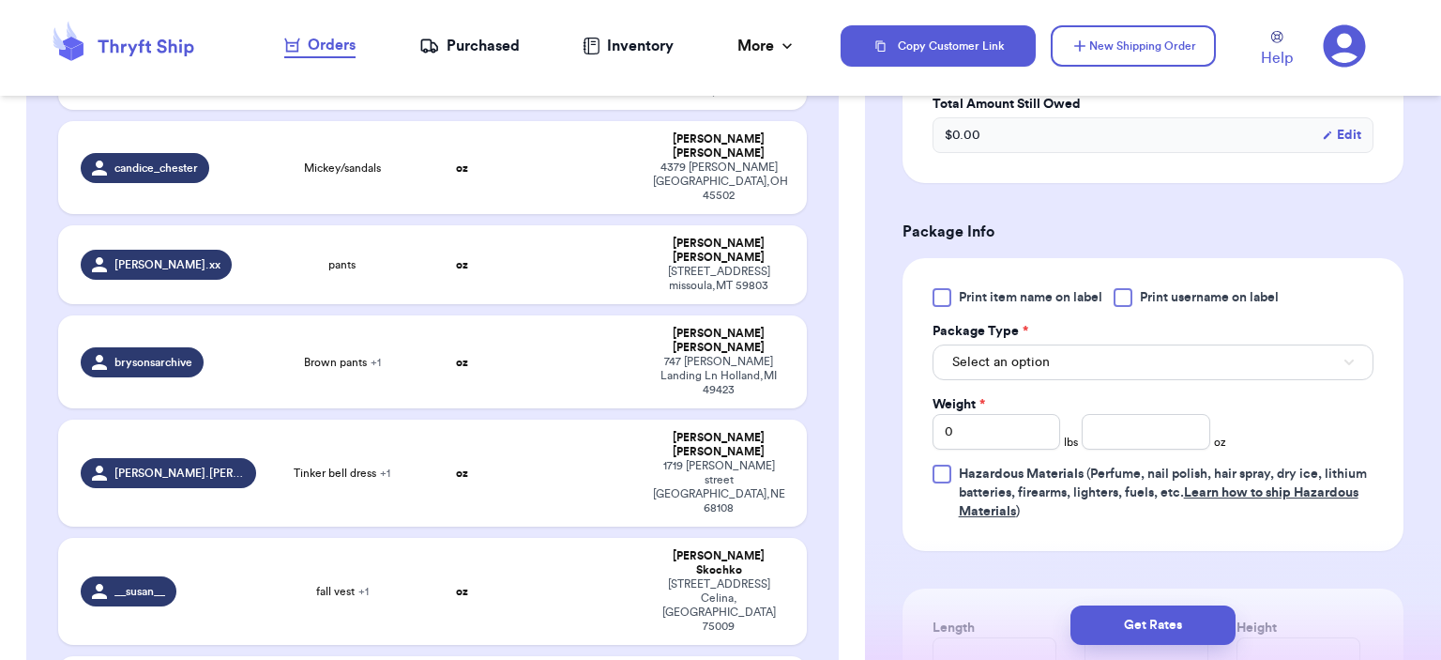
scroll to position [1220, 0]
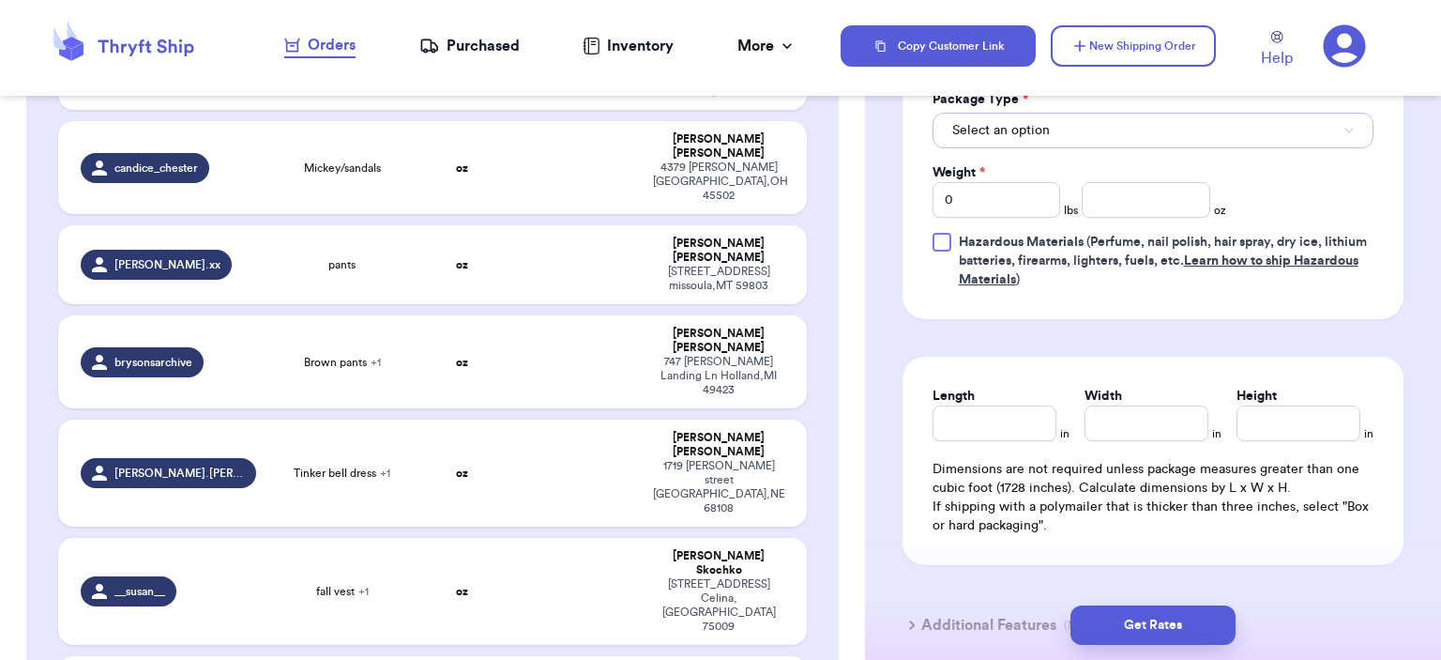
click at [1106, 134] on button "Select an option" at bounding box center [1153, 131] width 441 height 36
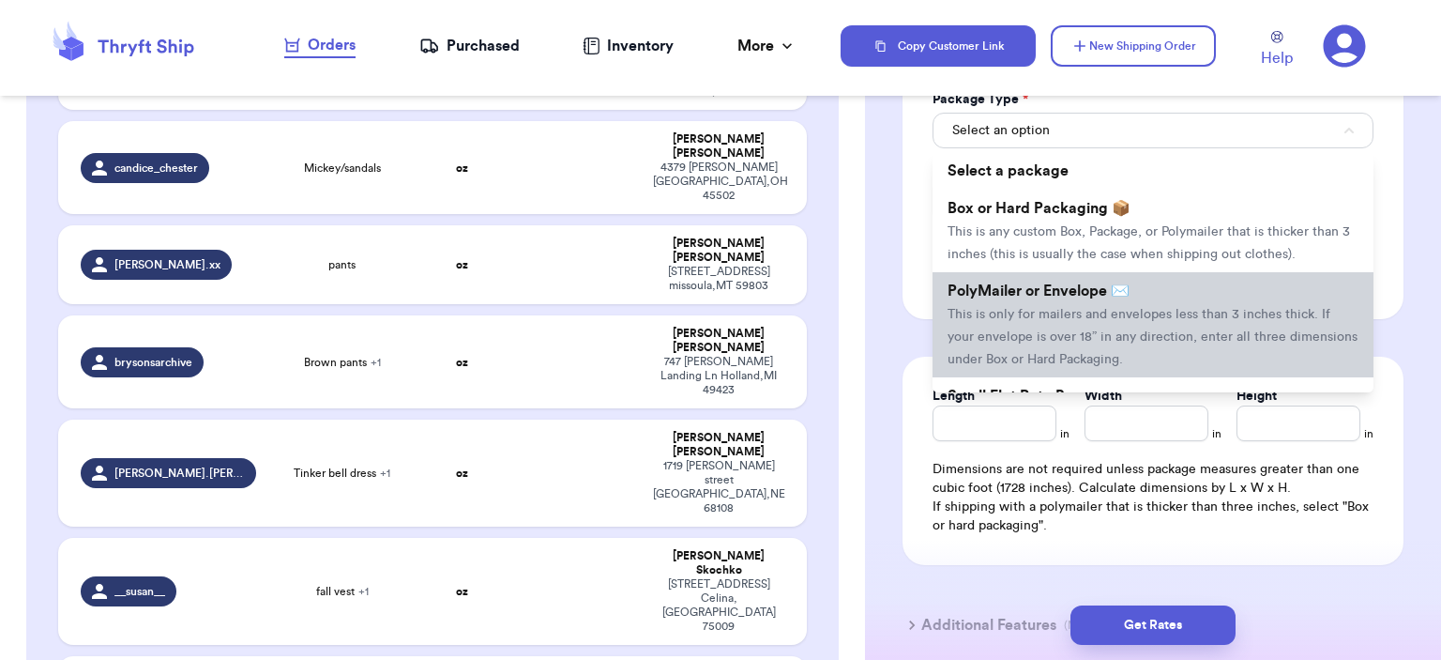
click at [1075, 308] on span "This is only for mailers and envelopes less than 3 inches thick. If your envelo…" at bounding box center [1153, 337] width 410 height 58
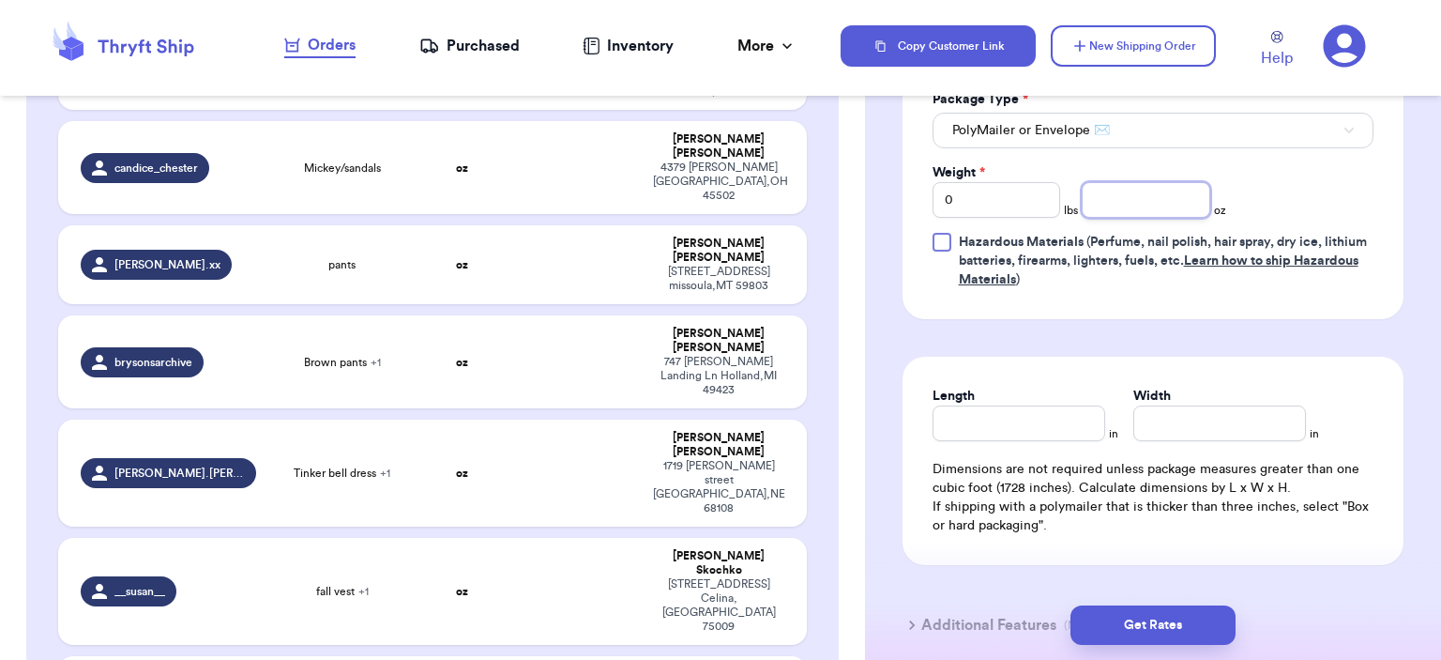
click at [1122, 192] on input "number" at bounding box center [1146, 200] width 129 height 36
click at [1121, 640] on button "Get Rates" at bounding box center [1153, 624] width 165 height 39
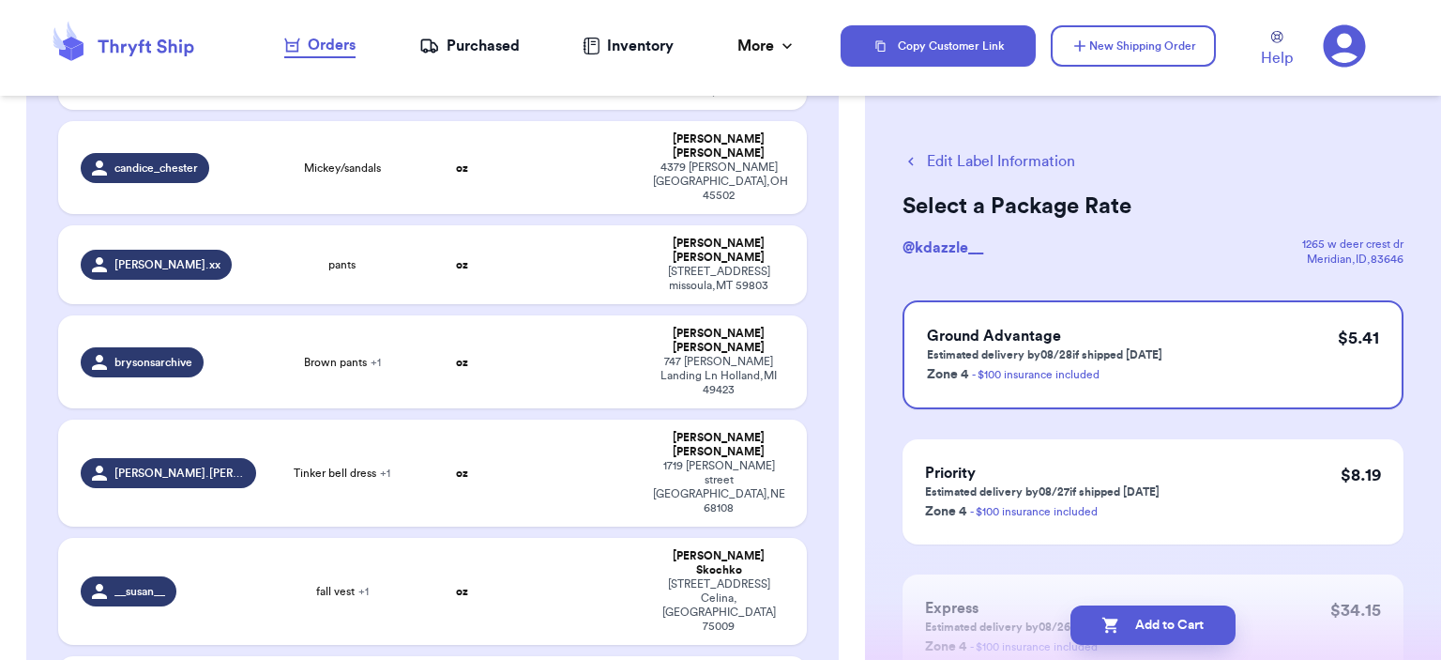
click at [1121, 640] on button "Add to Cart" at bounding box center [1153, 624] width 165 height 39
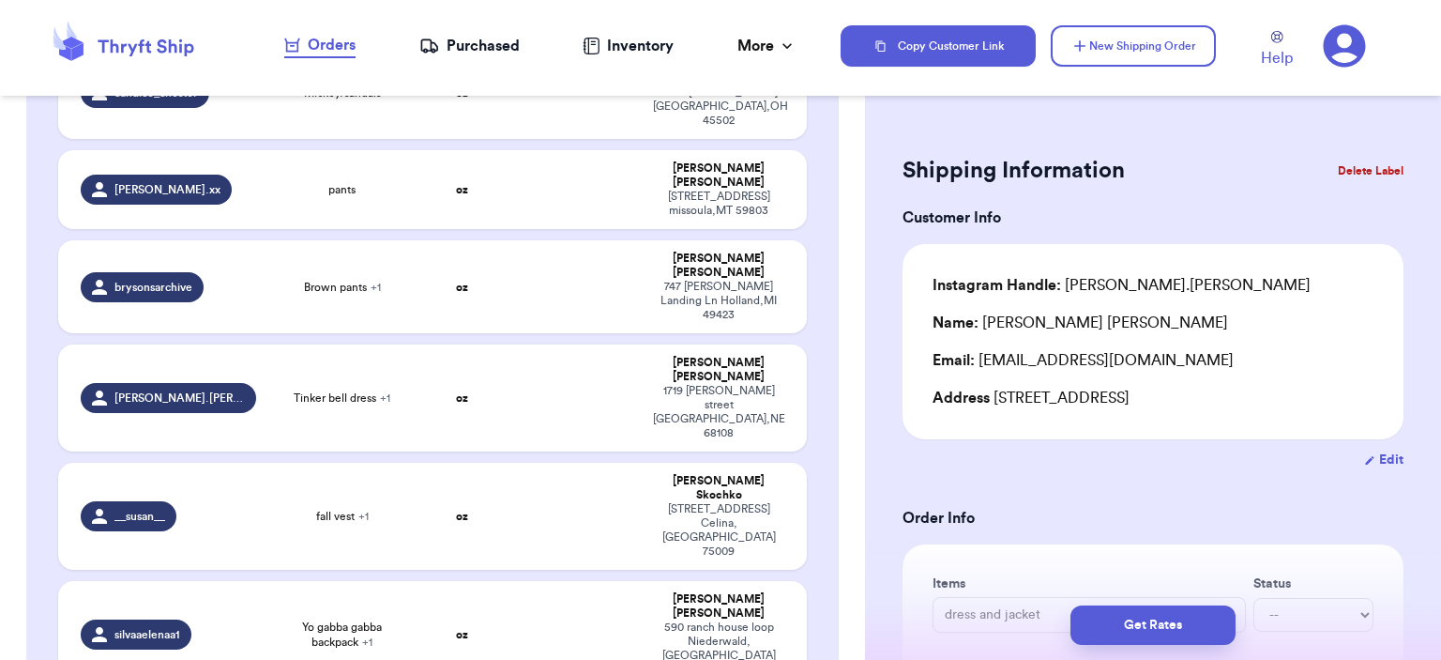
scroll to position [683, 0]
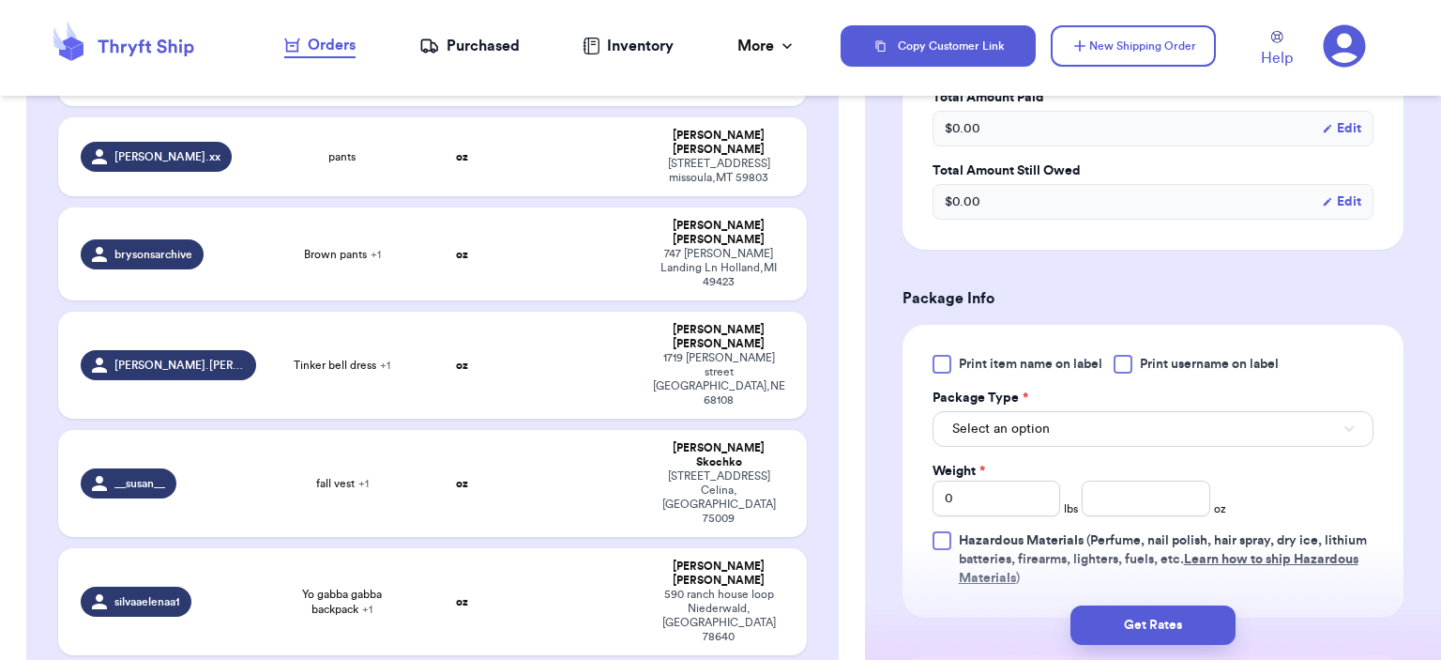
scroll to position [657, 0]
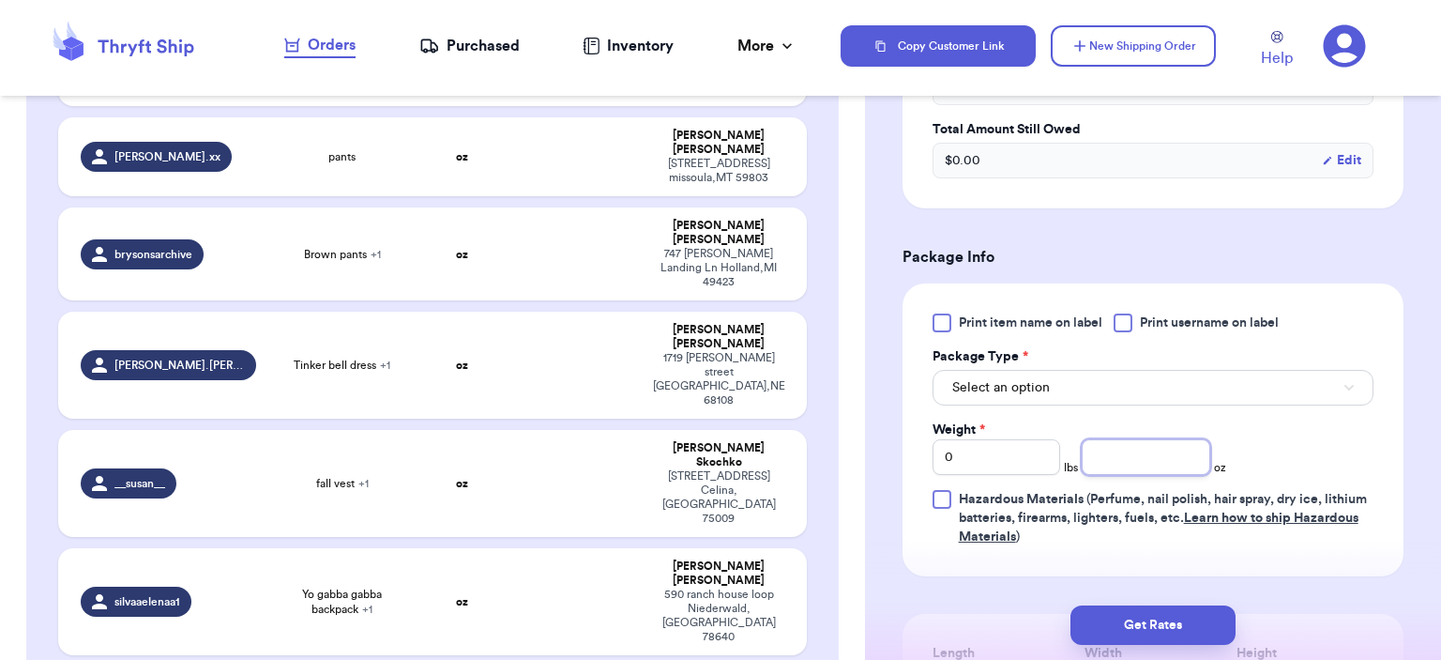
click at [1115, 453] on input "number" at bounding box center [1146, 457] width 129 height 36
click at [1196, 374] on button "Select an option" at bounding box center [1153, 388] width 441 height 36
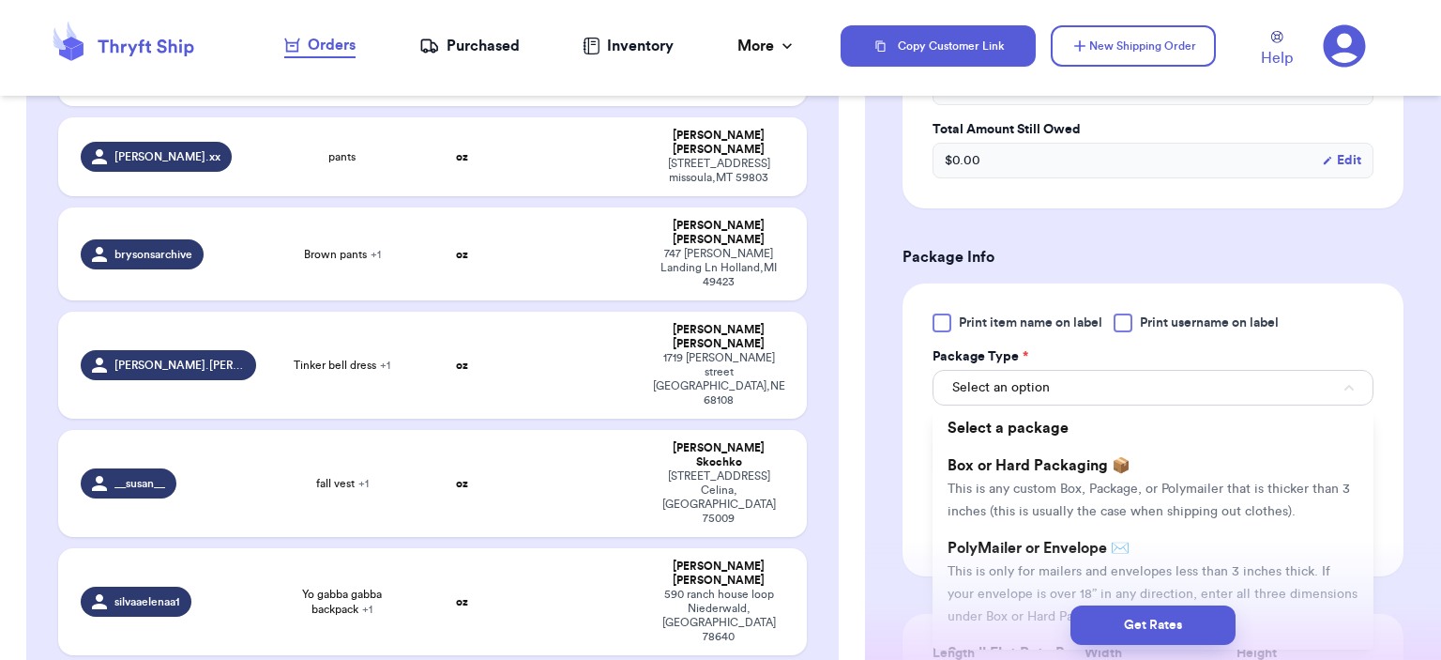
click at [1141, 535] on li "PolyMailer or Envelope ✉️ This is only for mailers and envelopes less than 3 in…" at bounding box center [1153, 581] width 441 height 105
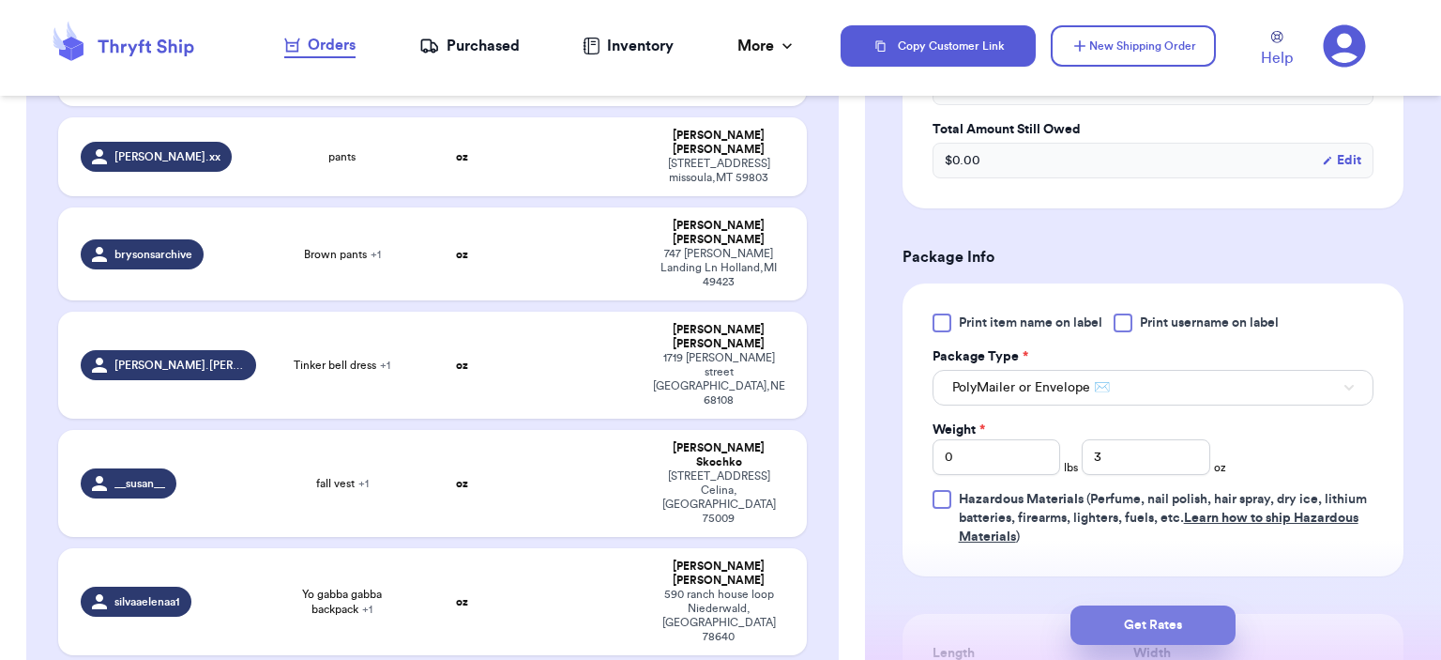
click at [1147, 610] on button "Get Rates" at bounding box center [1153, 624] width 165 height 39
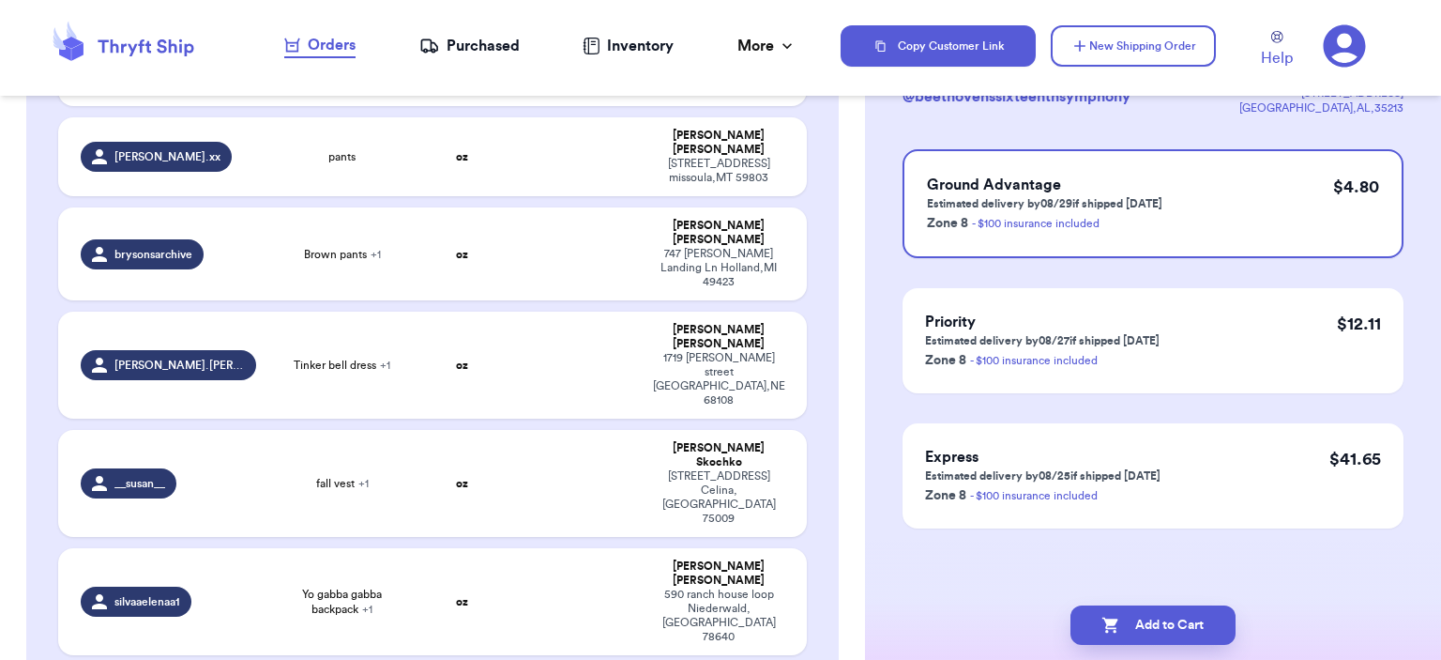
scroll to position [0, 0]
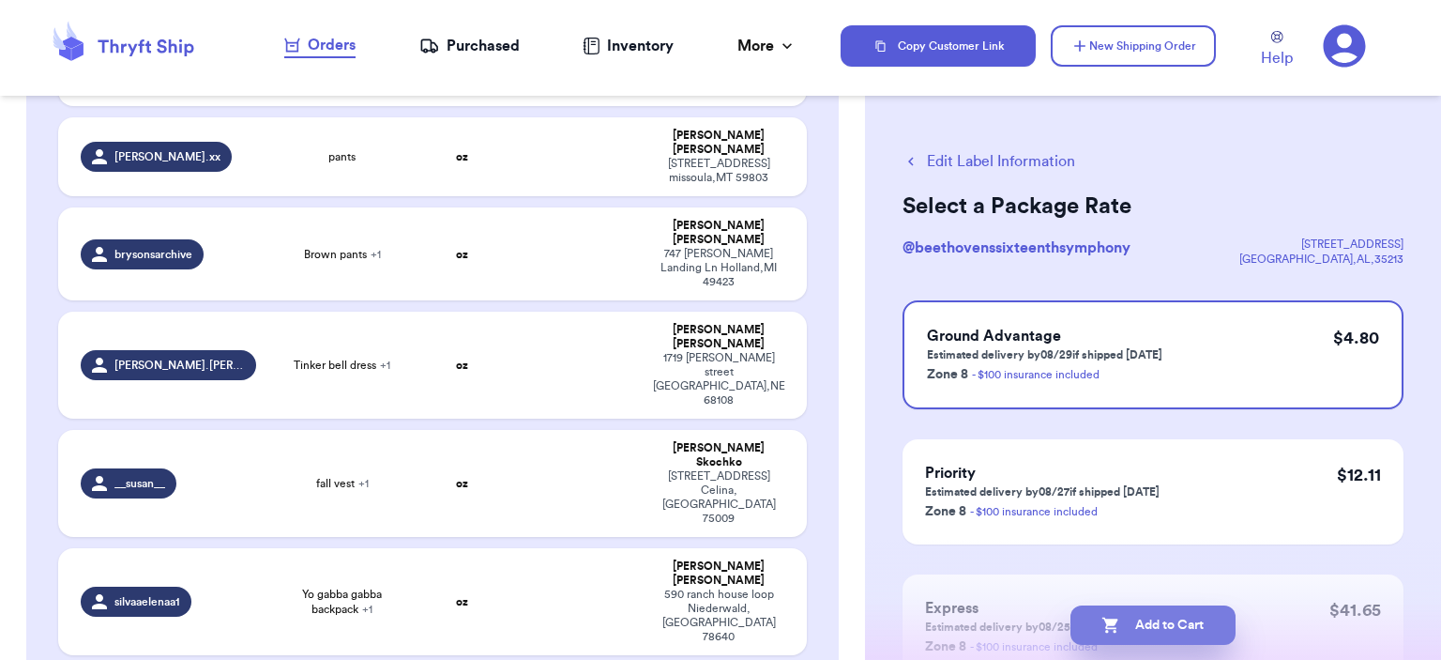
click at [1214, 606] on button "Add to Cart" at bounding box center [1153, 624] width 165 height 39
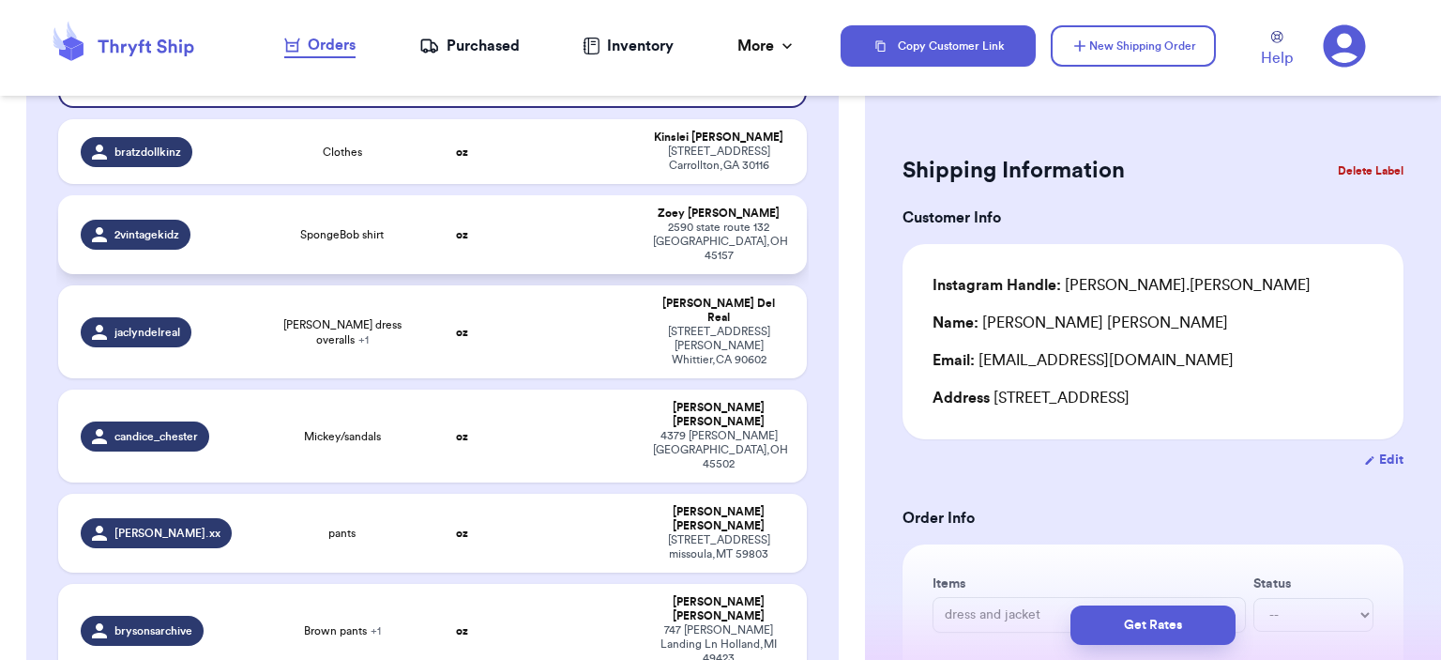
scroll to position [214, 0]
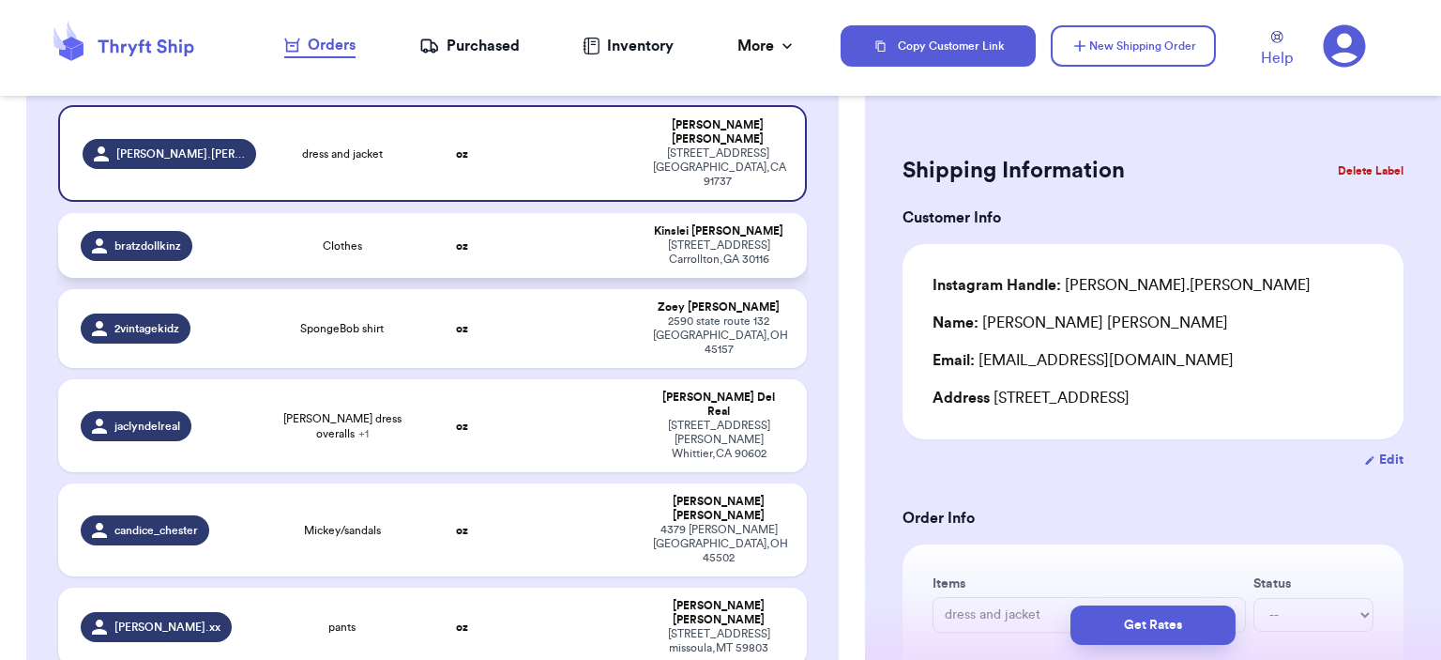
click at [256, 251] on td "bratzdollkinz" at bounding box center [163, 245] width 210 height 65
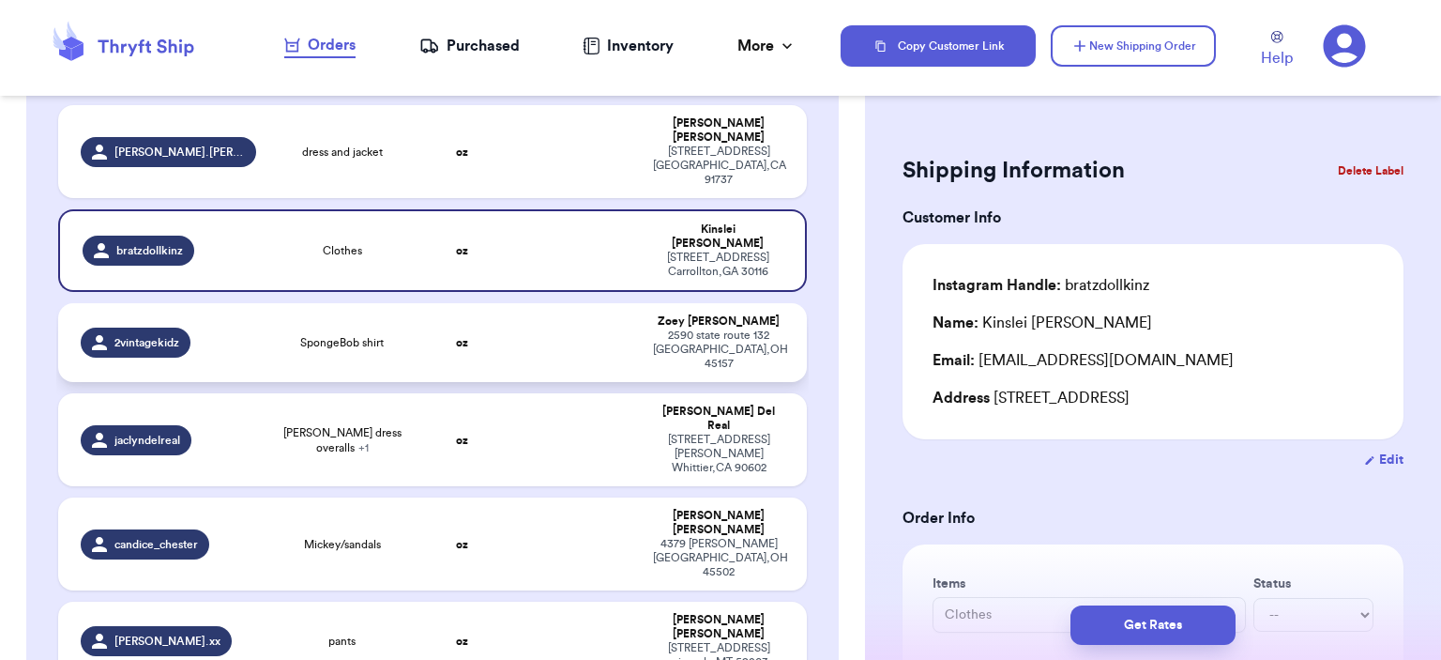
click at [242, 327] on div "2vintagekidz" at bounding box center [169, 342] width 176 height 30
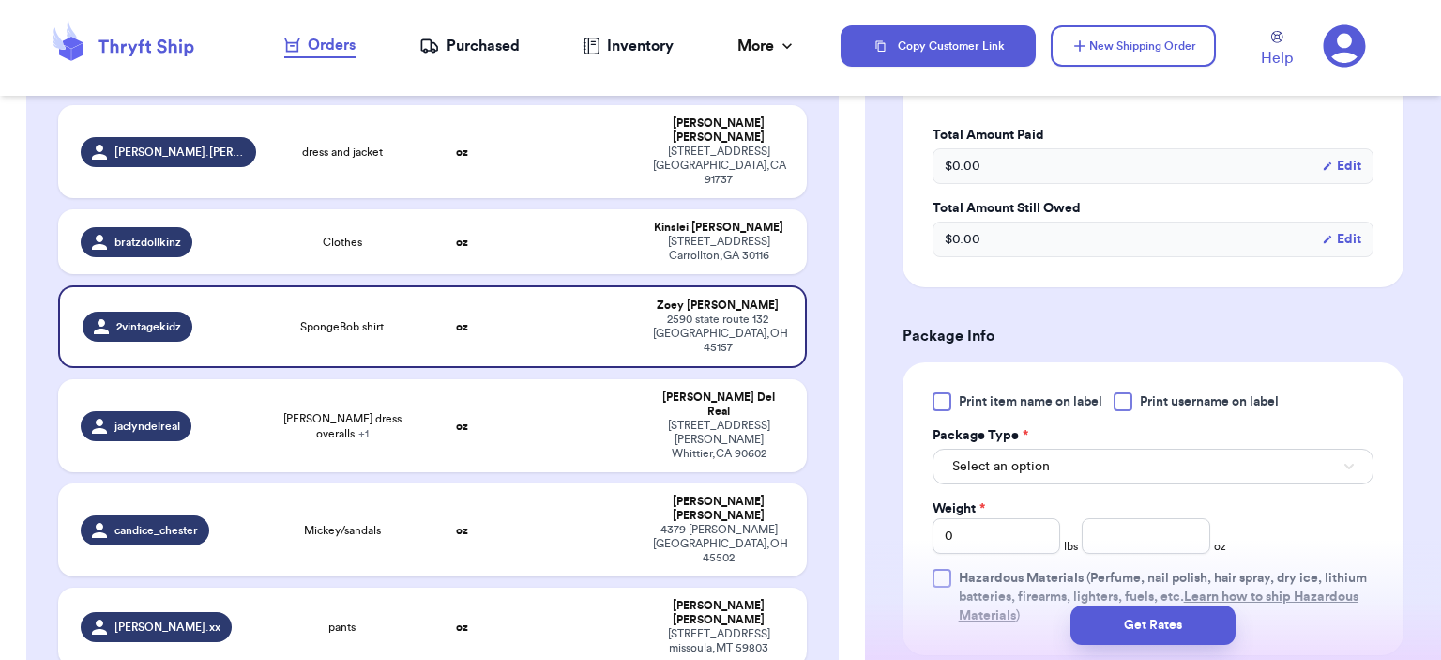
scroll to position [657, 0]
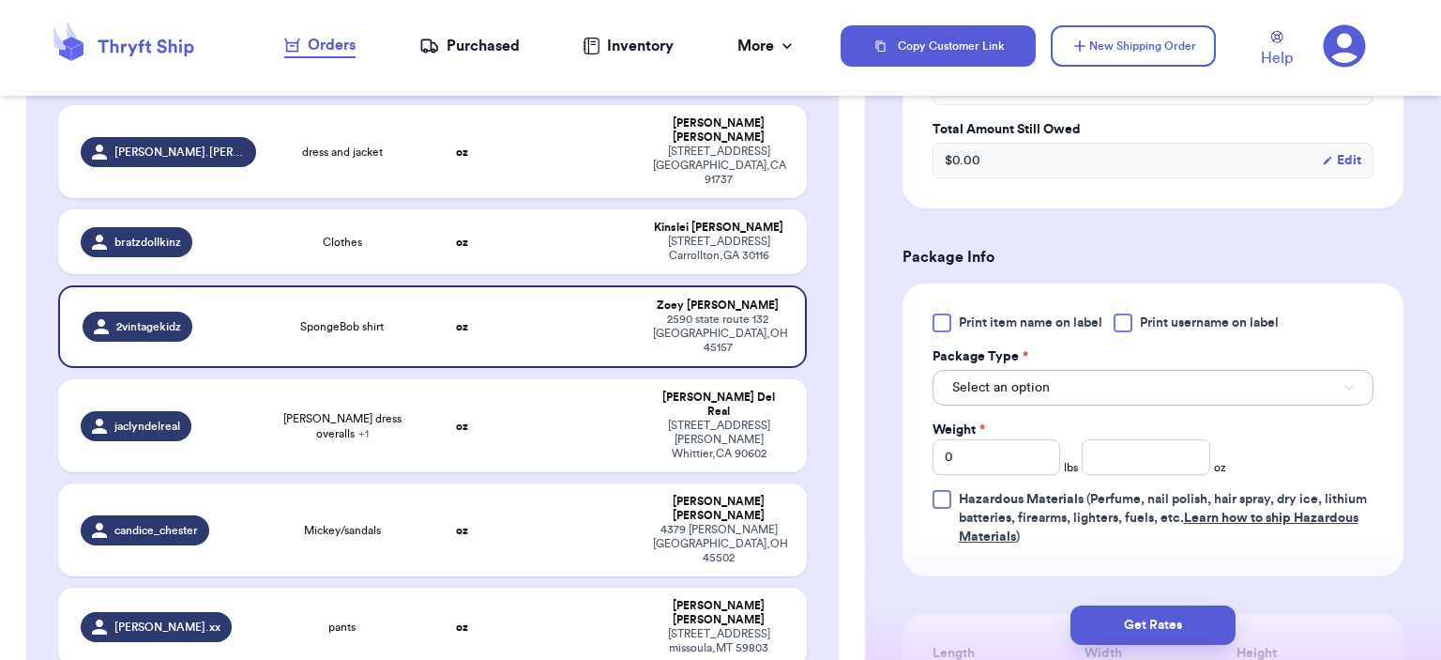
drag, startPoint x: 1104, startPoint y: 374, endPoint x: 1109, endPoint y: 394, distance: 20.3
click at [1106, 374] on button "Select an option" at bounding box center [1153, 388] width 441 height 36
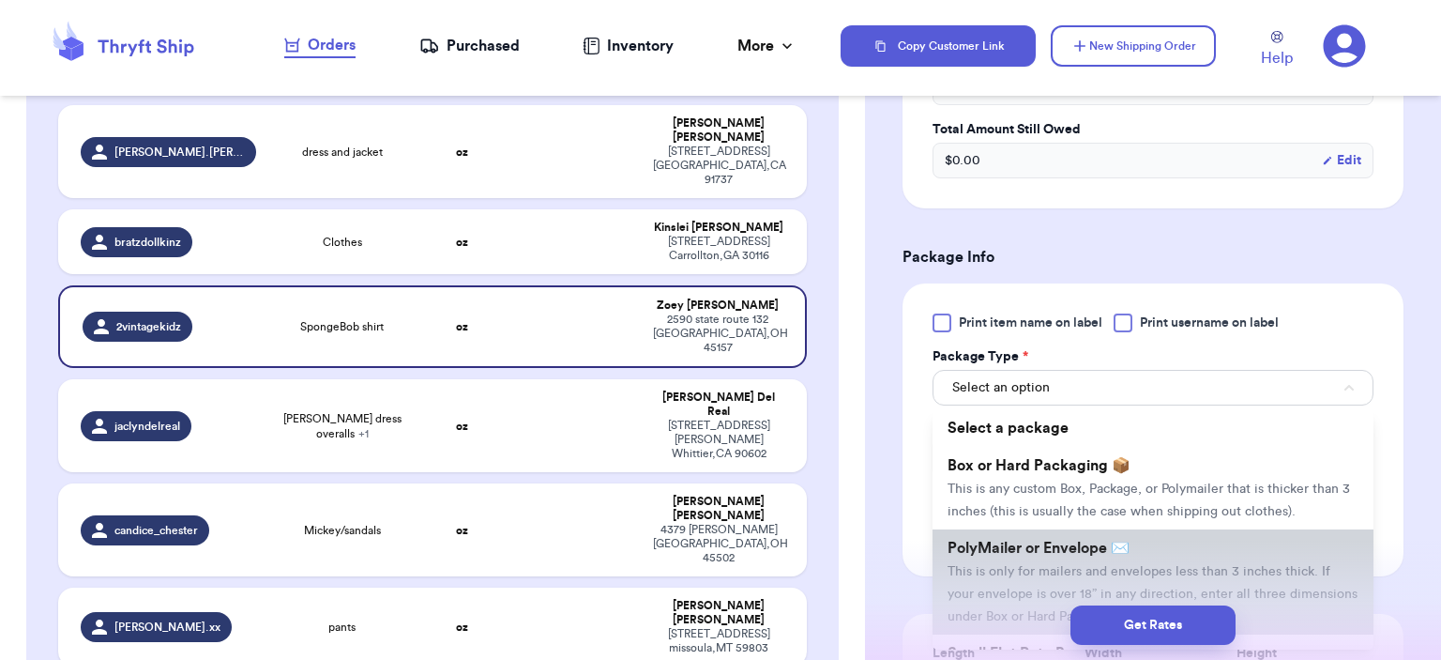
click at [1122, 532] on li "PolyMailer or Envelope ✉️ This is only for mailers and envelopes less than 3 in…" at bounding box center [1153, 581] width 441 height 105
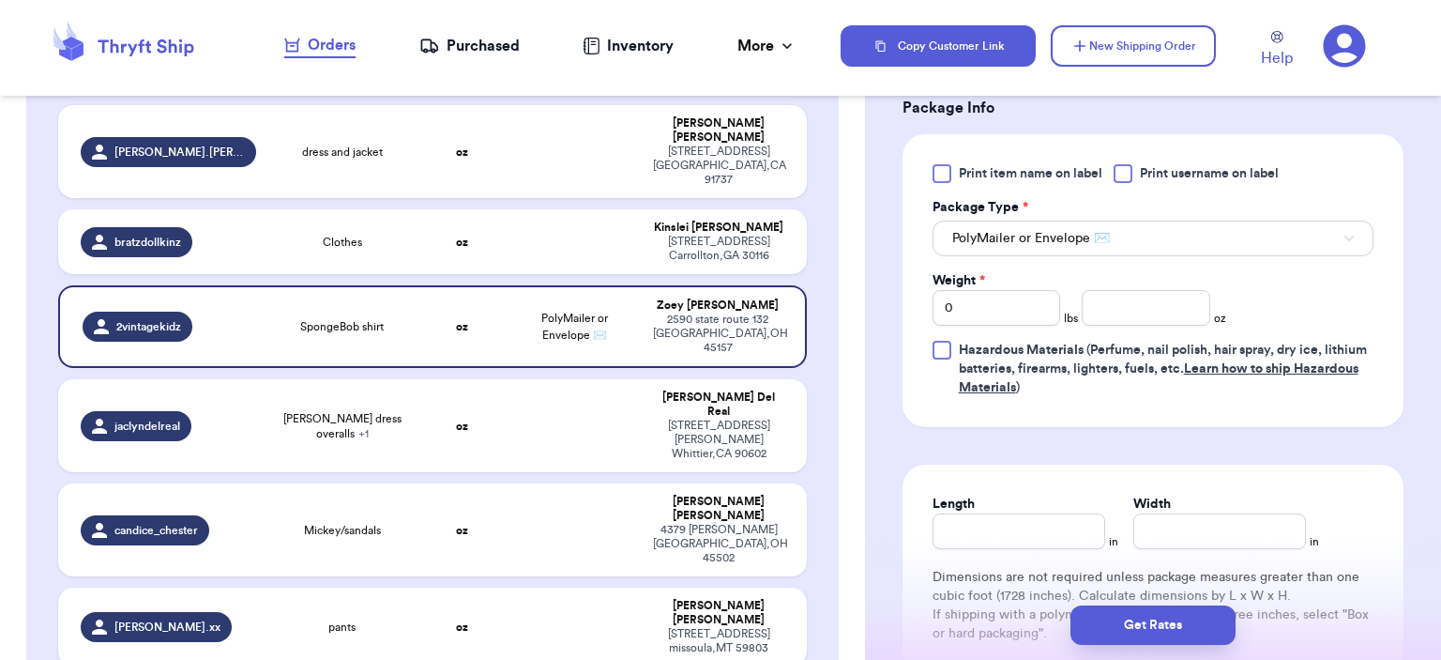
scroll to position [751, 0]
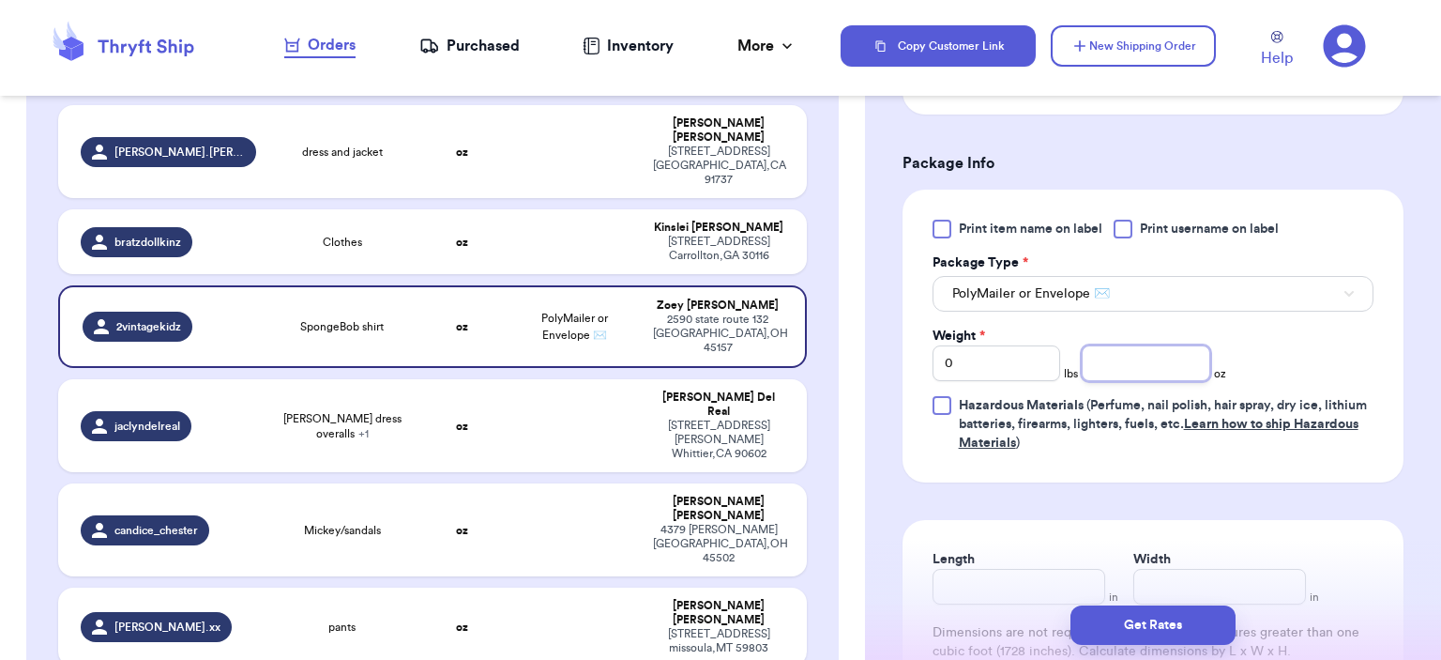
drag, startPoint x: 1092, startPoint y: 360, endPoint x: 1107, endPoint y: 388, distance: 31.1
click at [1093, 362] on input "number" at bounding box center [1146, 363] width 129 height 36
click at [1138, 641] on button "Get Rates" at bounding box center [1153, 624] width 165 height 39
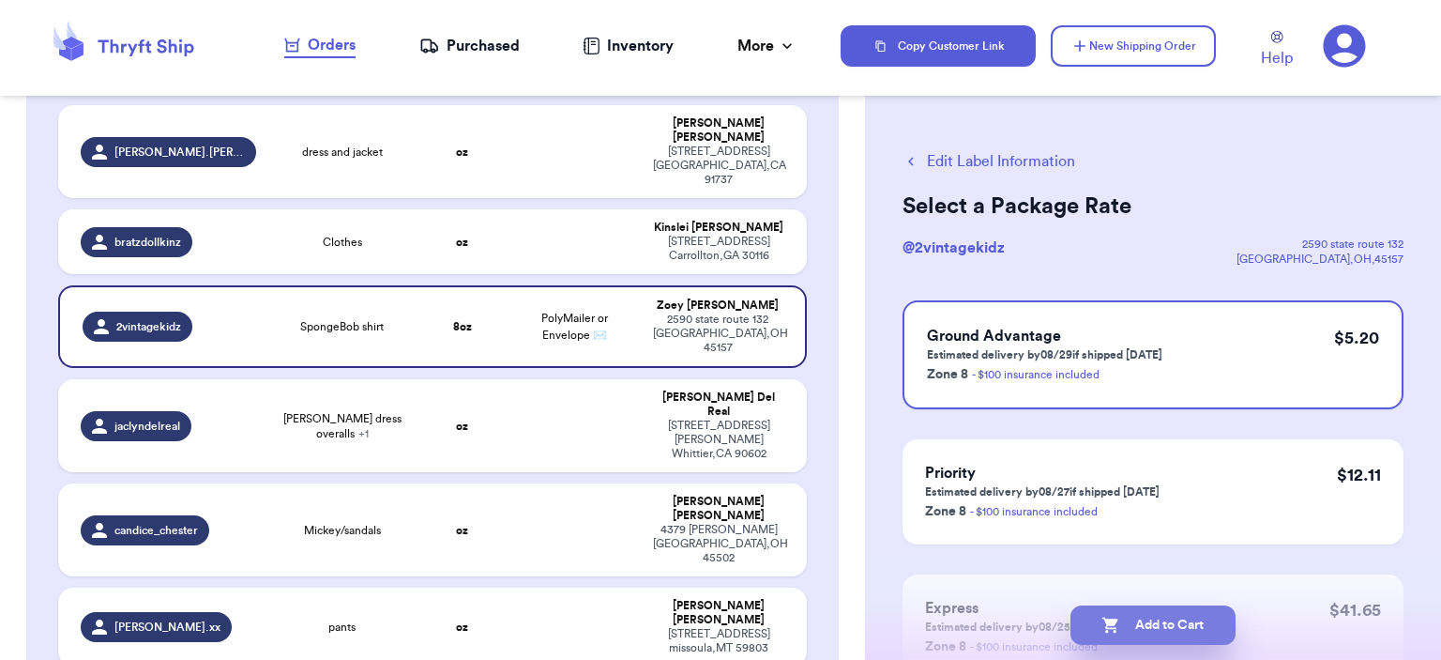
click at [1138, 639] on button "Add to Cart" at bounding box center [1153, 624] width 165 height 39
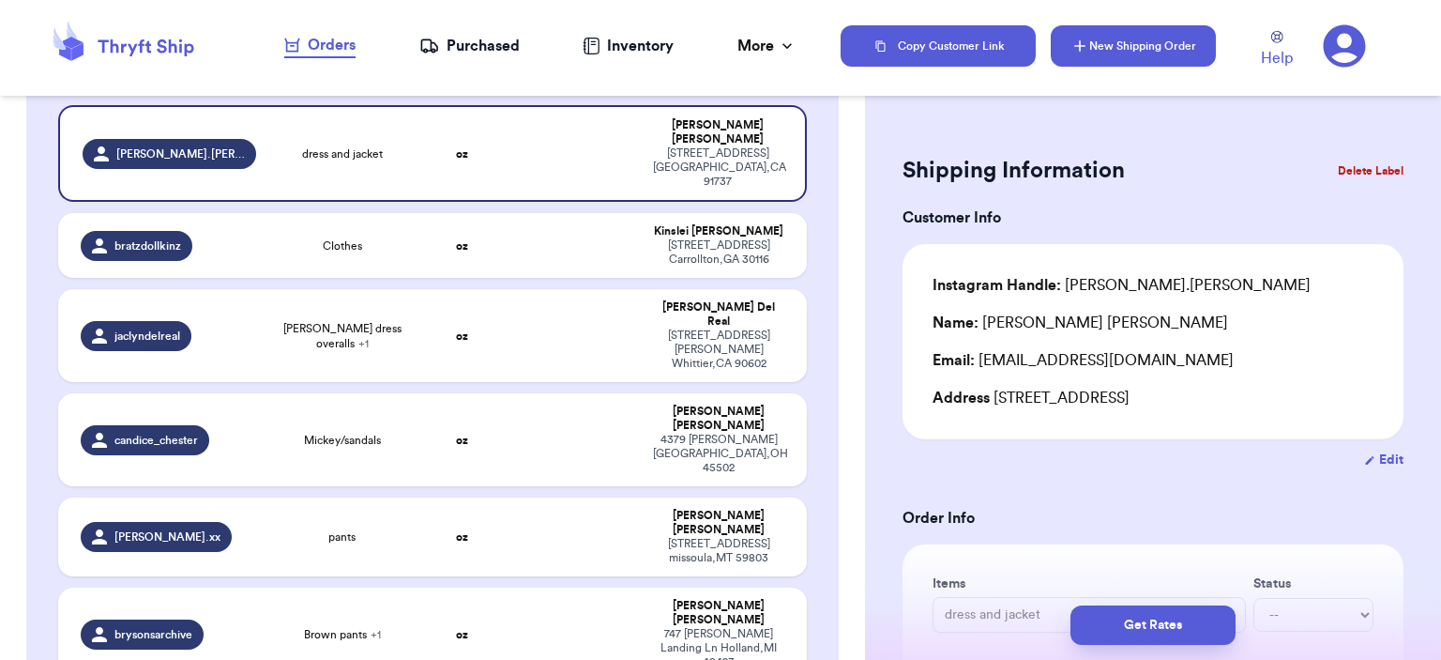
click at [1113, 33] on button "New Shipping Order" at bounding box center [1133, 45] width 165 height 41
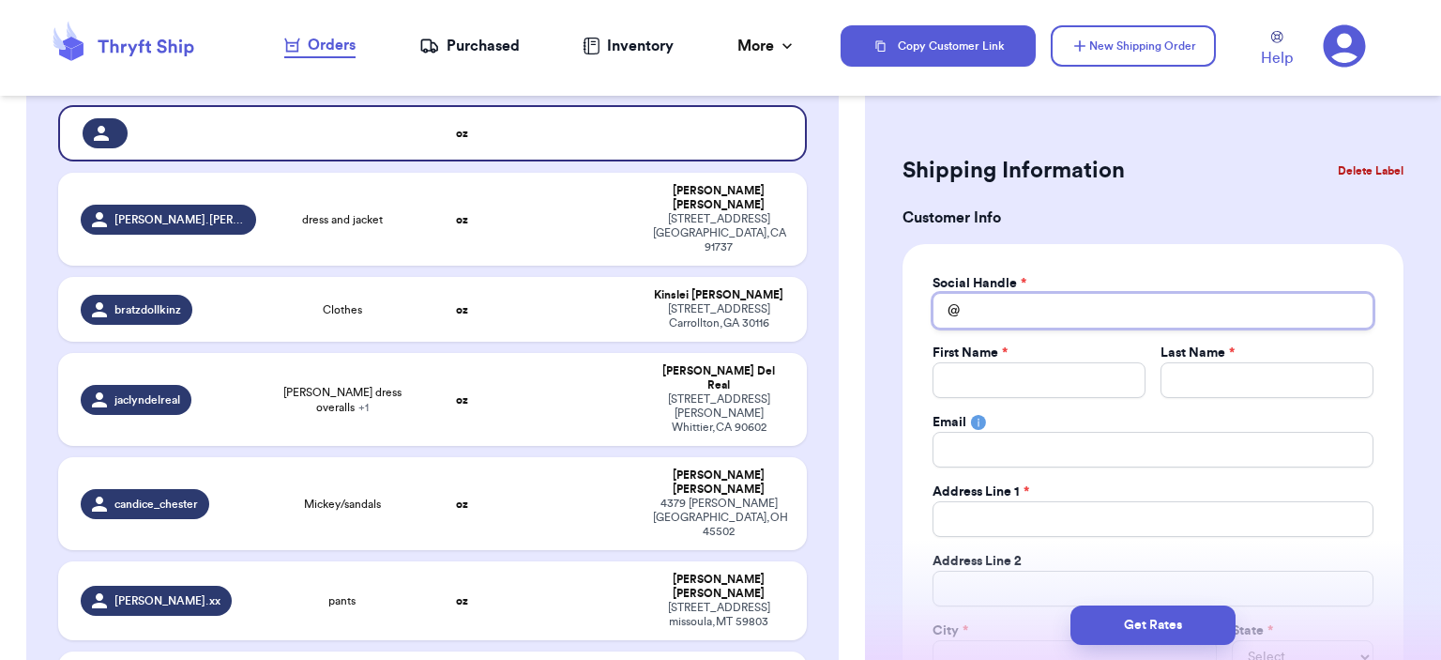
click at [1010, 312] on input "Total Amount Paid" at bounding box center [1153, 311] width 441 height 36
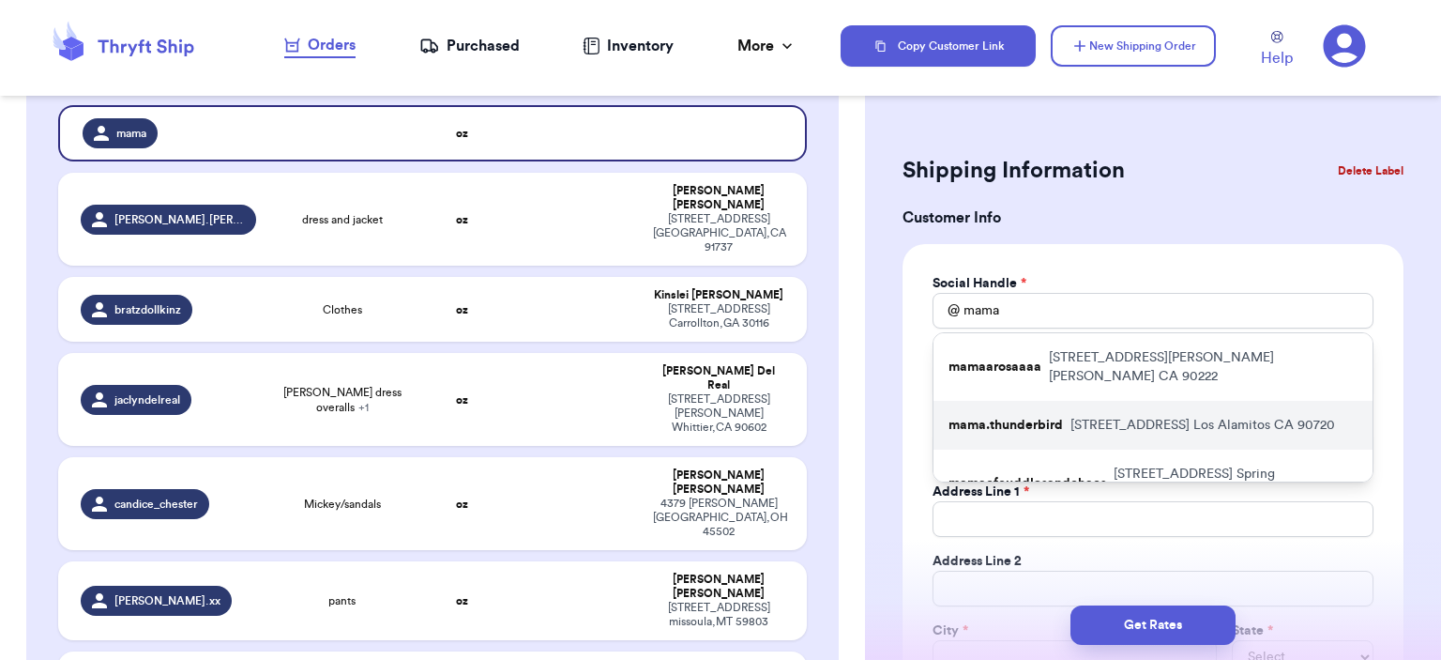
click at [1081, 416] on p "[STREET_ADDRESS]" at bounding box center [1203, 425] width 265 height 19
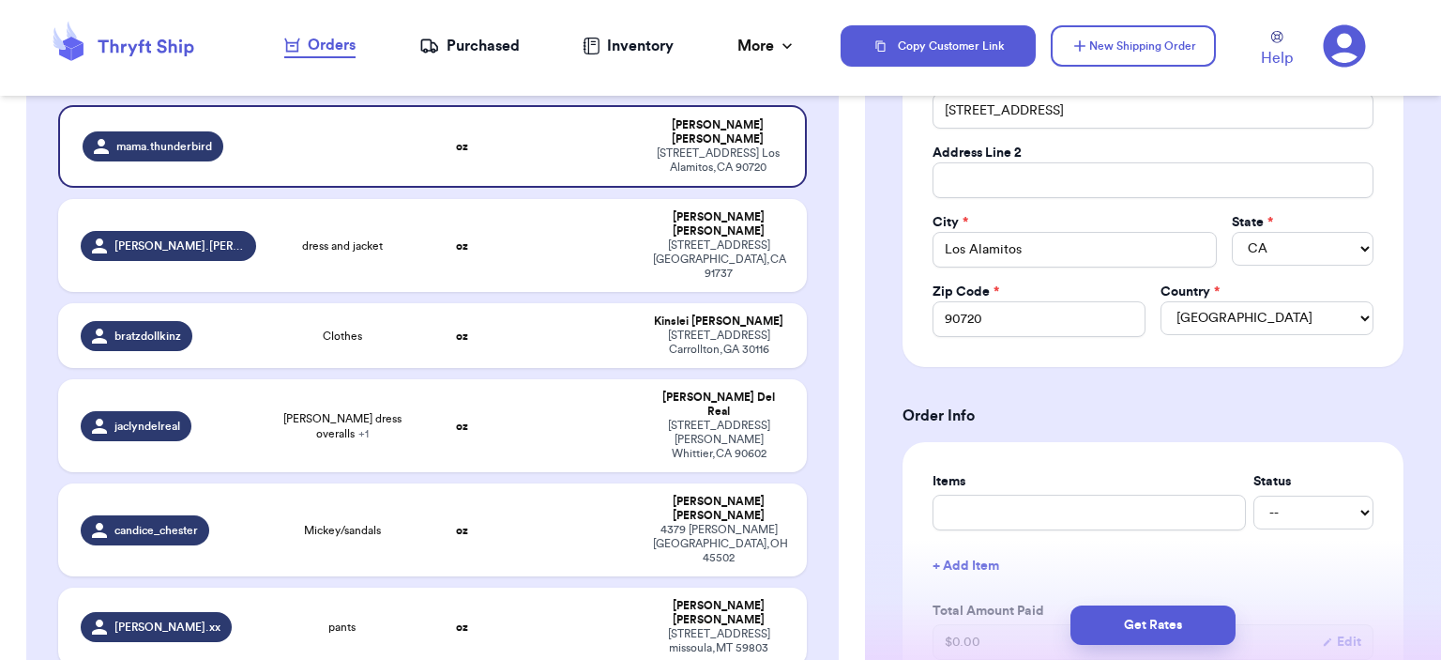
scroll to position [657, 0]
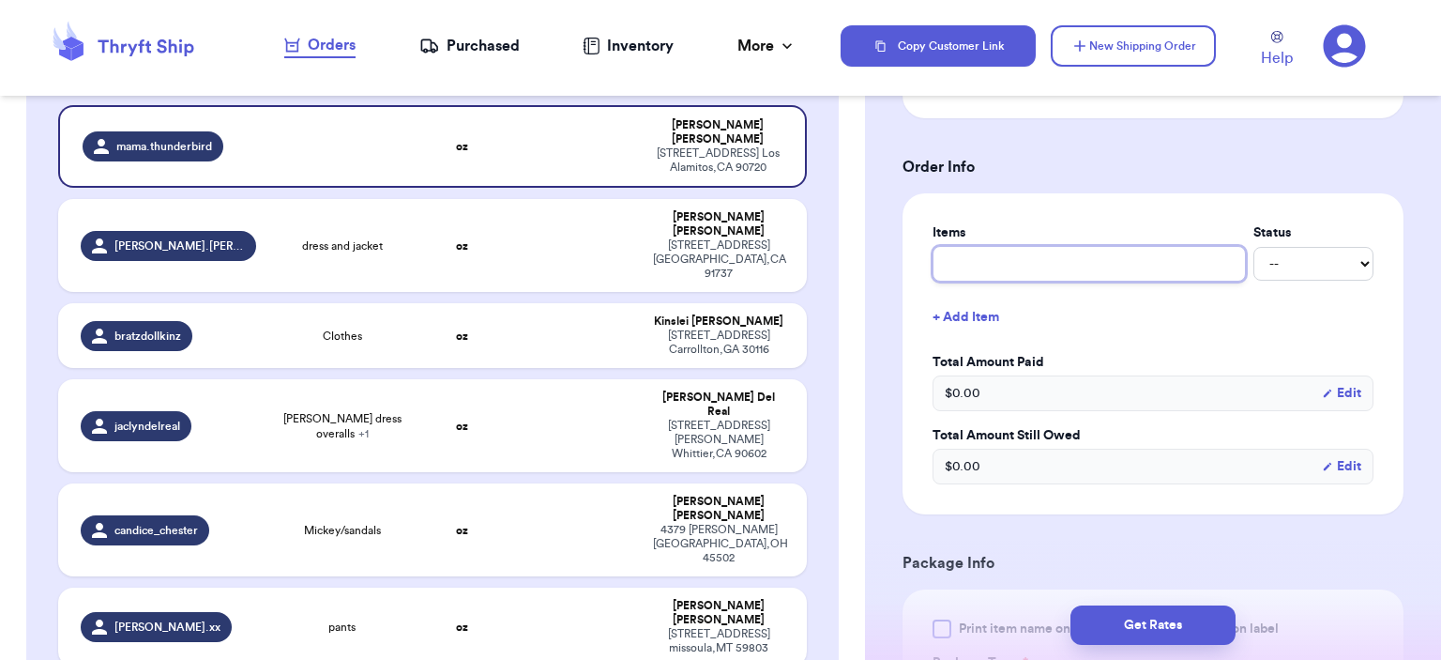
click at [1006, 273] on input "text" at bounding box center [1089, 264] width 313 height 36
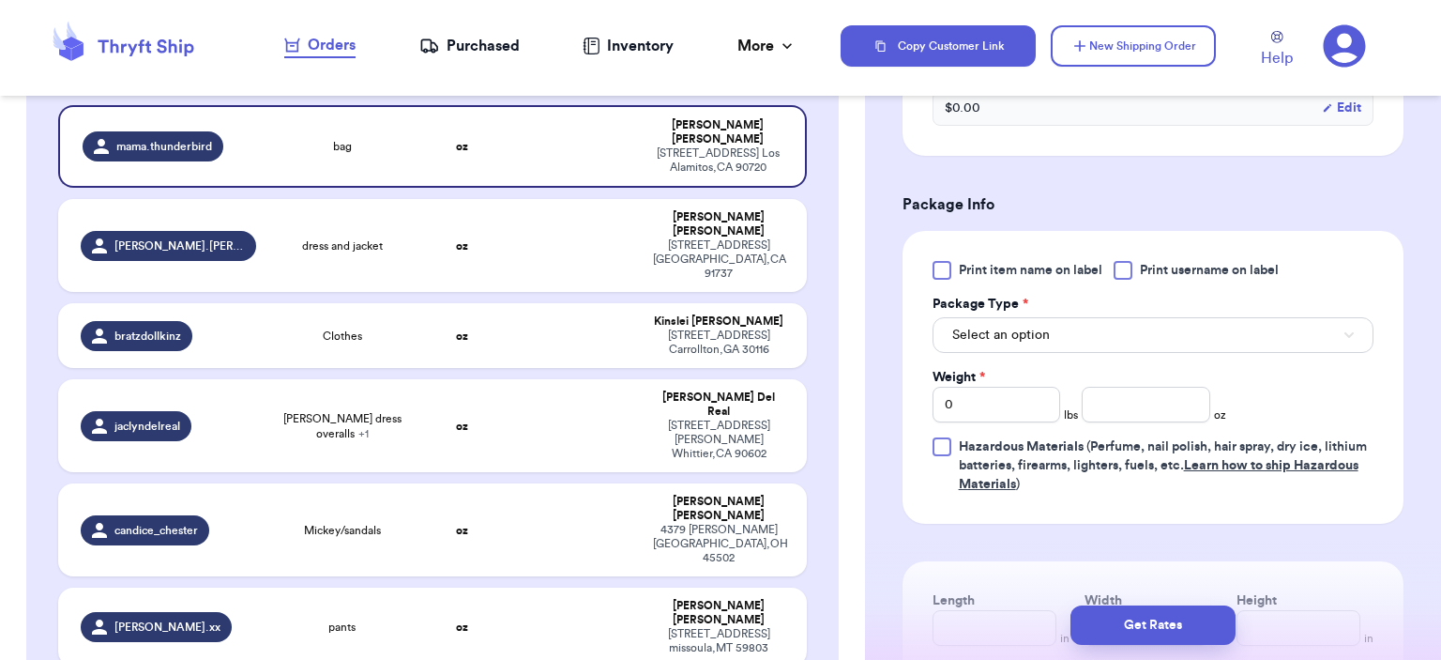
scroll to position [1032, 0]
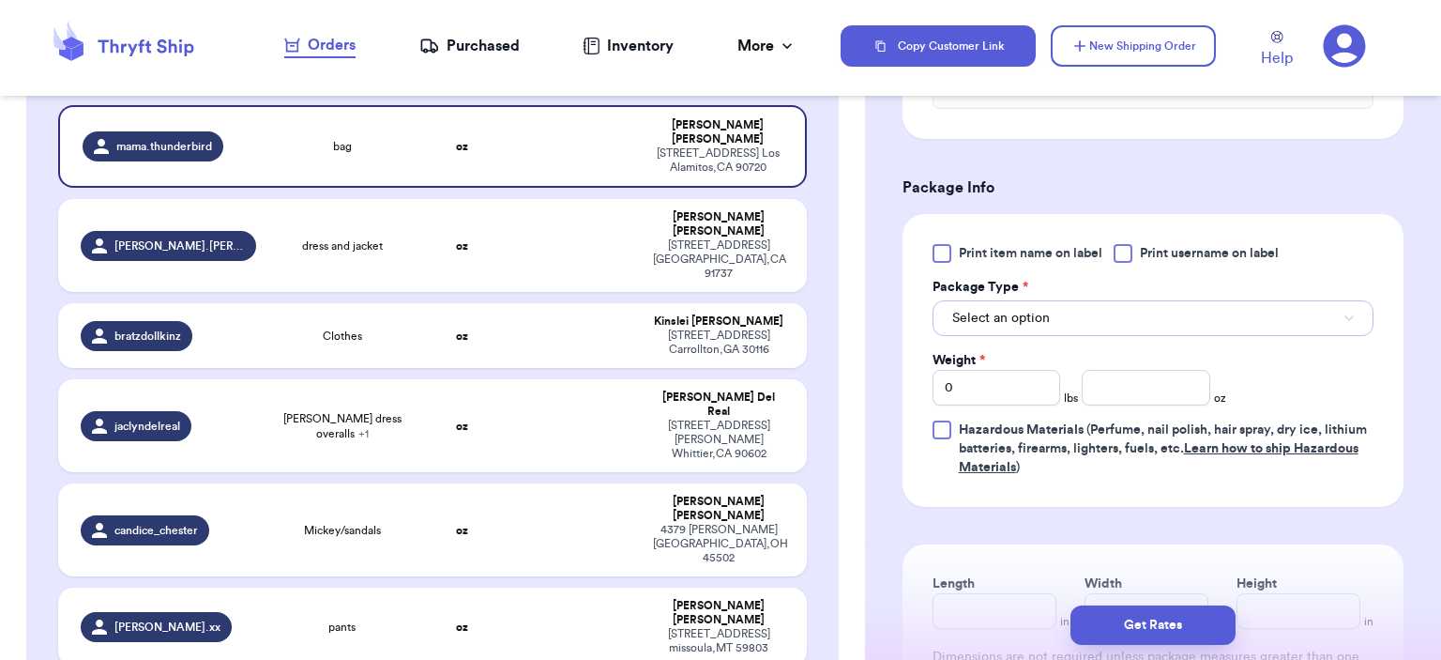
click at [1027, 312] on span "Select an option" at bounding box center [1001, 318] width 98 height 19
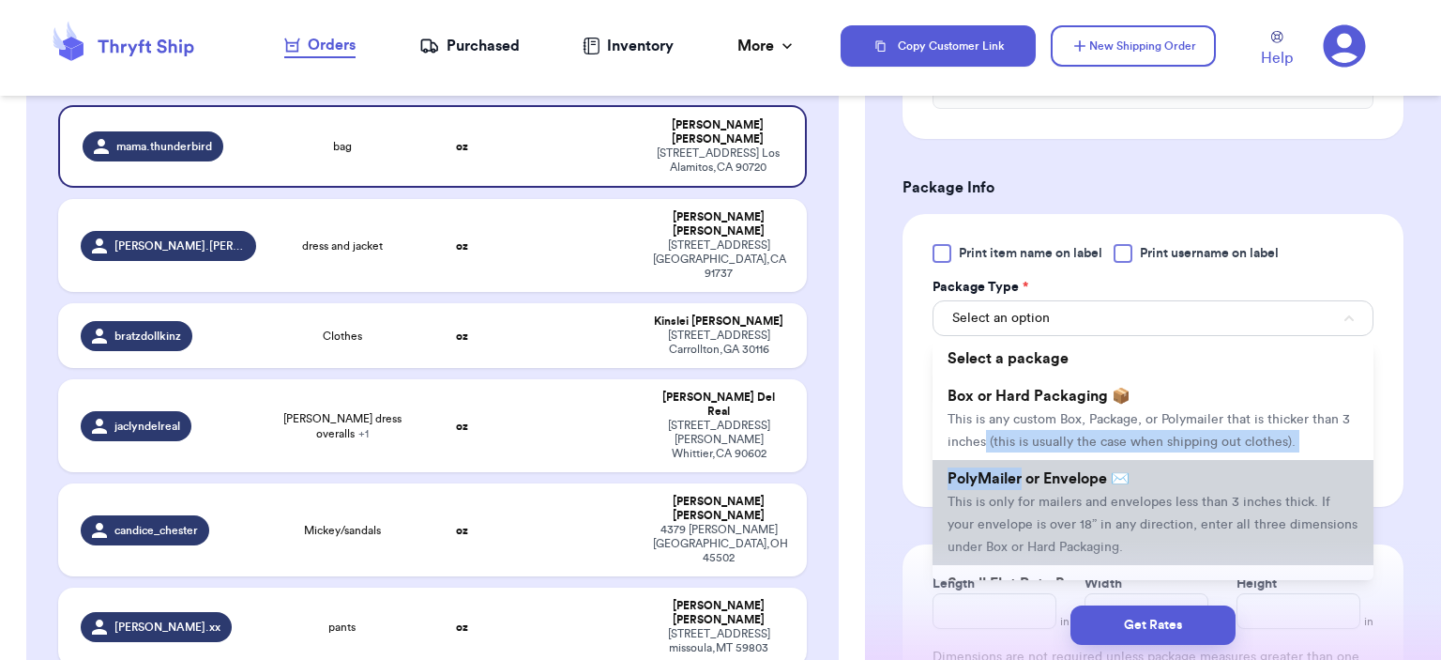
drag, startPoint x: 1024, startPoint y: 454, endPoint x: 1021, endPoint y: 472, distance: 18.0
click at [1021, 472] on ul "Select a package Box or Hard Packaging 📦 This is any custom Box, Package, or Po…" at bounding box center [1153, 460] width 441 height 240
click at [1021, 472] on span "PolyMailer or Envelope ✉️" at bounding box center [1039, 478] width 182 height 15
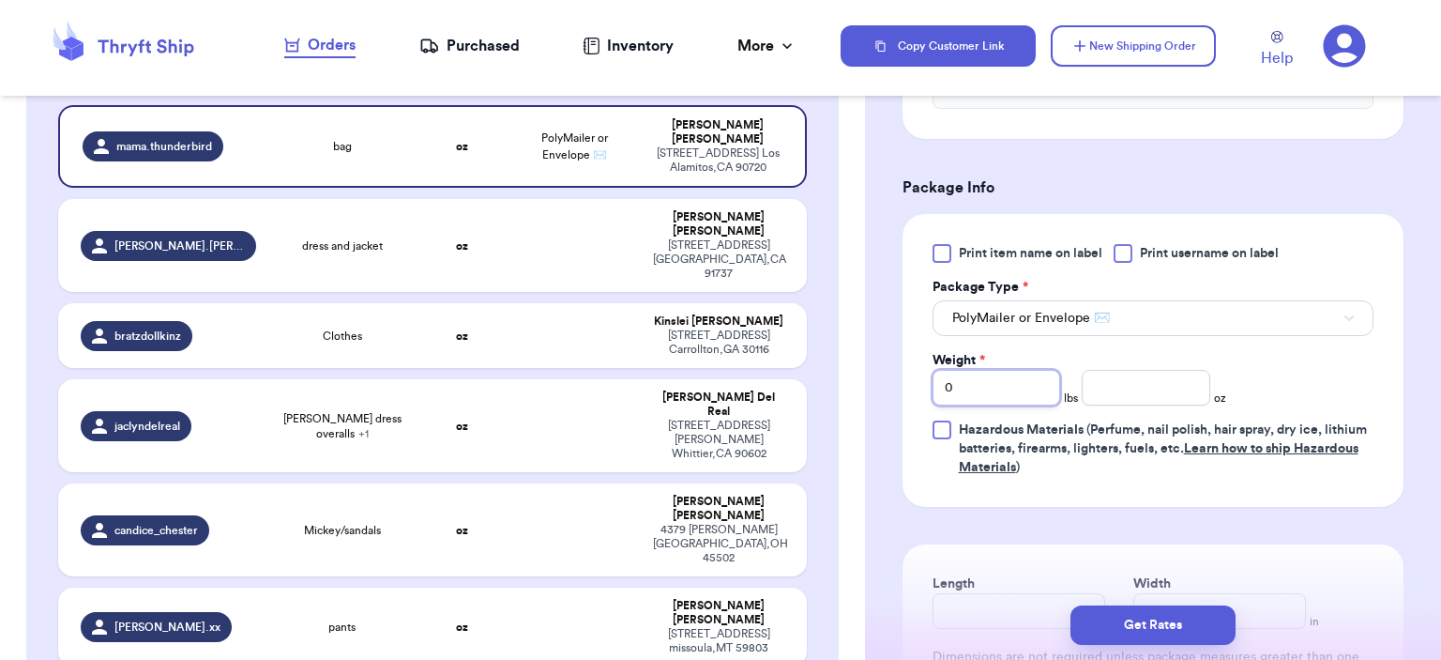
drag, startPoint x: 979, startPoint y: 390, endPoint x: 874, endPoint y: 386, distance: 105.2
click at [874, 387] on div "Shipping Information Delete Label Customer Info Social Handle * @ mama.thunderb…" at bounding box center [1153, 30] width 576 height 1901
click at [1136, 384] on input "number" at bounding box center [1146, 388] width 129 height 36
click at [1121, 621] on button "Get Rates" at bounding box center [1153, 624] width 165 height 39
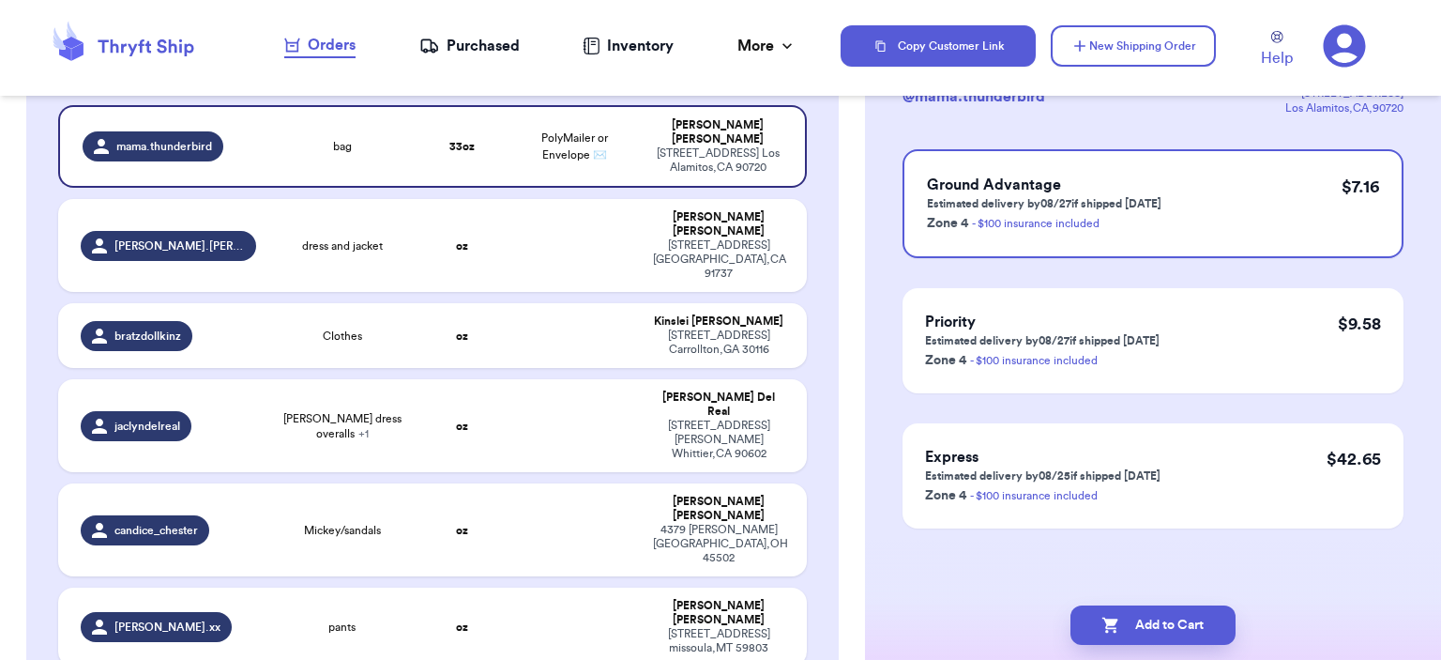
scroll to position [0, 0]
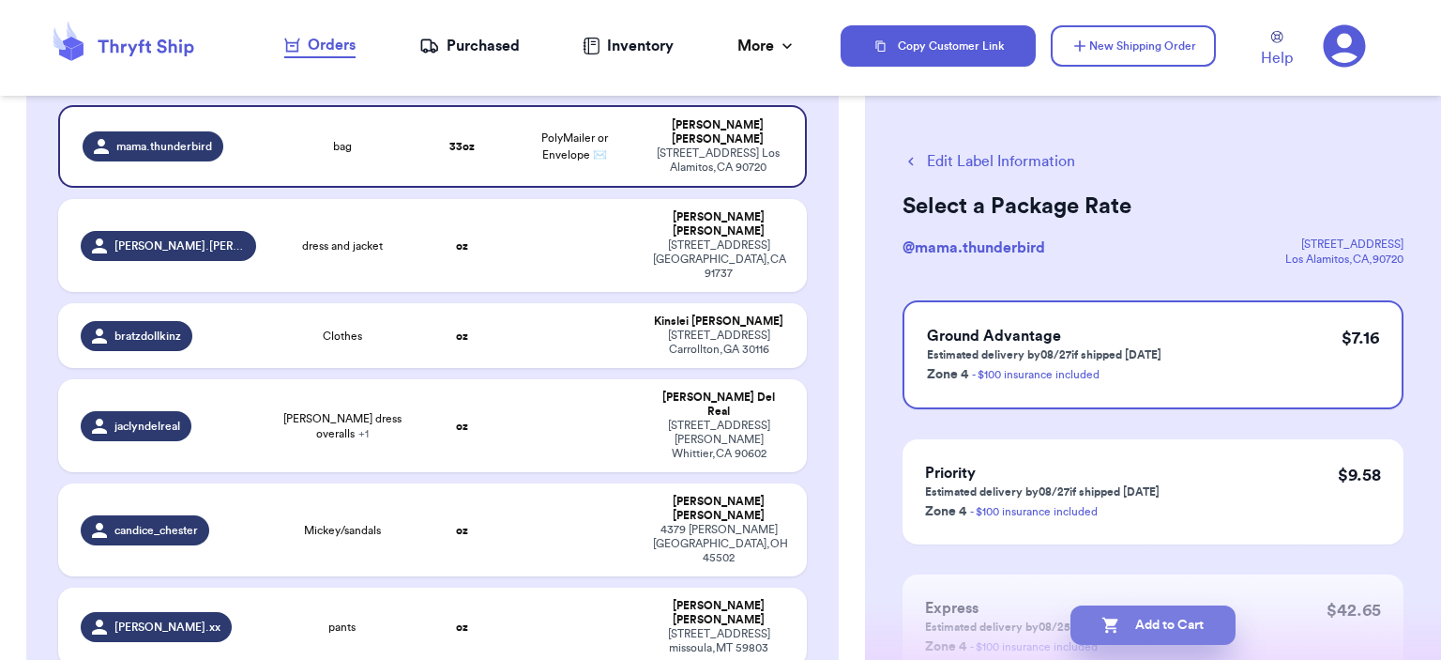
click at [1151, 633] on button "Add to Cart" at bounding box center [1153, 624] width 165 height 39
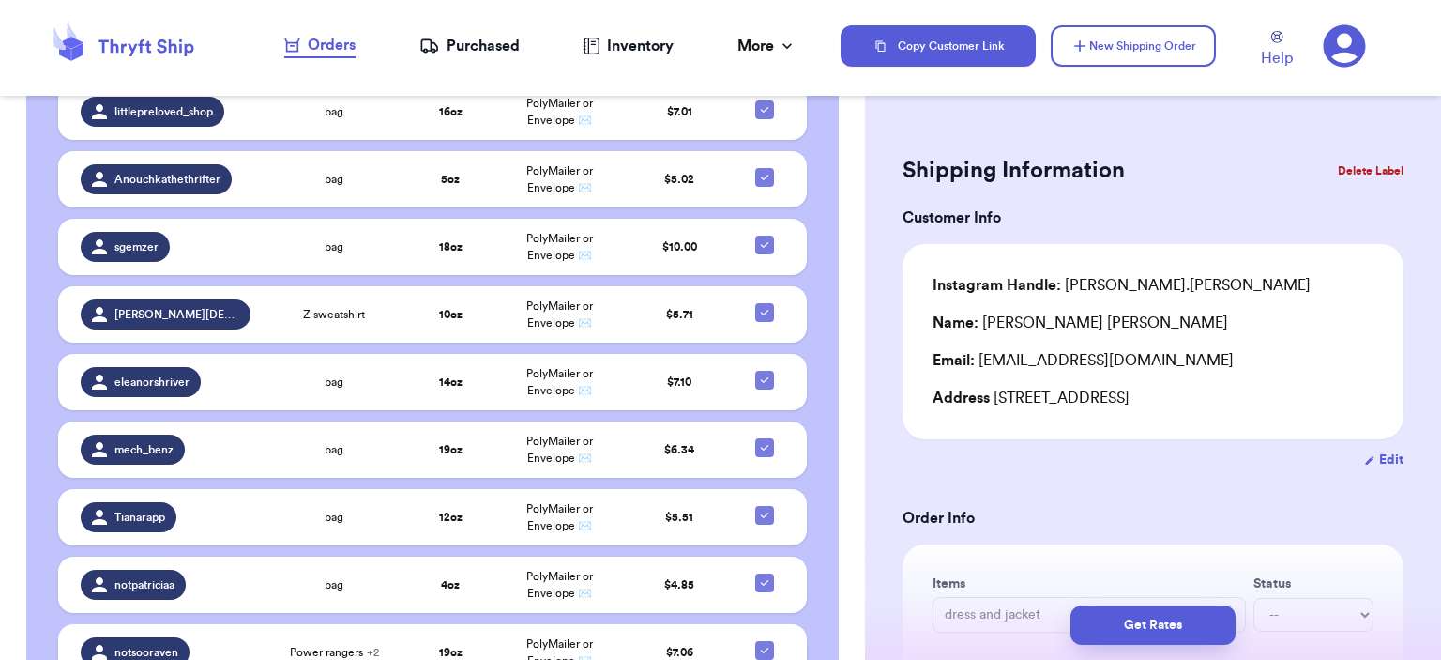
scroll to position [2278, 0]
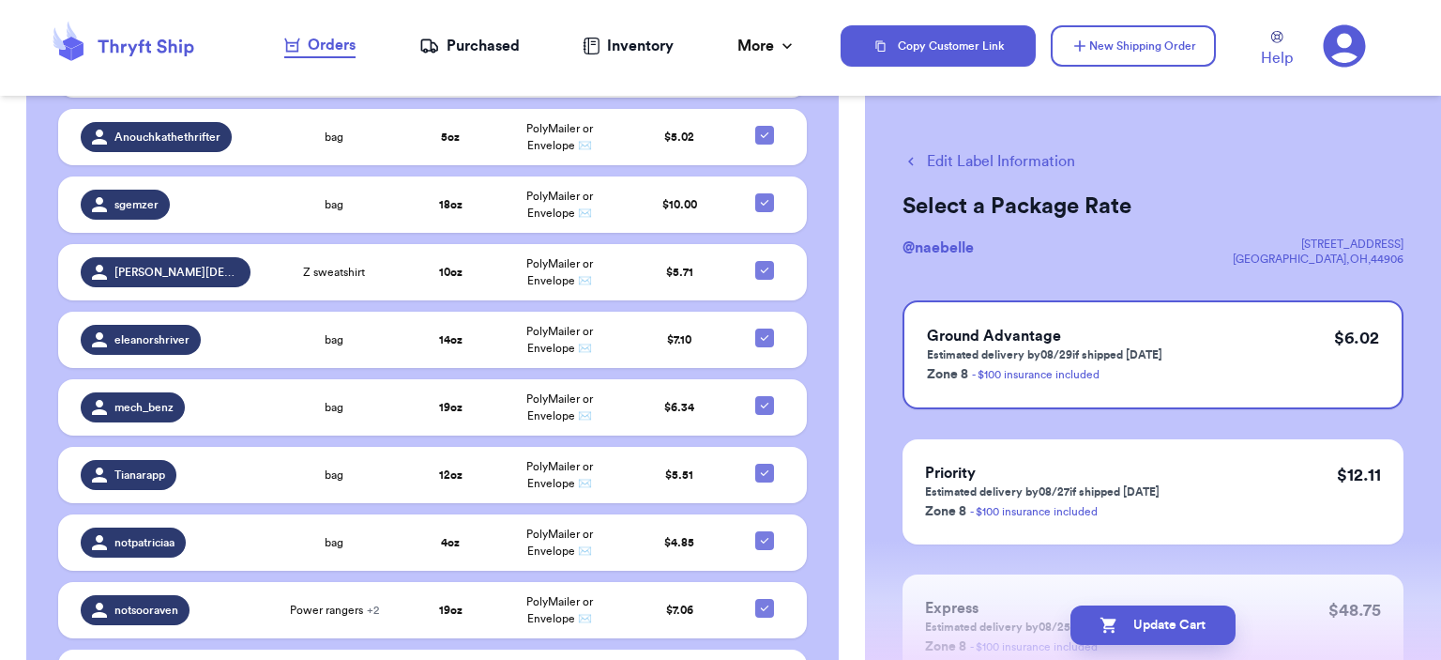
click at [764, 659] on input "checkbox" at bounding box center [764, 665] width 1 height 1
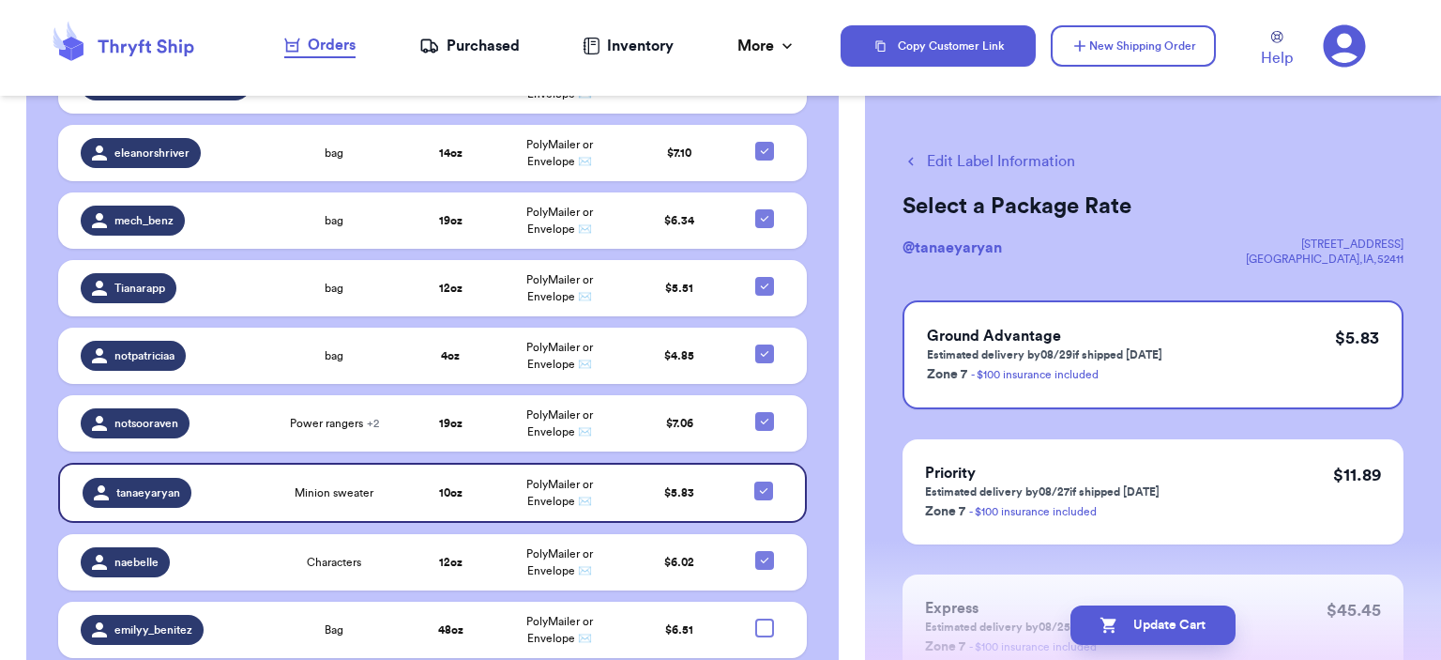
scroll to position [2463, 0]
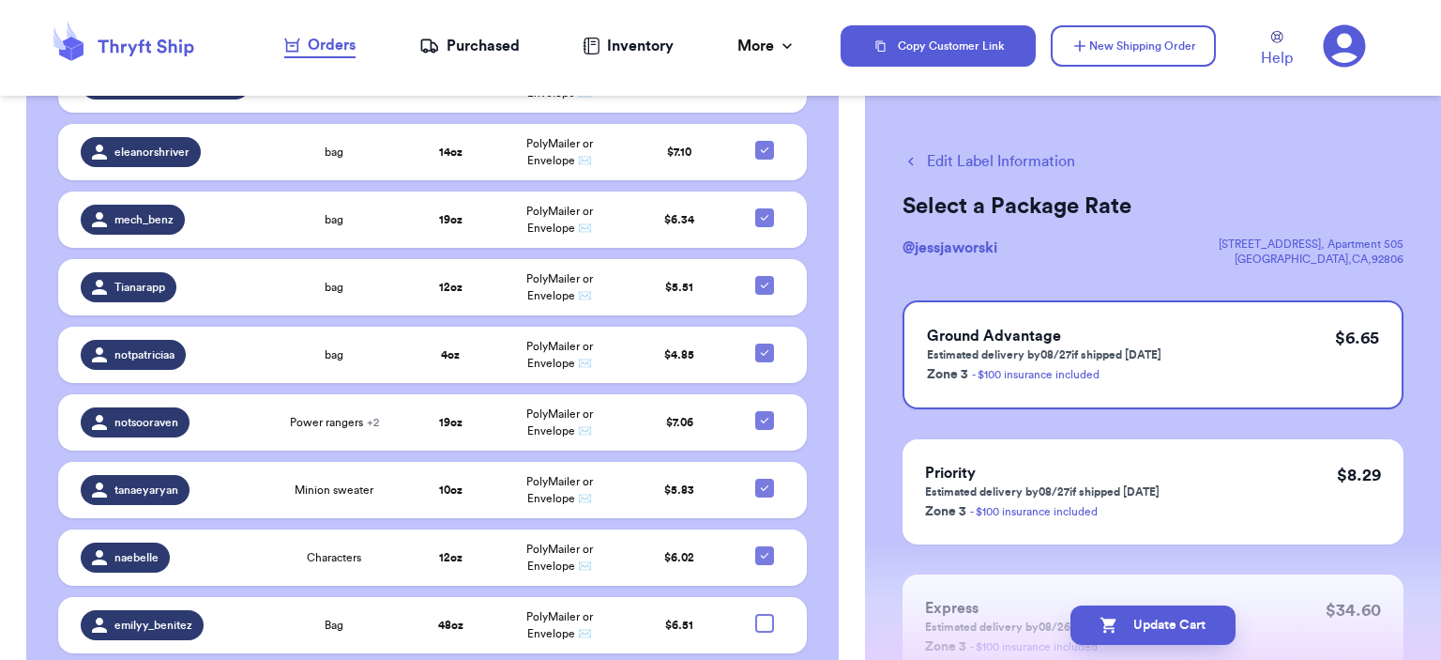
scroll to position [2537, 0]
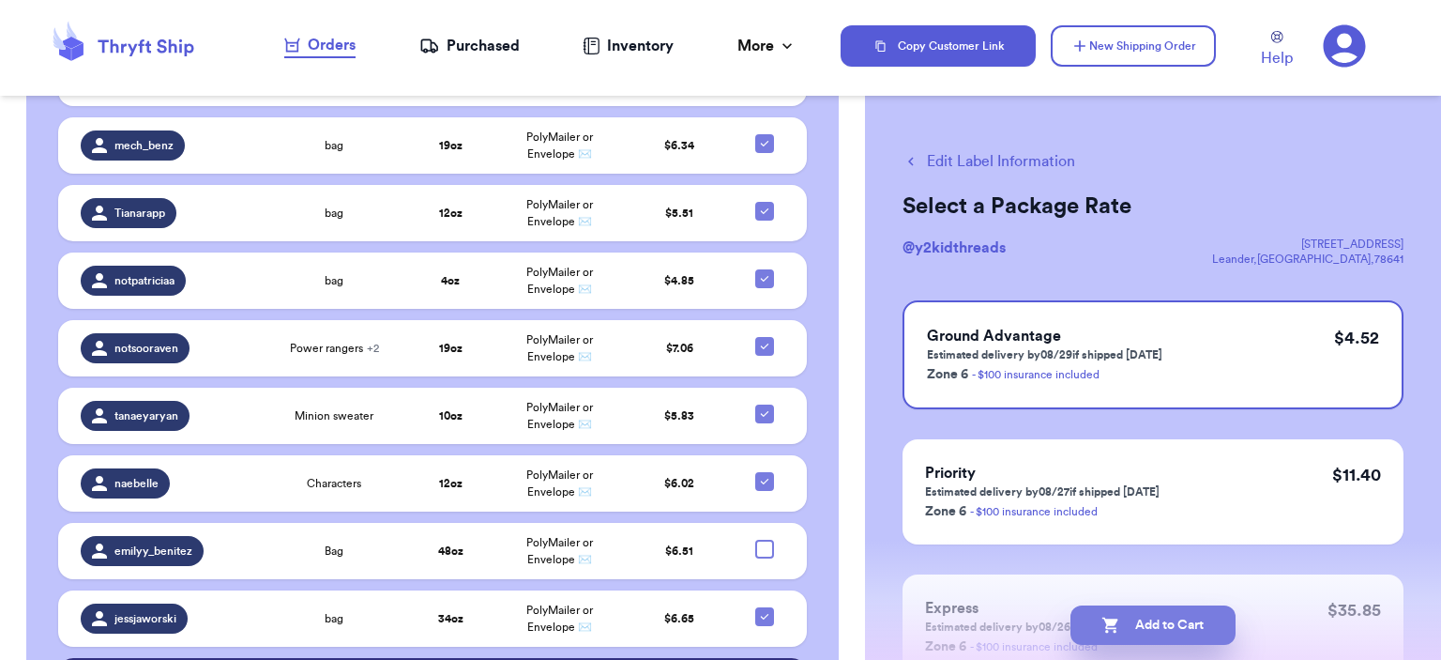
click at [1116, 622] on icon "button" at bounding box center [1111, 625] width 19 height 19
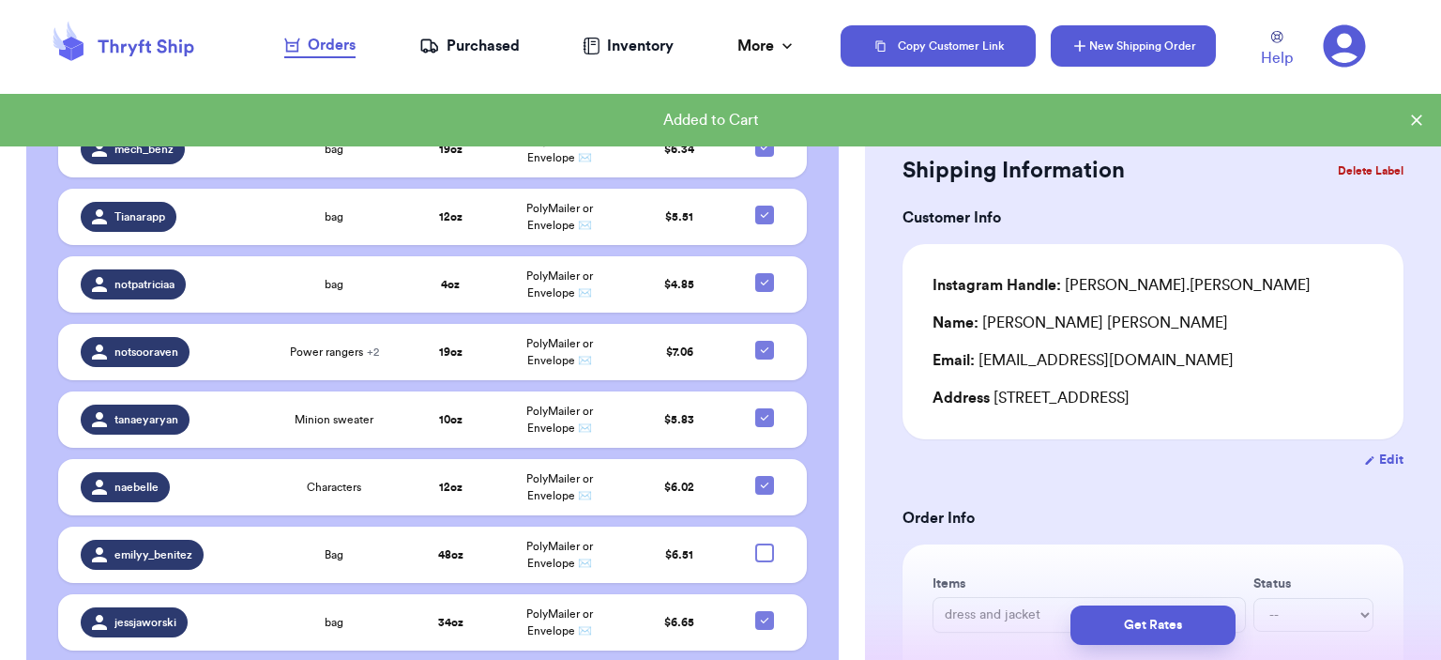
click at [1125, 40] on button "New Shipping Order" at bounding box center [1133, 45] width 165 height 41
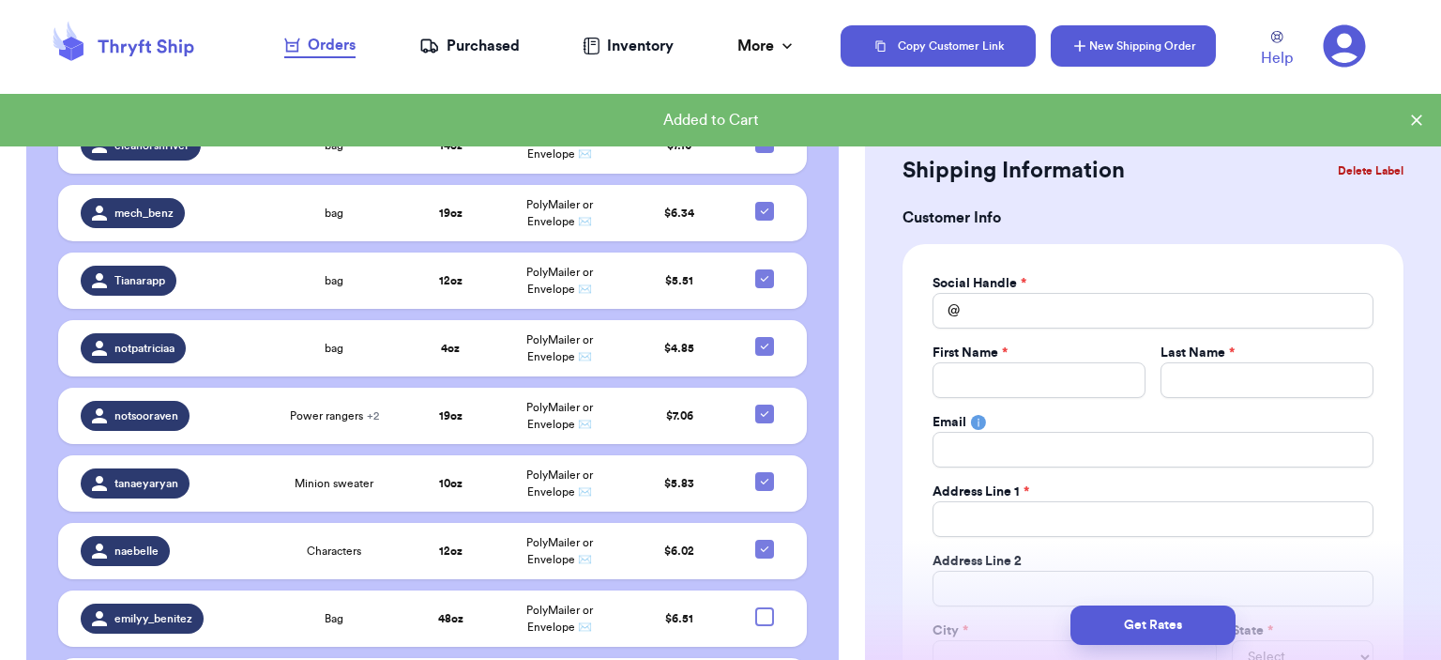
scroll to position [2601, 0]
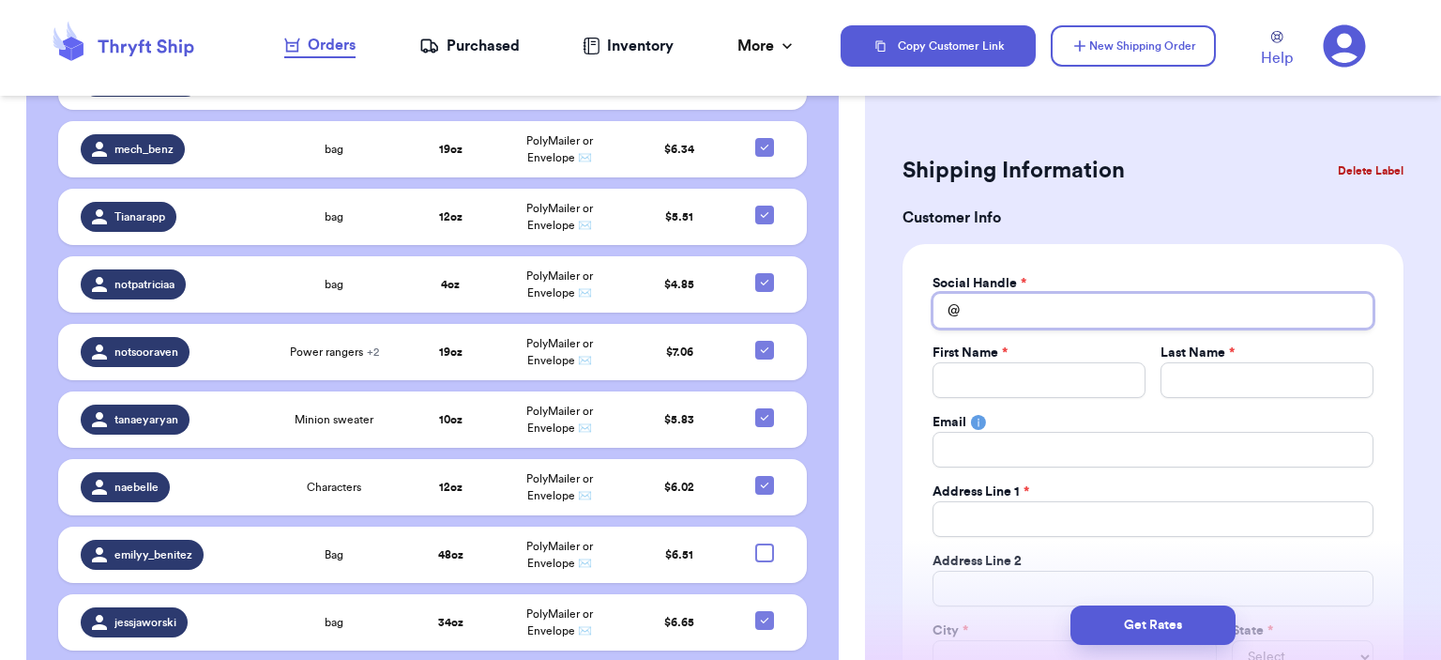
click at [991, 313] on input "Total Amount Paid" at bounding box center [1153, 311] width 441 height 36
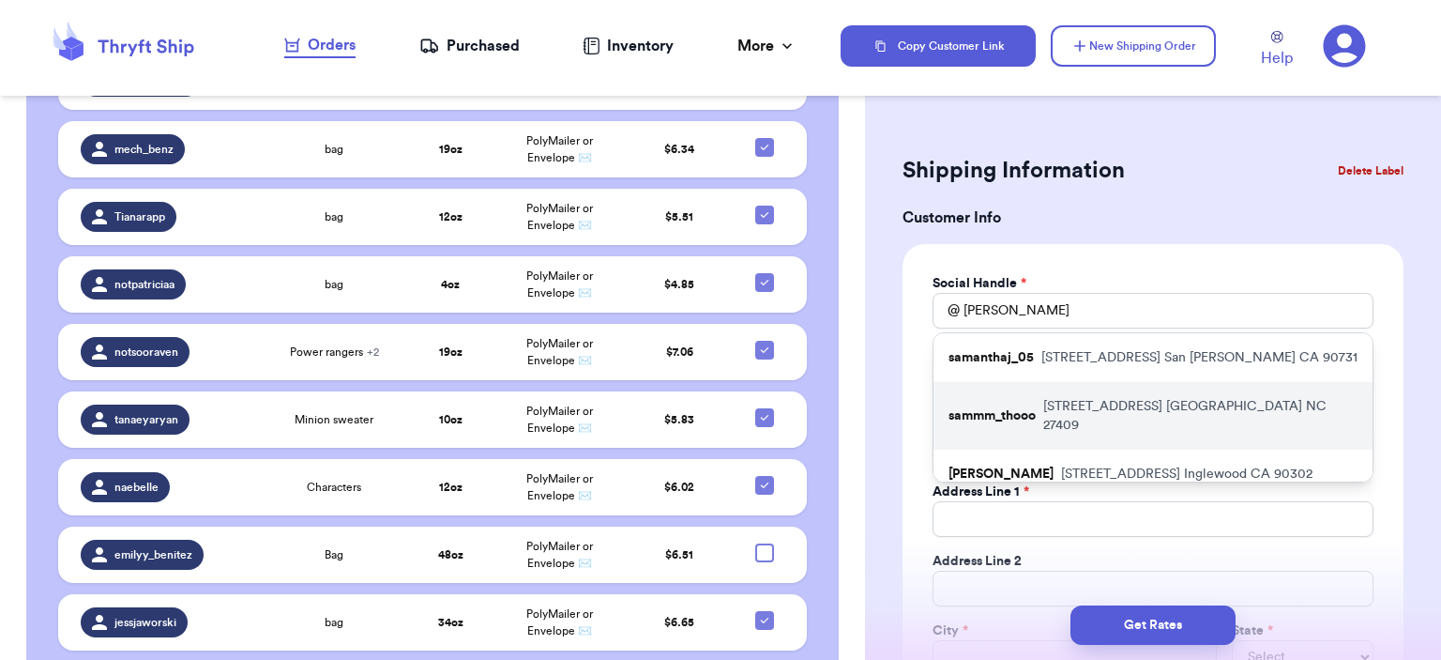
click at [1033, 418] on div "sammm_thooo [STREET_ADDRESS]" at bounding box center [1153, 416] width 439 height 68
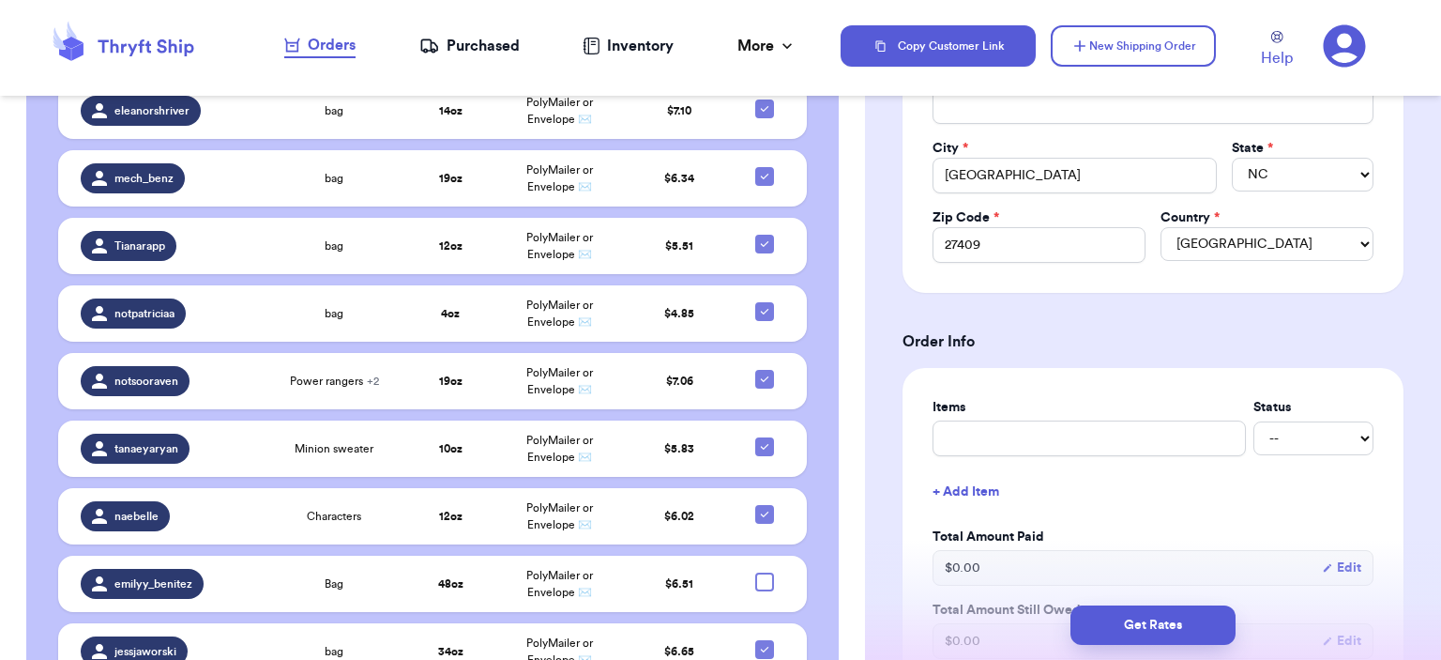
scroll to position [563, 0]
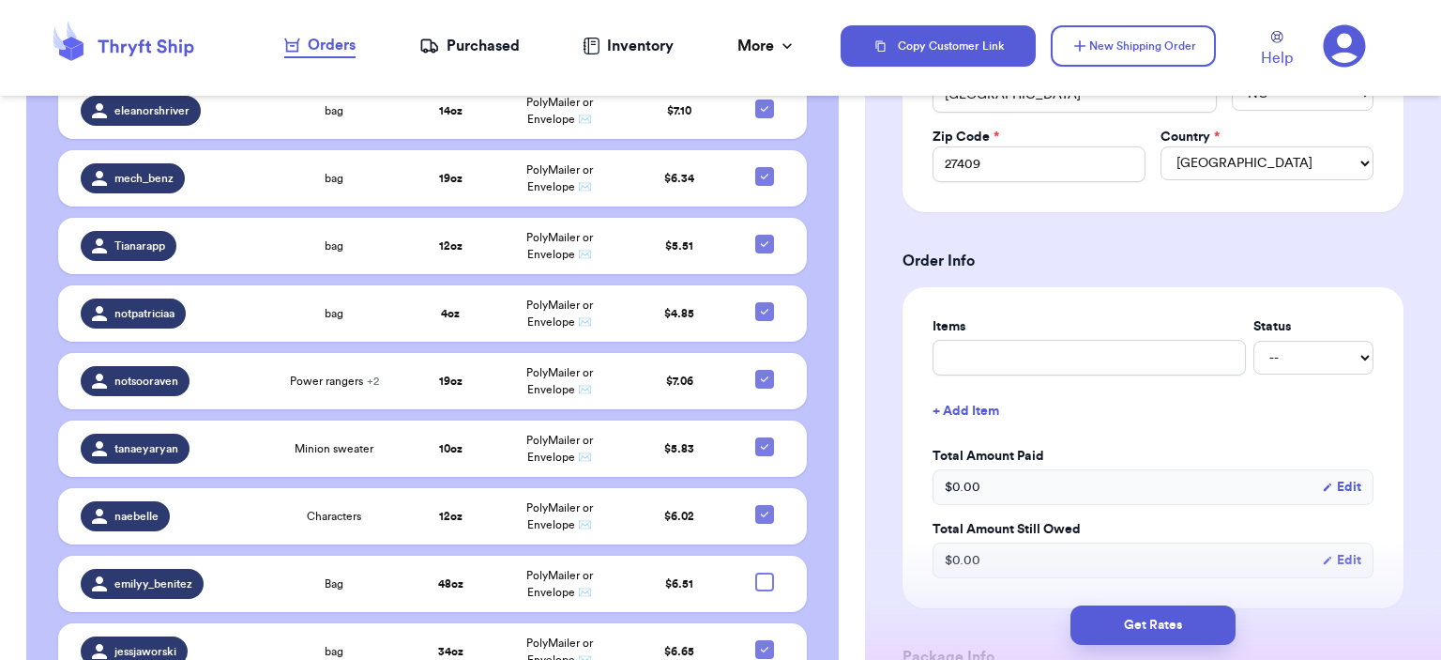
click at [1079, 329] on label "Items" at bounding box center [1089, 326] width 313 height 19
click at [1085, 360] on input "text" at bounding box center [1089, 358] width 313 height 36
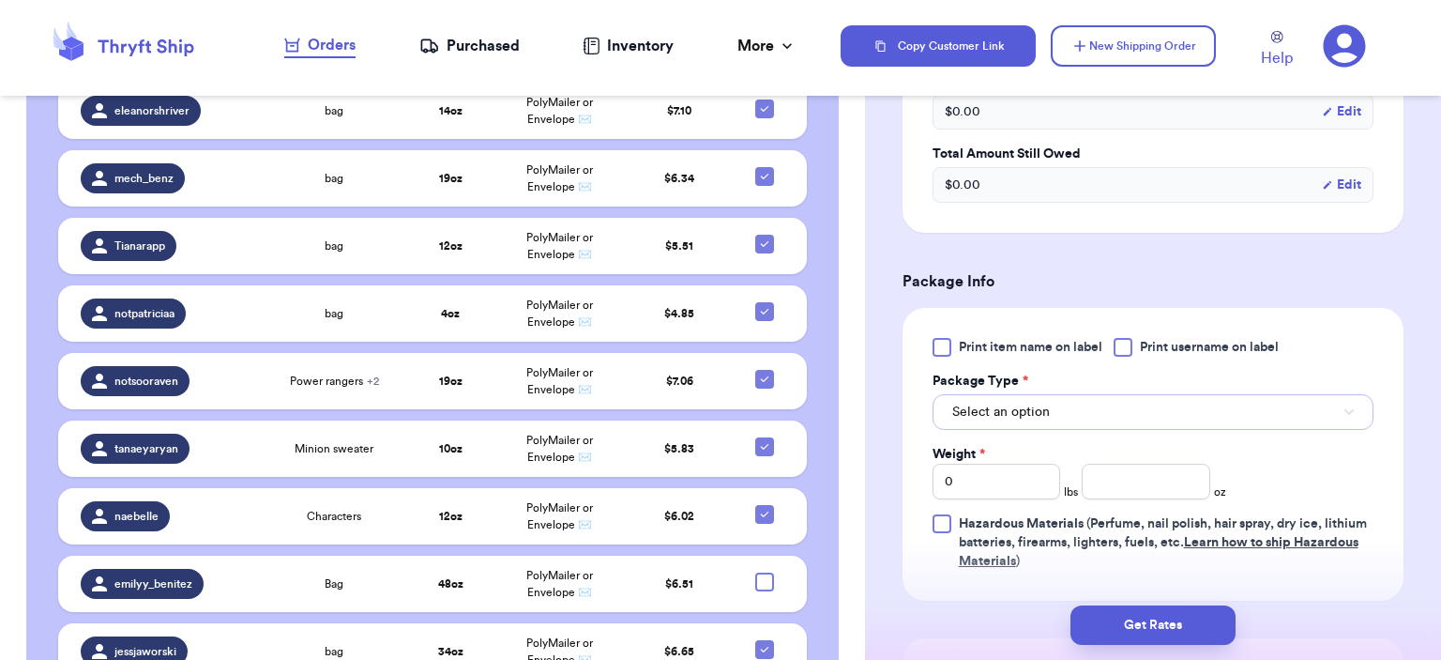
click at [1051, 400] on button "Select an option" at bounding box center [1153, 412] width 441 height 36
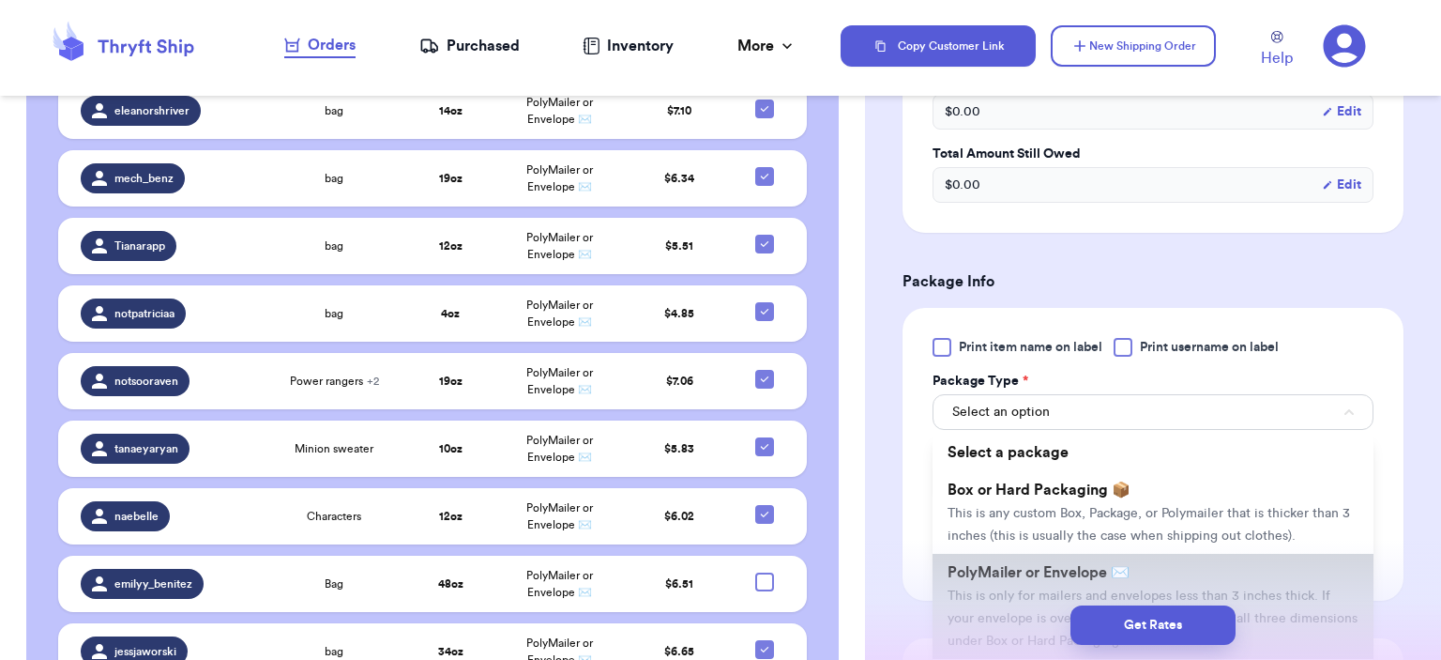
click at [1030, 554] on li "PolyMailer or Envelope ✉️ This is only for mailers and envelopes less than 3 in…" at bounding box center [1153, 606] width 441 height 105
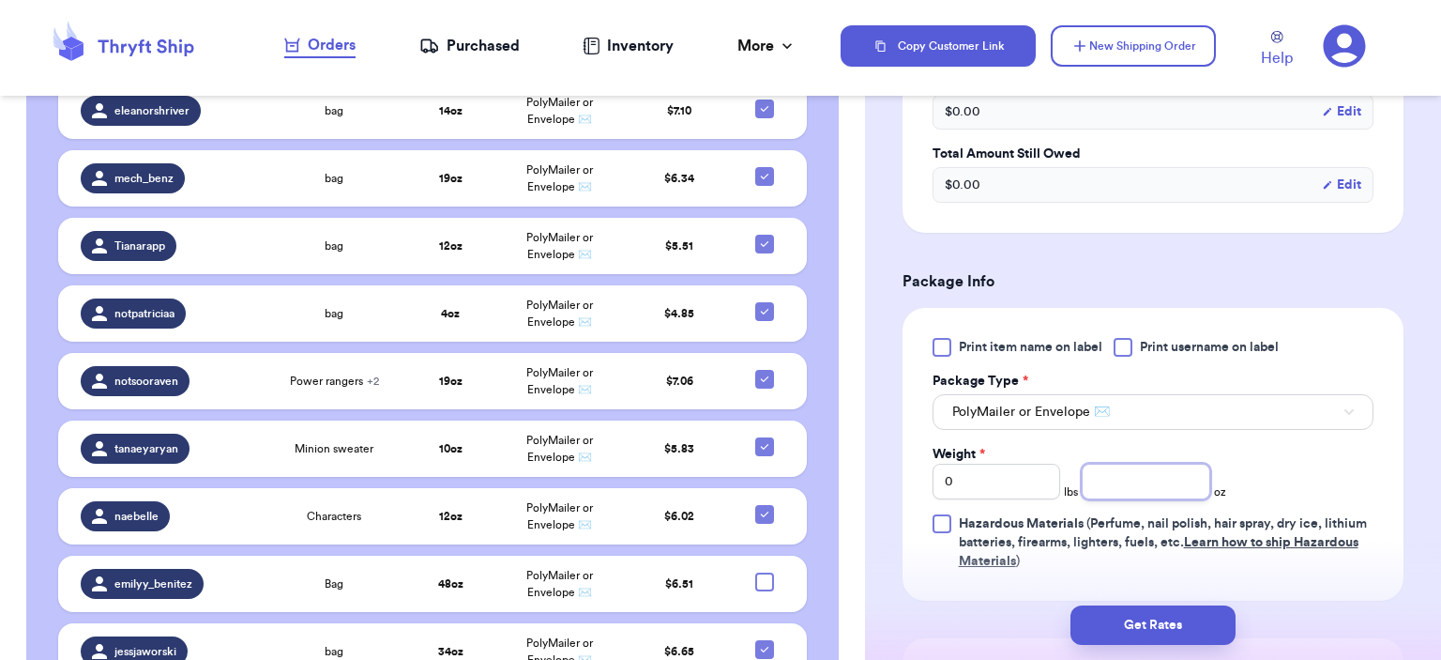
click at [1115, 491] on input "number" at bounding box center [1146, 482] width 129 height 36
click at [1159, 601] on div "Get Rates" at bounding box center [1153, 624] width 576 height 69
click at [1160, 605] on button "Get Rates" at bounding box center [1153, 624] width 165 height 39
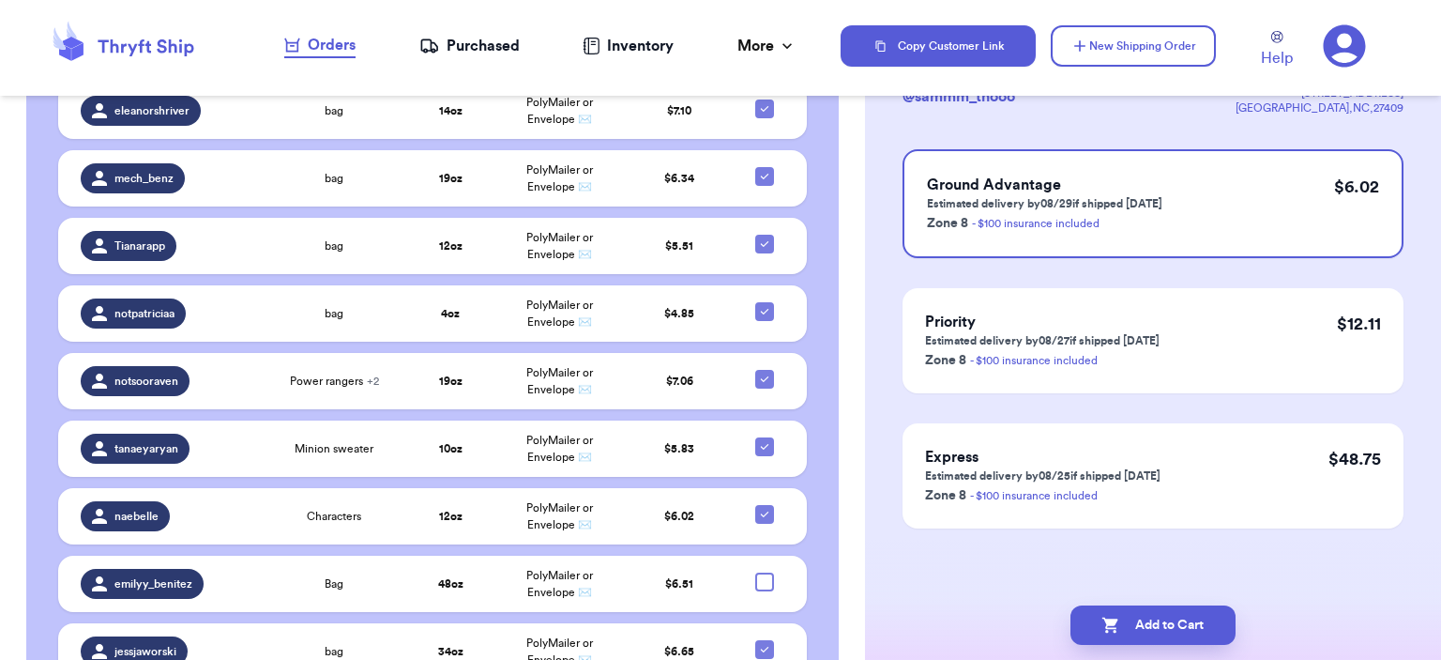
scroll to position [0, 0]
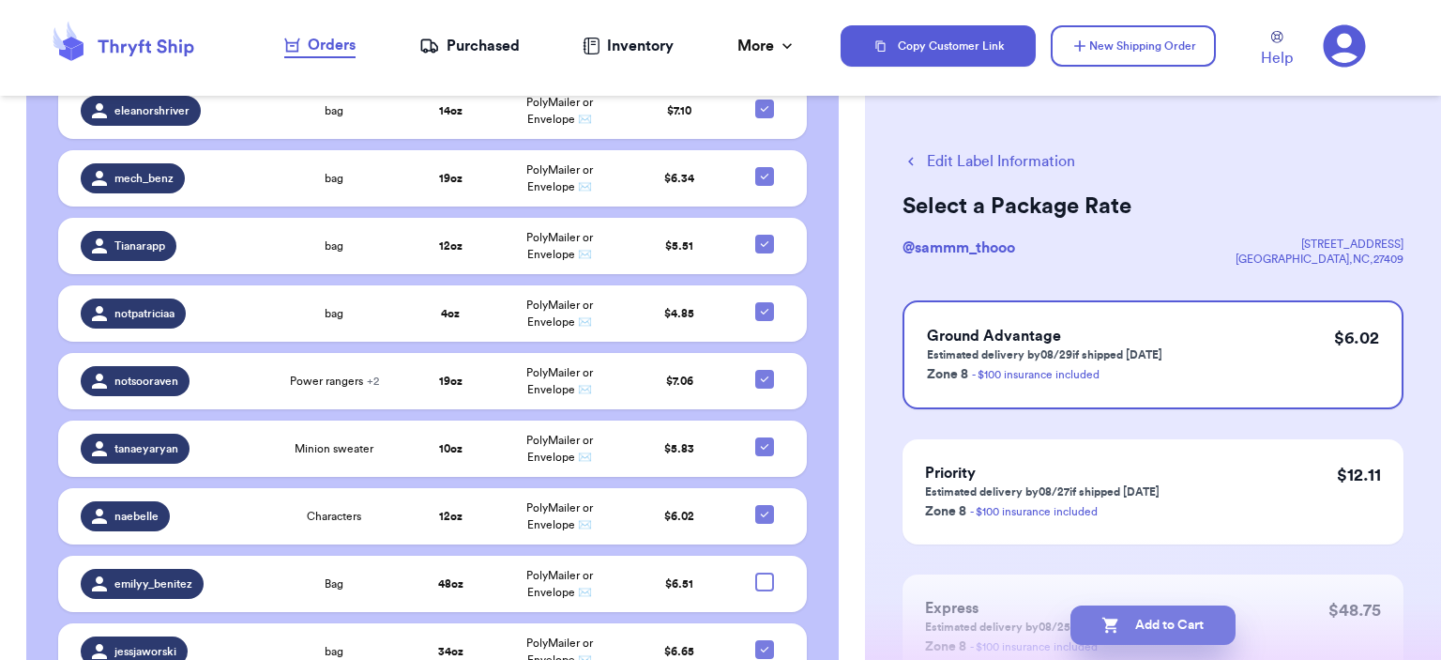
drag, startPoint x: 1164, startPoint y: 617, endPoint x: 1175, endPoint y: 610, distance: 13.5
click at [1164, 617] on button "Add to Cart" at bounding box center [1153, 624] width 165 height 39
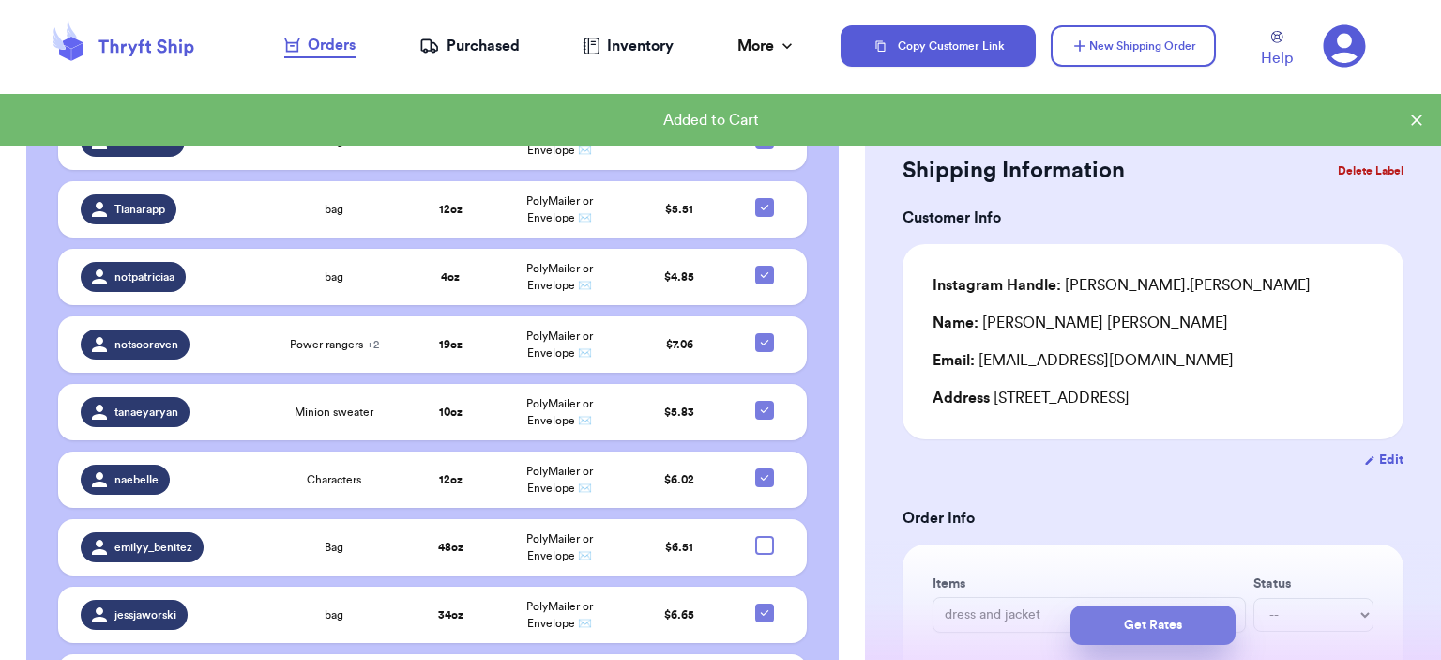
scroll to position [2605, 0]
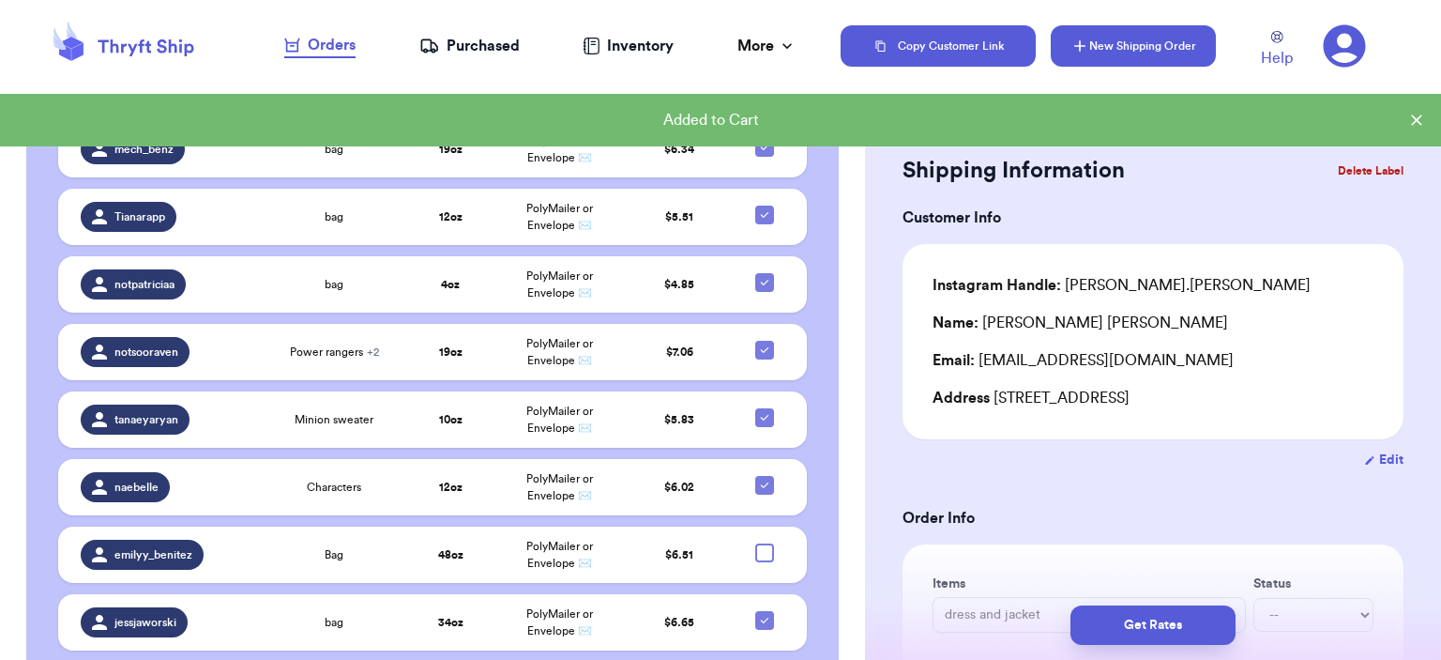
click at [1123, 45] on button "New Shipping Order" at bounding box center [1133, 45] width 165 height 41
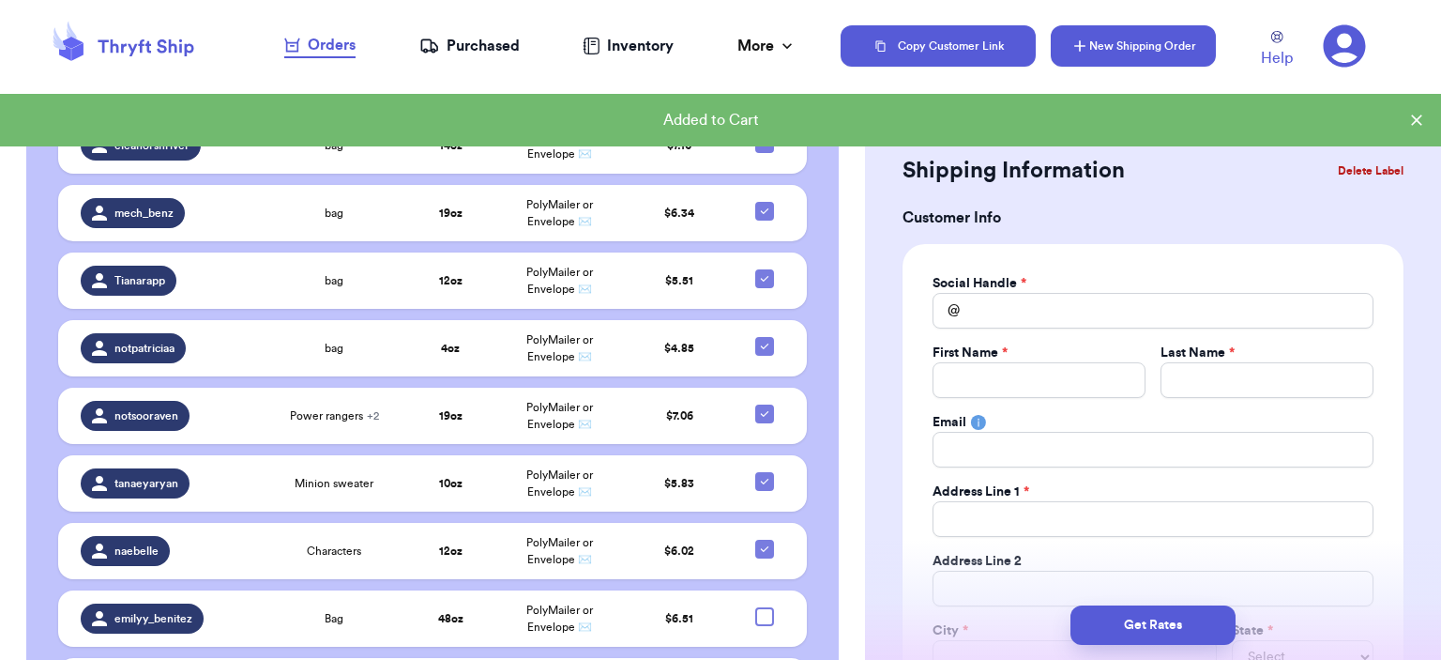
scroll to position [2669, 0]
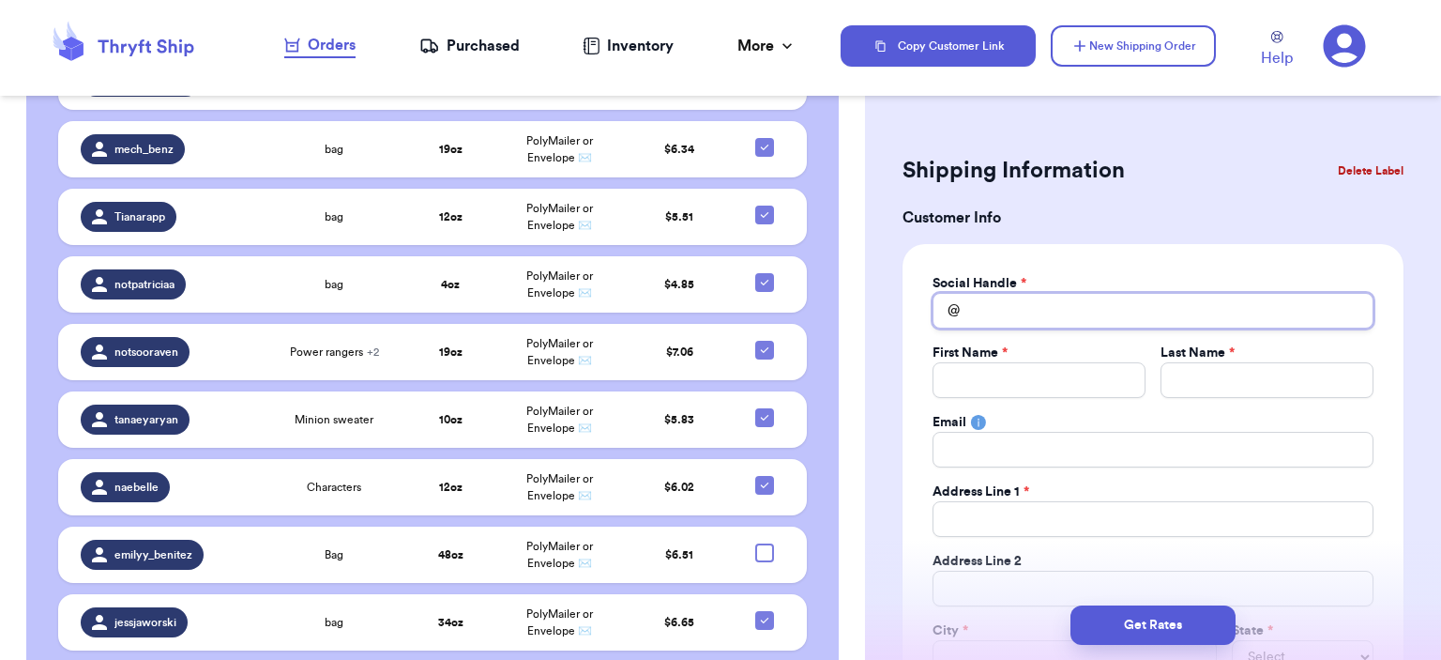
click at [1156, 298] on input "Total Amount Paid" at bounding box center [1153, 311] width 441 height 36
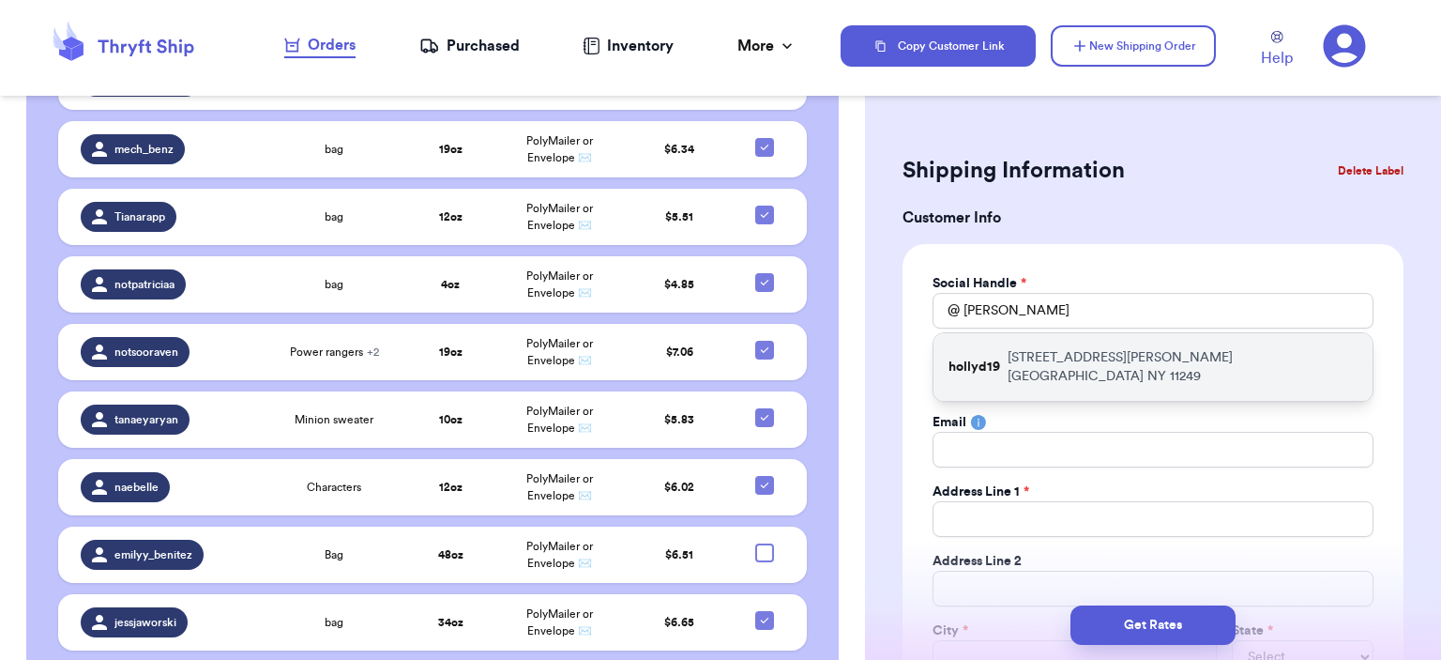
click at [1050, 353] on p "[STREET_ADDRESS][PERSON_NAME]" at bounding box center [1183, 367] width 350 height 38
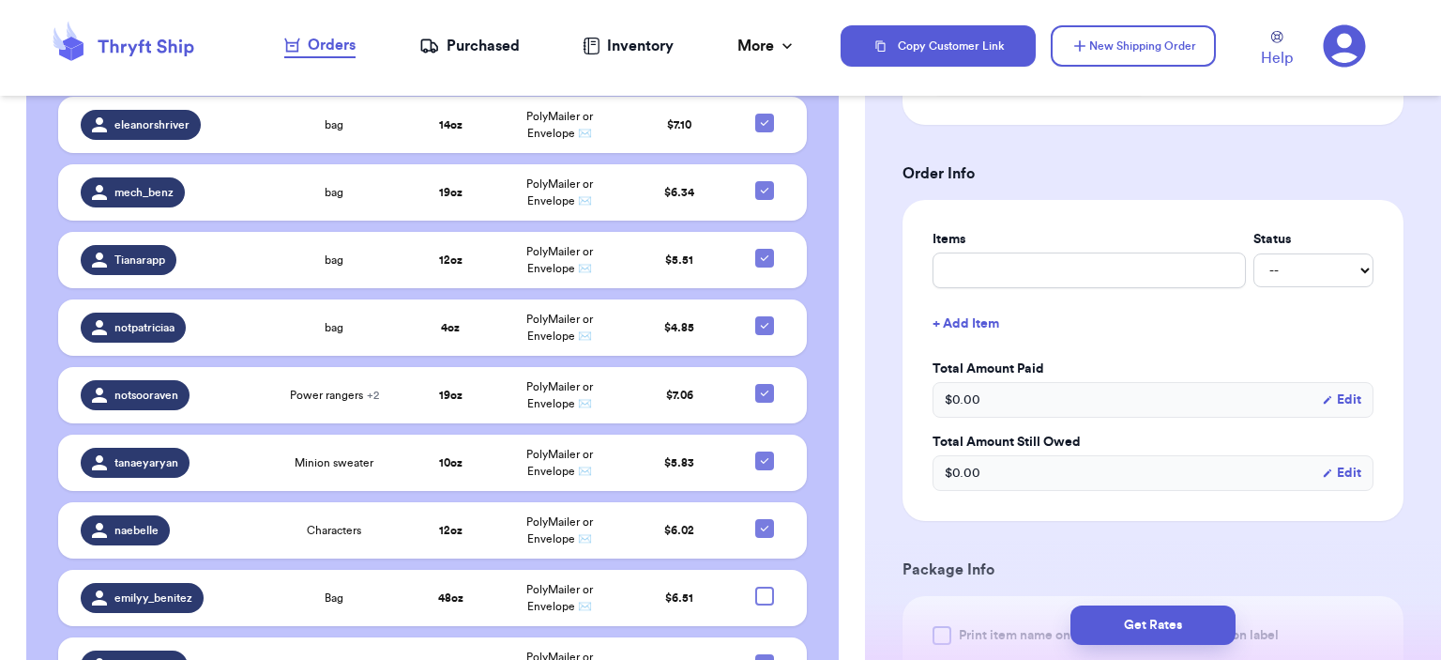
scroll to position [657, 0]
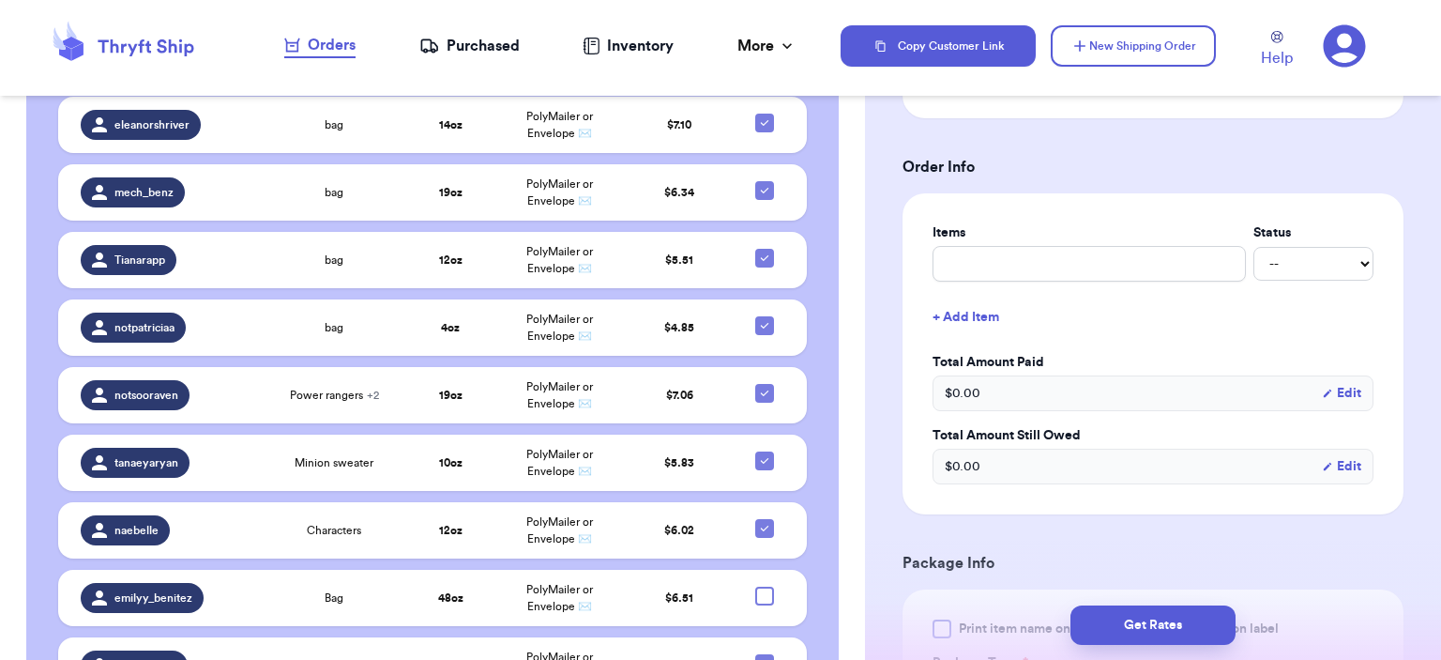
click at [1055, 233] on label "Items" at bounding box center [1089, 232] width 313 height 19
click at [1067, 266] on input "text" at bounding box center [1089, 264] width 313 height 36
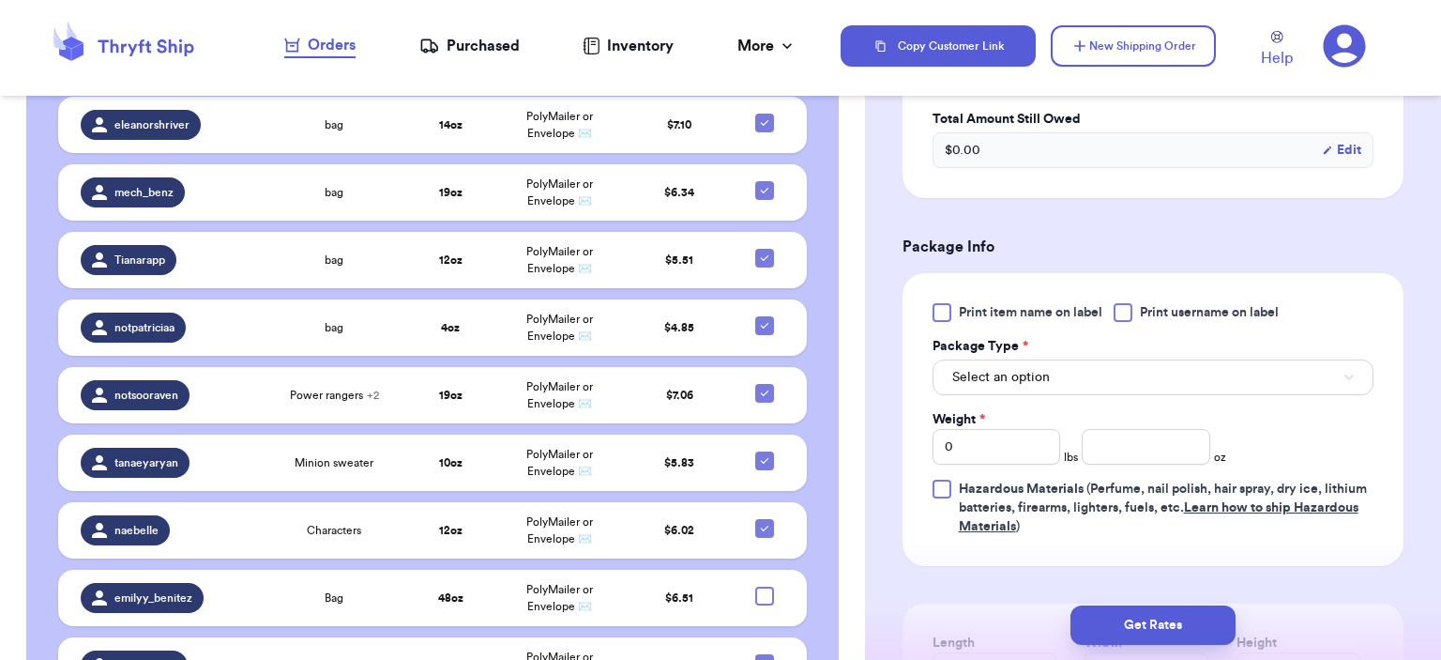
scroll to position [1032, 0]
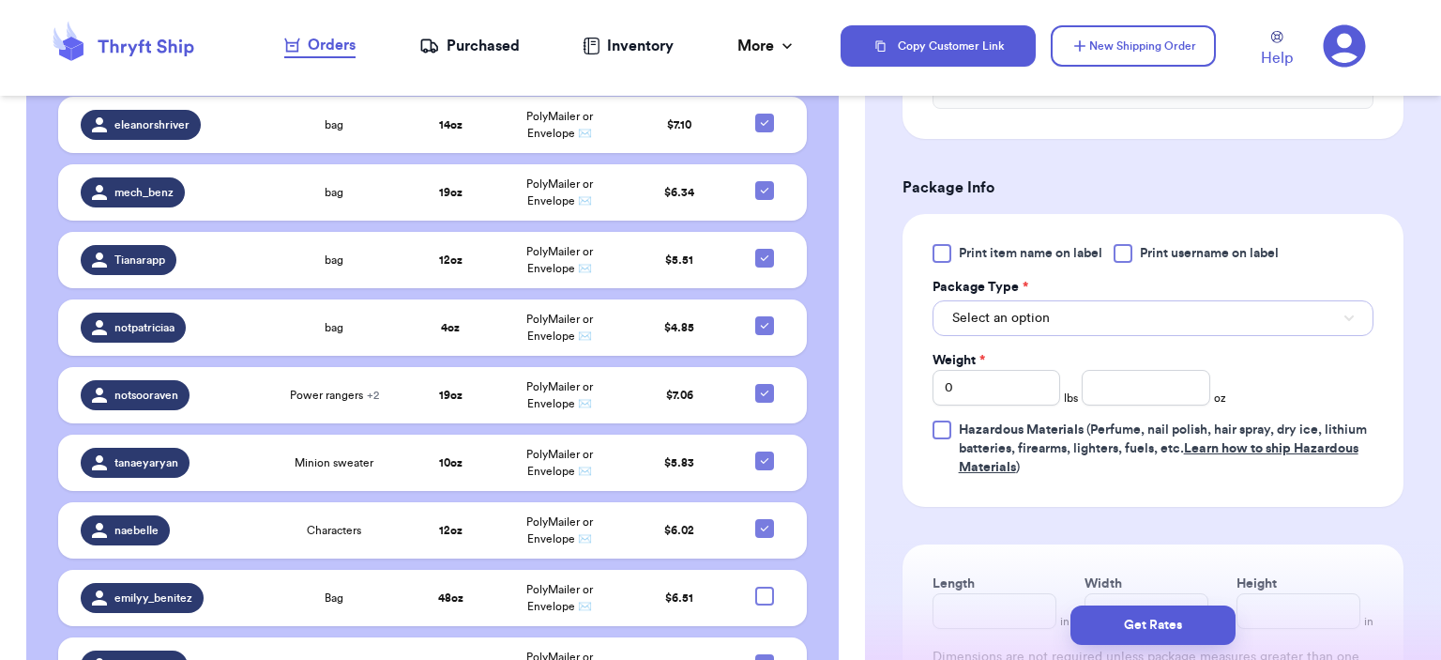
click at [1140, 327] on button "Select an option" at bounding box center [1153, 318] width 441 height 36
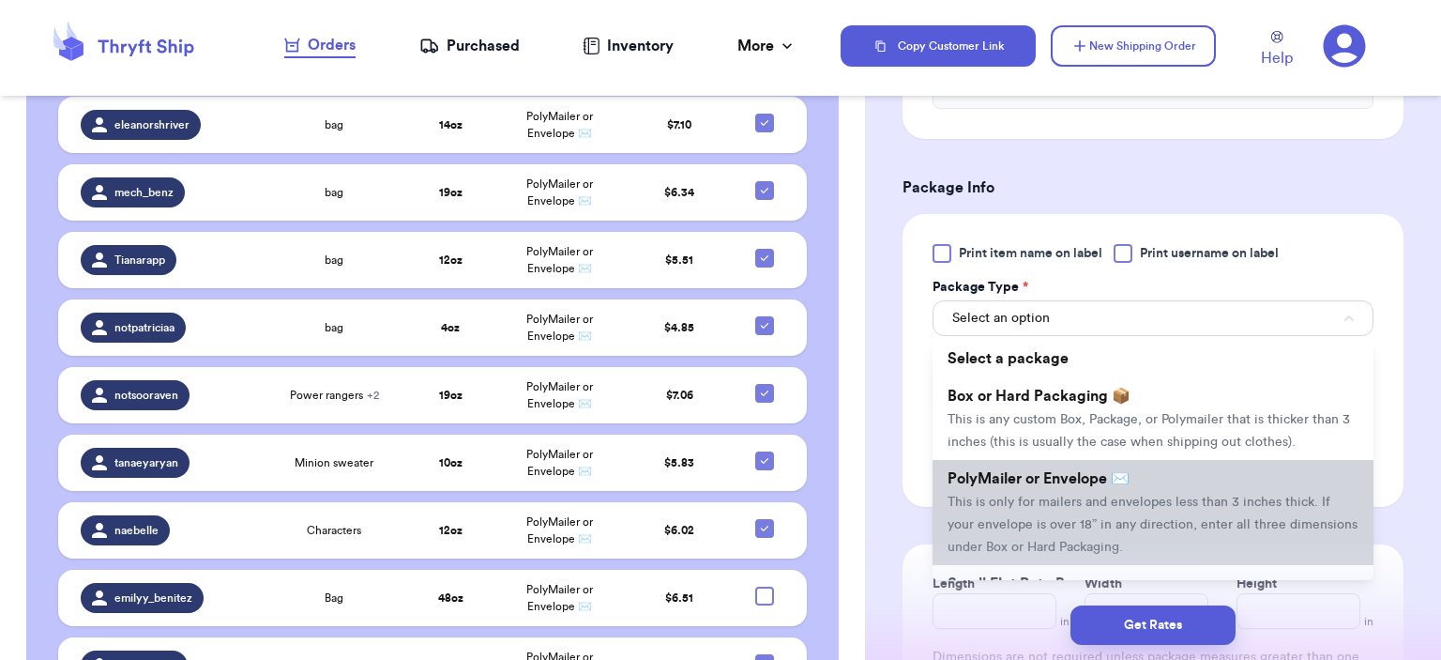
click at [1141, 485] on li "PolyMailer or Envelope ✉️ This is only for mailers and envelopes less than 3 in…" at bounding box center [1153, 512] width 441 height 105
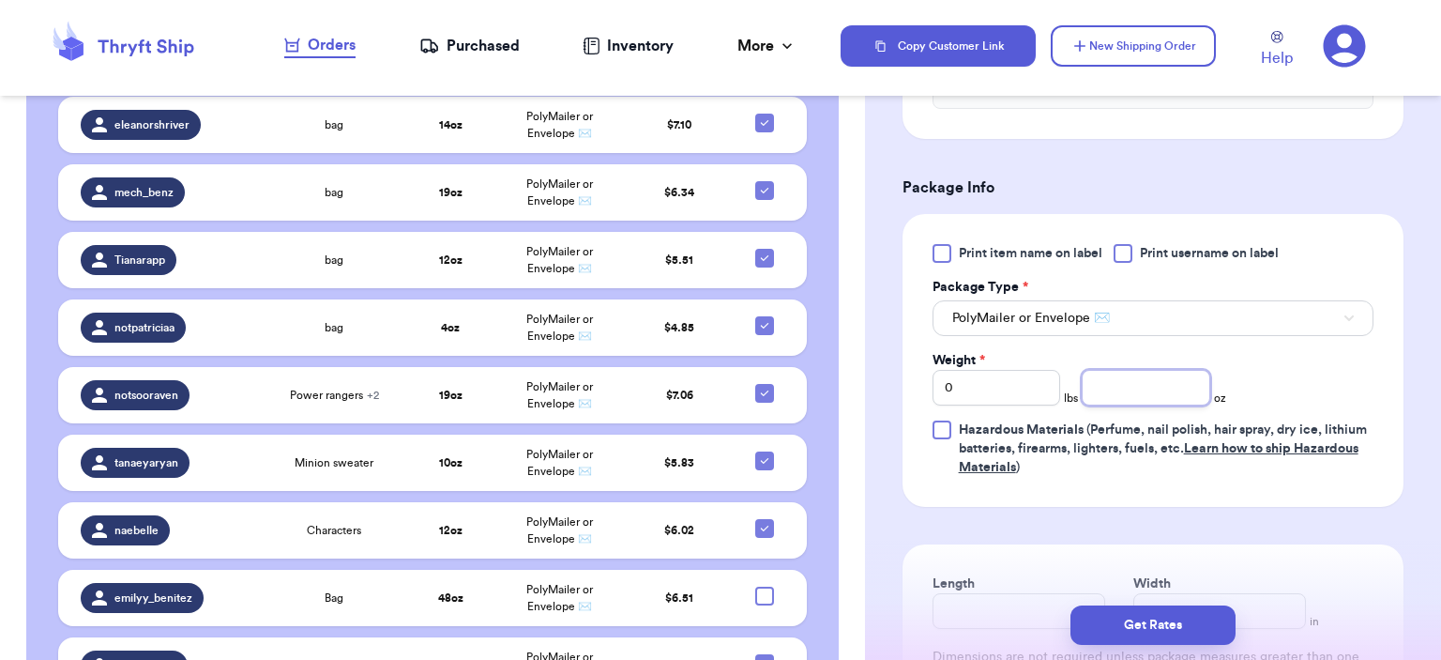
click at [1149, 376] on input "number" at bounding box center [1146, 388] width 129 height 36
click at [1200, 618] on button "Get Rates" at bounding box center [1153, 624] width 165 height 39
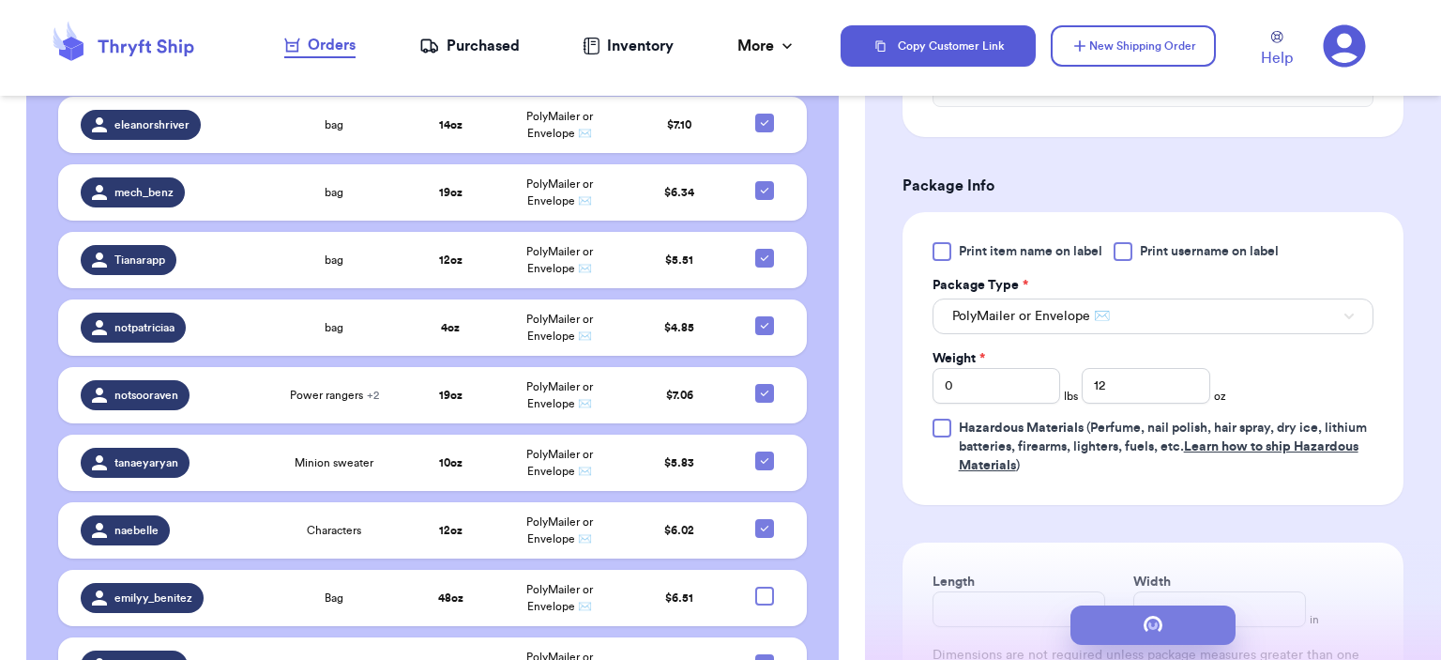
scroll to position [0, 0]
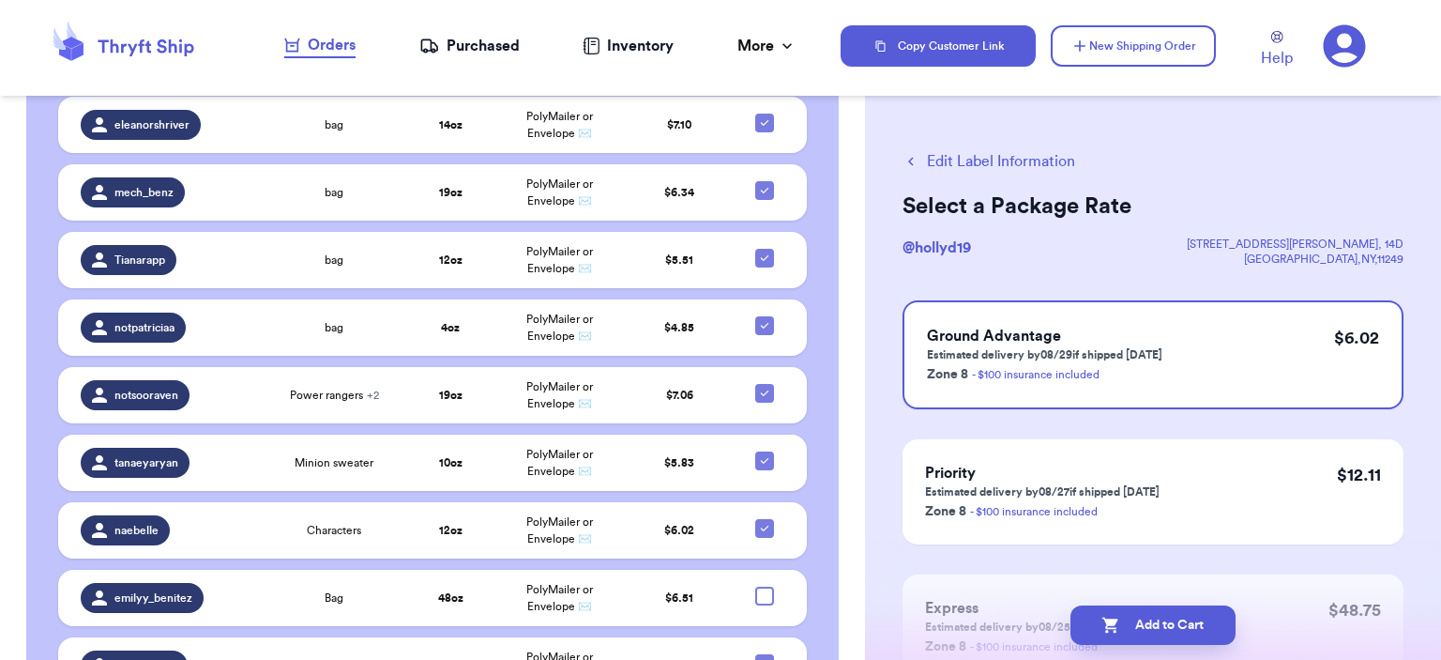
click at [1184, 606] on button "Add to Cart" at bounding box center [1153, 624] width 165 height 39
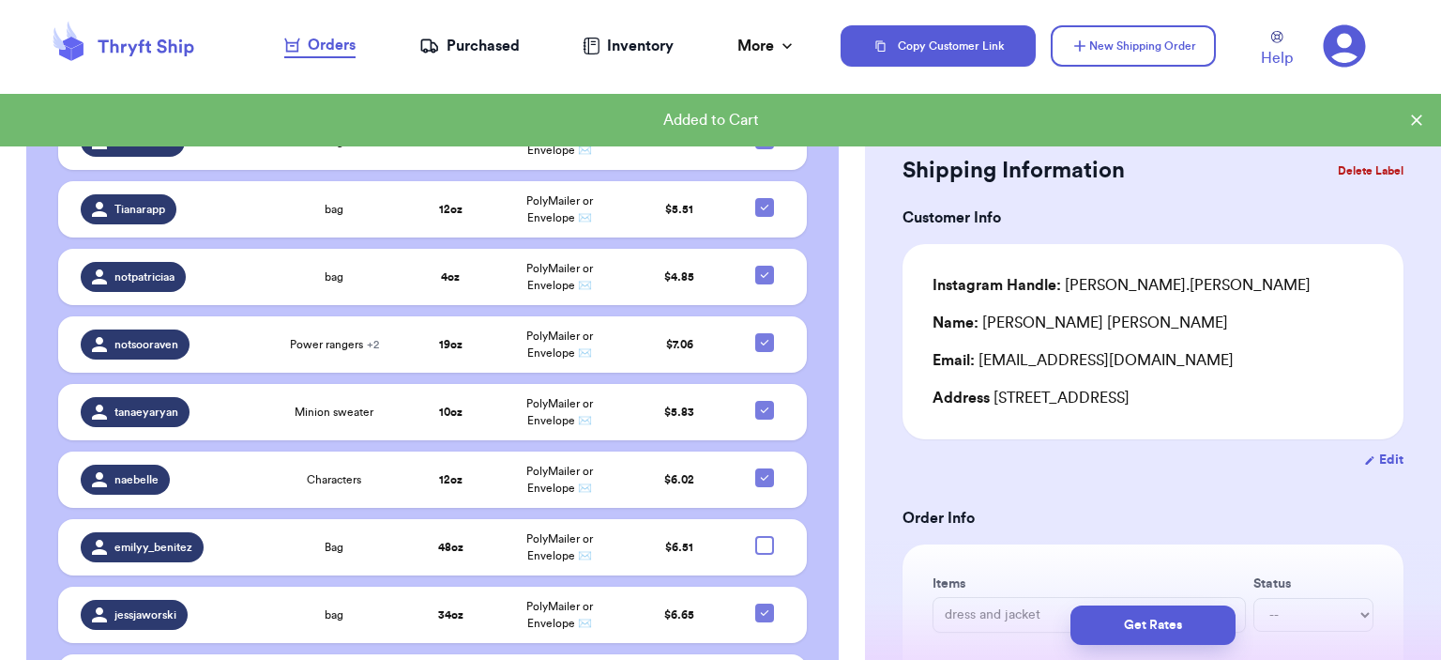
scroll to position [2672, 0]
